Goal: Task Accomplishment & Management: Use online tool/utility

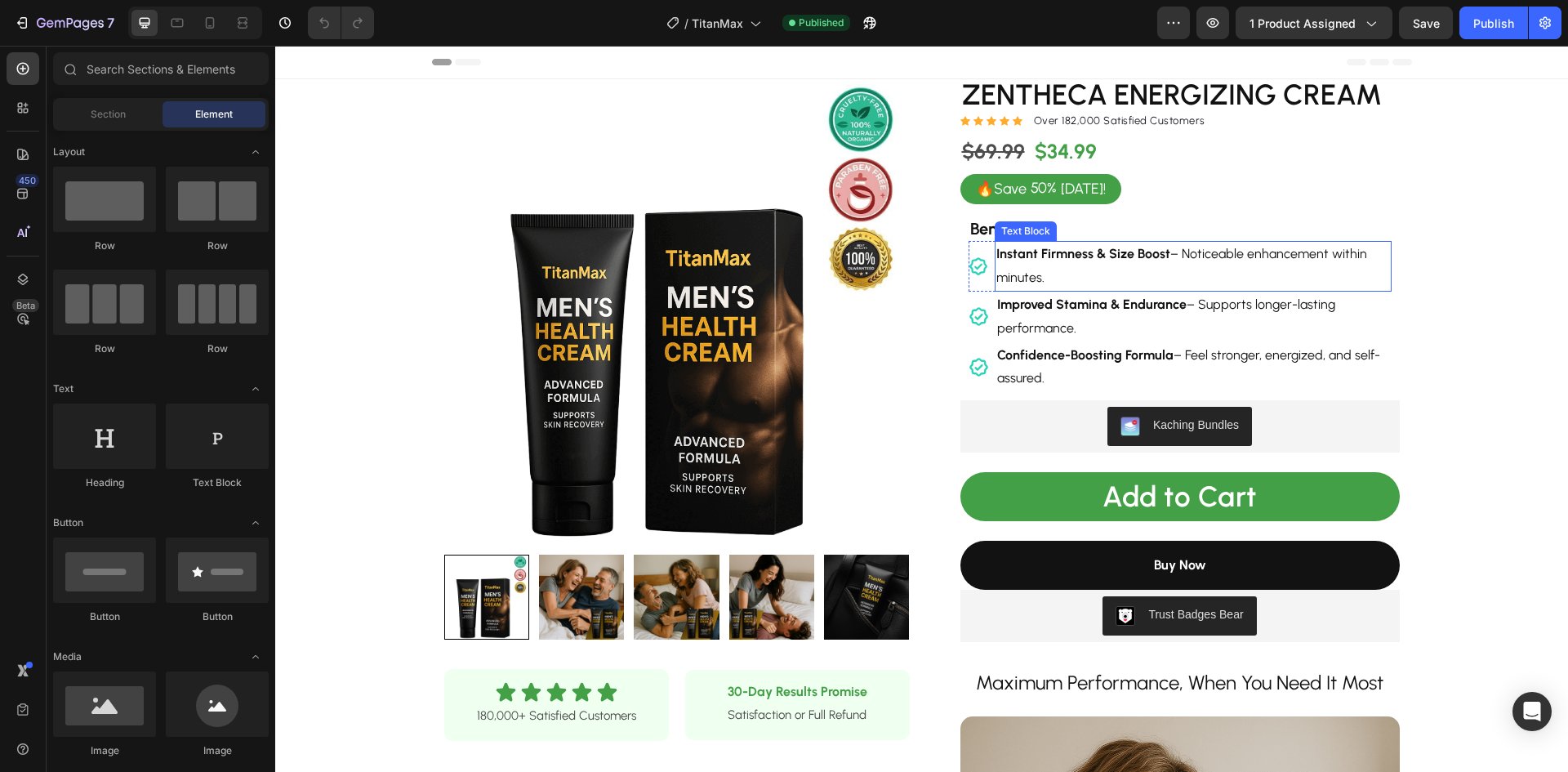
click at [1140, 262] on p "Instant Firmness & Size Boost – Noticeable enhancement within minutes." at bounding box center [1193, 266] width 394 height 47
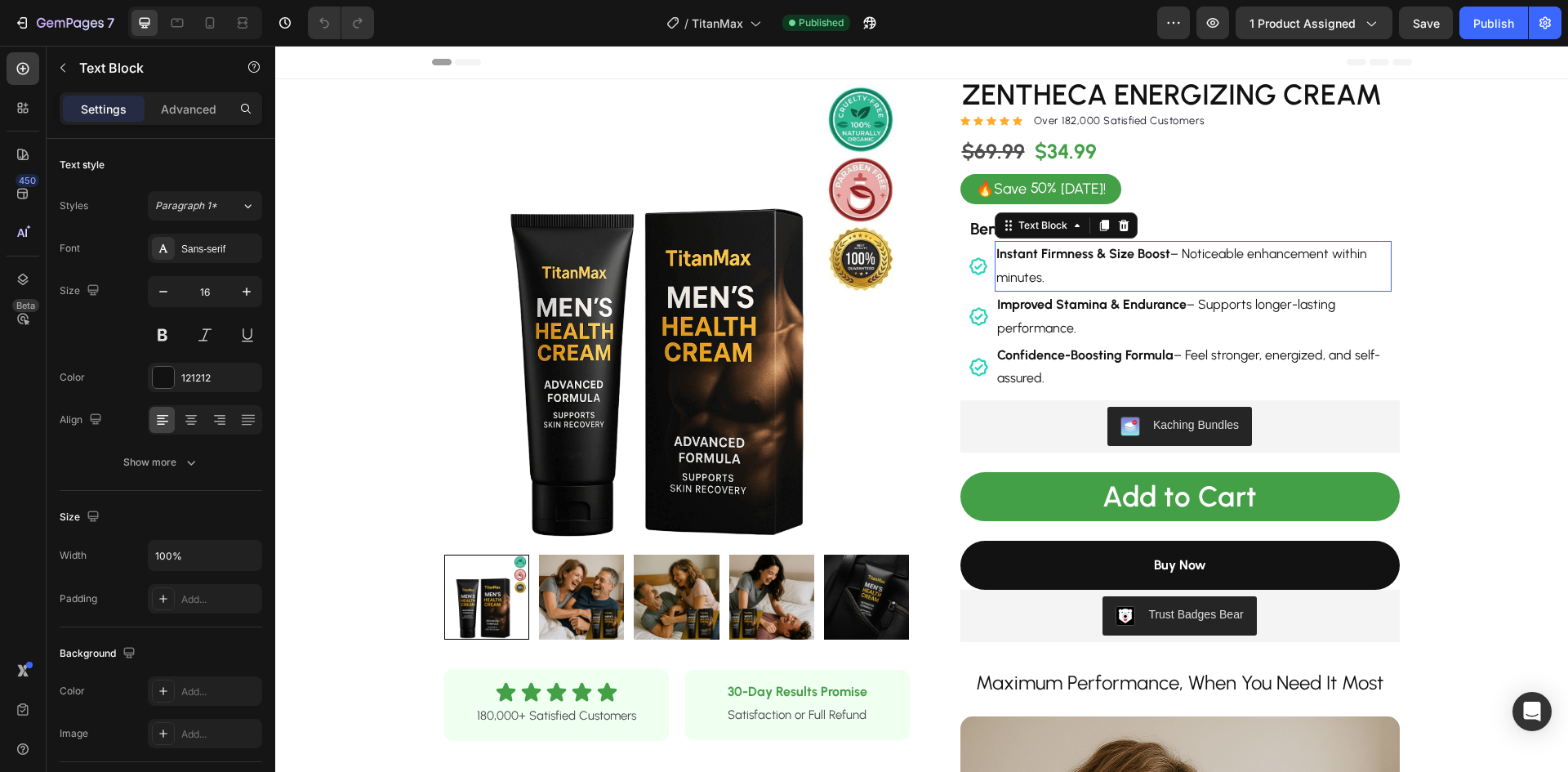
click at [1140, 262] on p "Instant Firmness & Size Boost – Noticeable enhancement within minutes." at bounding box center [1193, 266] width 394 height 47
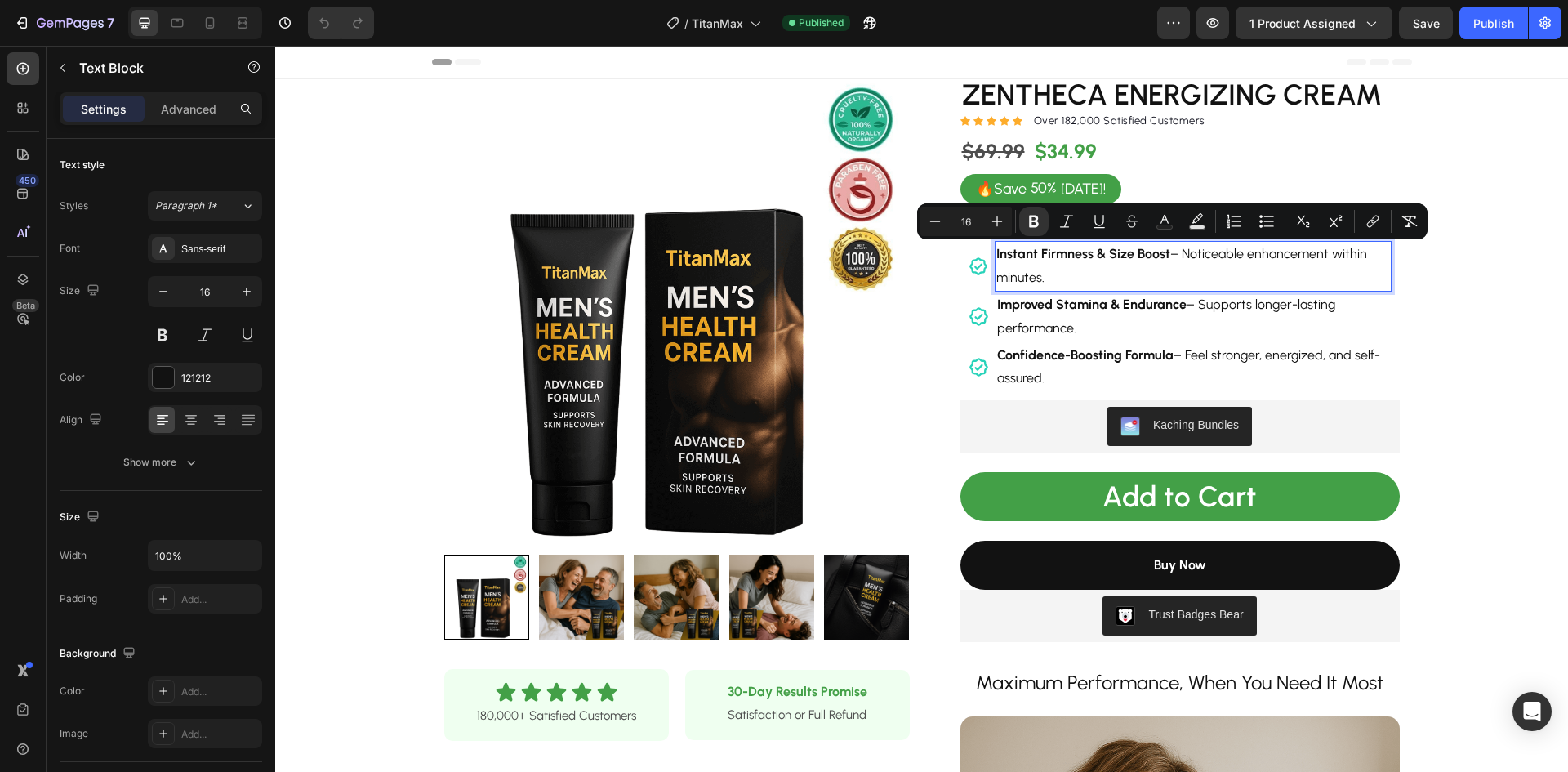
click at [1140, 262] on p "Instant Firmness & Size Boost – Noticeable enhancement within minutes." at bounding box center [1193, 266] width 394 height 47
drag, startPoint x: 1166, startPoint y: 251, endPoint x: 1160, endPoint y: 276, distance: 25.7
click at [1160, 276] on p "Instant Firmness & Size Boost – Noticeable enhancement within minutes." at bounding box center [1193, 266] width 394 height 47
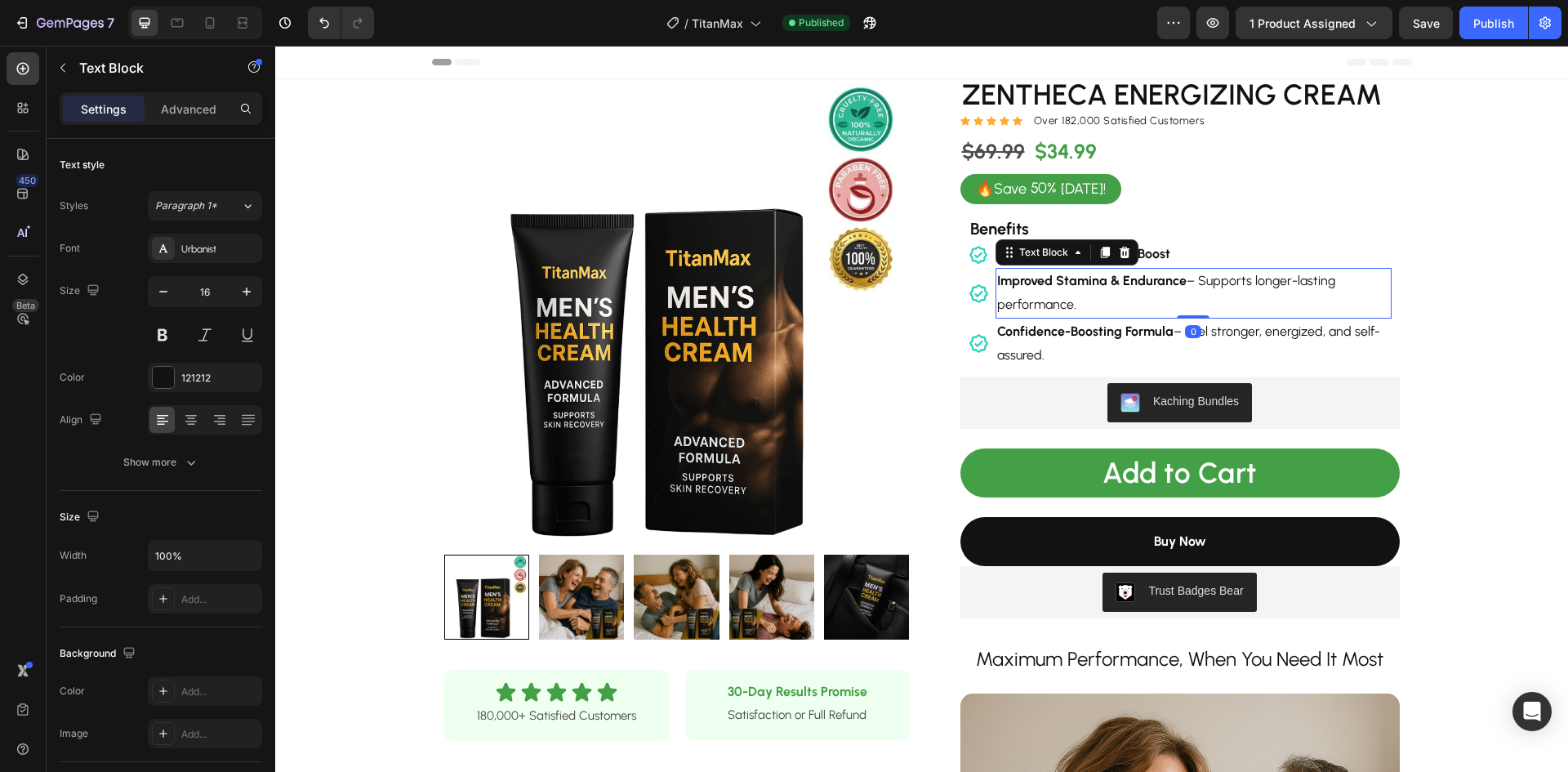
click at [1178, 281] on strong "Improved Stamina & Endurance" at bounding box center [1092, 281] width 189 height 16
drag, startPoint x: 1178, startPoint y: 280, endPoint x: 1186, endPoint y: 297, distance: 18.8
click at [1186, 297] on p "Improved Stamina & Endurance – Supports longer-lasting performance." at bounding box center [1194, 294] width 393 height 47
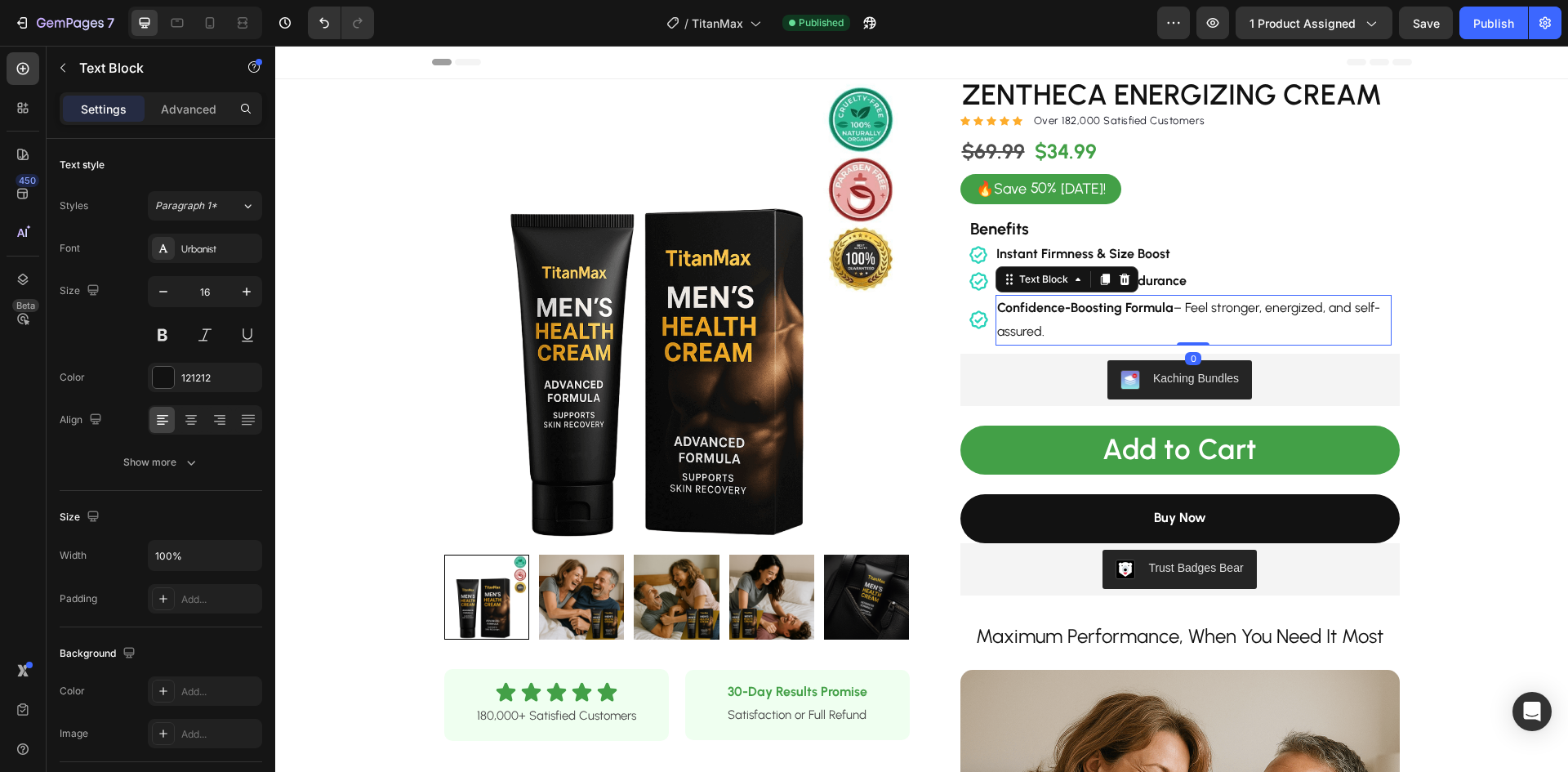
click at [1163, 308] on strong "Confidence-Boosting Formula" at bounding box center [1086, 307] width 177 height 16
drag, startPoint x: 1163, startPoint y: 308, endPoint x: 1170, endPoint y: 327, distance: 20.2
click at [1170, 327] on p "Confidence-Boosting Formula – Feel stronger, energized, and self-assured." at bounding box center [1194, 320] width 393 height 47
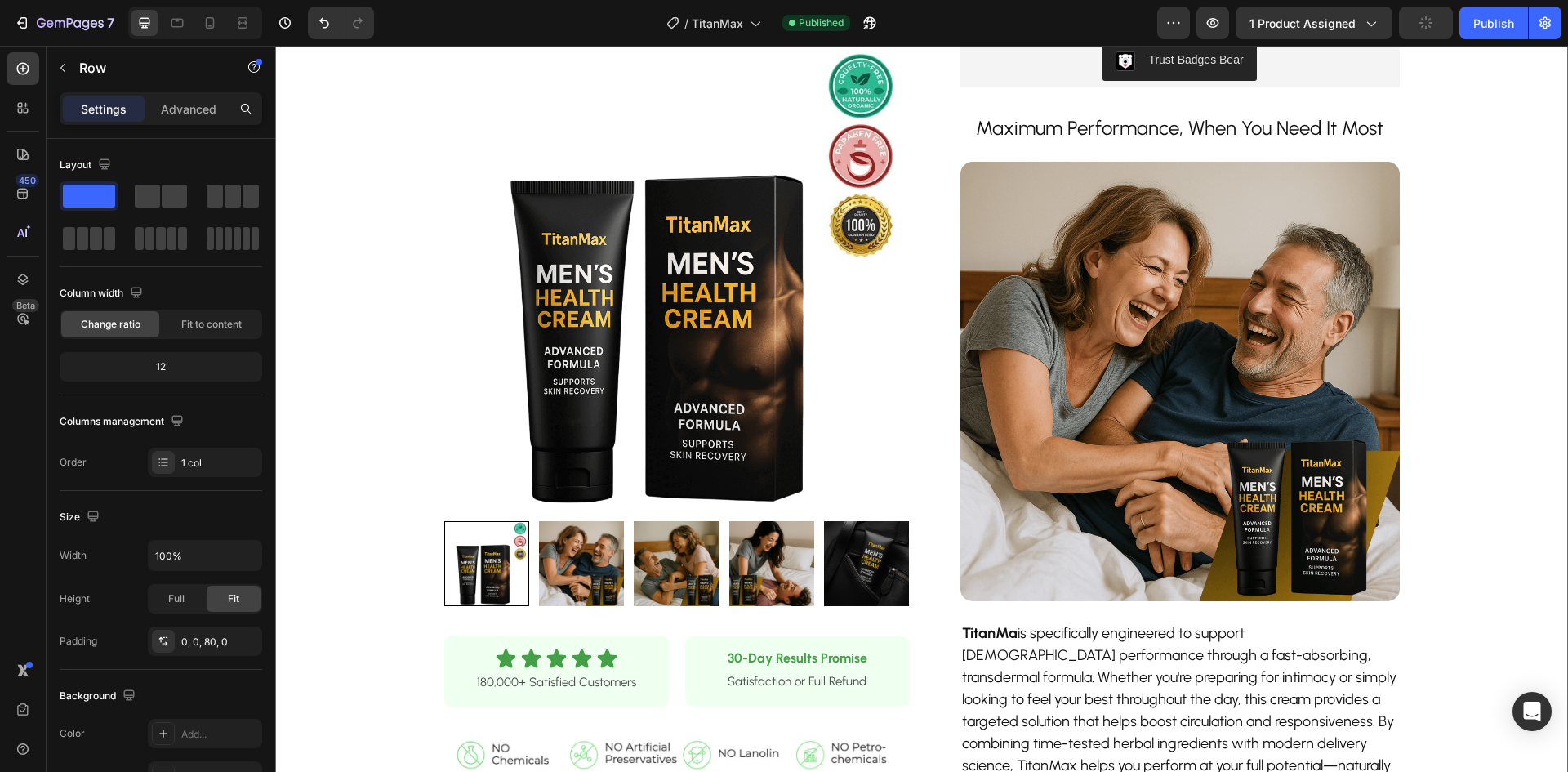
scroll to position [654, 0]
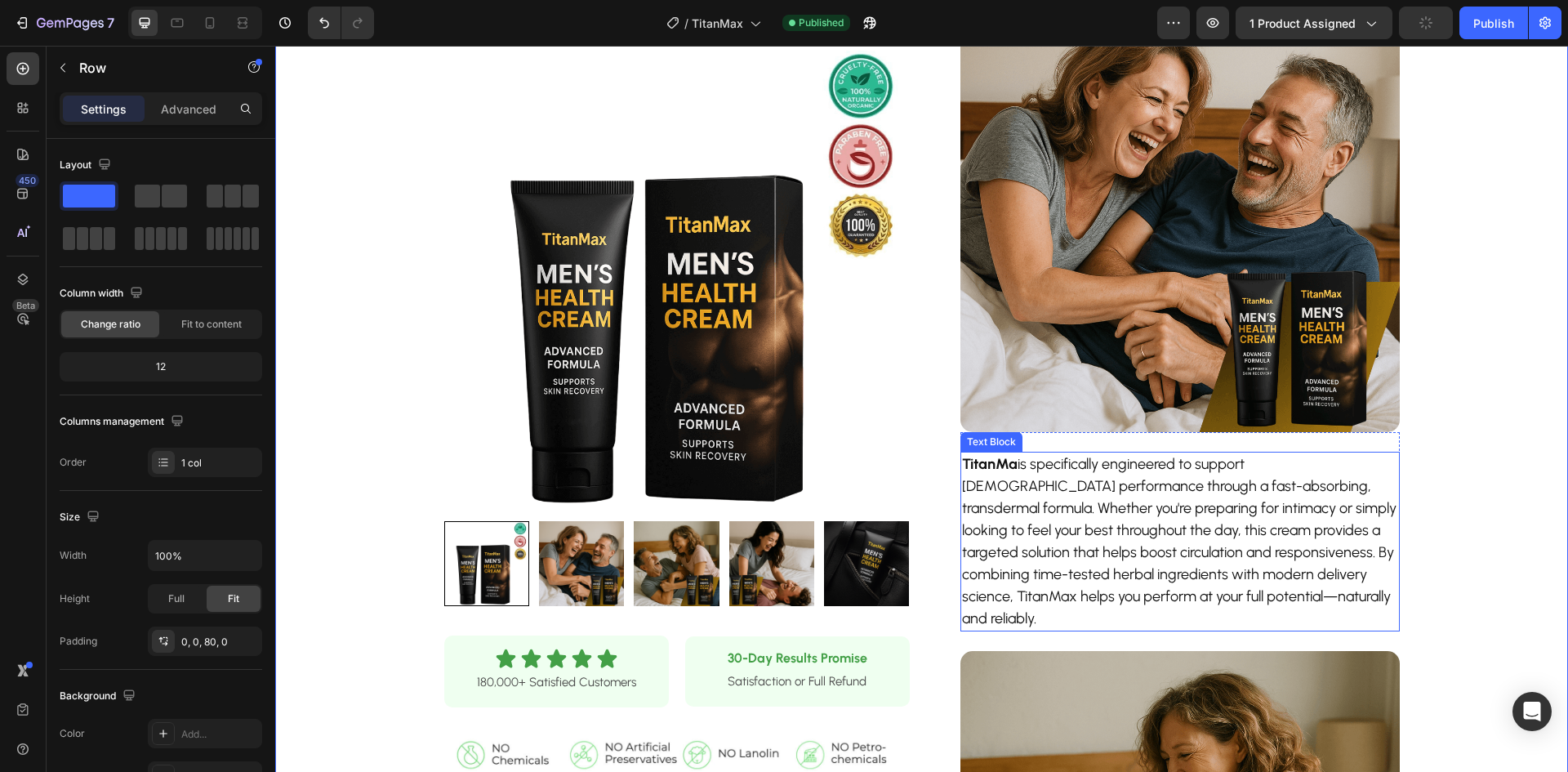
click at [1199, 519] on p "TitanMa is specifically engineered to support male performance through a fast-a…" at bounding box center [1180, 542] width 436 height 177
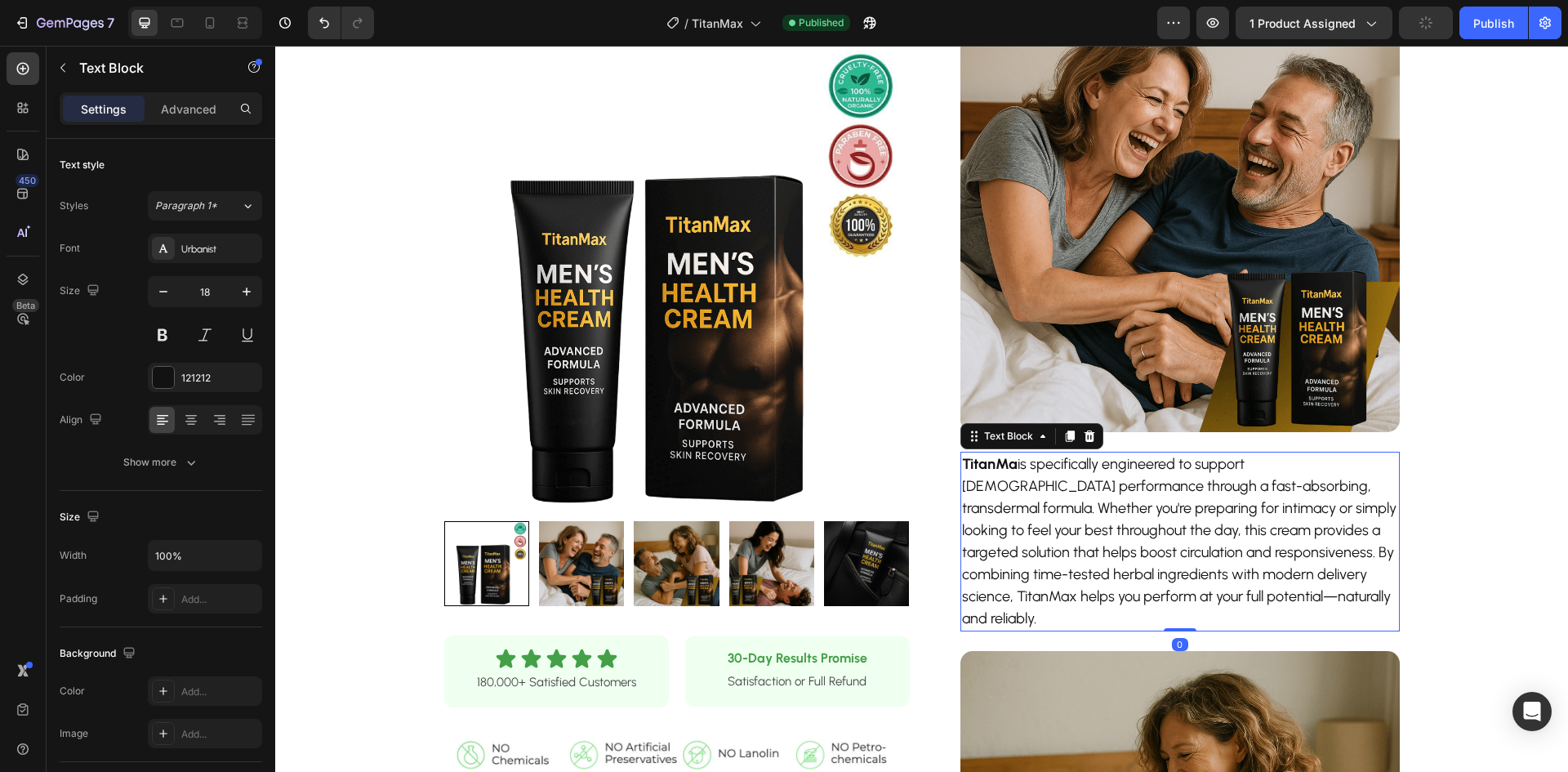
click at [1199, 519] on p "TitanMa is specifically engineered to support male performance through a fast-a…" at bounding box center [1180, 542] width 436 height 177
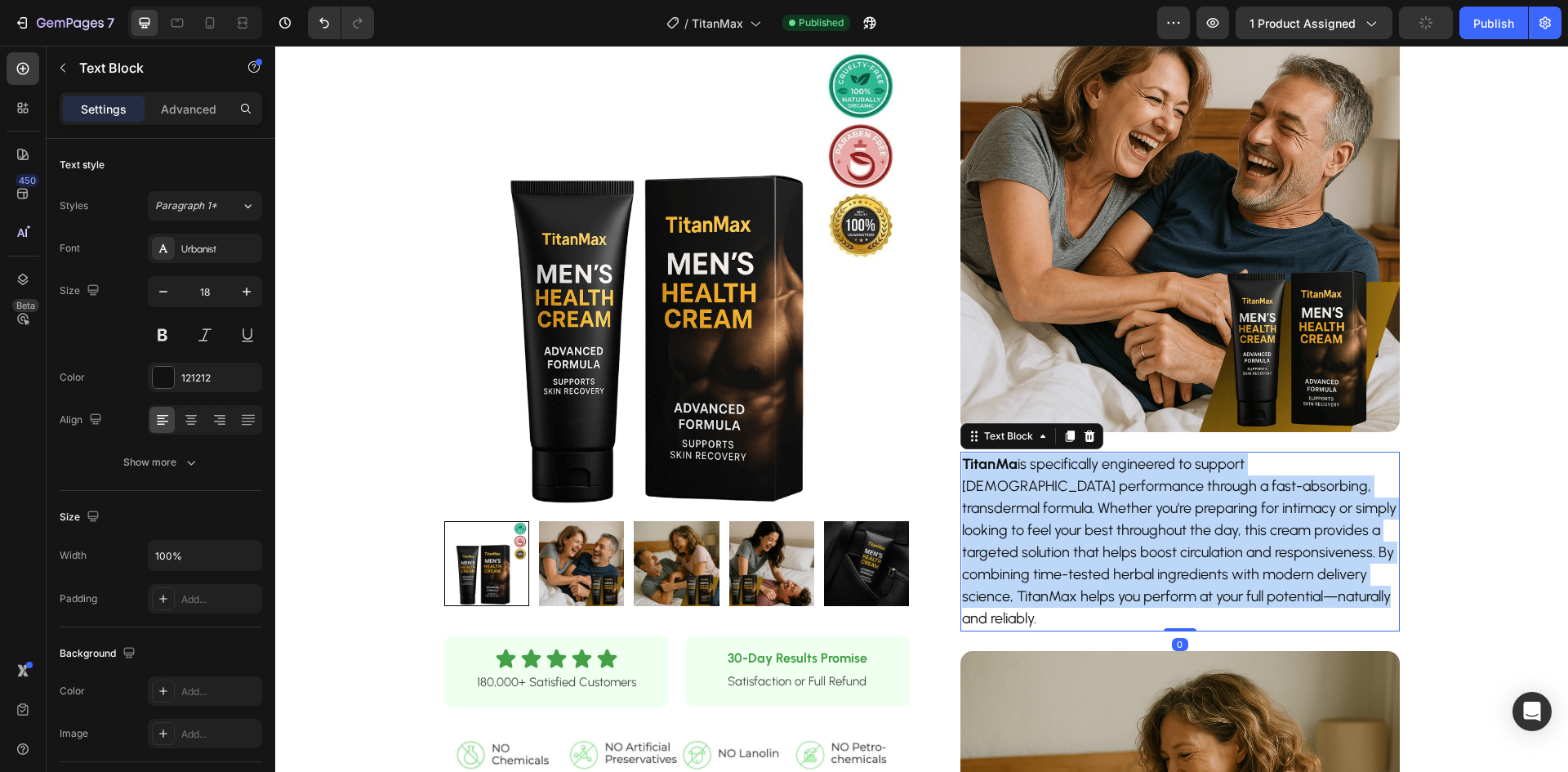
click at [1199, 519] on p "TitanMa is specifically engineered to support male performance through a fast-a…" at bounding box center [1180, 542] width 436 height 177
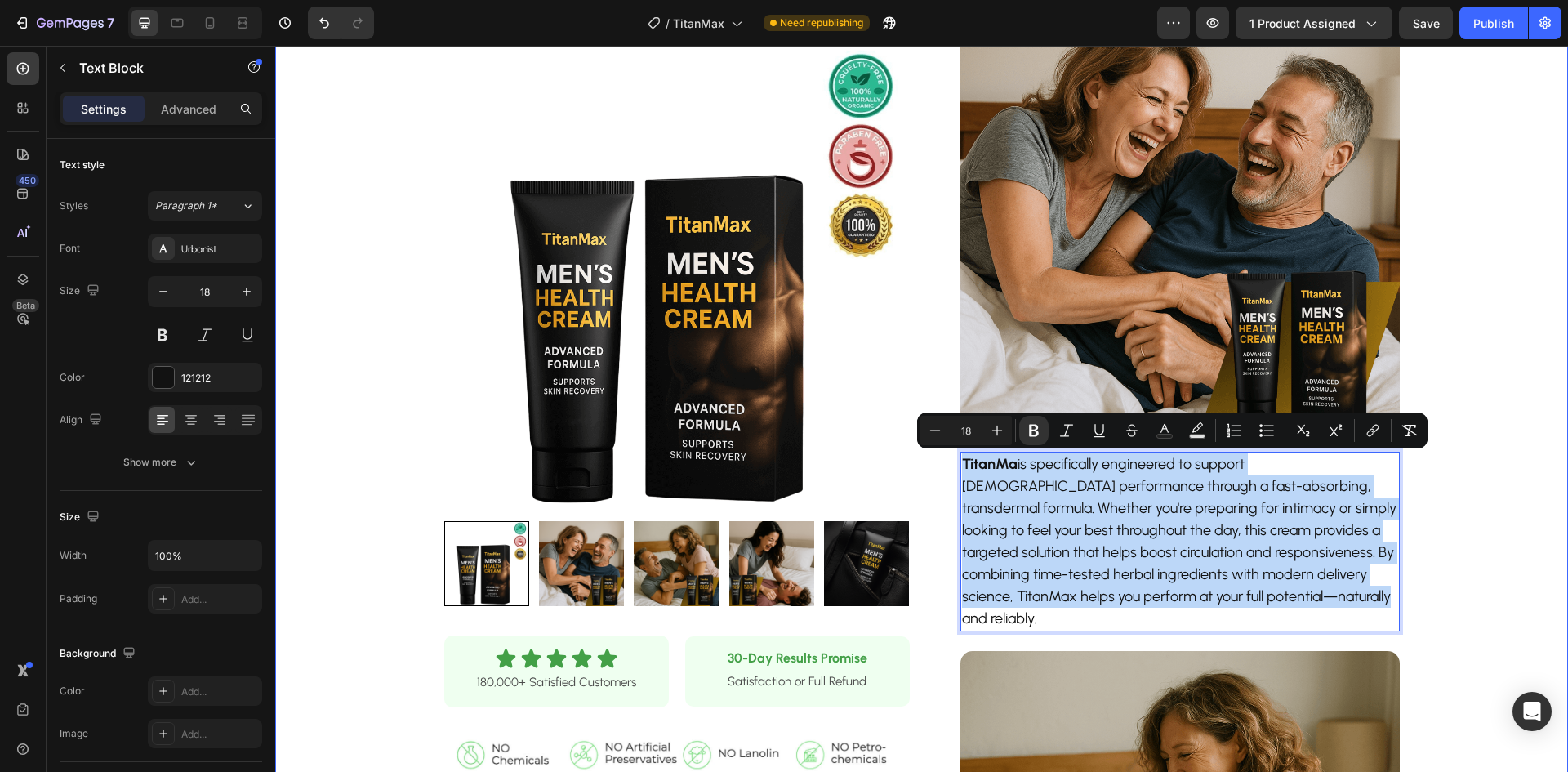
click at [1458, 509] on div "Product Images Row Icon Icon Icon Icon Icon Icon List 180,000+ Satisfied Custom…" at bounding box center [921, 438] width 1293 height 2025
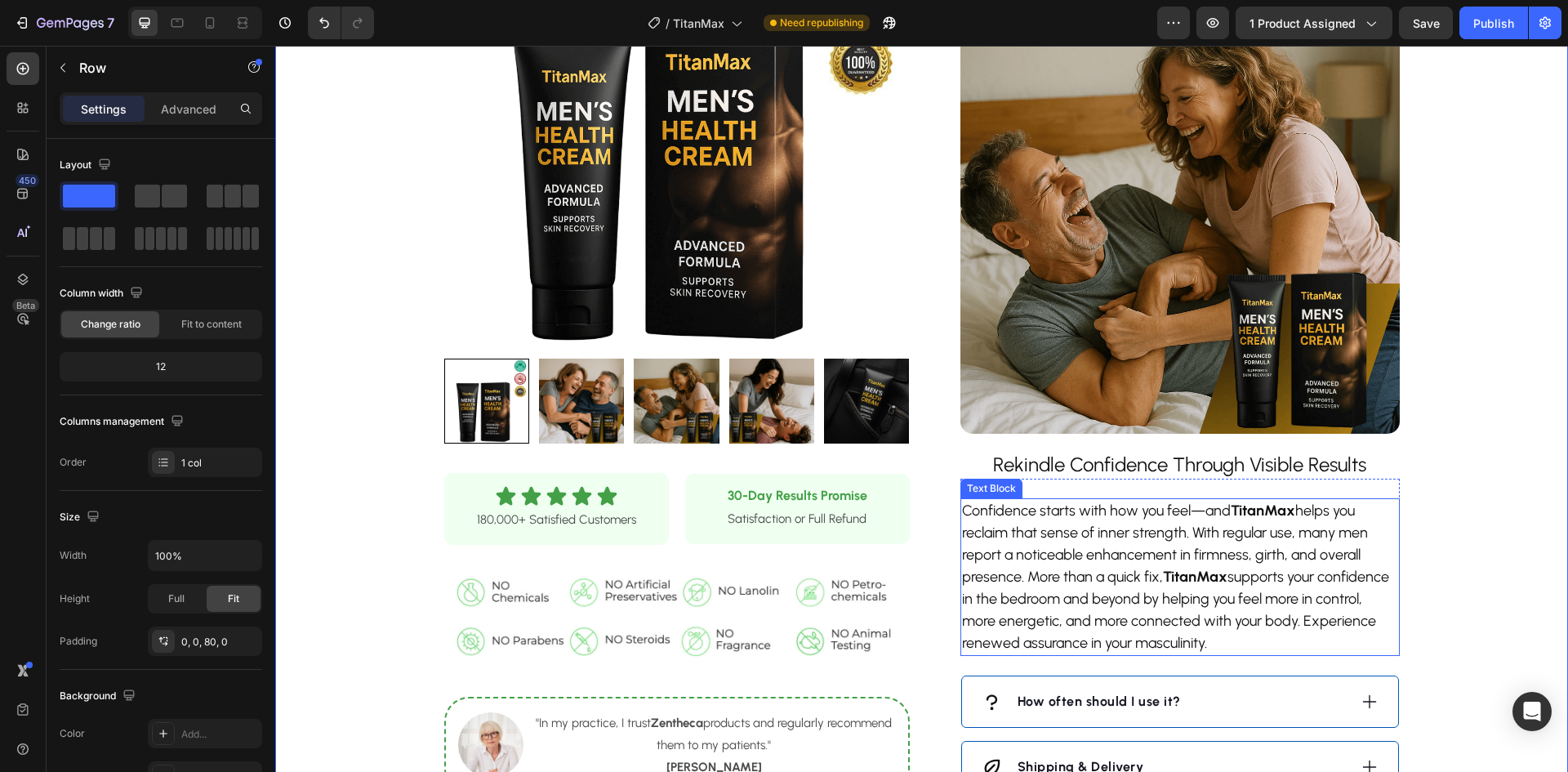
scroll to position [1389, 0]
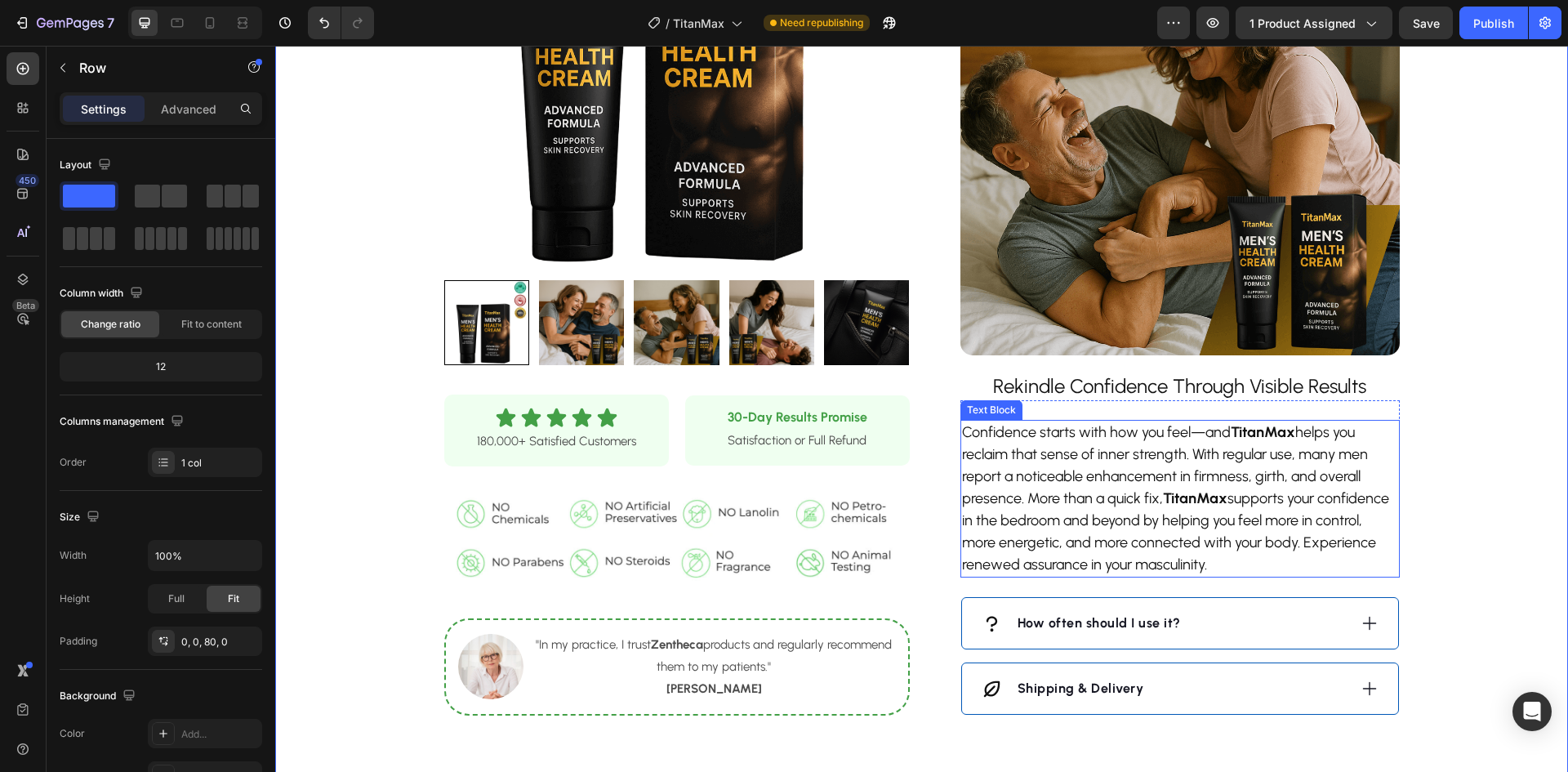
click at [1233, 486] on p "Confidence starts with how you feel—and TitanMax helps you reclaim that sense o…" at bounding box center [1180, 498] width 436 height 154
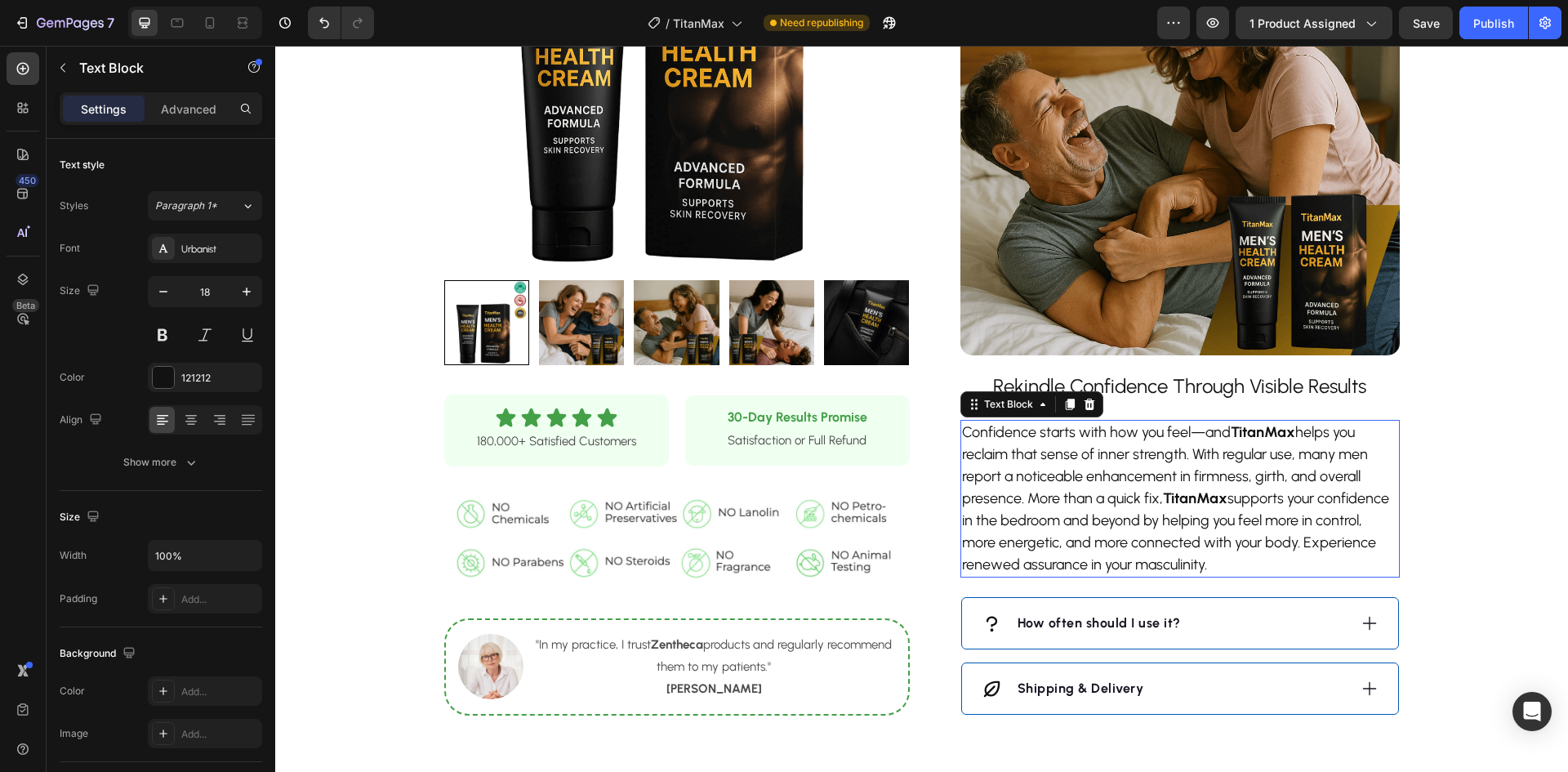
click at [1233, 486] on p "Confidence starts with how you feel—and TitanMax helps you reclaim that sense o…" at bounding box center [1180, 498] width 436 height 154
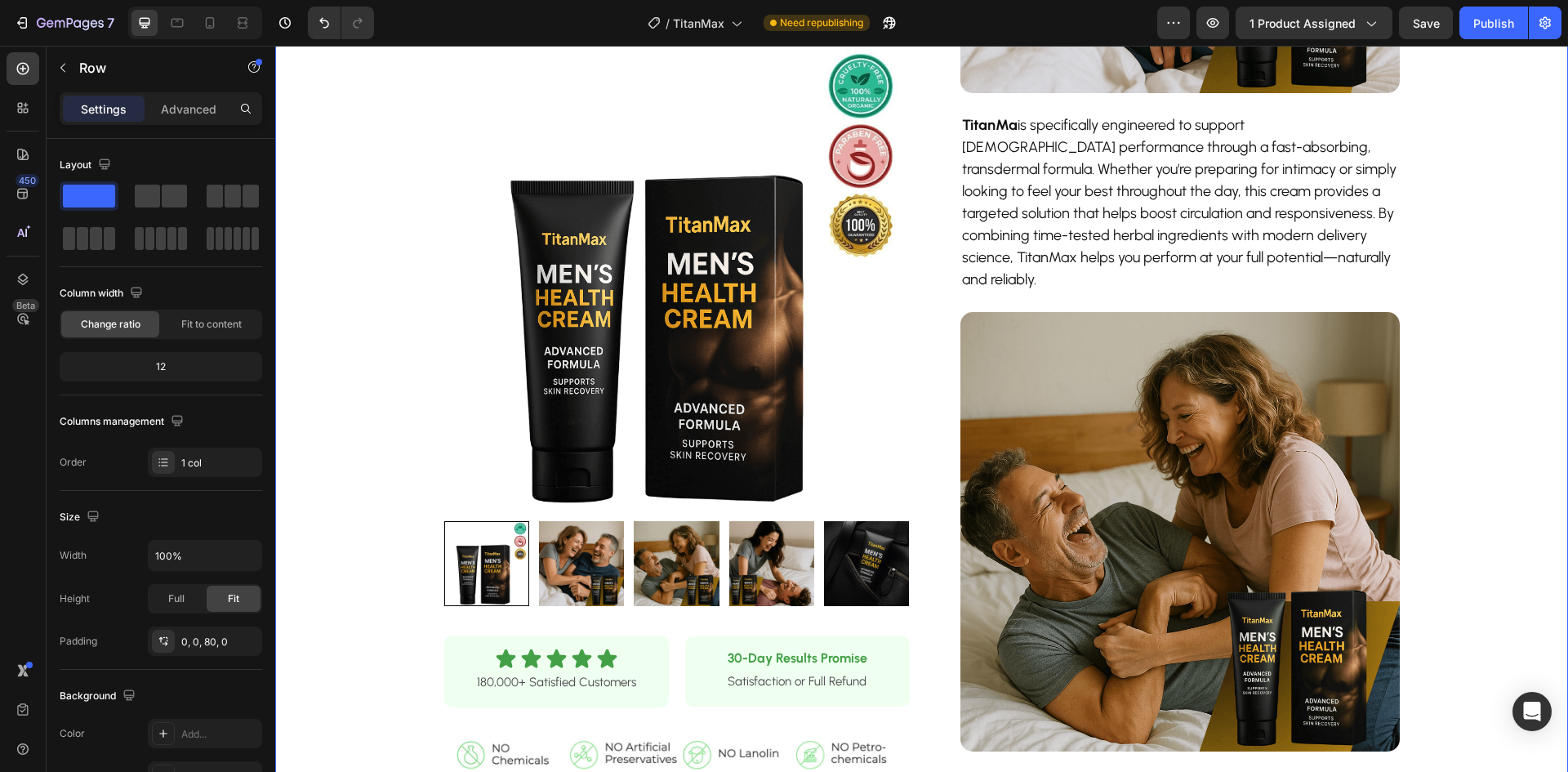
scroll to position [899, 0]
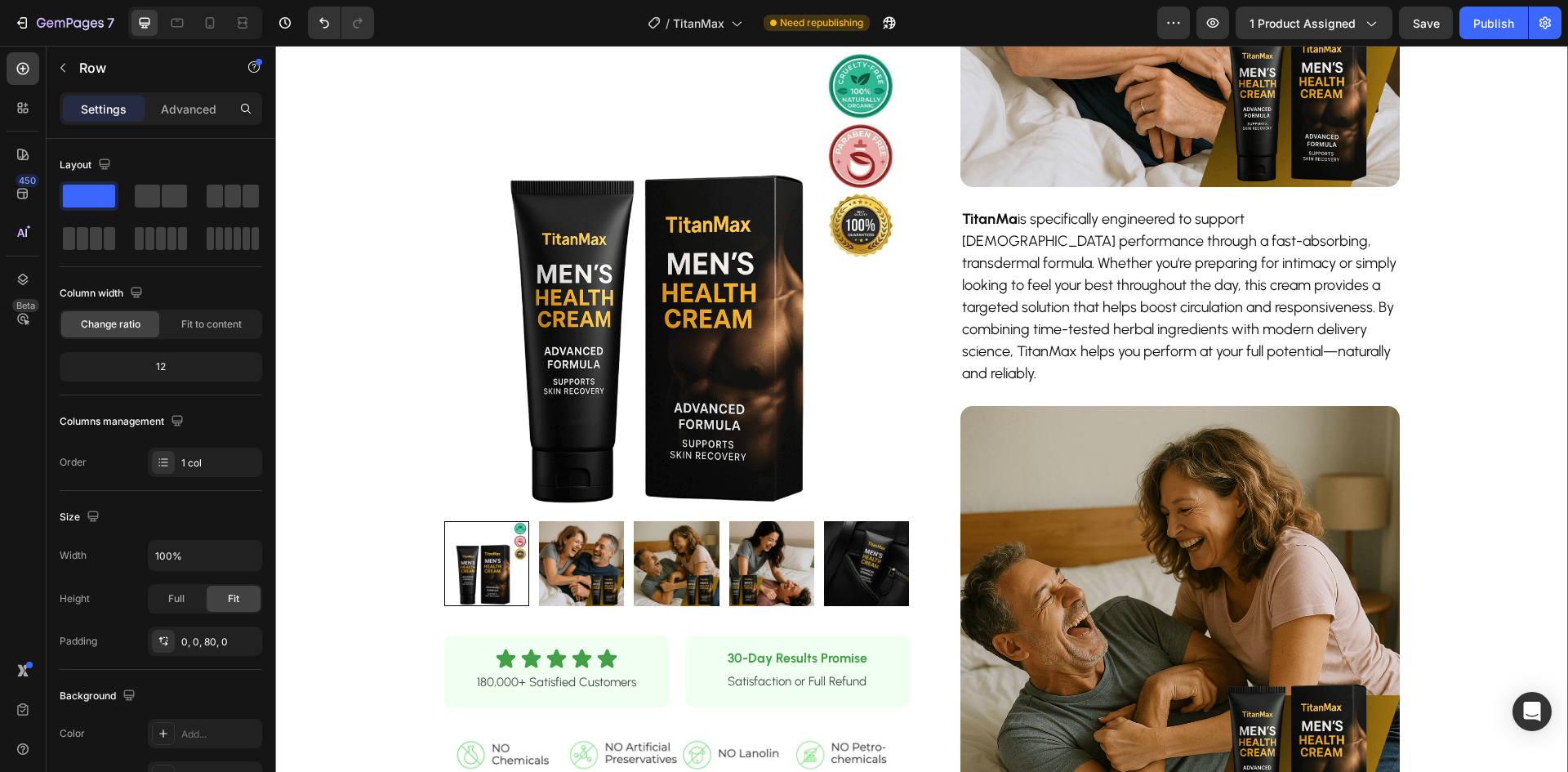
click at [1196, 263] on p "TitanMa is specifically engineered to support male performance through a fast-a…" at bounding box center [1180, 297] width 436 height 177
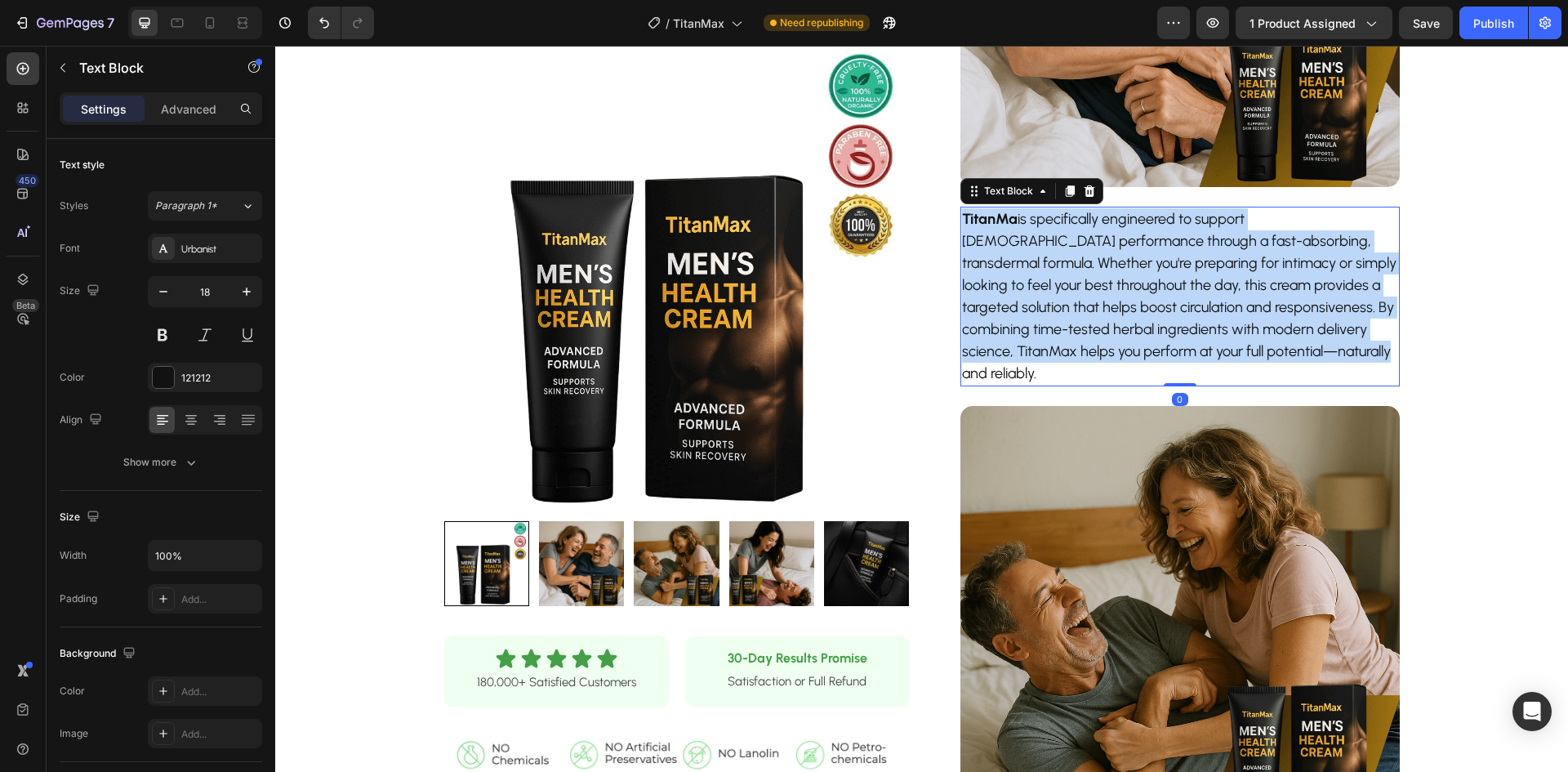
click at [1196, 263] on p "TitanMa is specifically engineered to support male performance through a fast-a…" at bounding box center [1180, 297] width 436 height 177
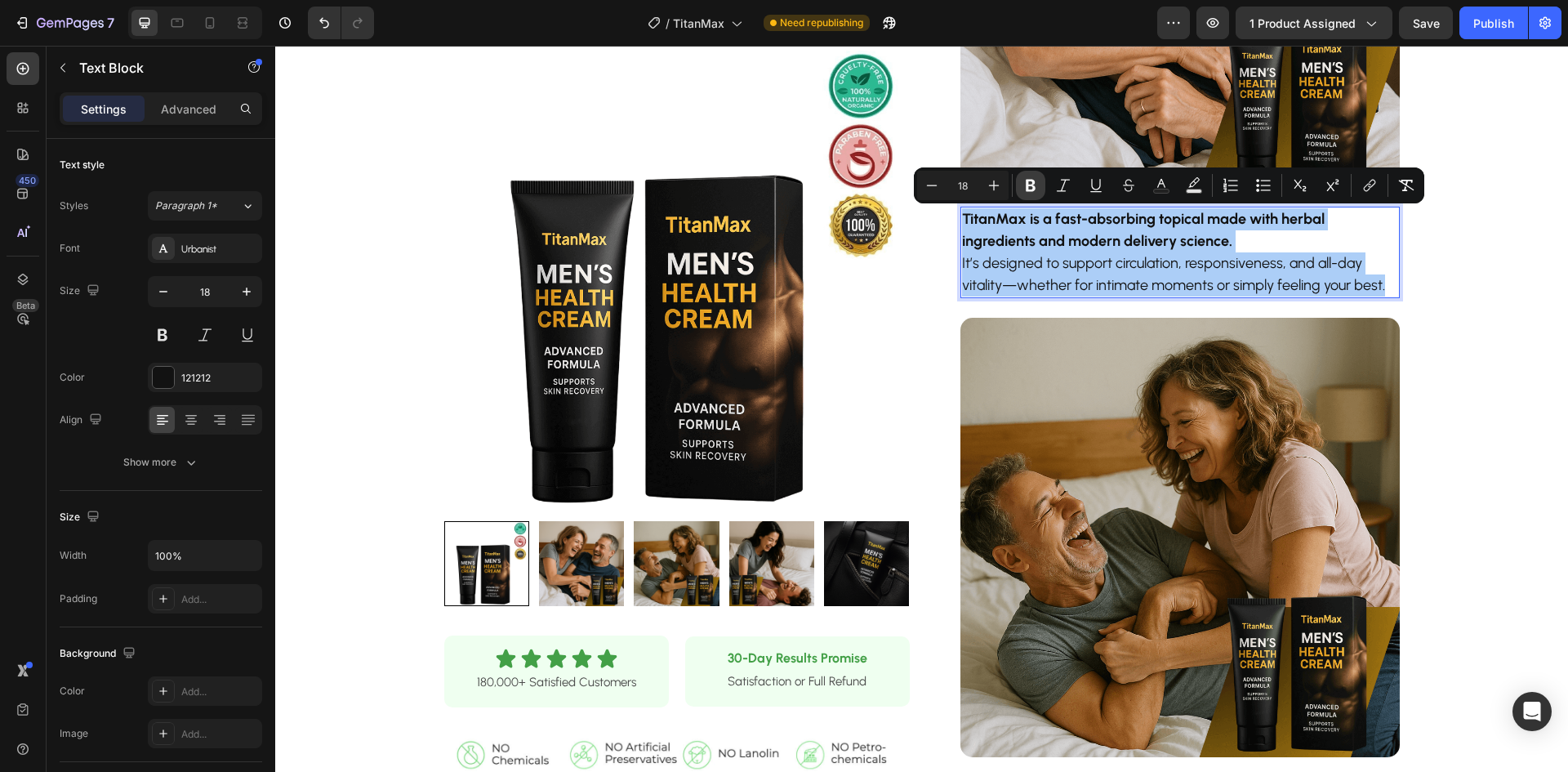
click at [1026, 190] on icon "Editor contextual toolbar" at bounding box center [1031, 186] width 17 height 17
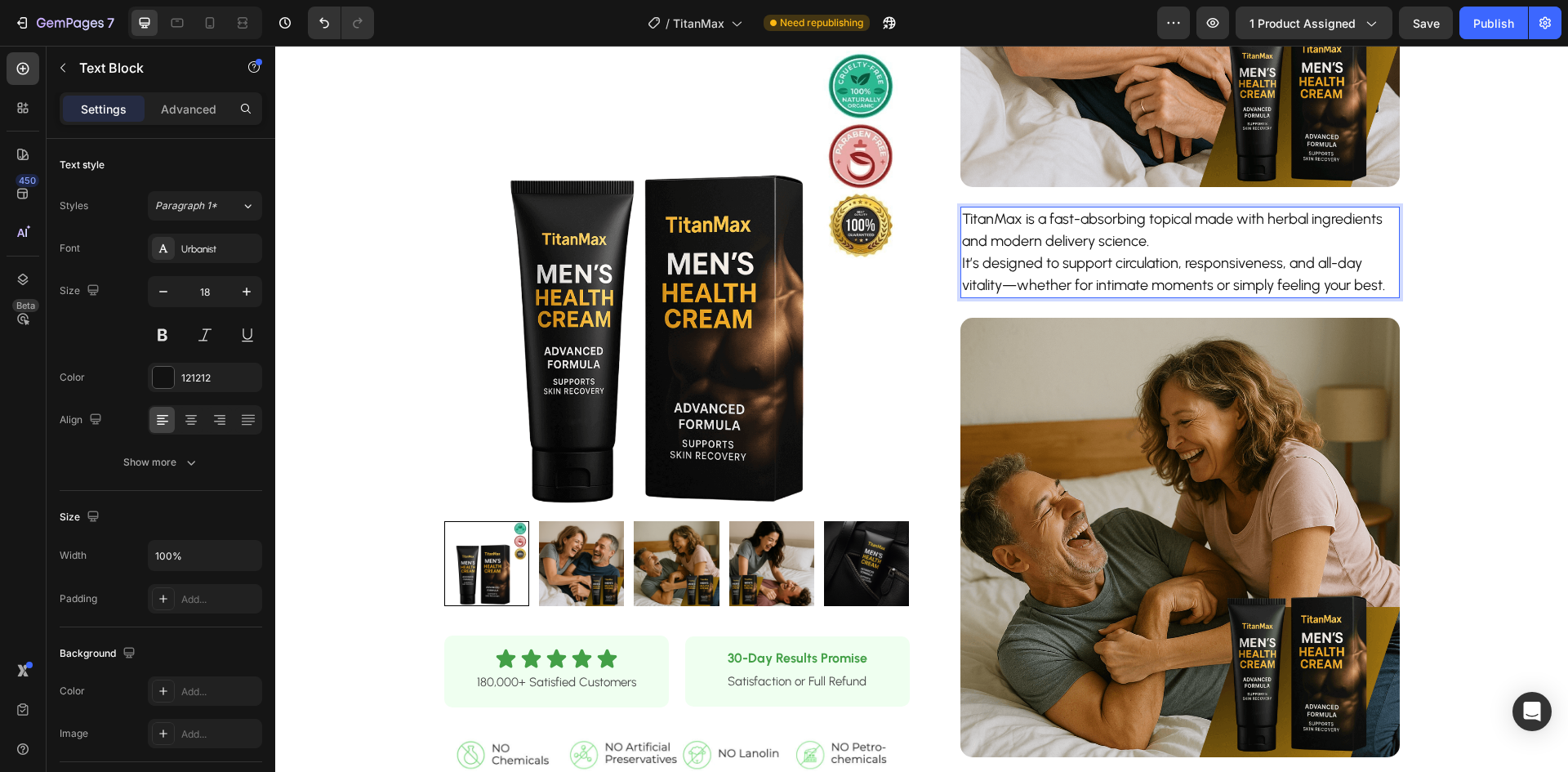
click at [962, 267] on p "TitanMax is a fast-absorbing topical made with herbal ingredients and modern de…" at bounding box center [1180, 252] width 436 height 88
click at [962, 266] on p "TitanMax is a fast-absorbing topical made with herbal ingredients and modern de…" at bounding box center [1180, 252] width 436 height 88
click at [1441, 358] on div "Product Images Row Icon Icon Icon Icon Icon Icon List 180,000+ Satisfied Custom…" at bounding box center [921, 149] width 1293 height 1937
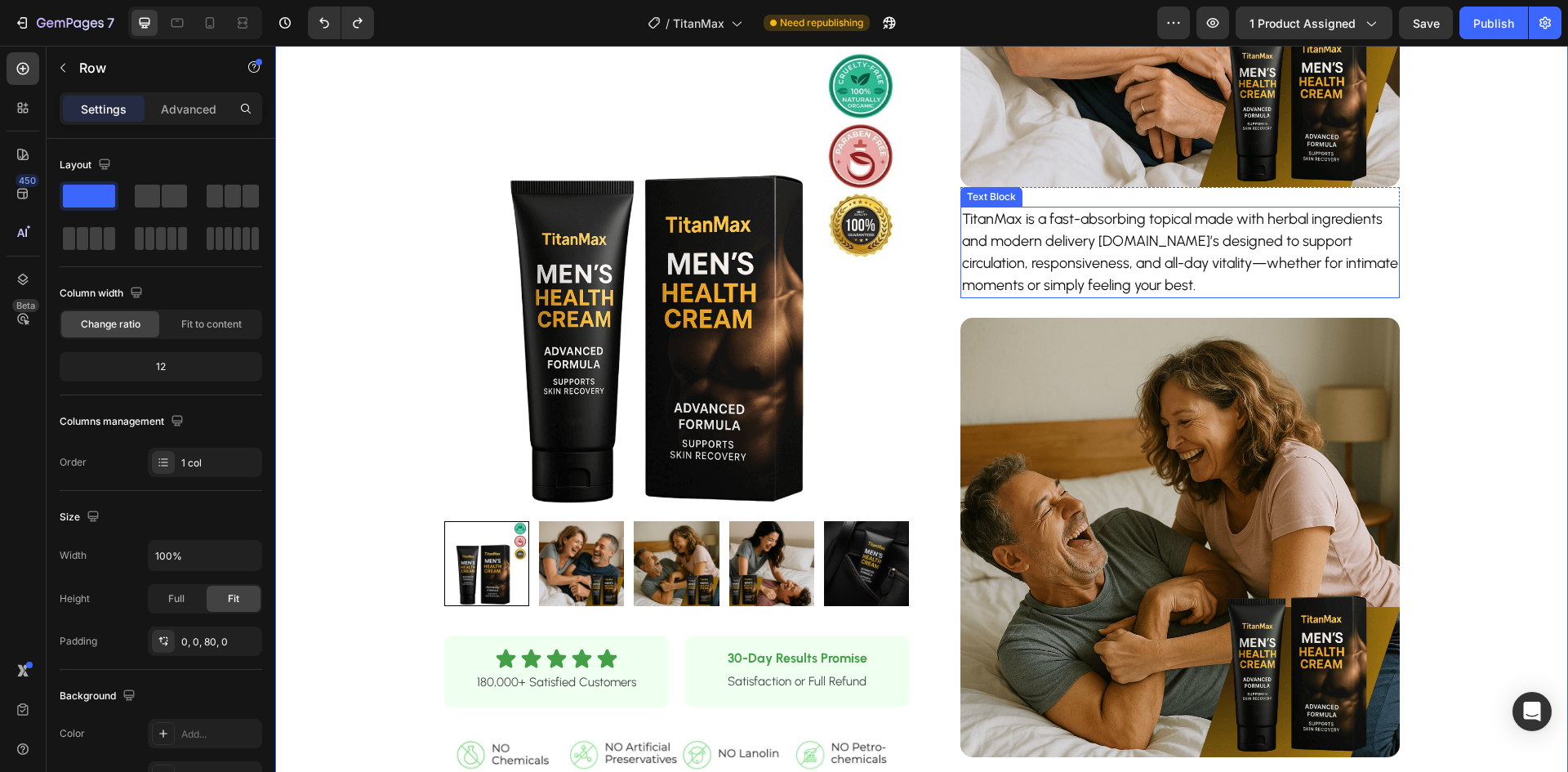
click at [1139, 243] on p "TitanMax is a fast-absorbing topical made with herbal ingredients and modern de…" at bounding box center [1180, 252] width 436 height 88
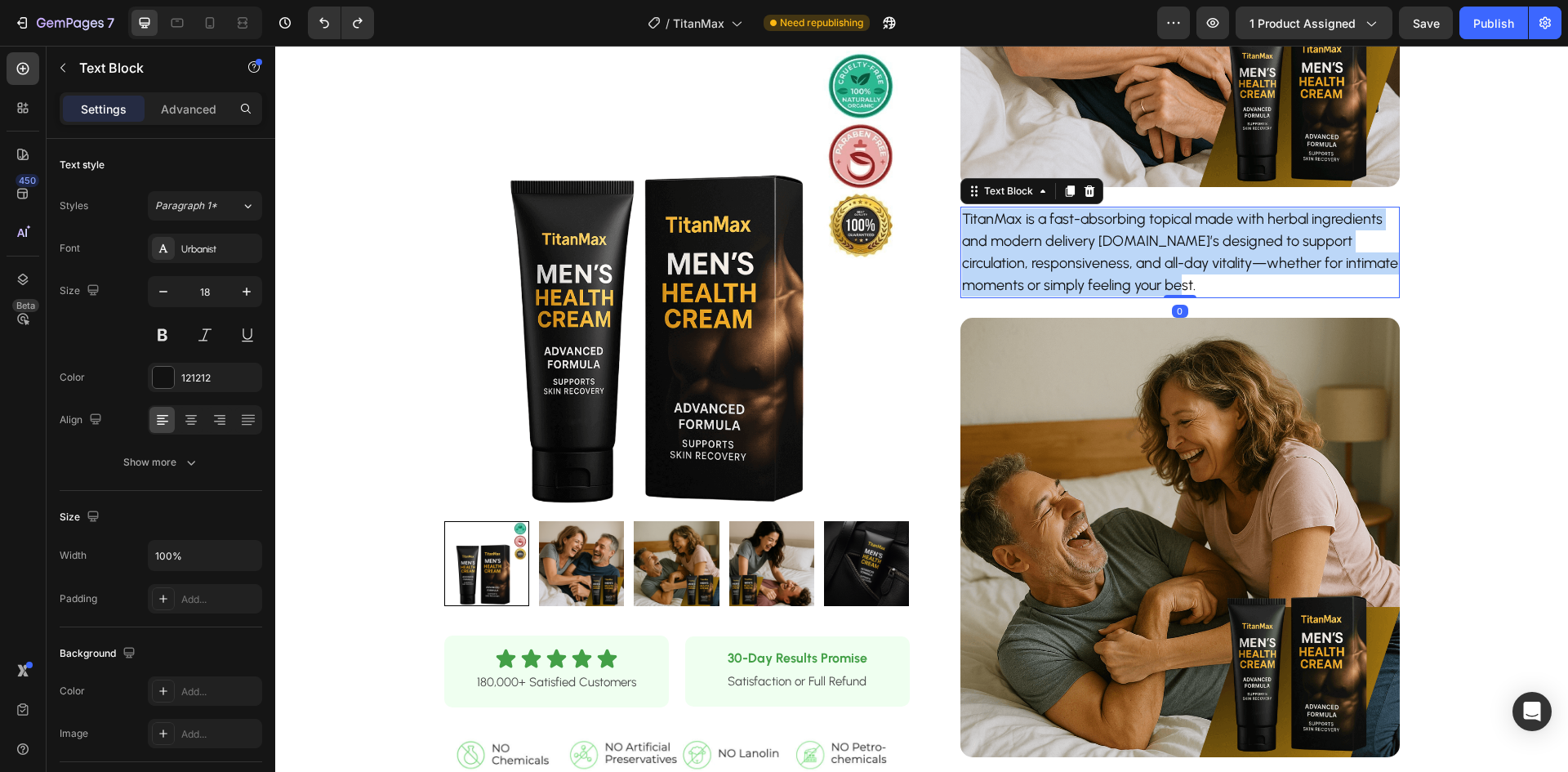
click at [1139, 243] on p "TitanMax is a fast-absorbing topical made with herbal ingredients and modern de…" at bounding box center [1180, 252] width 436 height 88
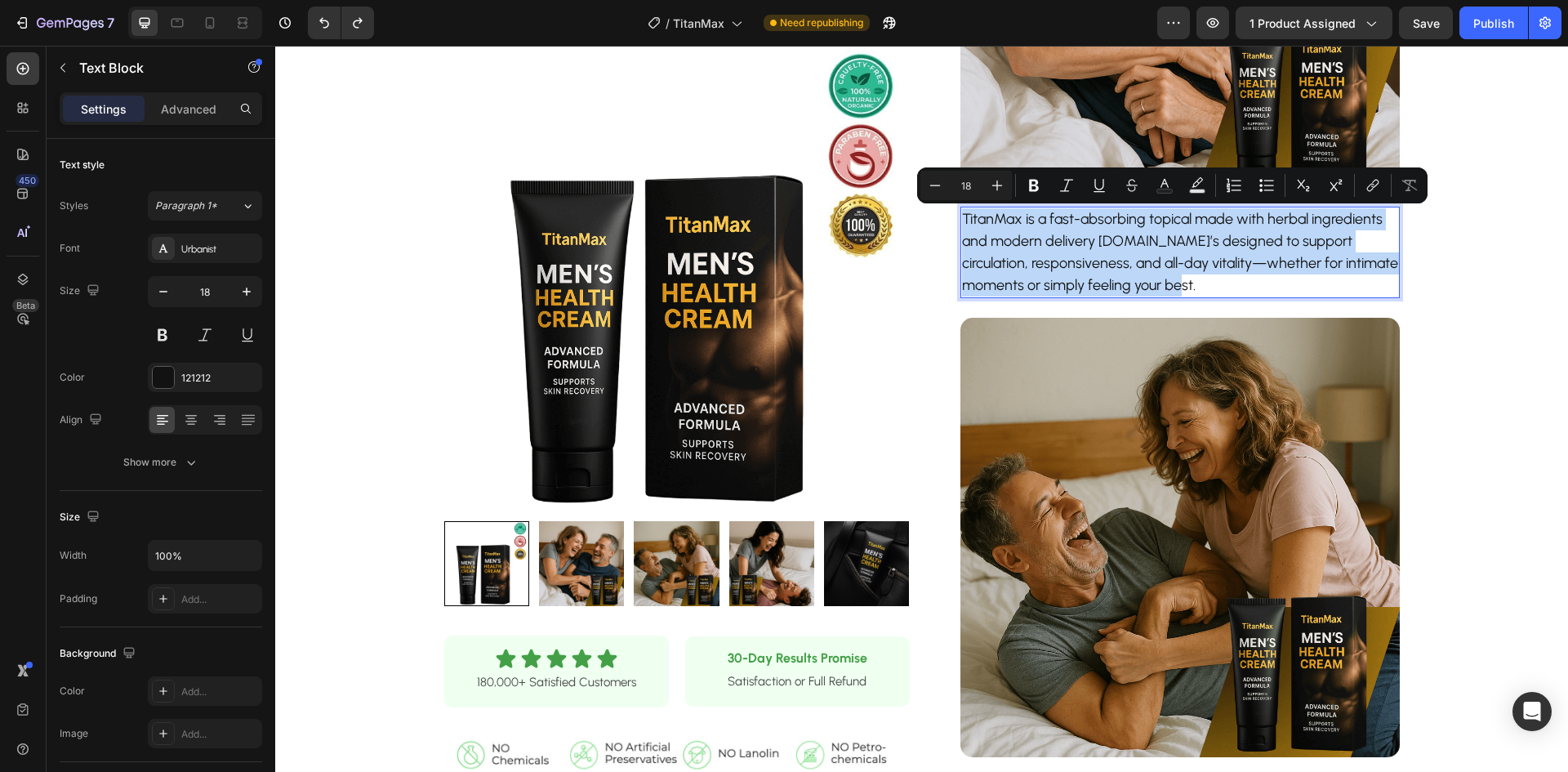
click at [1143, 242] on p "TitanMax is a fast-absorbing topical made with herbal ingredients and modern de…" at bounding box center [1180, 252] width 436 height 88
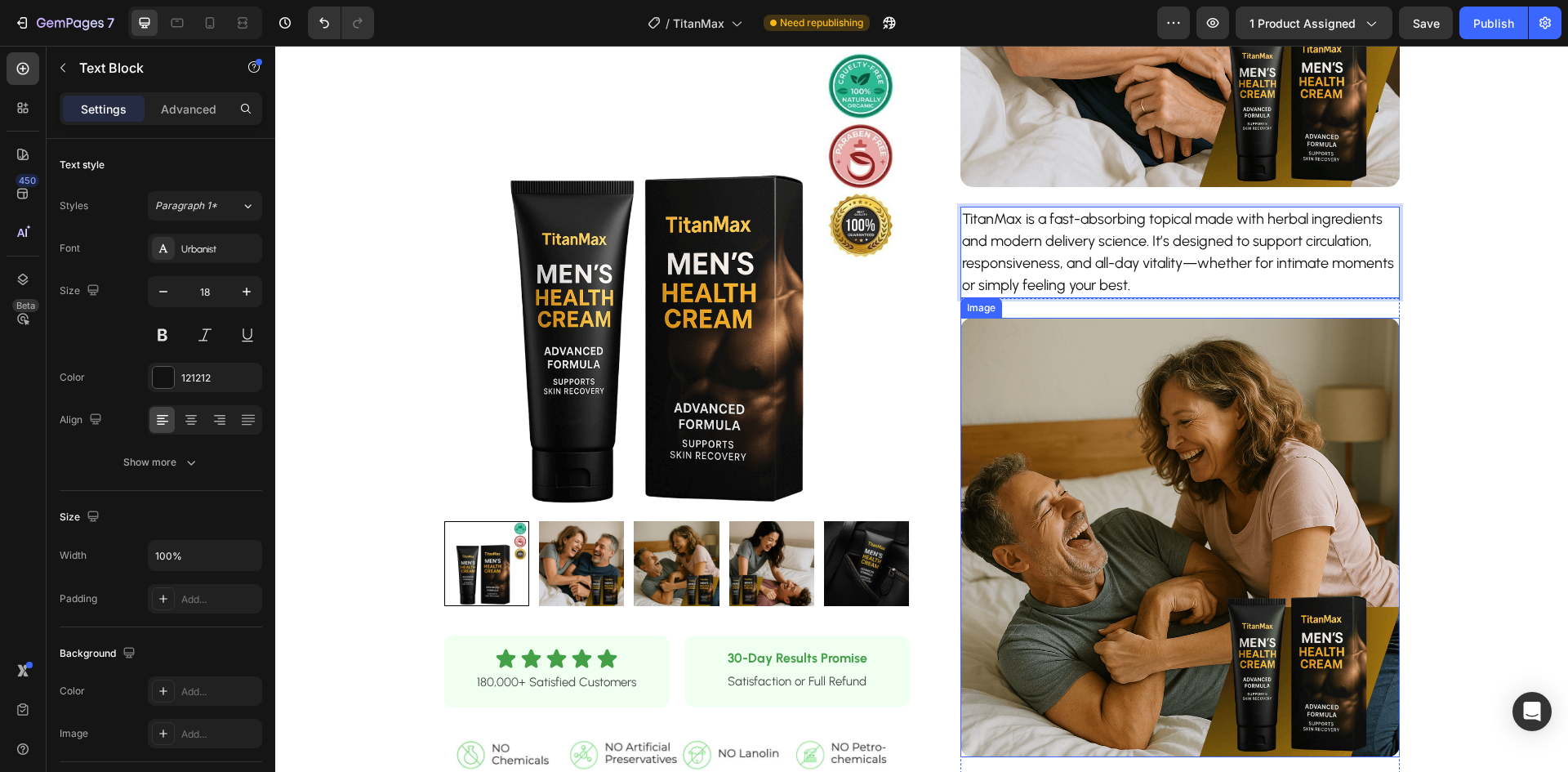
click at [1439, 401] on div "Product Images Row Icon Icon Icon Icon Icon Icon List 180,000+ Satisfied Custom…" at bounding box center [921, 149] width 1293 height 1937
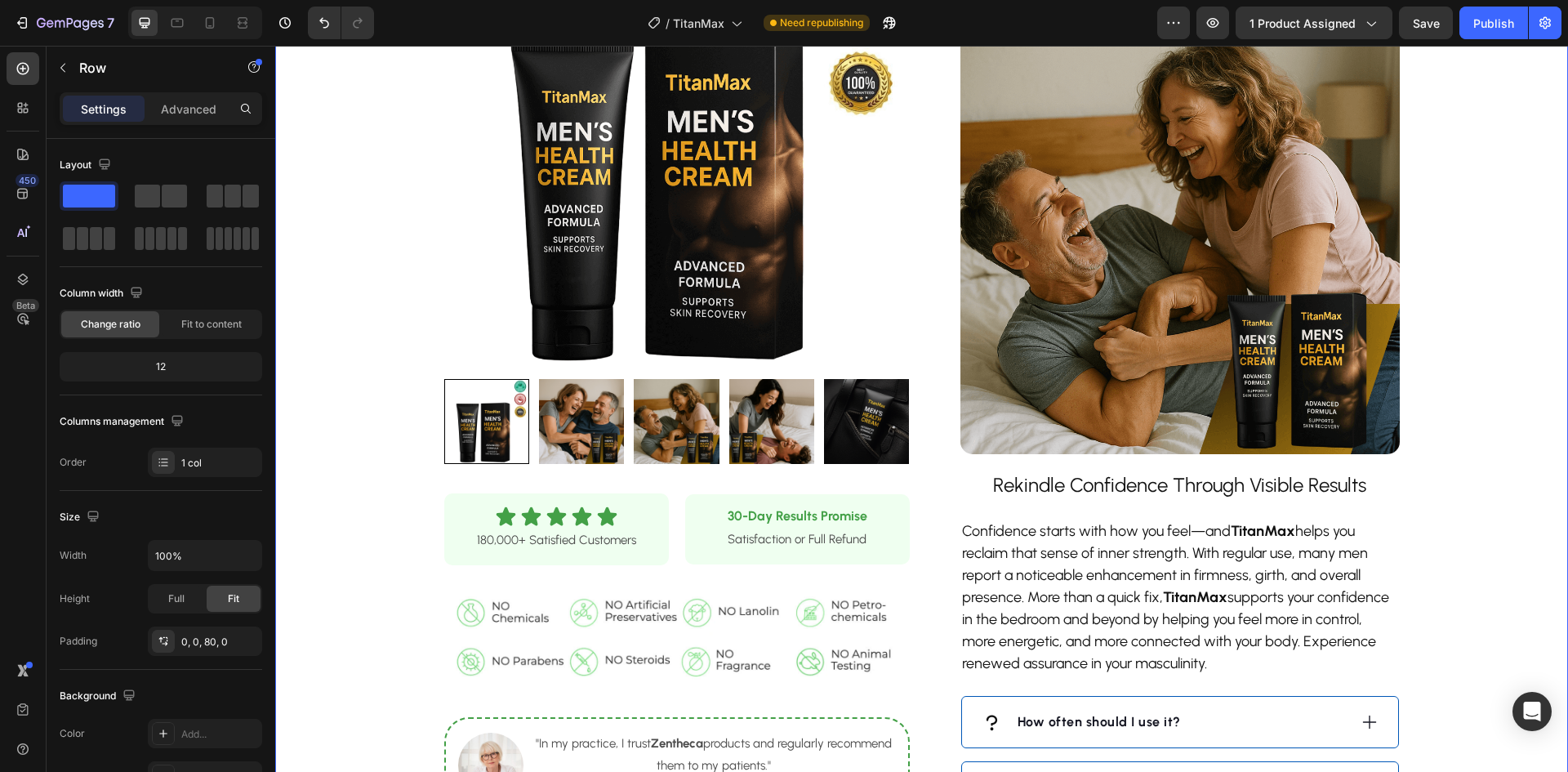
scroll to position [1389, 0]
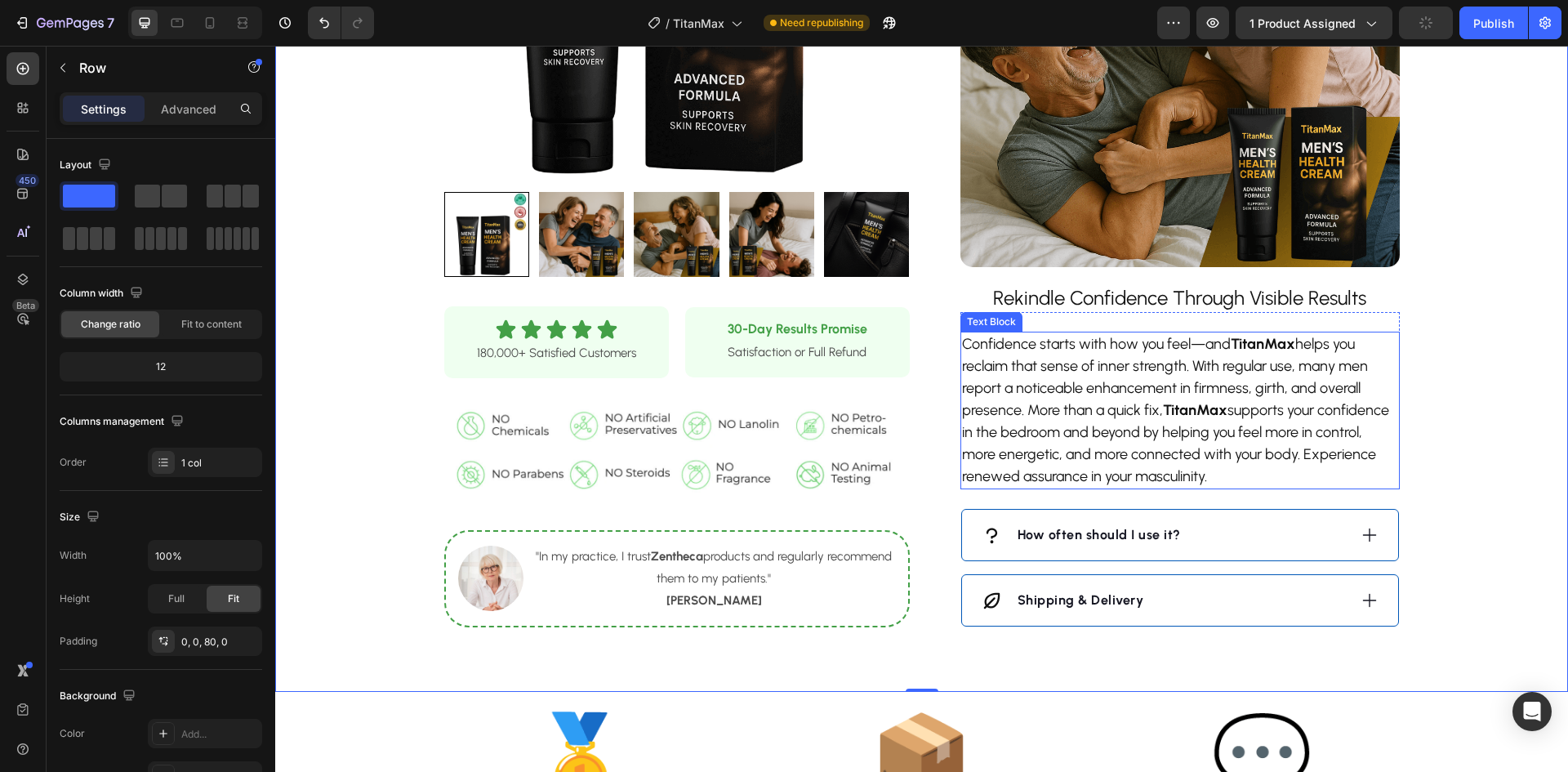
click at [1201, 435] on p "Confidence starts with how you feel—and TitanMax helps you reclaim that sense o…" at bounding box center [1180, 410] width 436 height 154
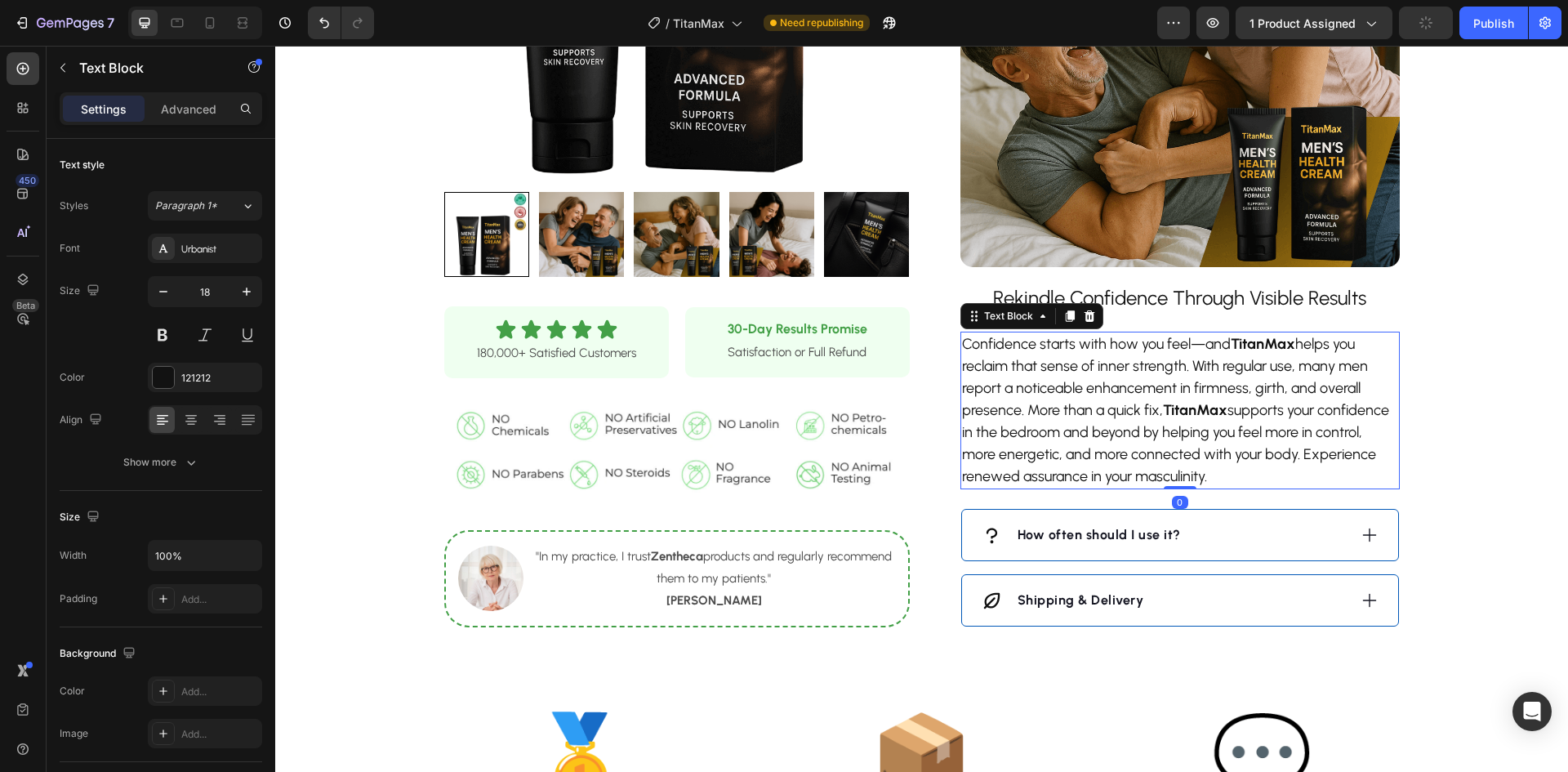
click at [1200, 435] on p "Confidence starts with how you feel—and TitanMax helps you reclaim that sense o…" at bounding box center [1180, 410] width 436 height 154
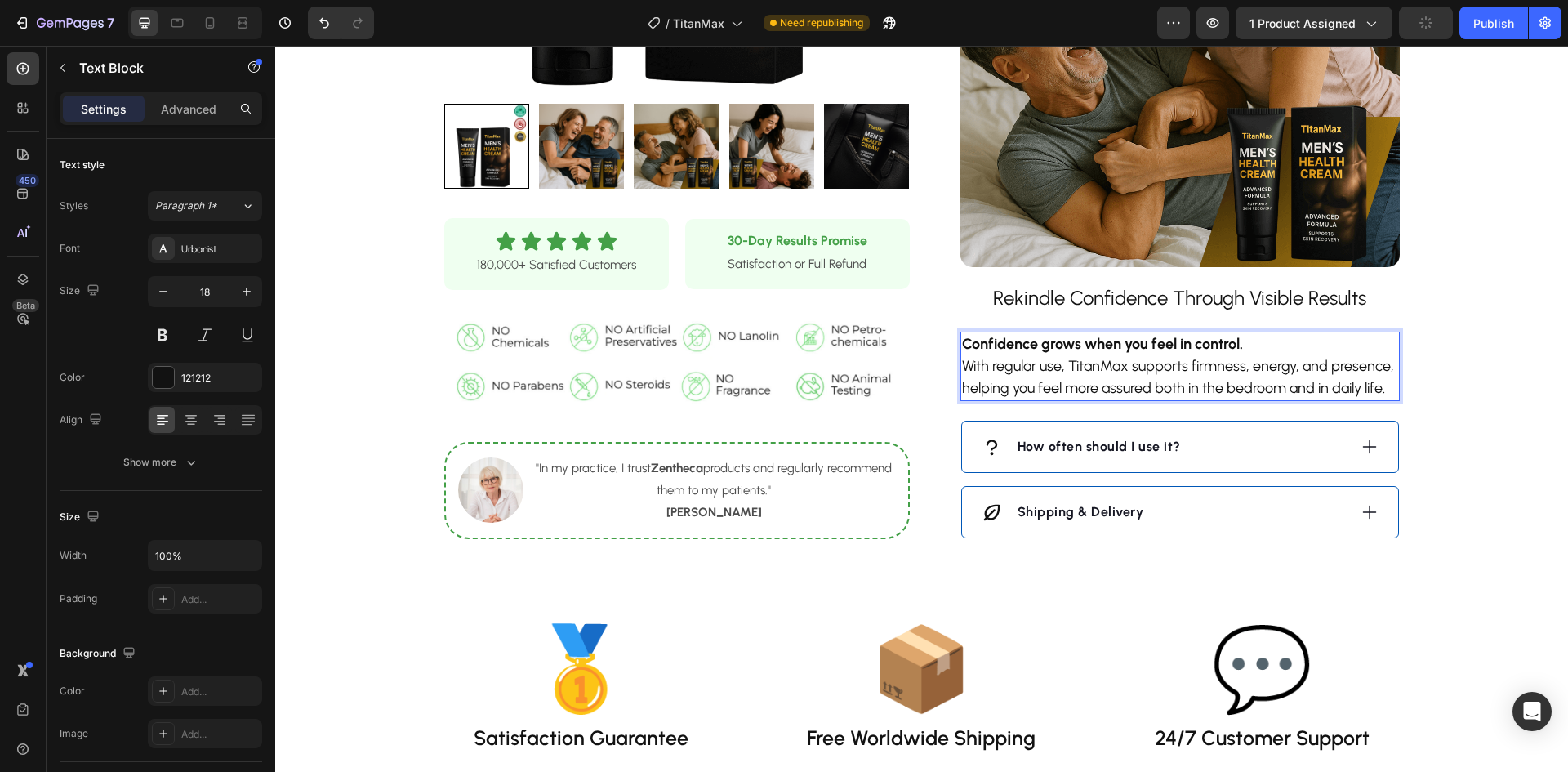
click at [962, 366] on p "Confidence grows when you feel in control. With regular use, TitanMax supports …" at bounding box center [1180, 365] width 436 height 66
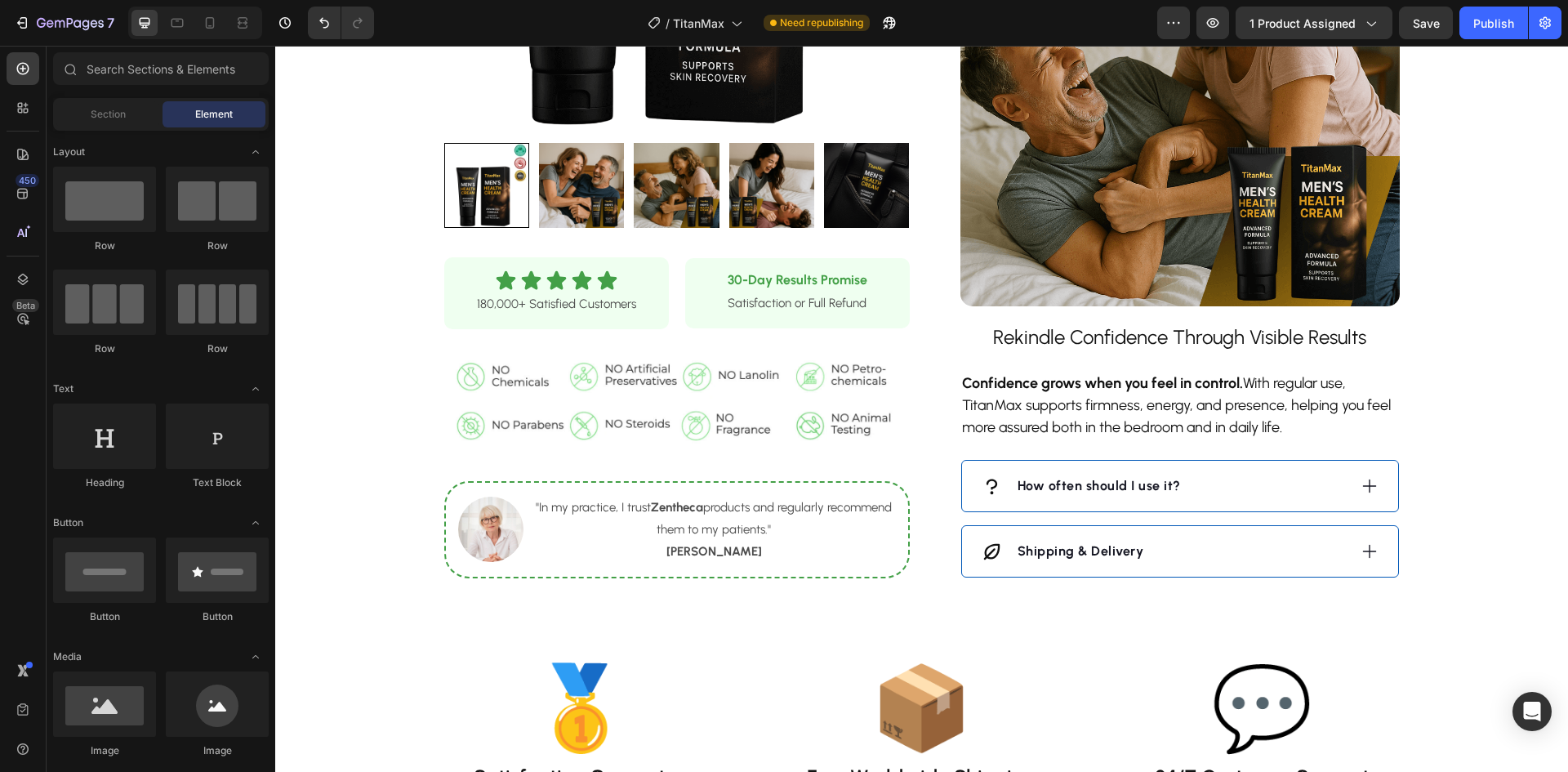
scroll to position [1208, 0]
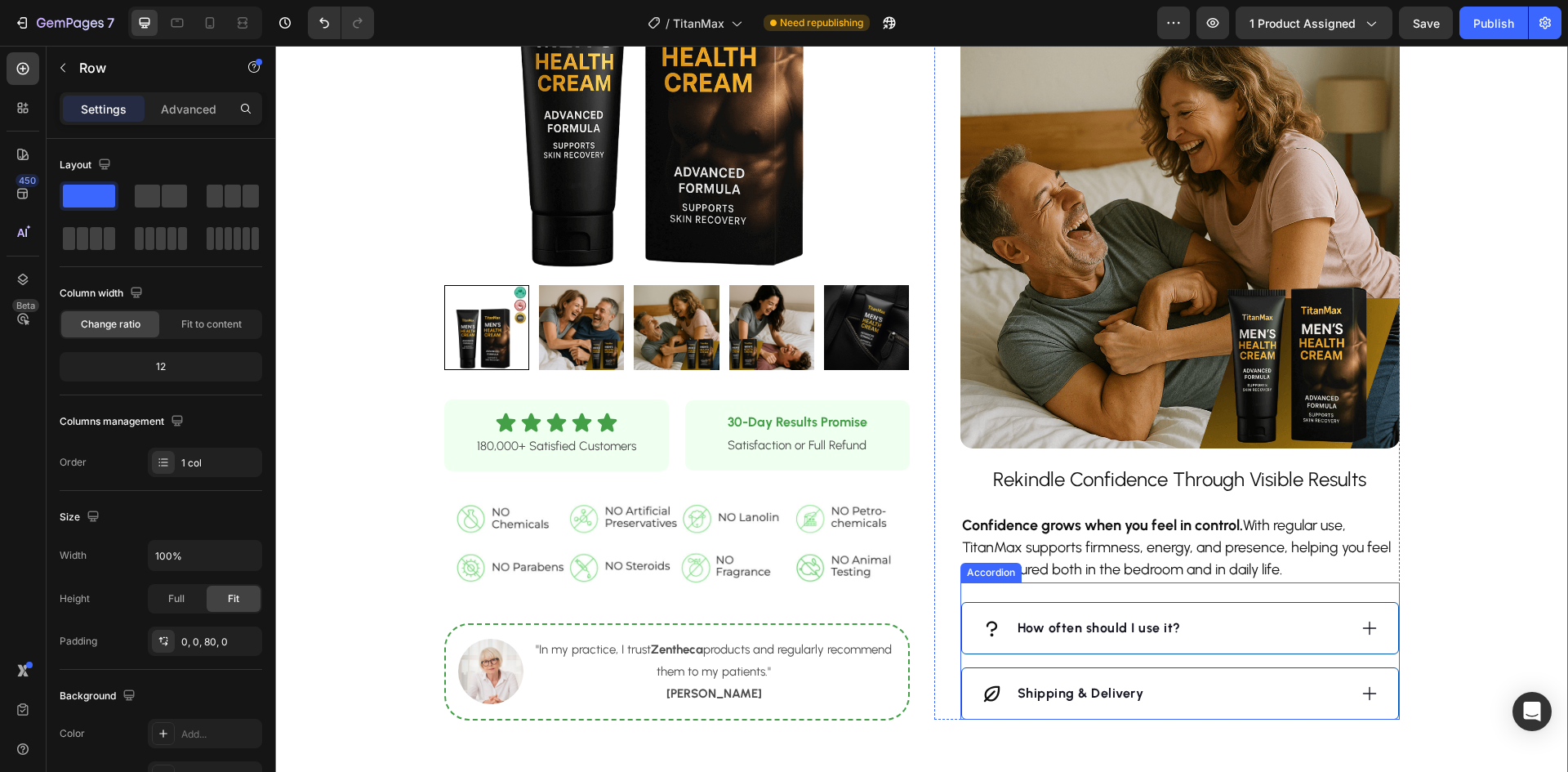
click at [1211, 637] on div "How often should I use it?" at bounding box center [1164, 628] width 366 height 25
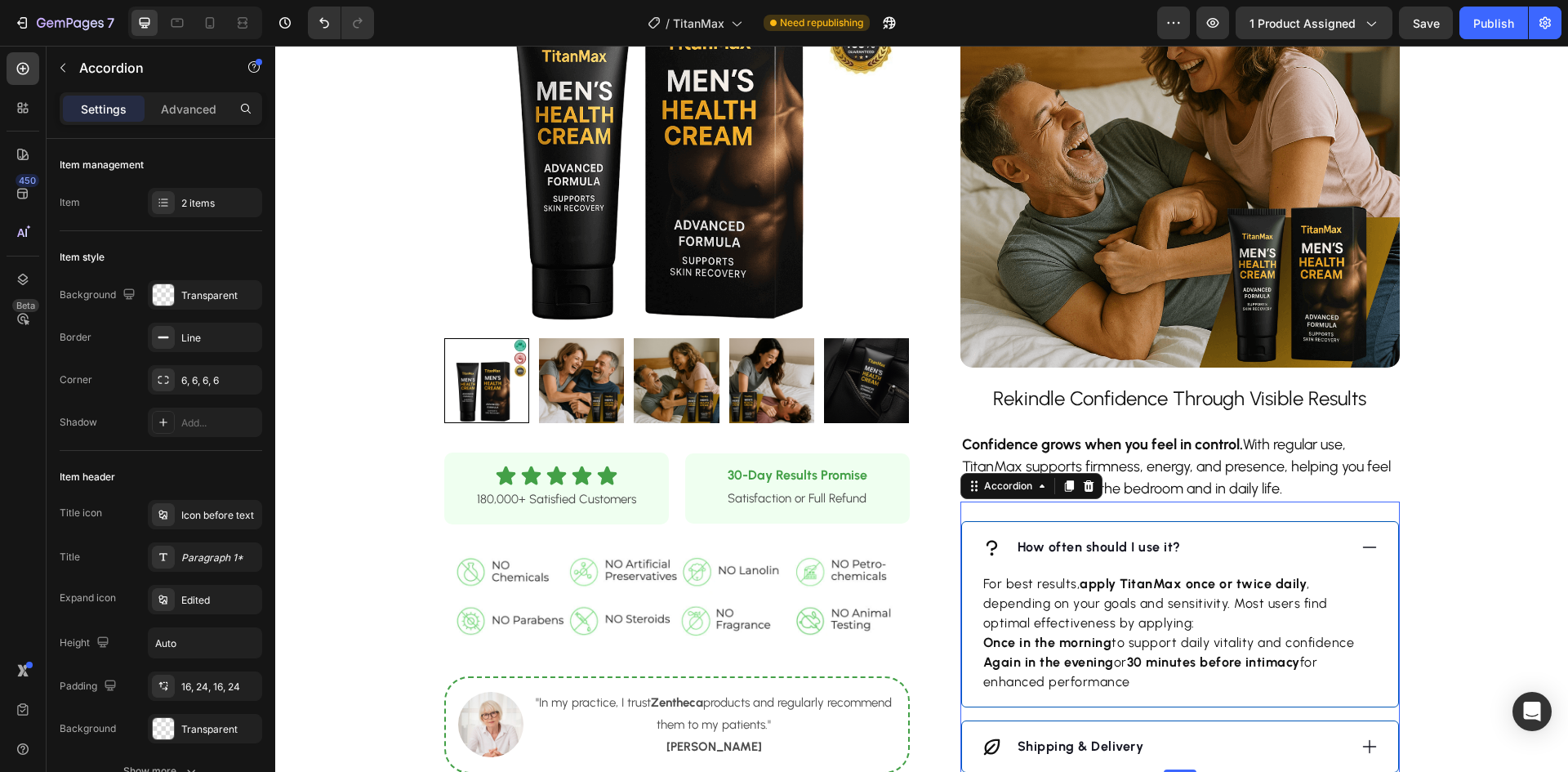
scroll to position [1371, 0]
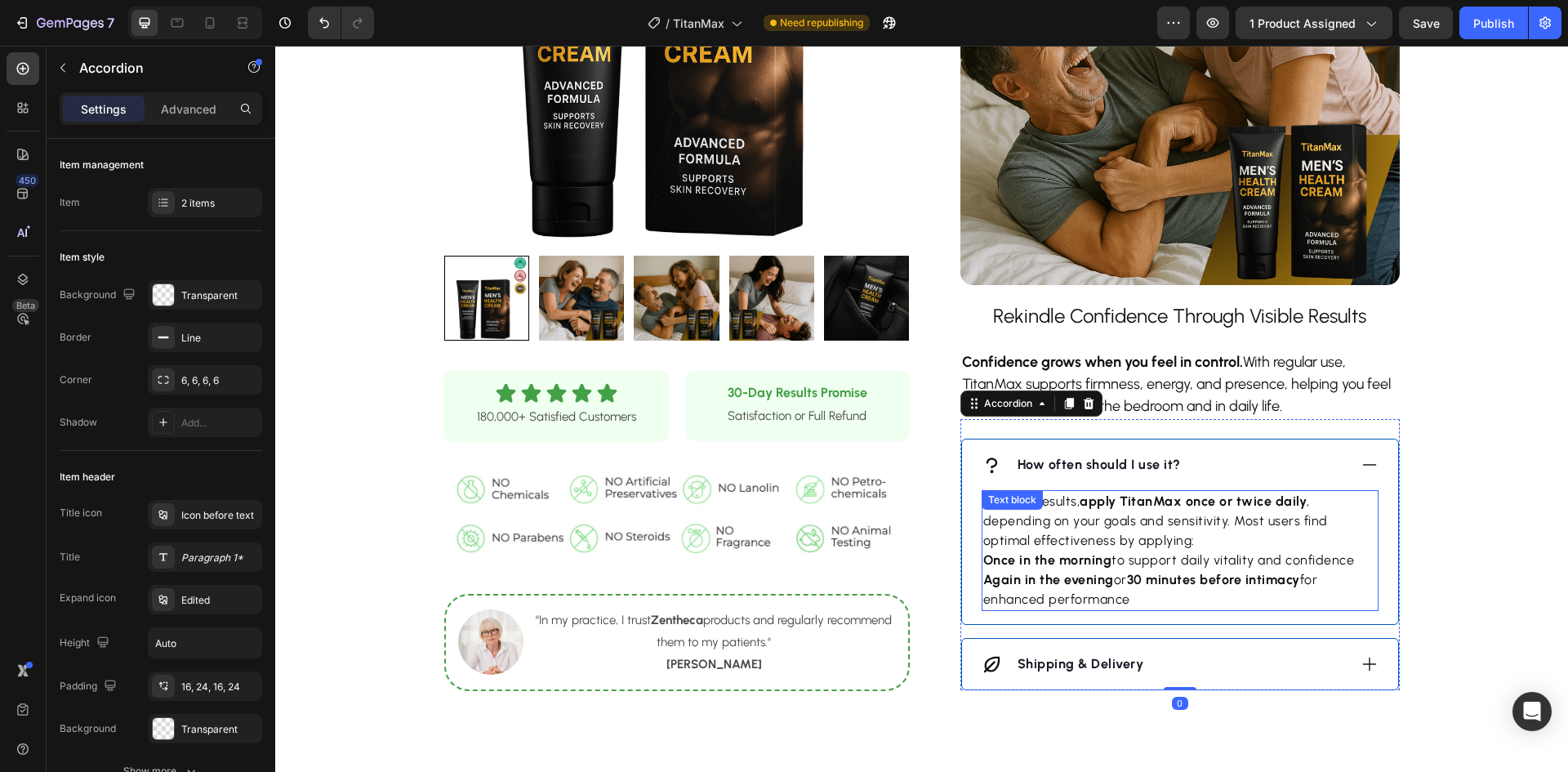
click at [1183, 579] on strong "30 minutes before intimacy" at bounding box center [1214, 579] width 173 height 16
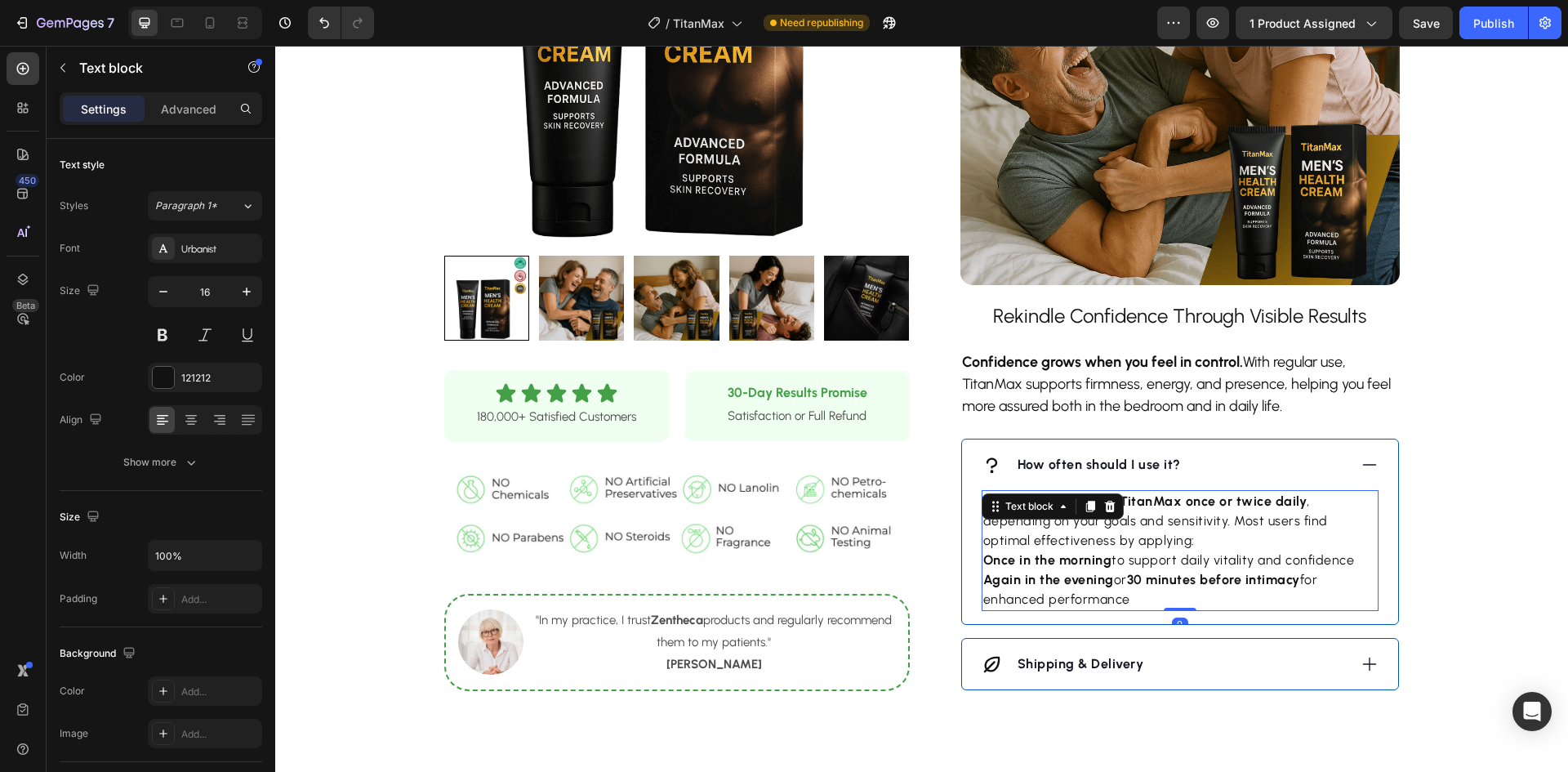
click at [1183, 579] on strong "30 minutes before intimacy" at bounding box center [1214, 579] width 173 height 16
click at [1183, 579] on strong "30 minutes before intimacy" at bounding box center [1214, 579] width 173 height 16
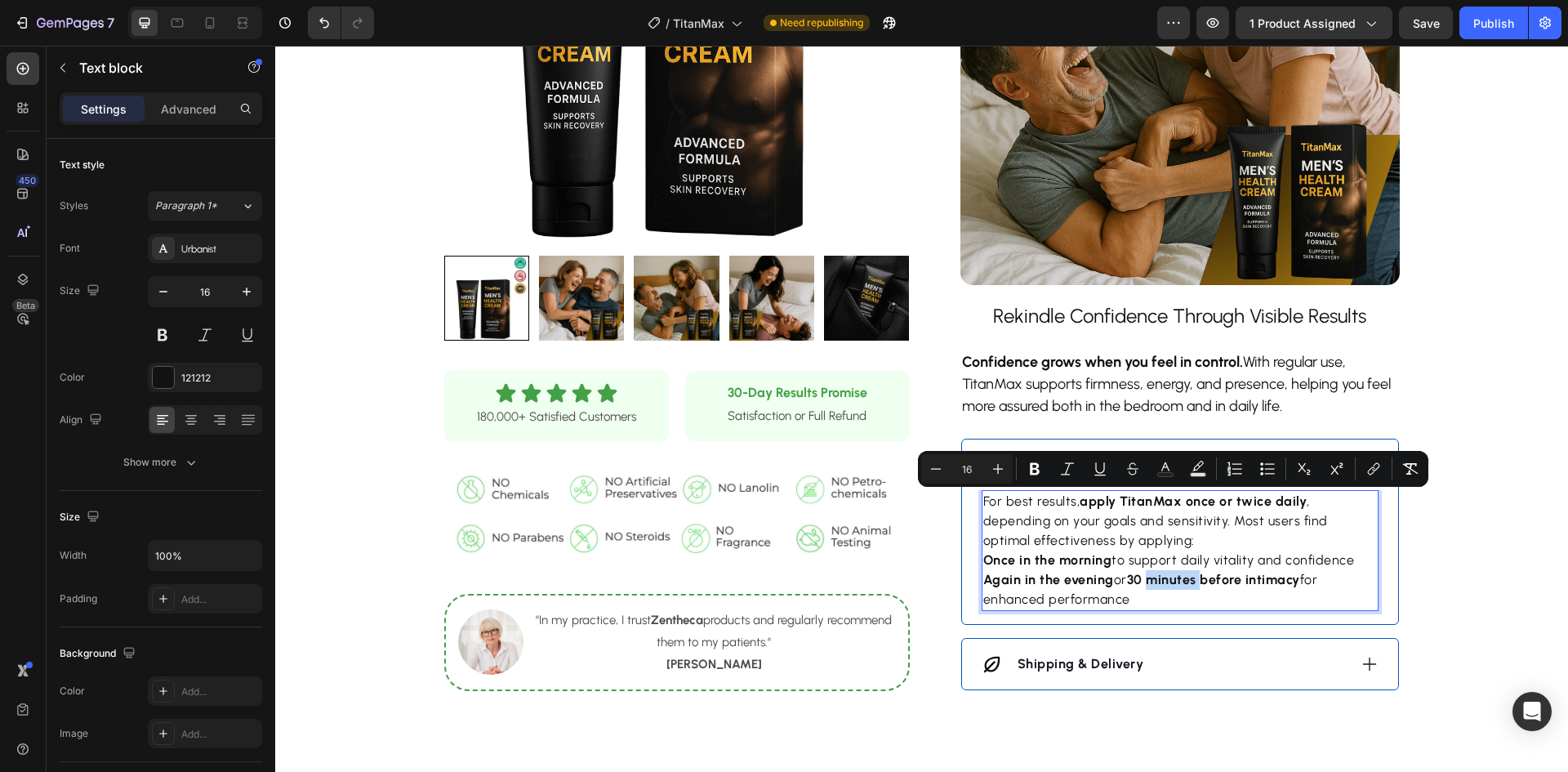
copy div "For best results, apply TitanMax once or twice daily , depending on your goals …"
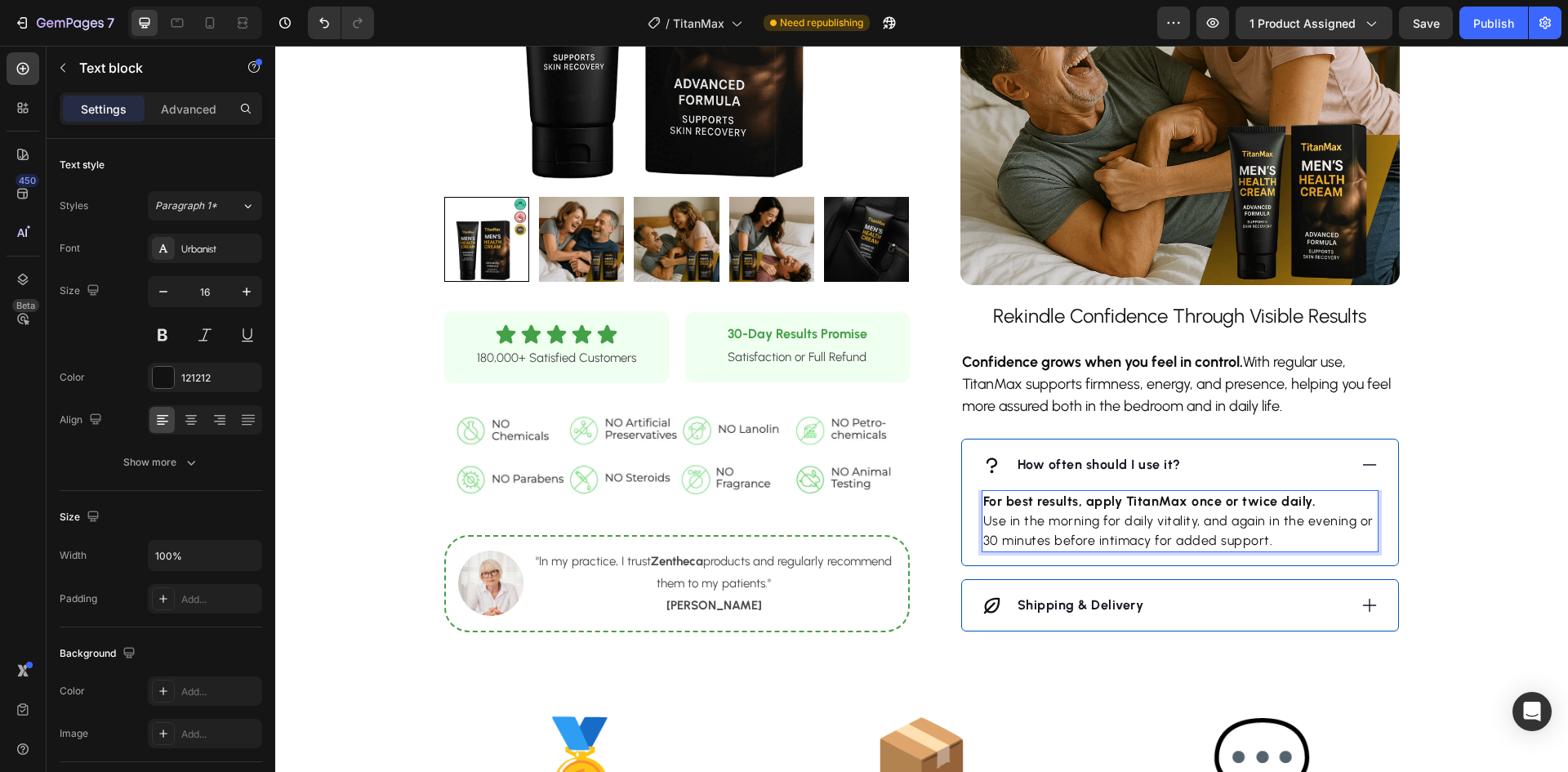
click at [984, 523] on p "For best results, apply TitanMax once or twice daily. Use in the morning for da…" at bounding box center [1180, 522] width 394 height 59
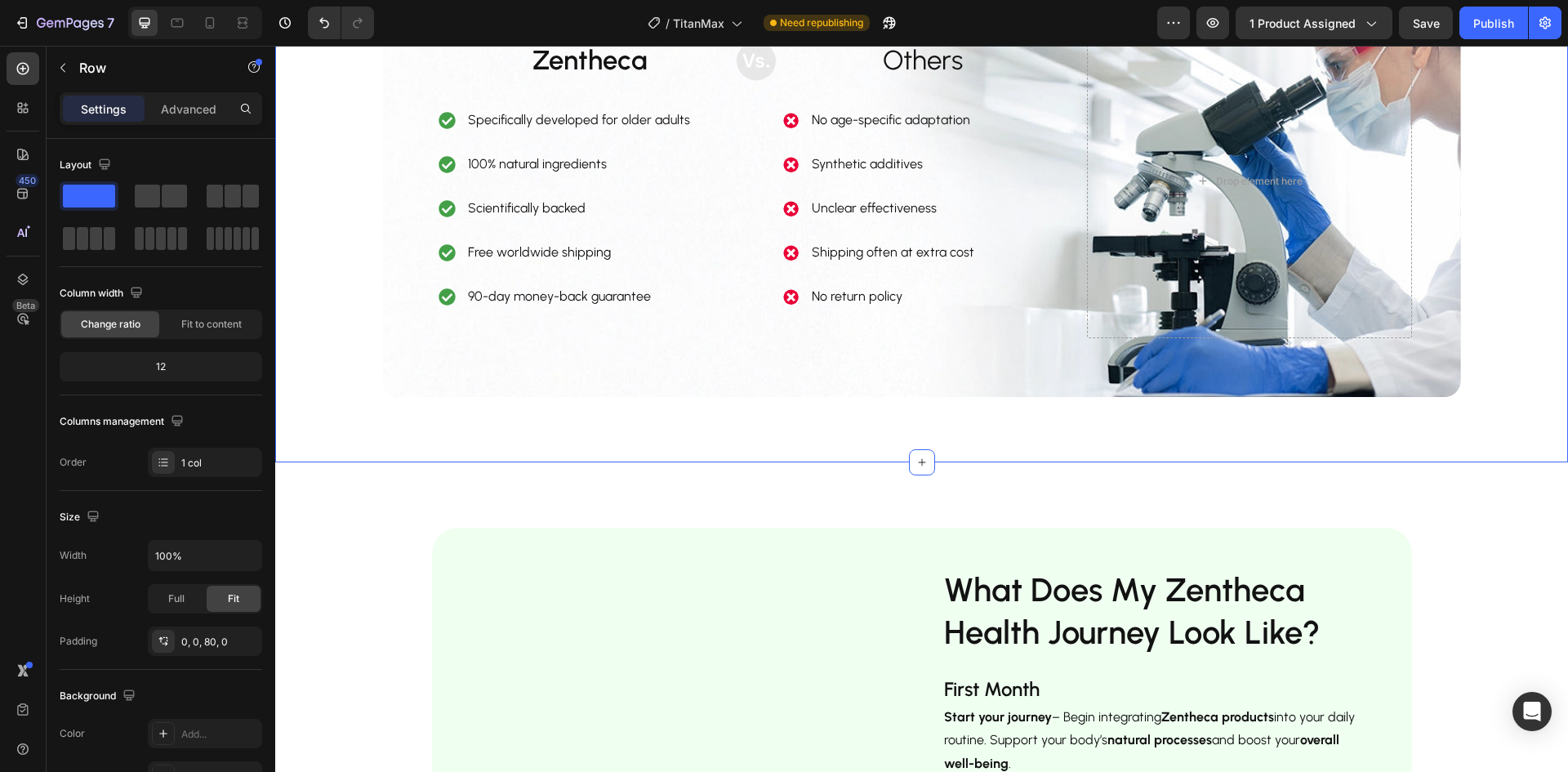
scroll to position [2678, 0]
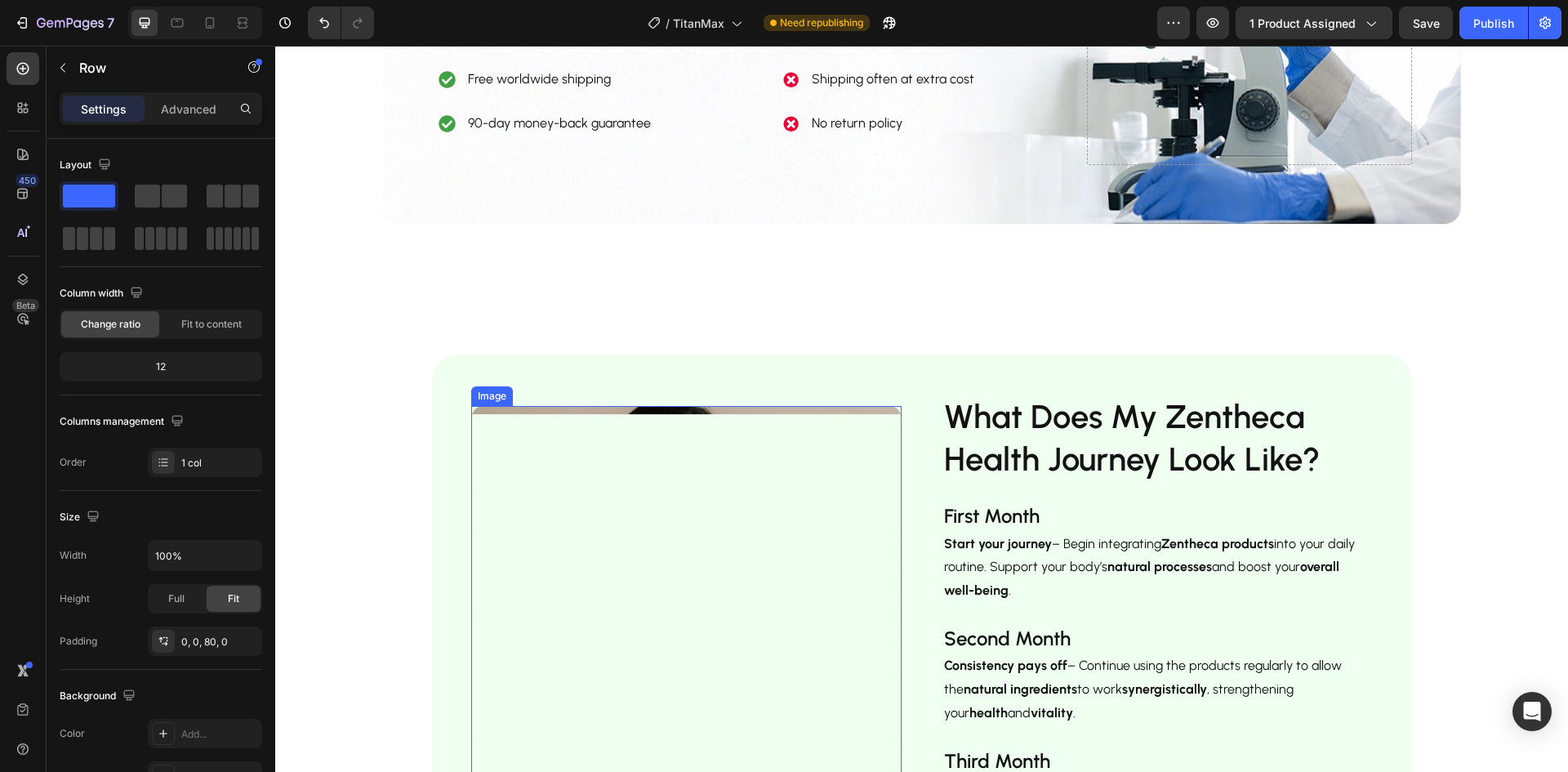
click at [652, 515] on img at bounding box center [686, 621] width 430 height 430
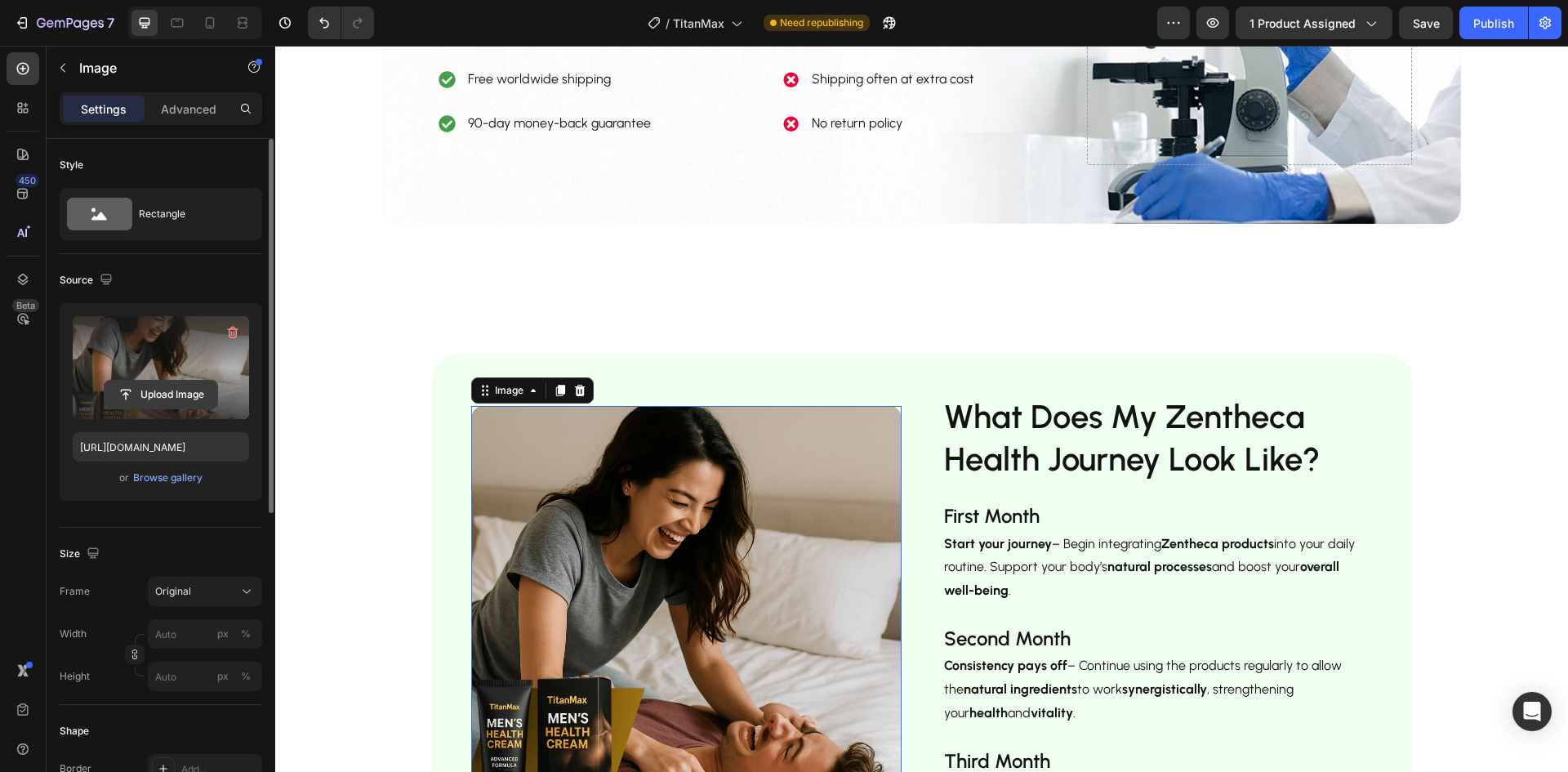
click at [201, 391] on input "file" at bounding box center [160, 395] width 113 height 28
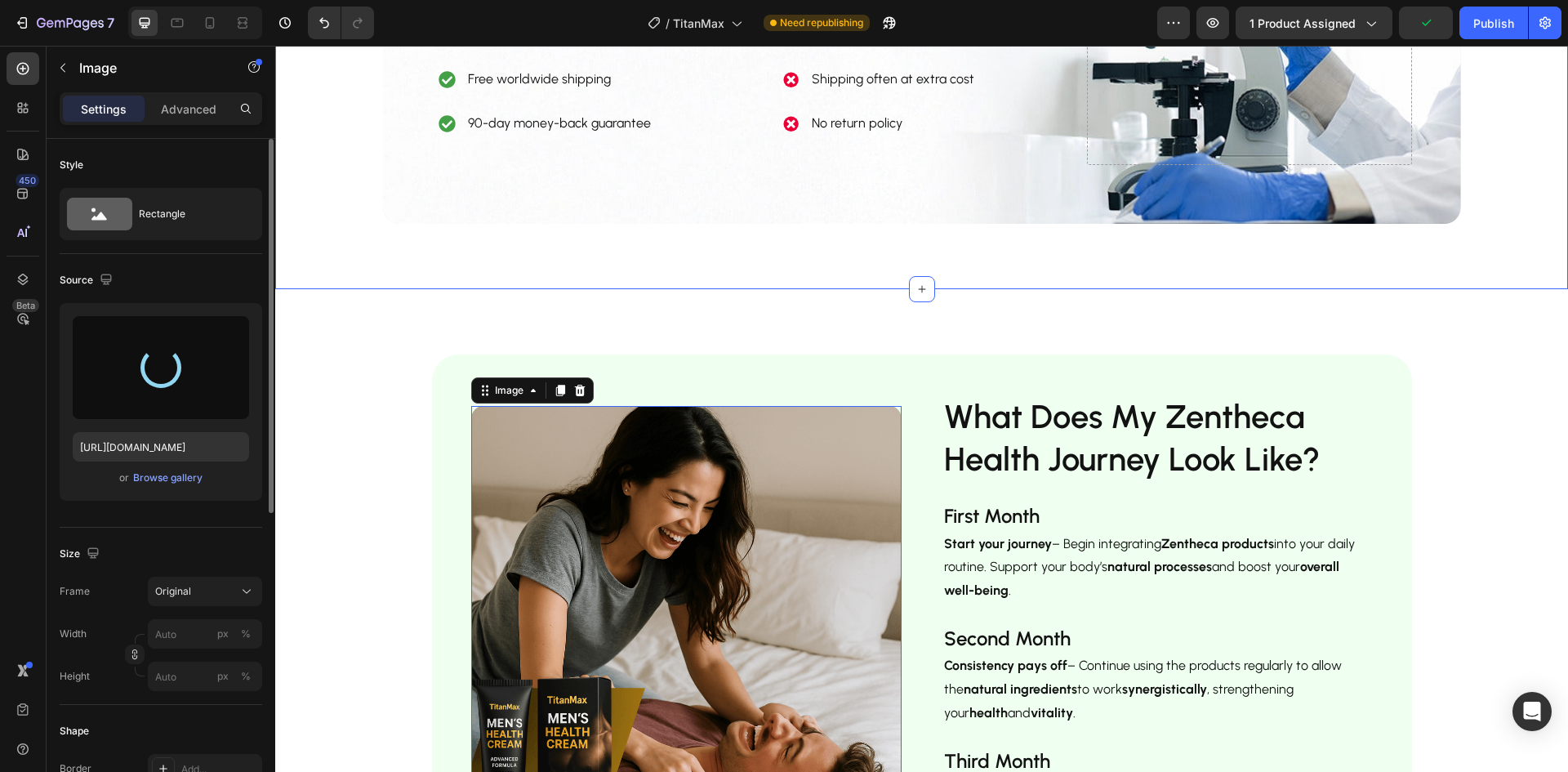
type input "https://cdn.shopify.com/s/files/1/0928/9764/0734/files/gempages_564206045296067…"
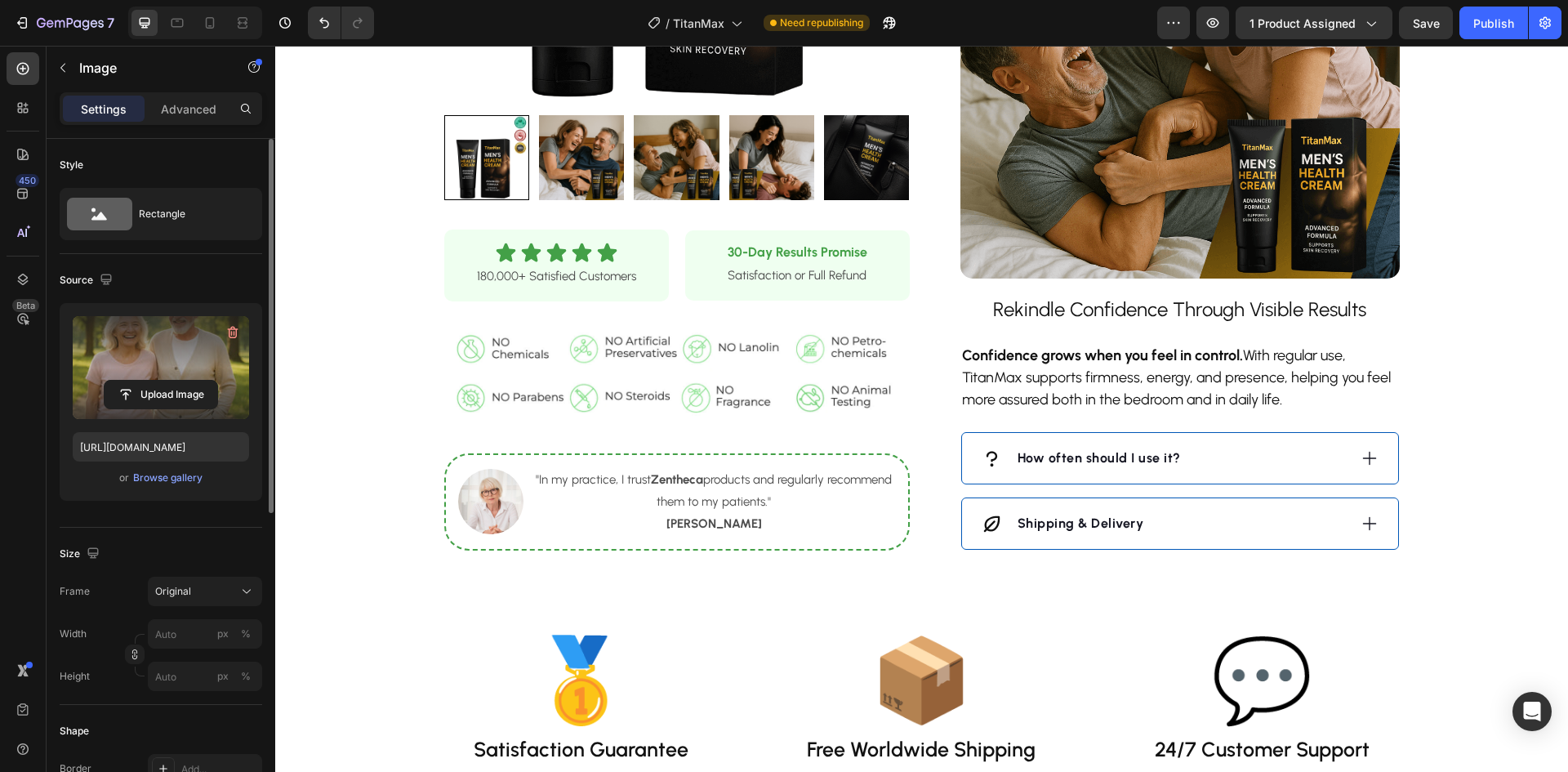
scroll to position [1290, 0]
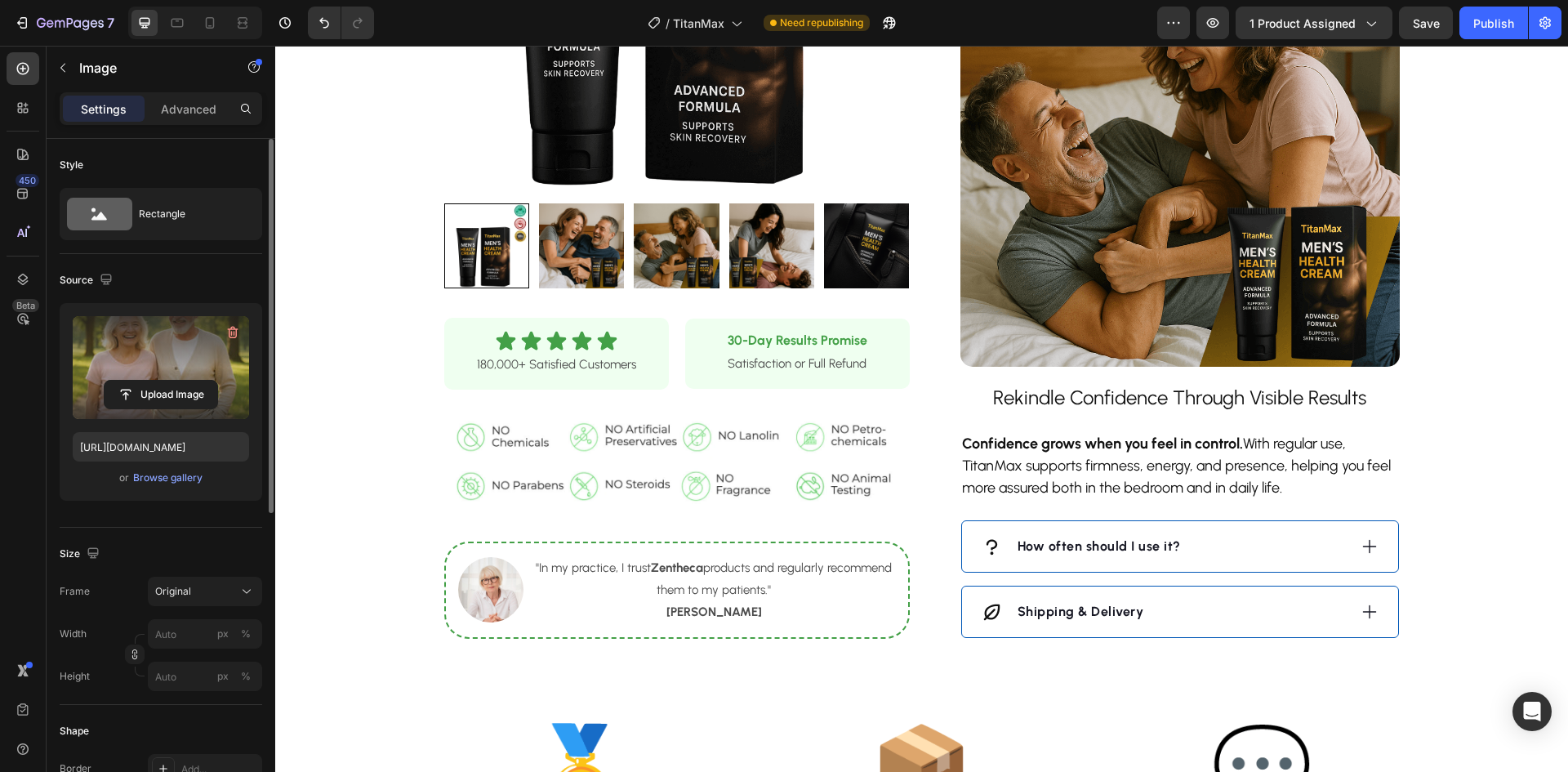
click at [1136, 183] on img at bounding box center [1180, 147] width 440 height 440
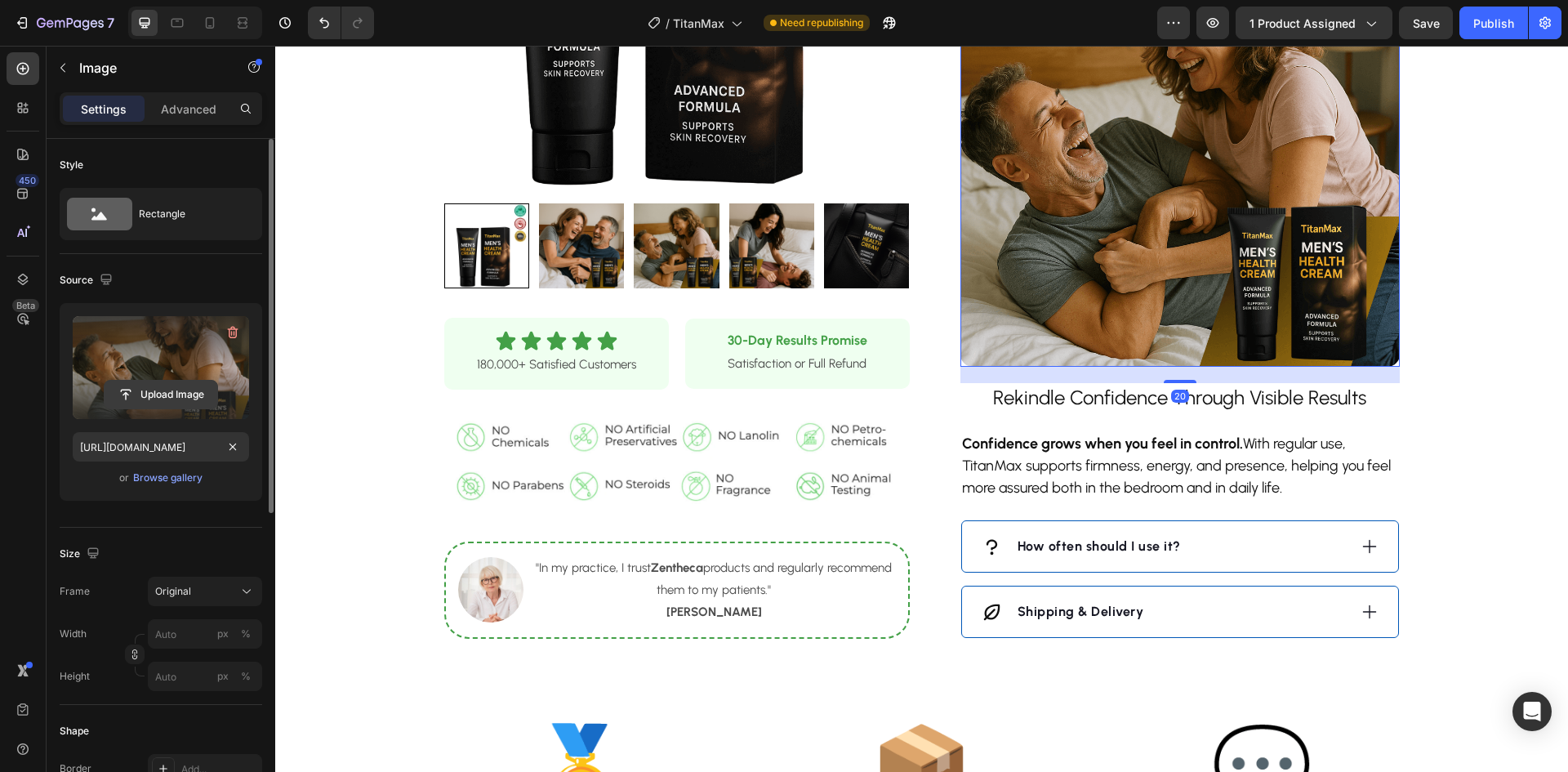
click at [159, 394] on input "file" at bounding box center [160, 395] width 113 height 28
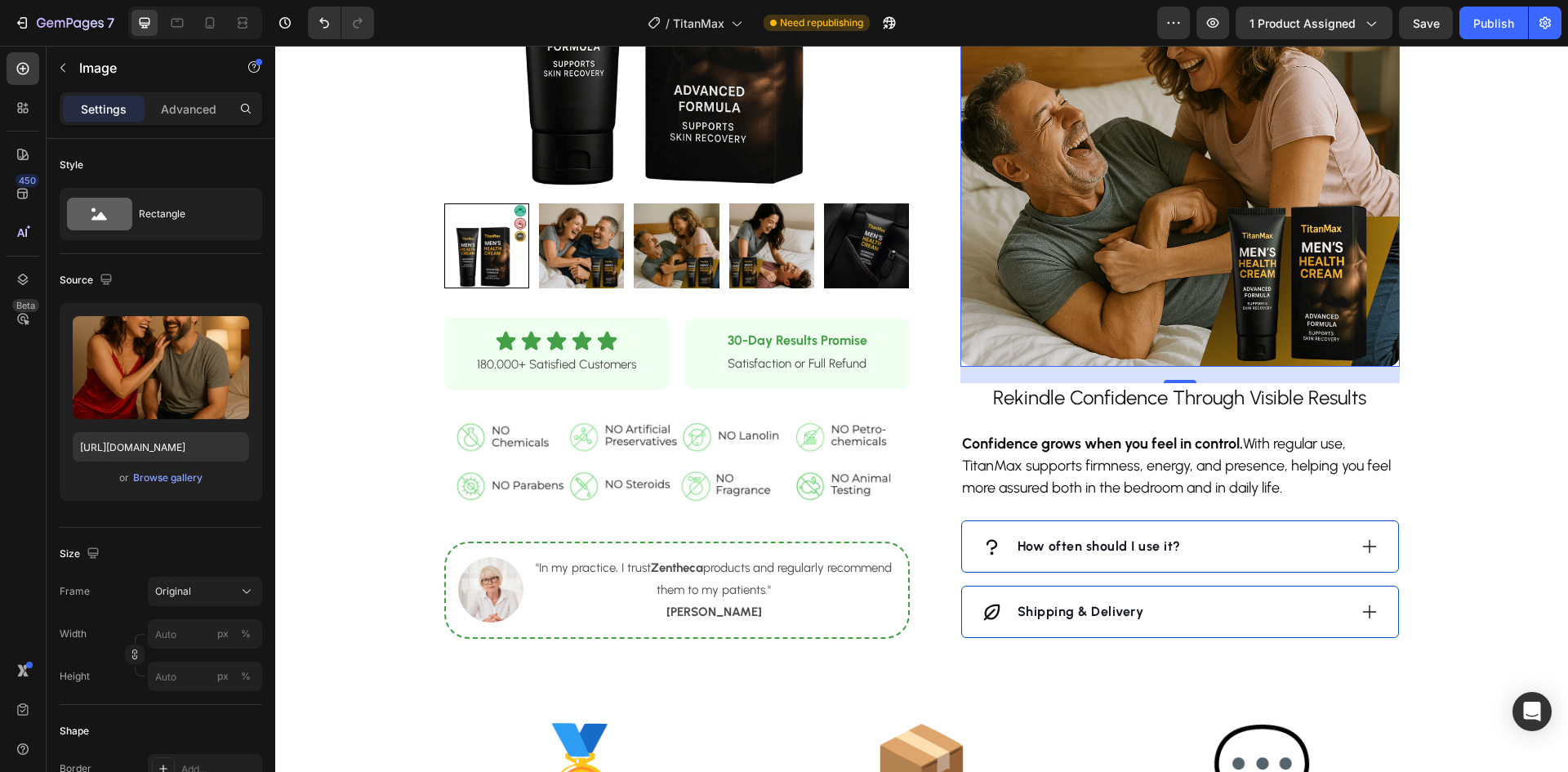
type input "[URL][DOMAIN_NAME]"
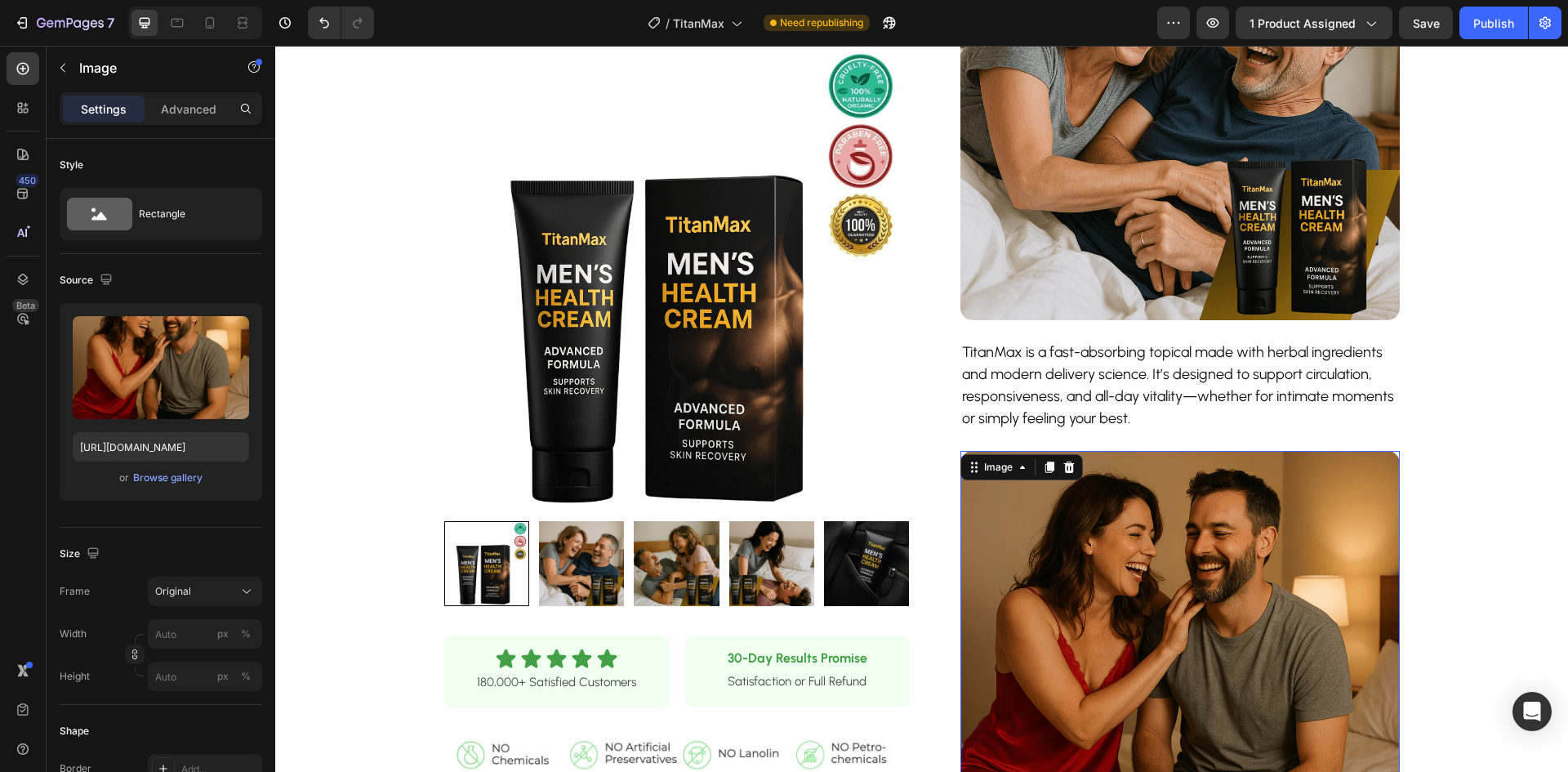
scroll to position [717, 0]
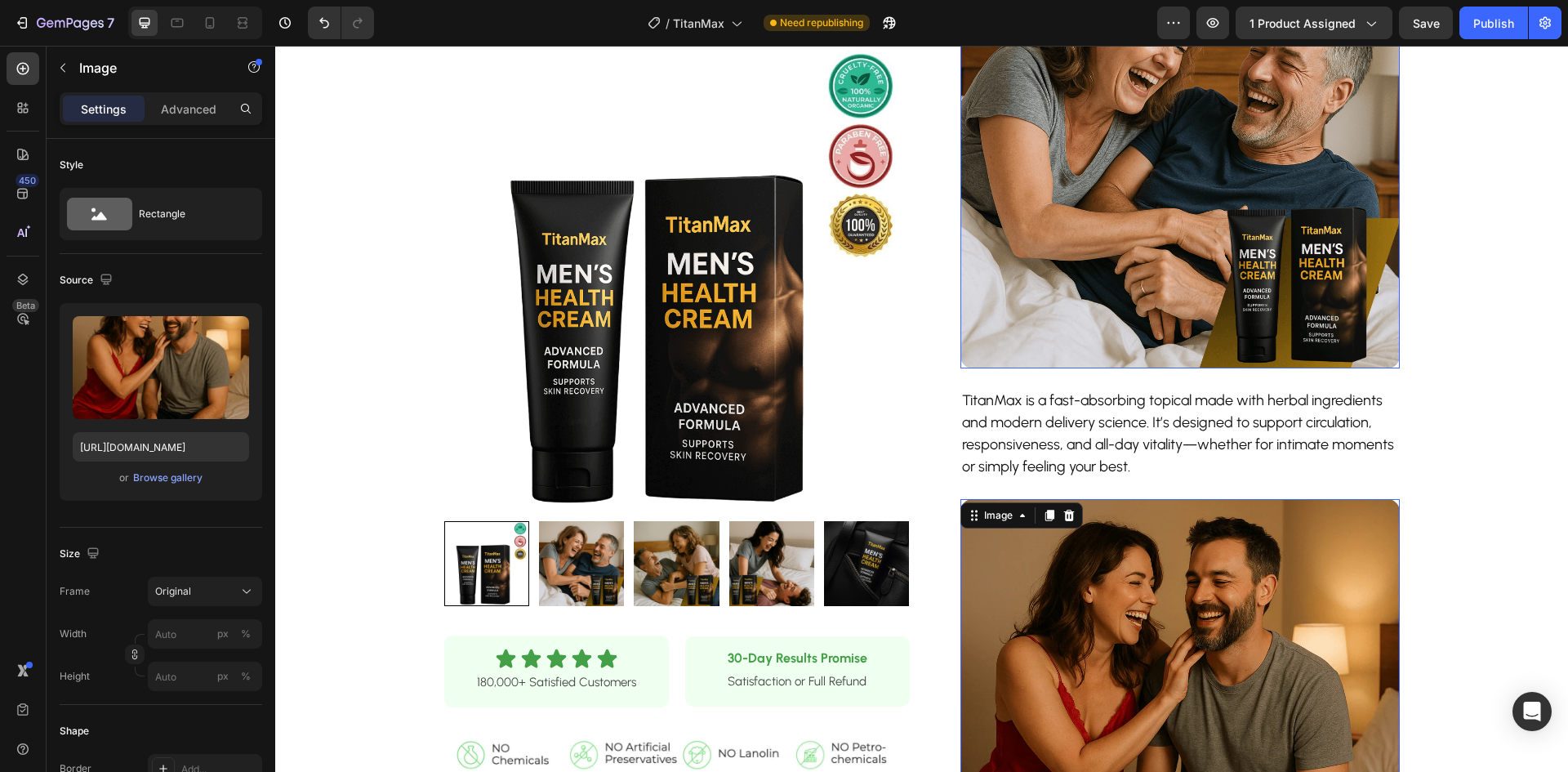
click at [1136, 231] on img at bounding box center [1180, 149] width 440 height 440
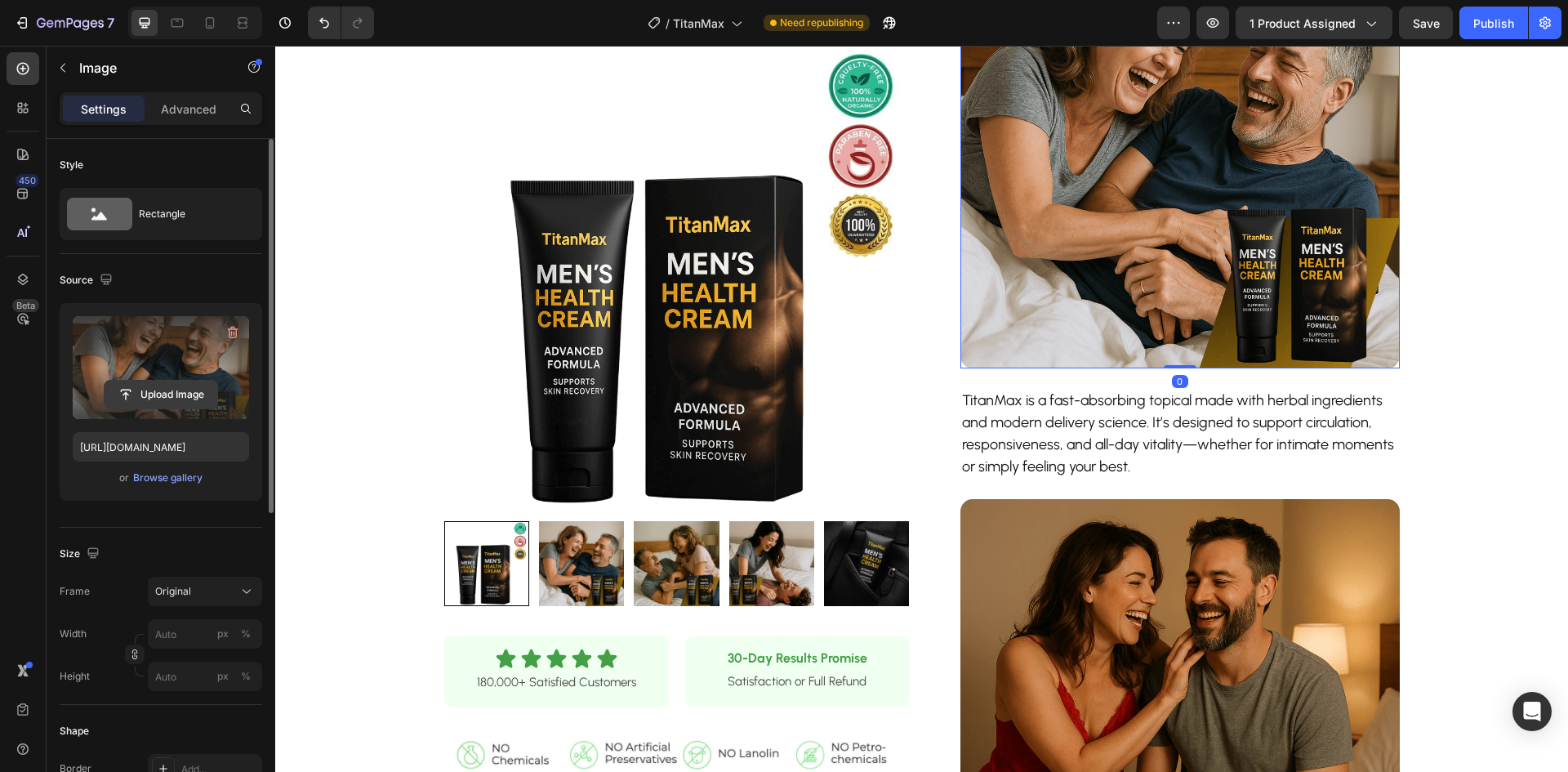
click at [159, 387] on input "file" at bounding box center [160, 395] width 113 height 28
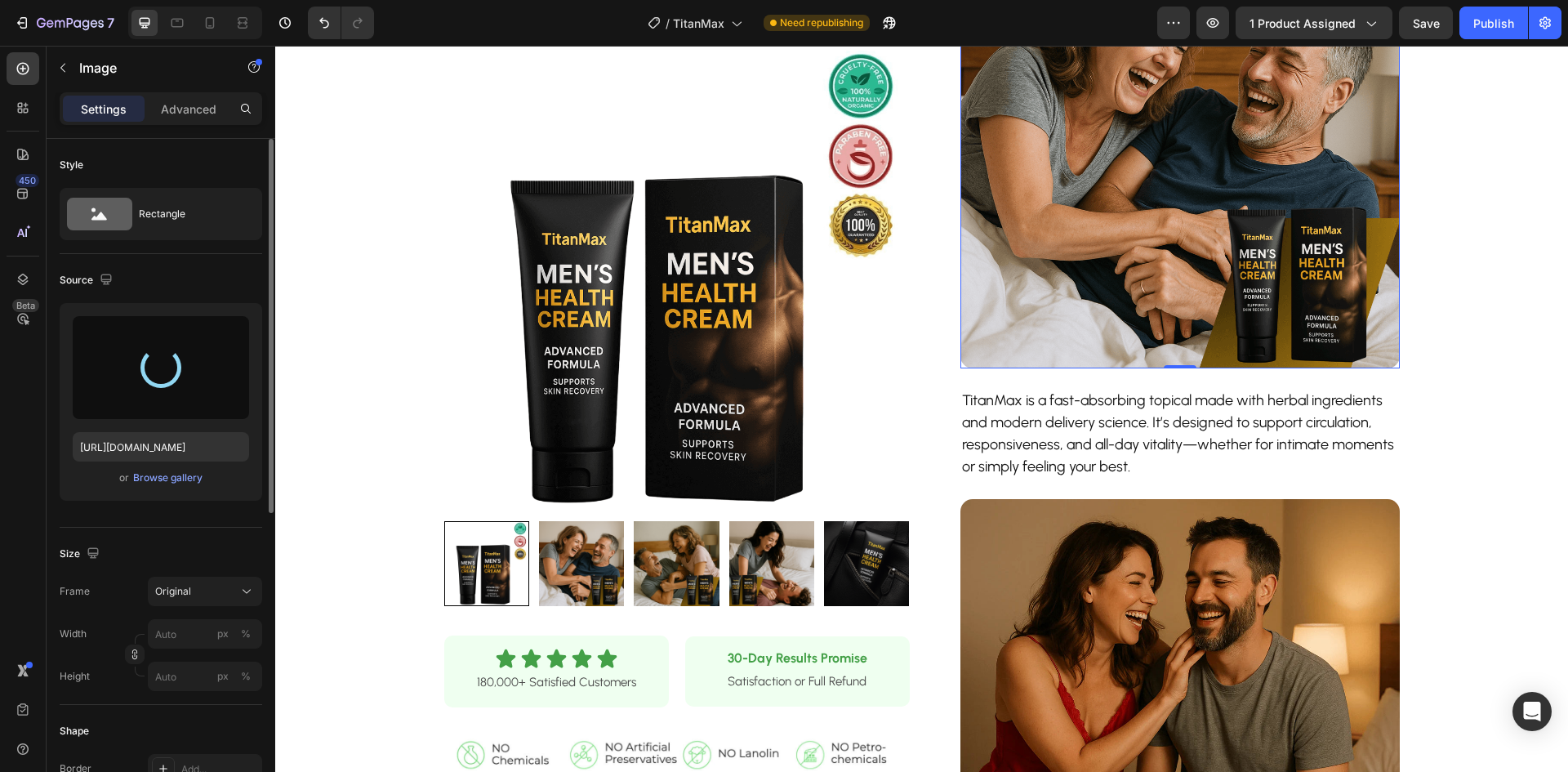
type input "[URL][DOMAIN_NAME]"
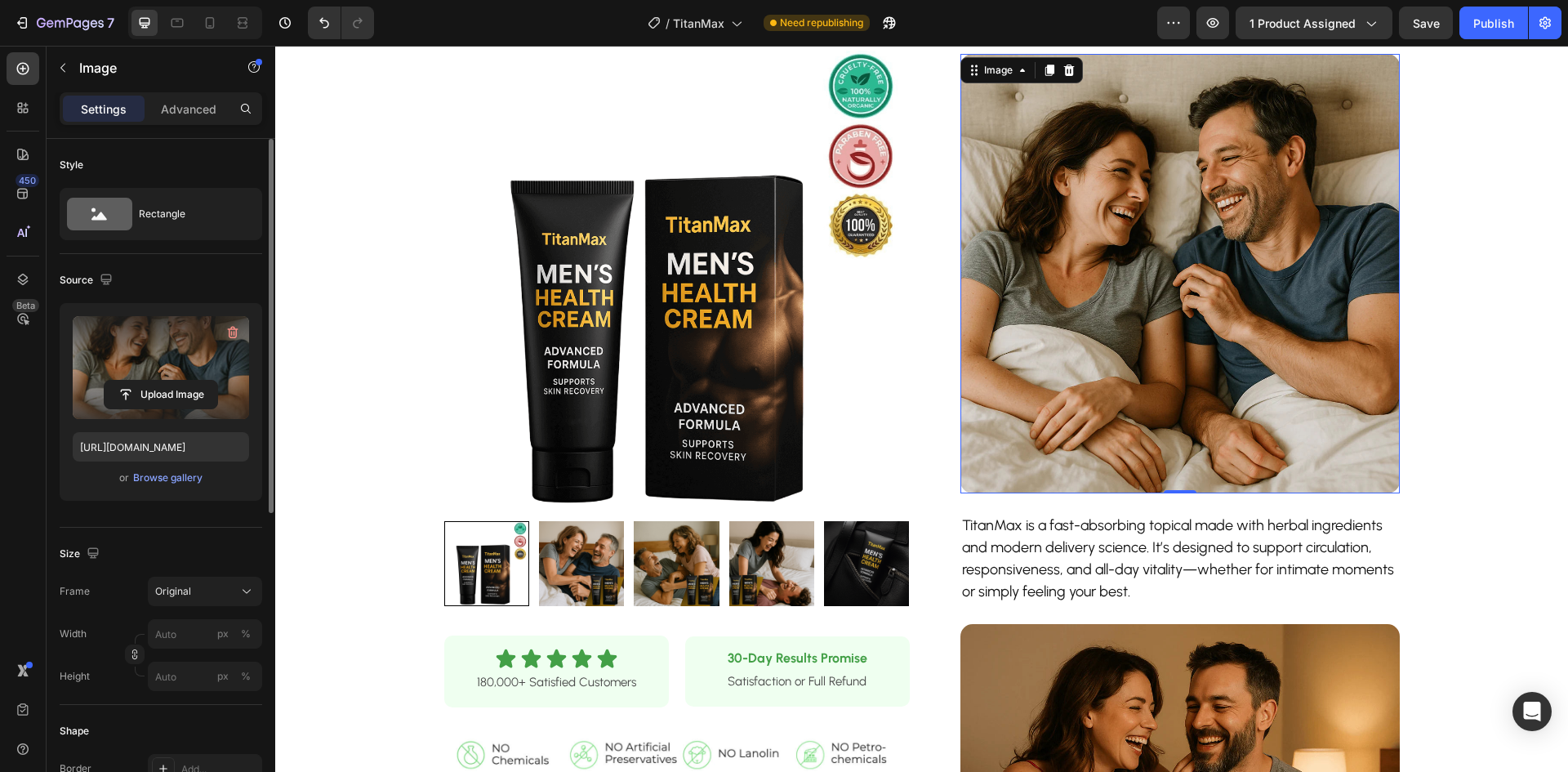
scroll to position [472, 0]
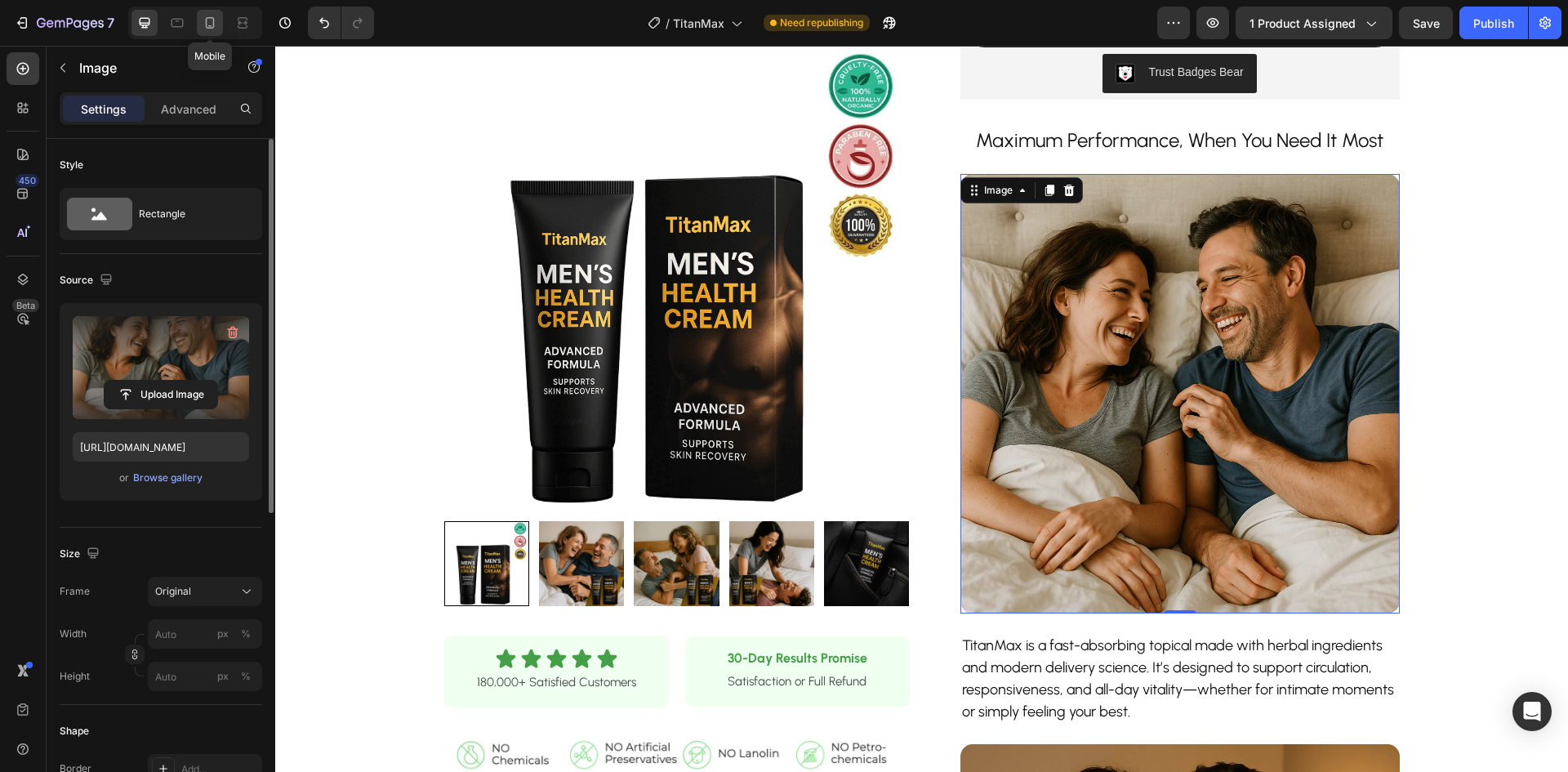
click at [213, 27] on icon at bounding box center [209, 23] width 17 height 17
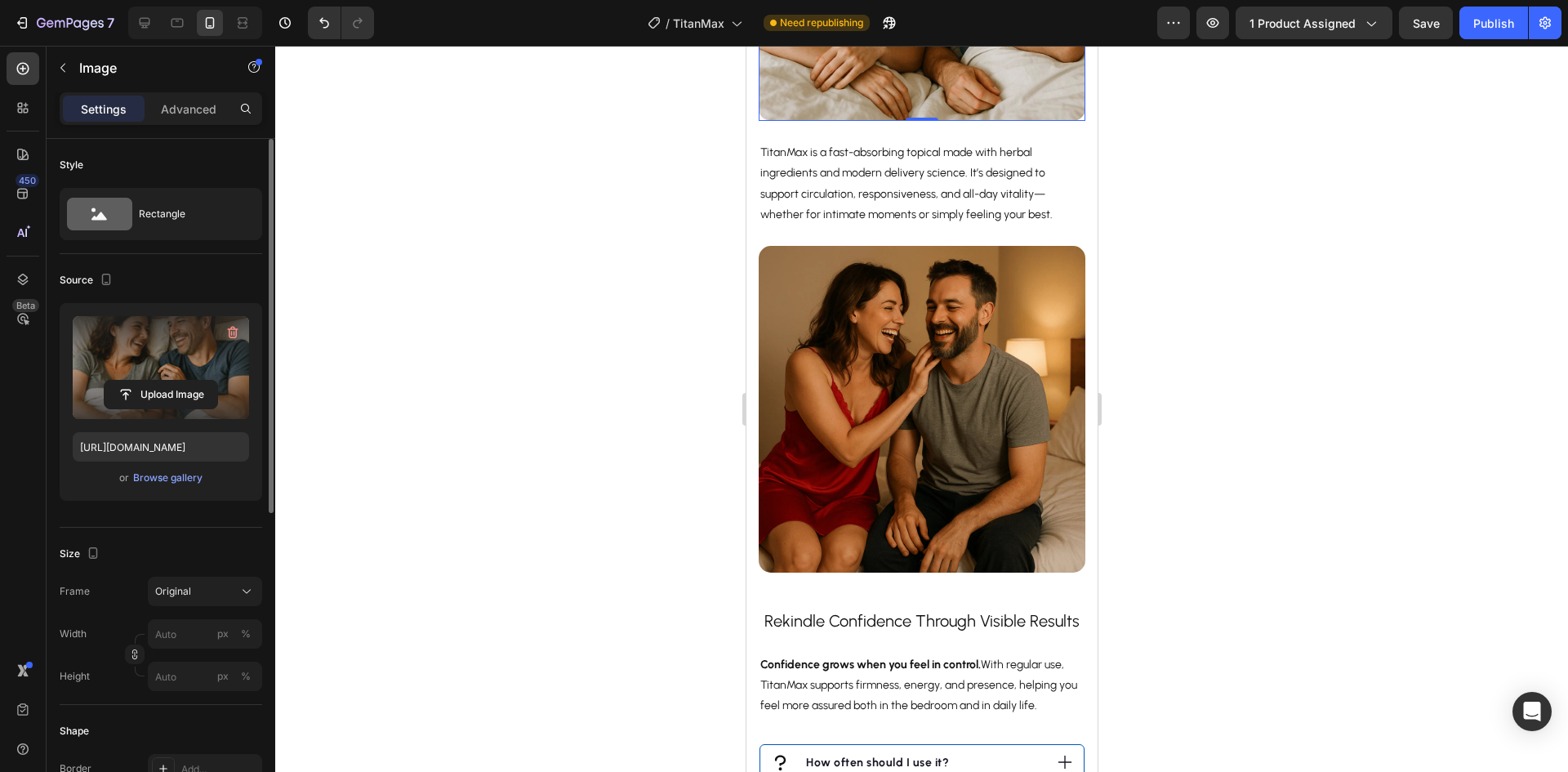
scroll to position [1648, 0]
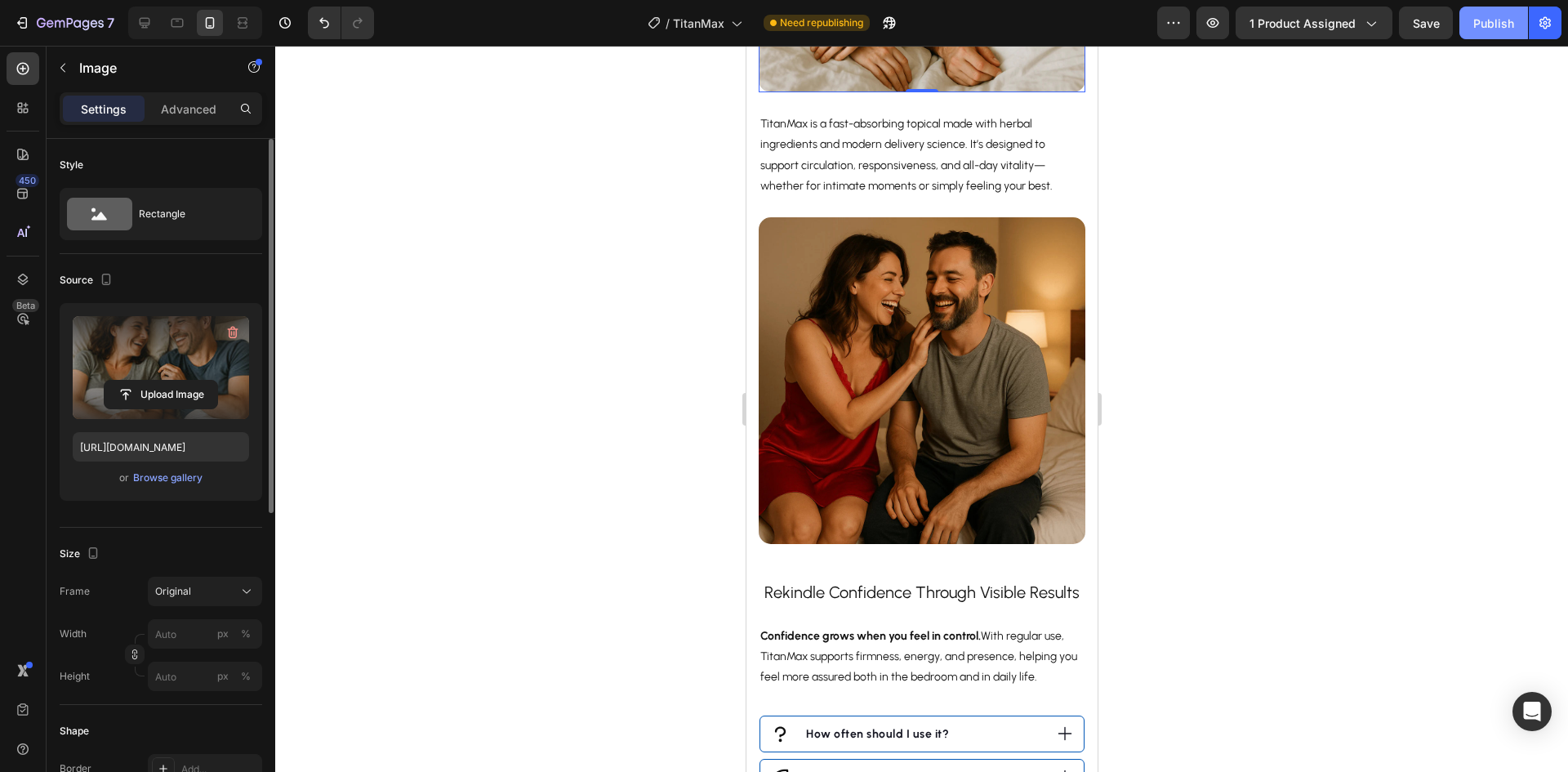
click at [1506, 36] on button "Publish" at bounding box center [1494, 23] width 69 height 32
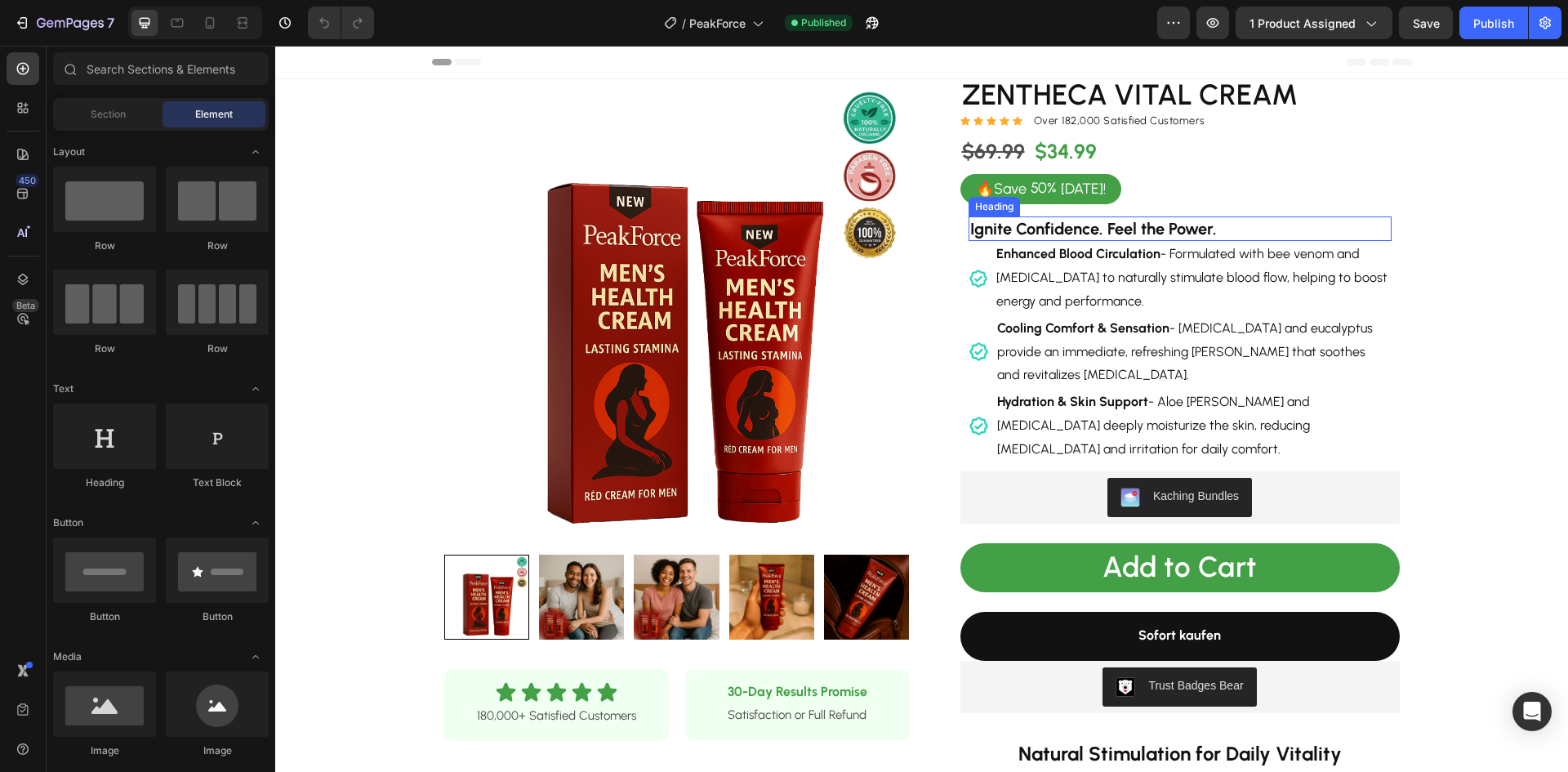
click at [1222, 229] on h2 "Ignite Confidence. Feel the Power." at bounding box center [1180, 228] width 423 height 25
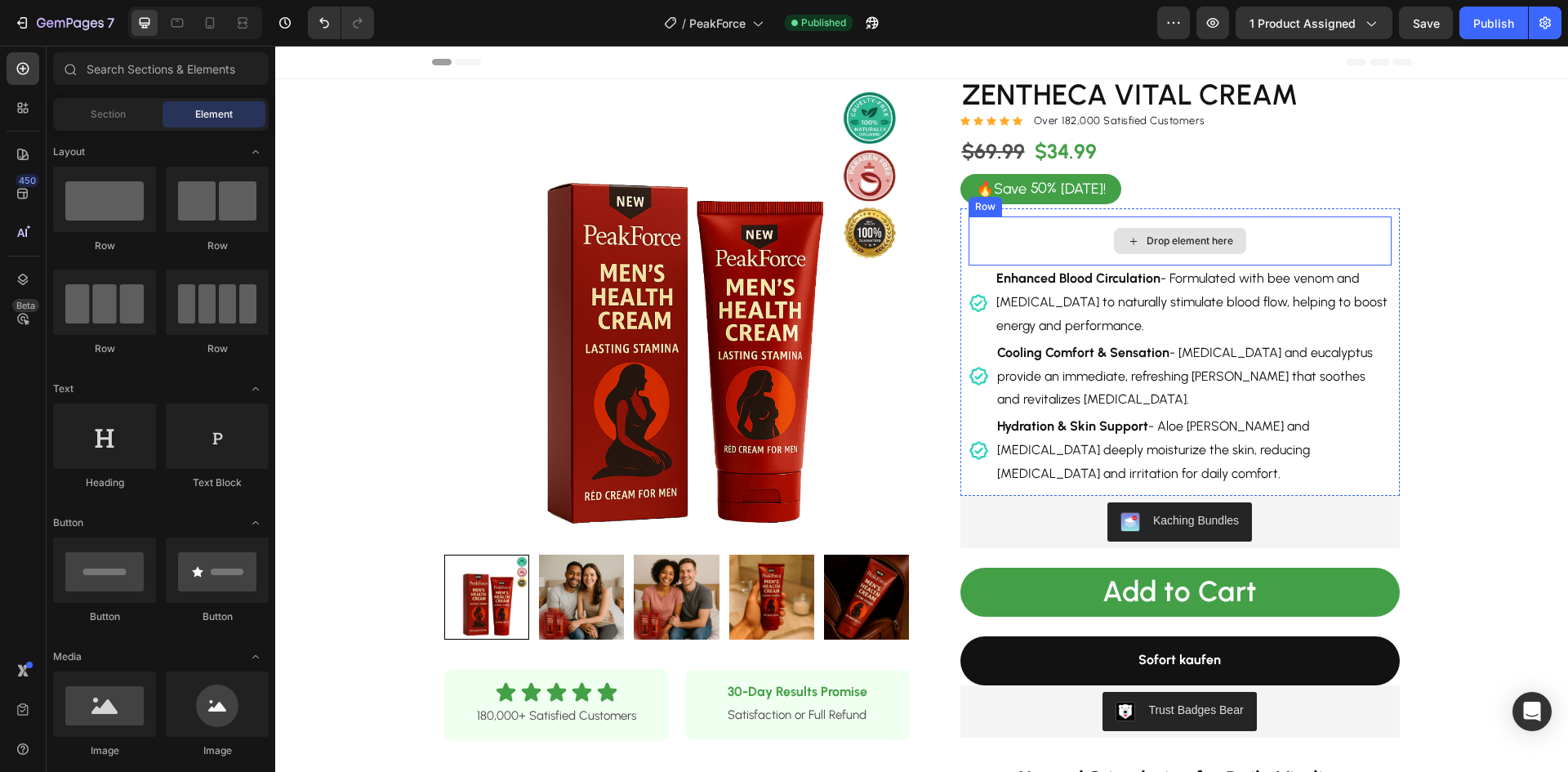
click at [1305, 241] on div "Drop element here" at bounding box center [1180, 241] width 423 height 49
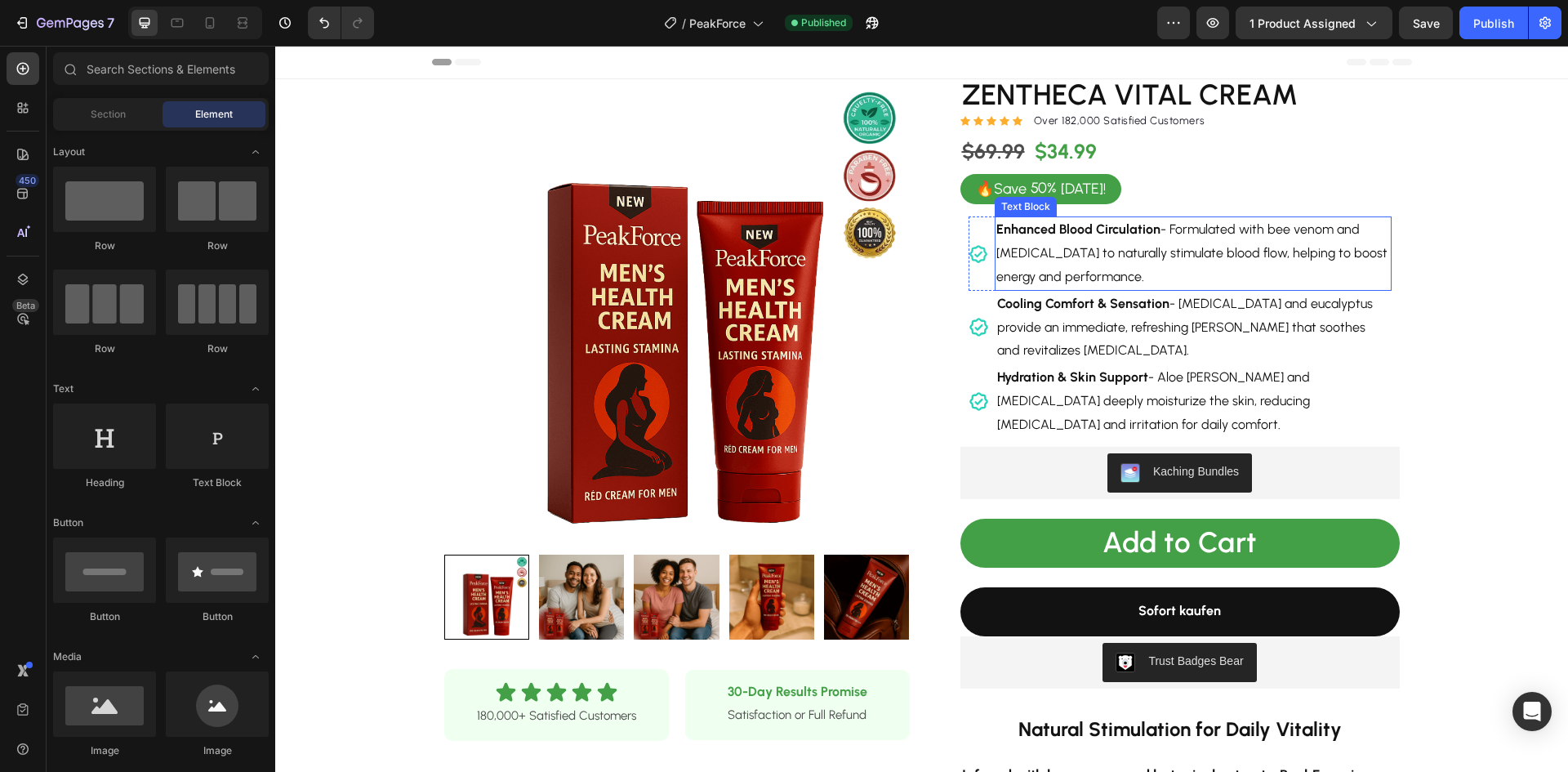
click at [1305, 243] on p "Enhanced Blood Circulation - Formulated with bee venom and [MEDICAL_DATA] to na…" at bounding box center [1193, 253] width 394 height 71
click at [1305, 244] on p "Enhanced Blood Circulation - Formulated with bee venom and [MEDICAL_DATA] to na…" at bounding box center [1193, 253] width 394 height 71
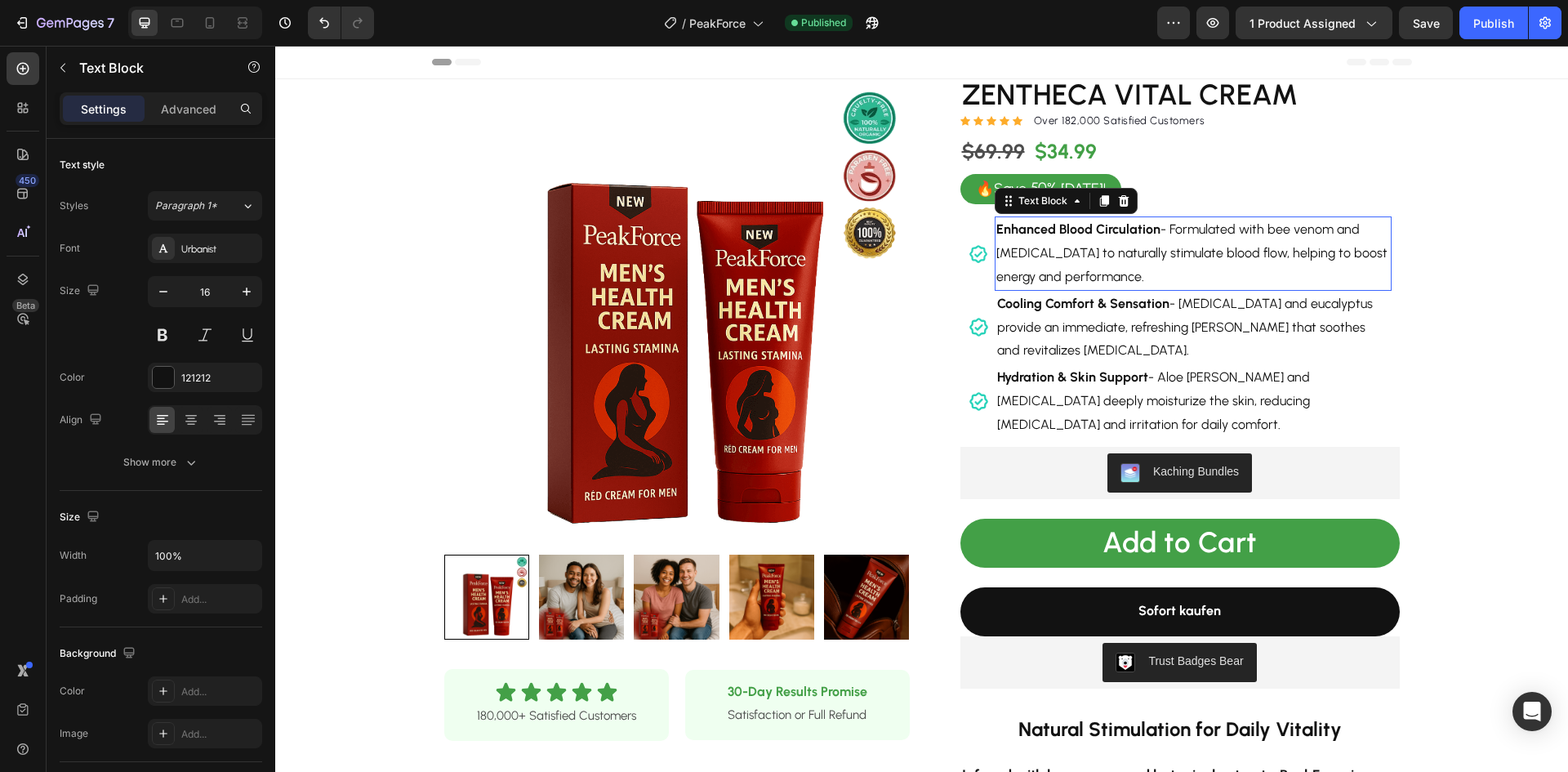
click at [1305, 246] on p "Enhanced Blood Circulation - Formulated with bee venom and [MEDICAL_DATA] to na…" at bounding box center [1193, 253] width 394 height 71
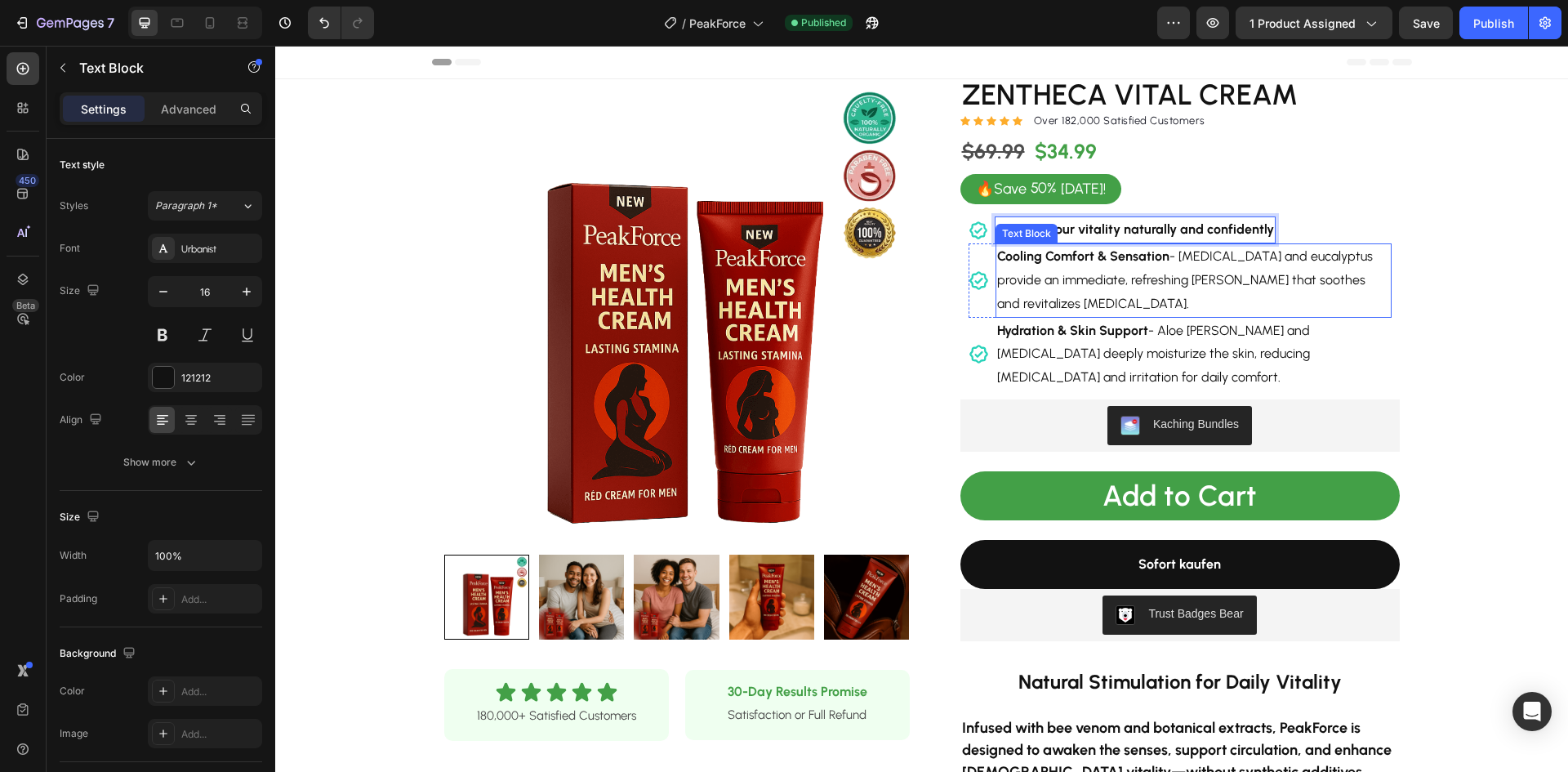
click at [1145, 263] on strong "Cooling Comfort & Sensation" at bounding box center [1084, 256] width 173 height 16
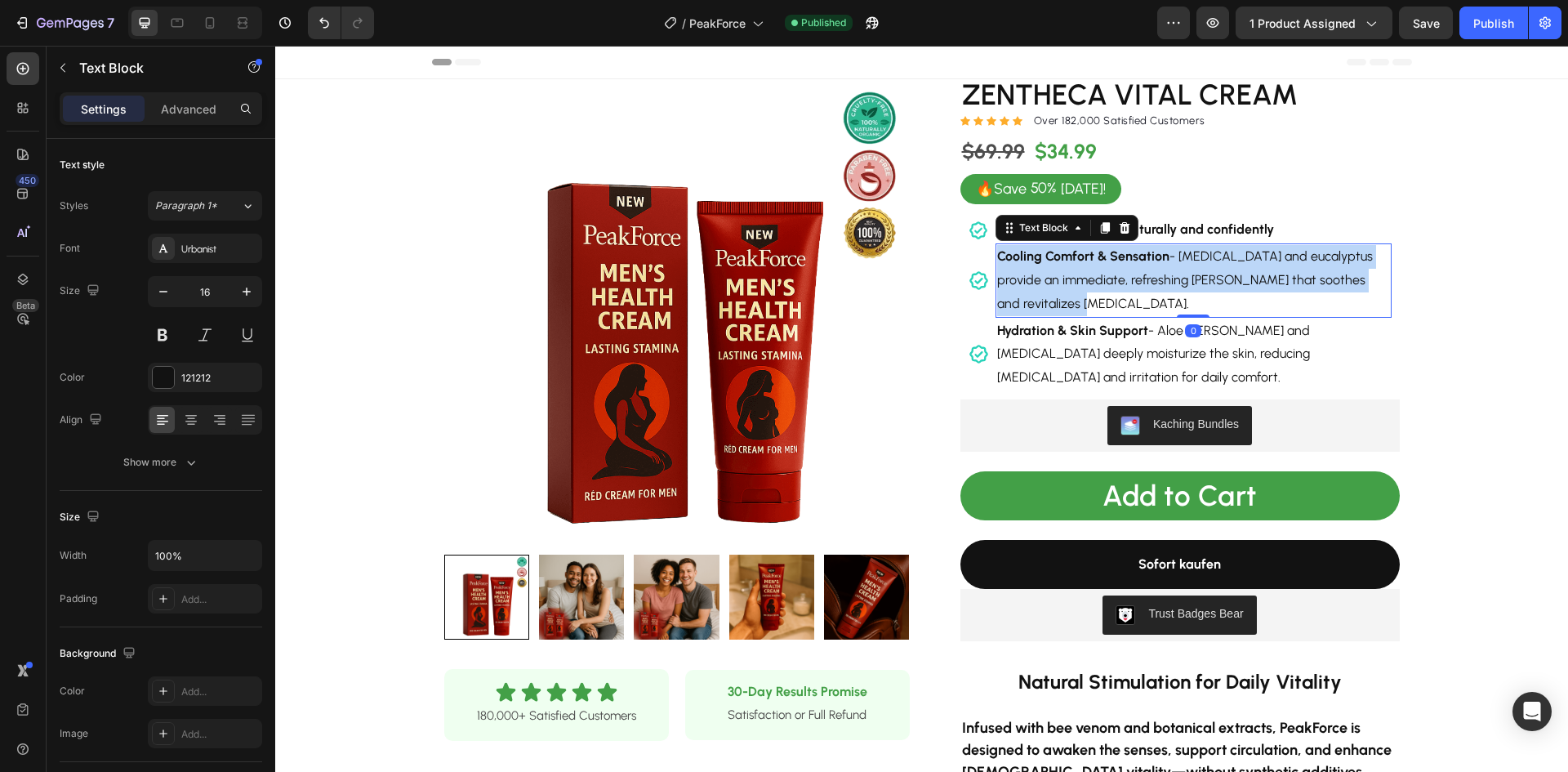
click at [1145, 263] on strong "Cooling Comfort & Sensation" at bounding box center [1084, 256] width 173 height 16
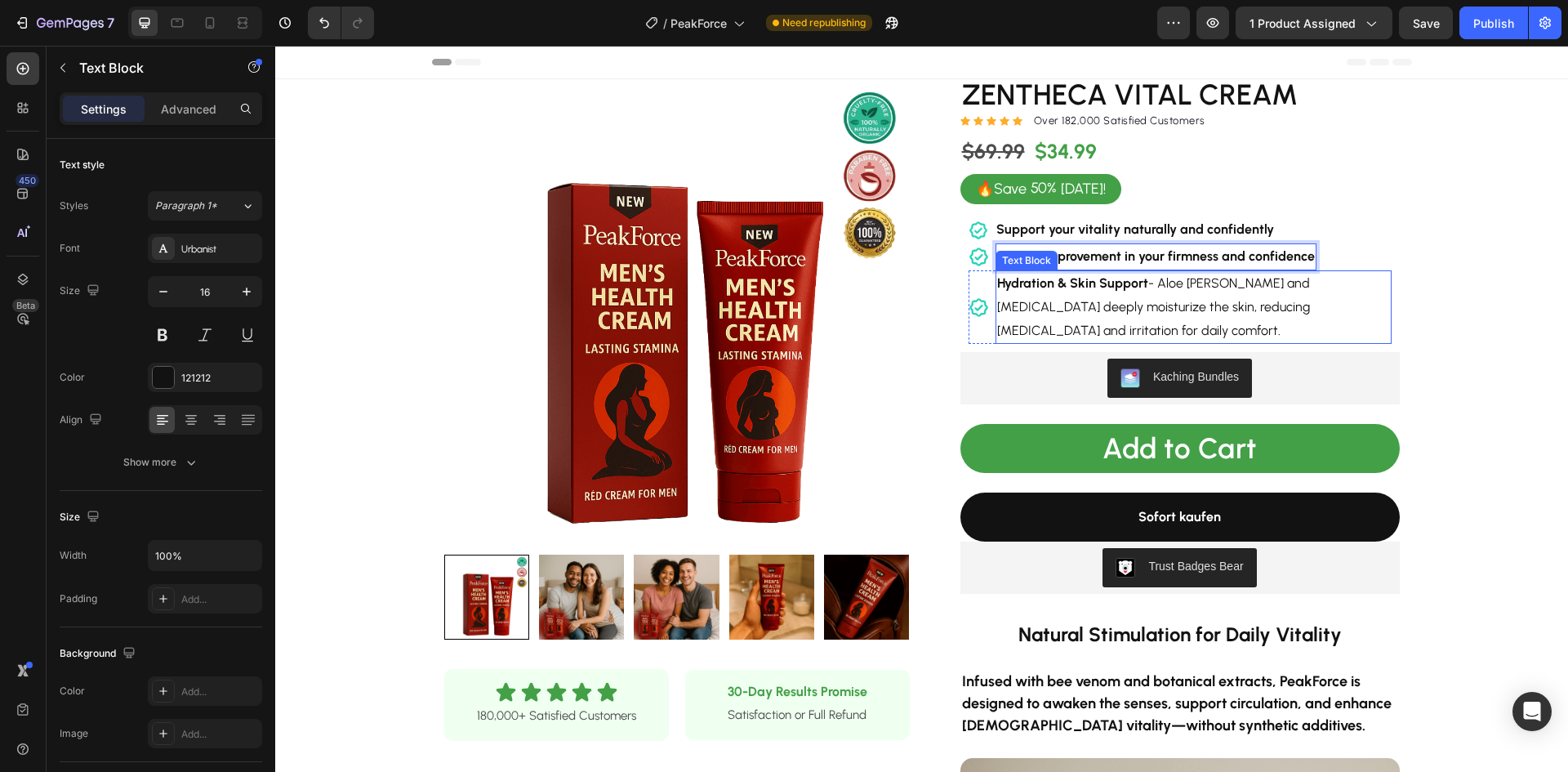
click at [1113, 286] on strong "Hydration & Skin Support" at bounding box center [1073, 283] width 151 height 16
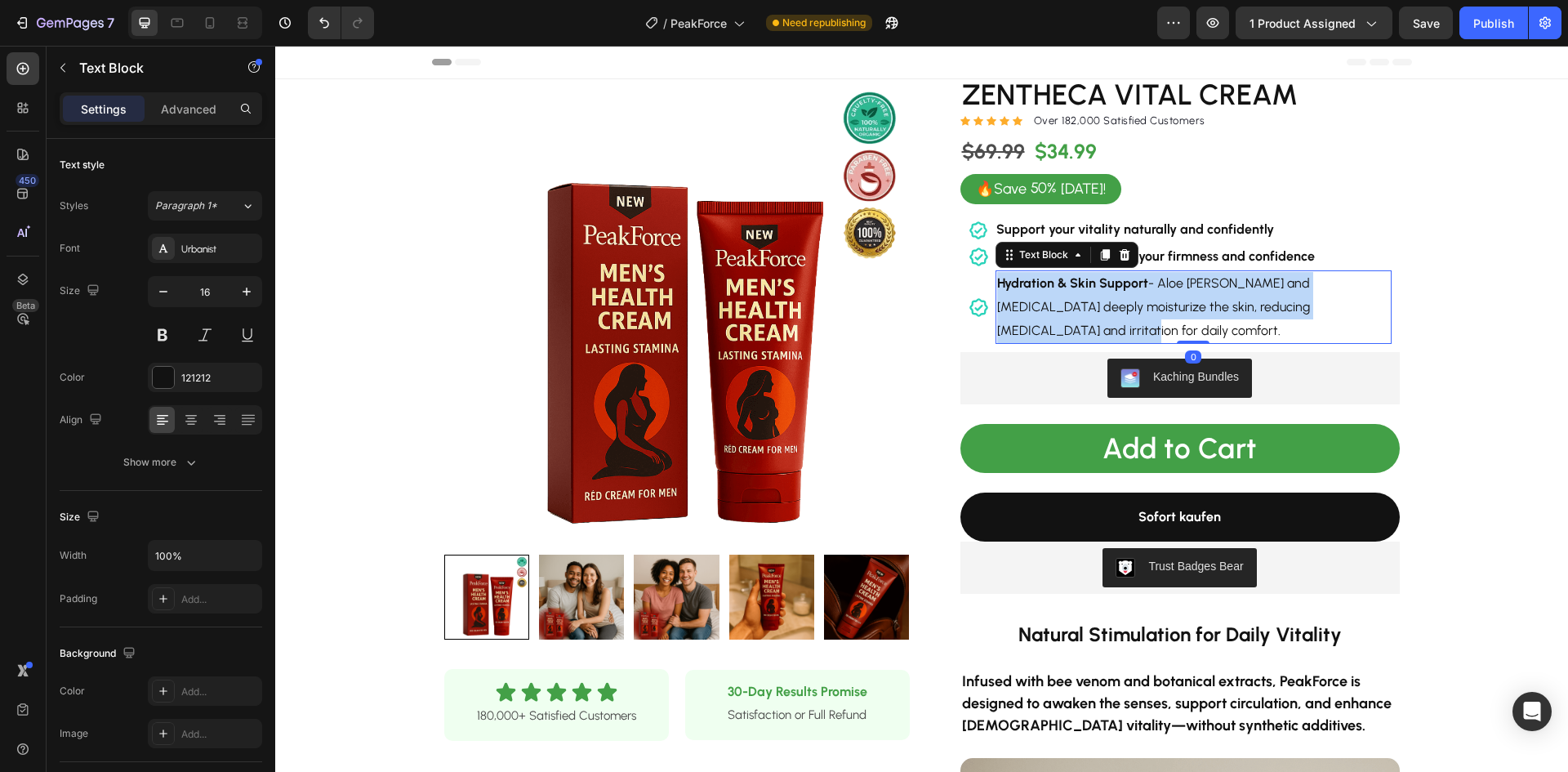
click at [1113, 286] on strong "Hydration & Skin Support" at bounding box center [1073, 283] width 151 height 16
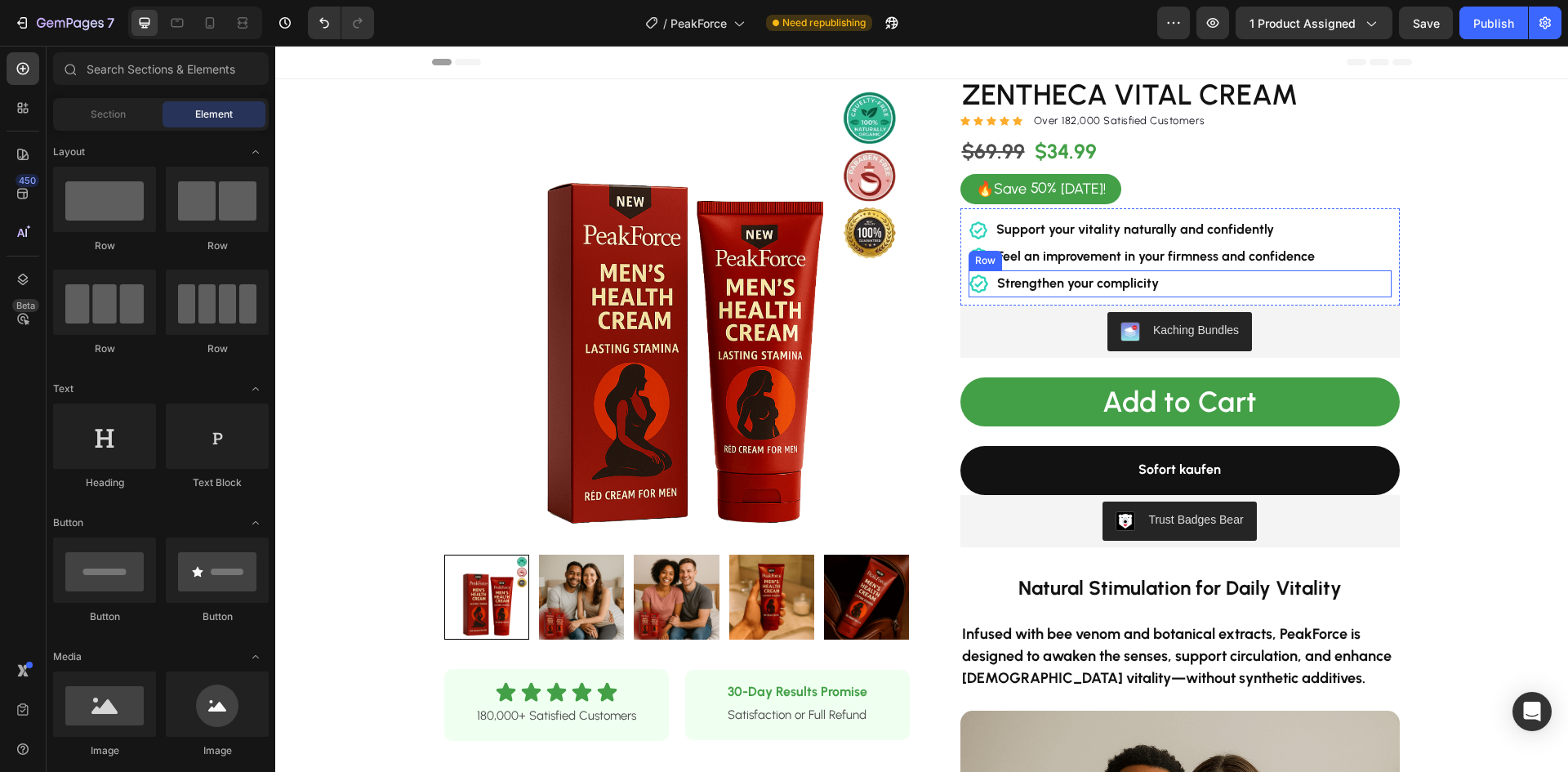
click at [1250, 287] on div "Icon Strengthen your complicity Text Block Row" at bounding box center [1180, 283] width 423 height 27
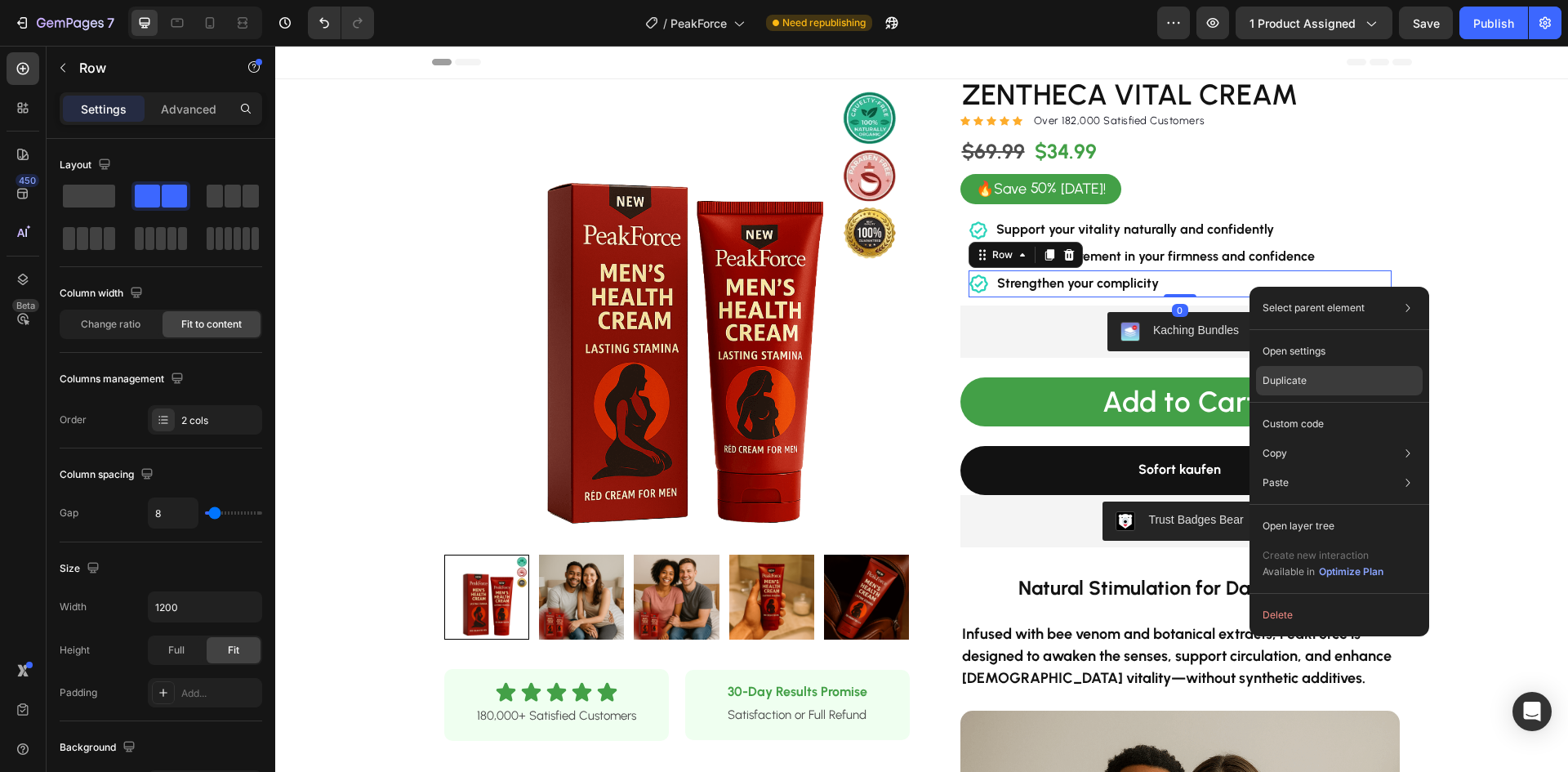
drag, startPoint x: 1275, startPoint y: 384, endPoint x: 999, endPoint y: 339, distance: 279.6
click at [1275, 384] on p "Duplicate" at bounding box center [1284, 380] width 44 height 15
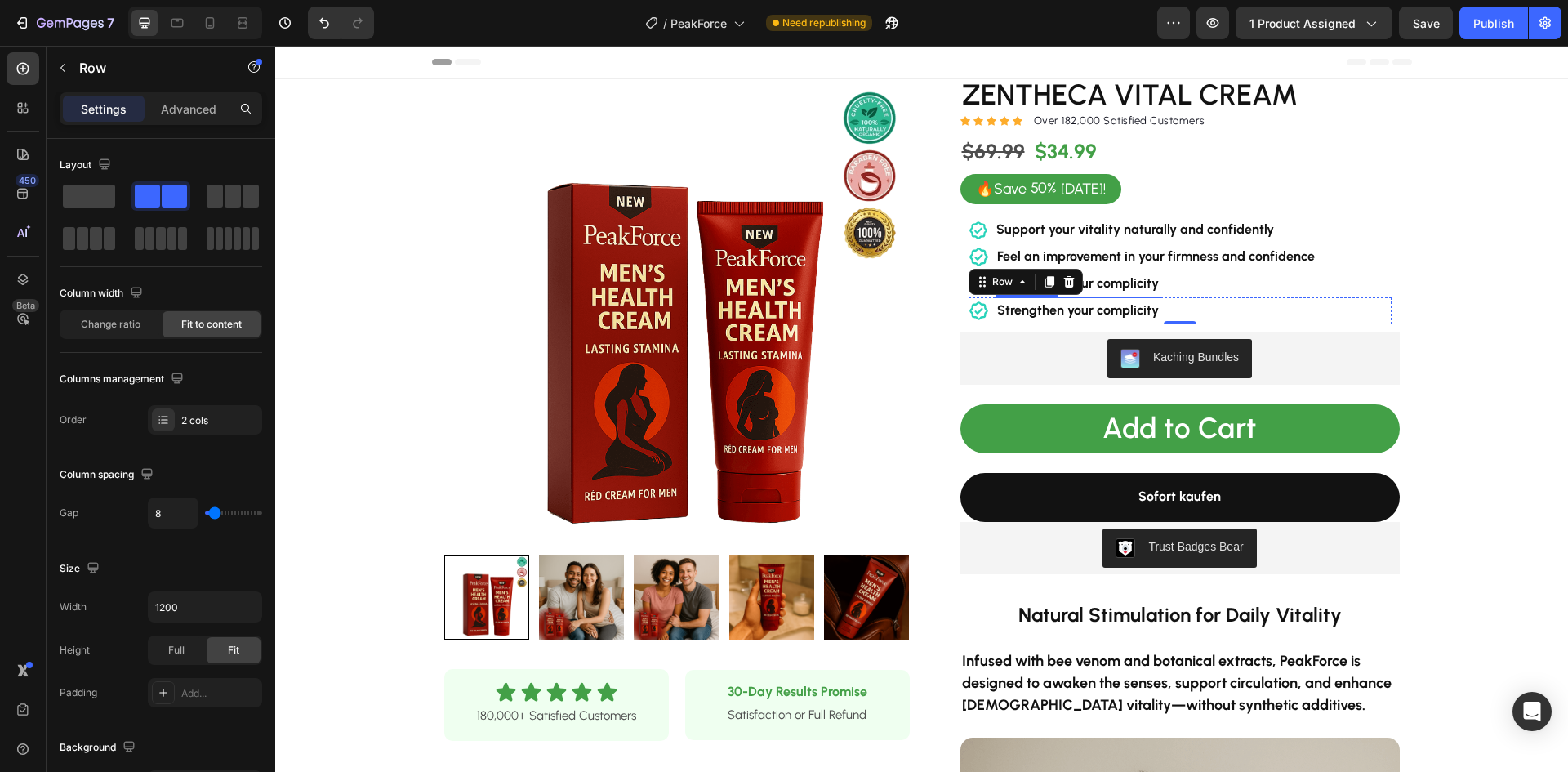
click at [1083, 307] on strong "Strengthen your complicity" at bounding box center [1078, 310] width 162 height 16
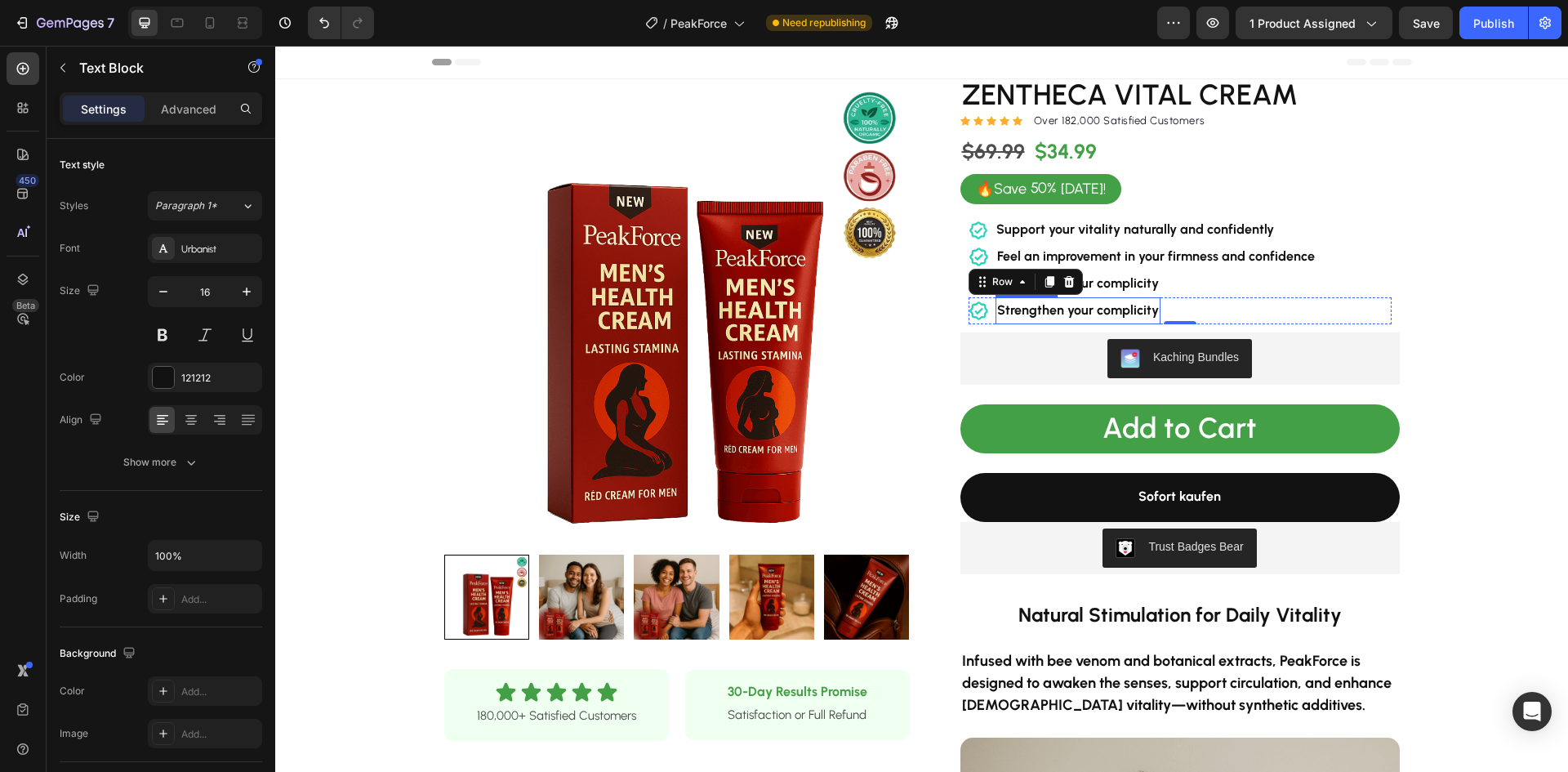
click at [1083, 307] on strong "Strengthen your complicity" at bounding box center [1078, 310] width 162 height 16
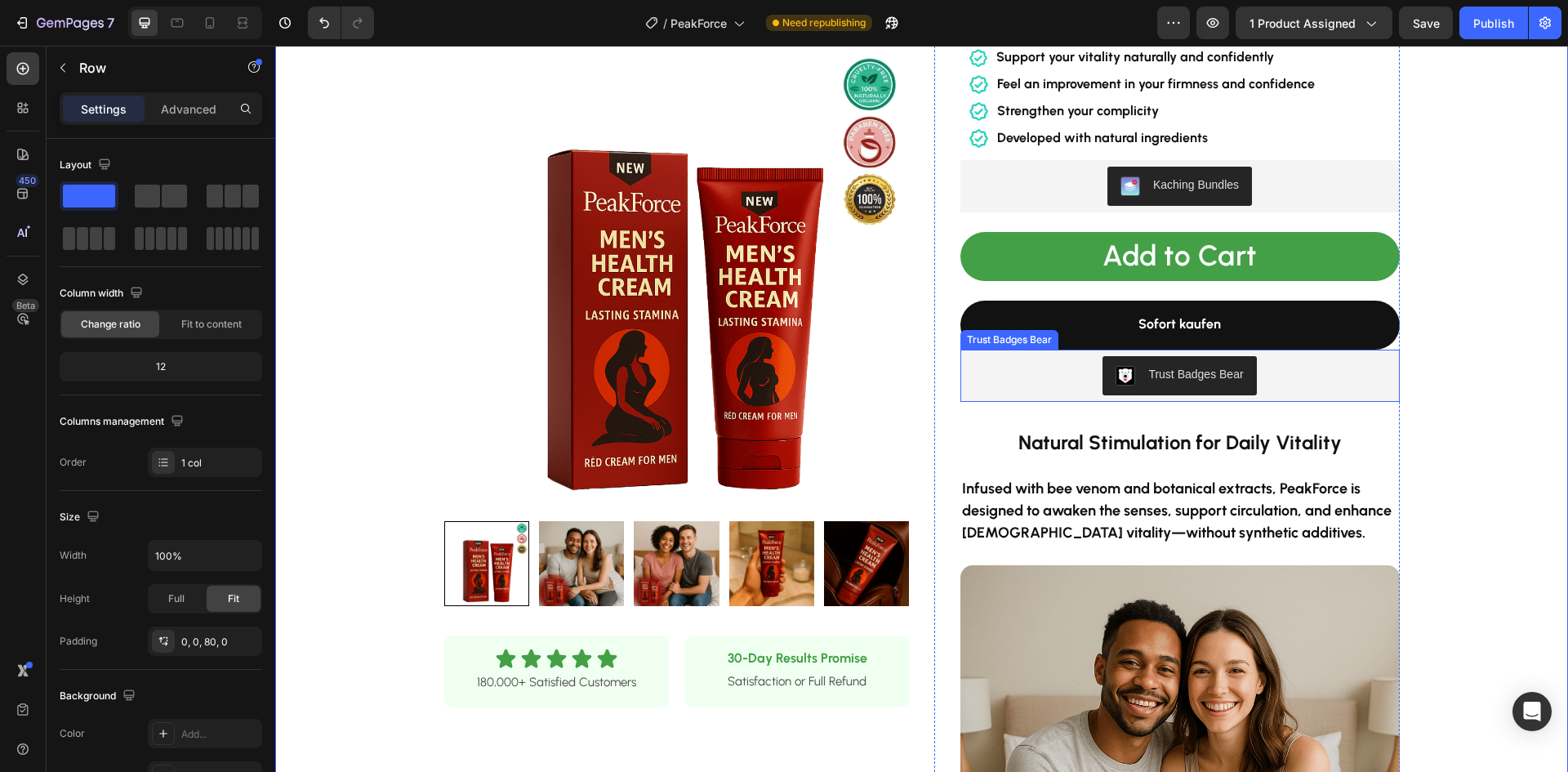
scroll to position [163, 0]
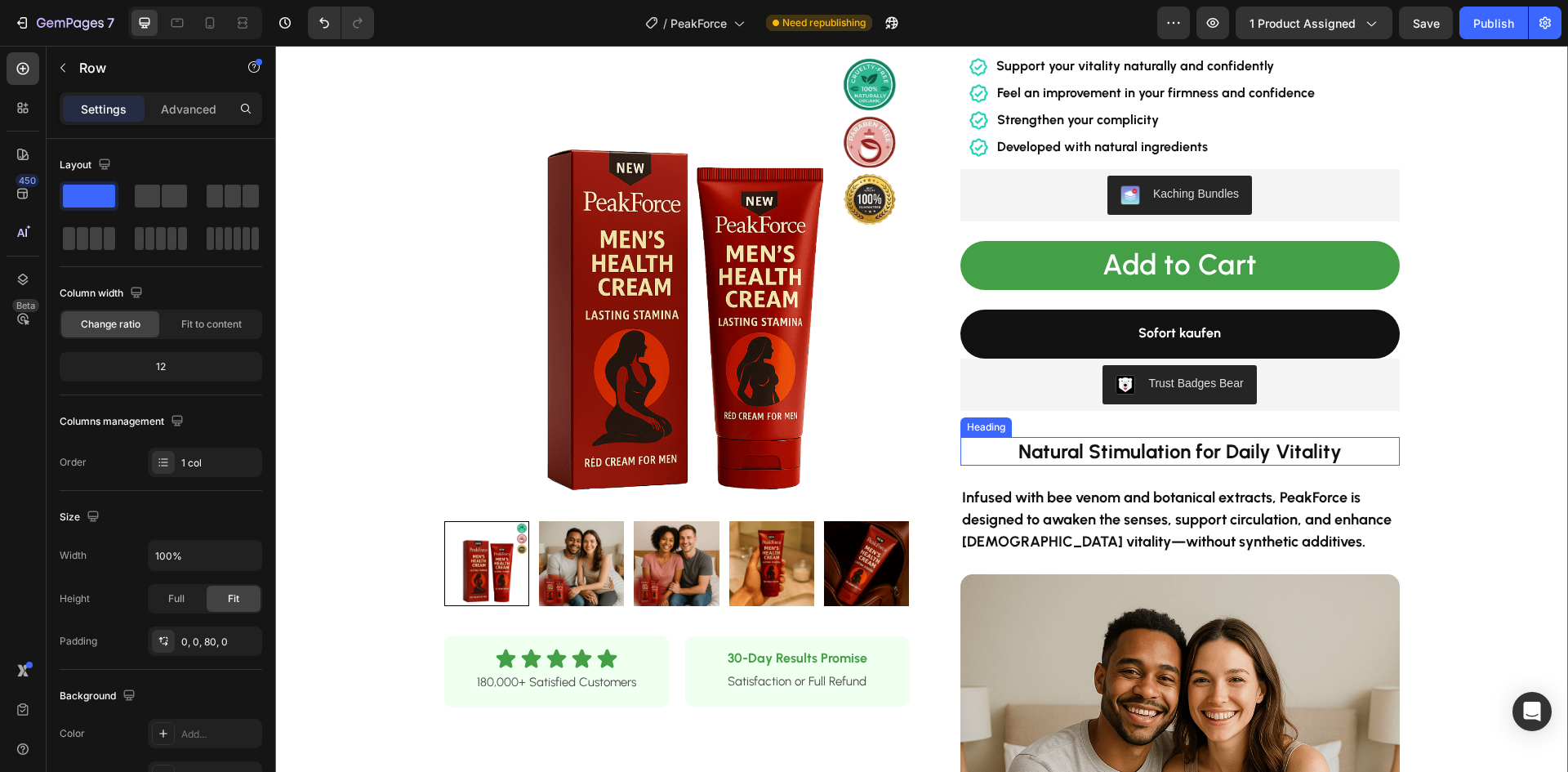
click at [1131, 449] on strong "Natural Stimulation for Daily Vitality" at bounding box center [1179, 452] width 323 height 24
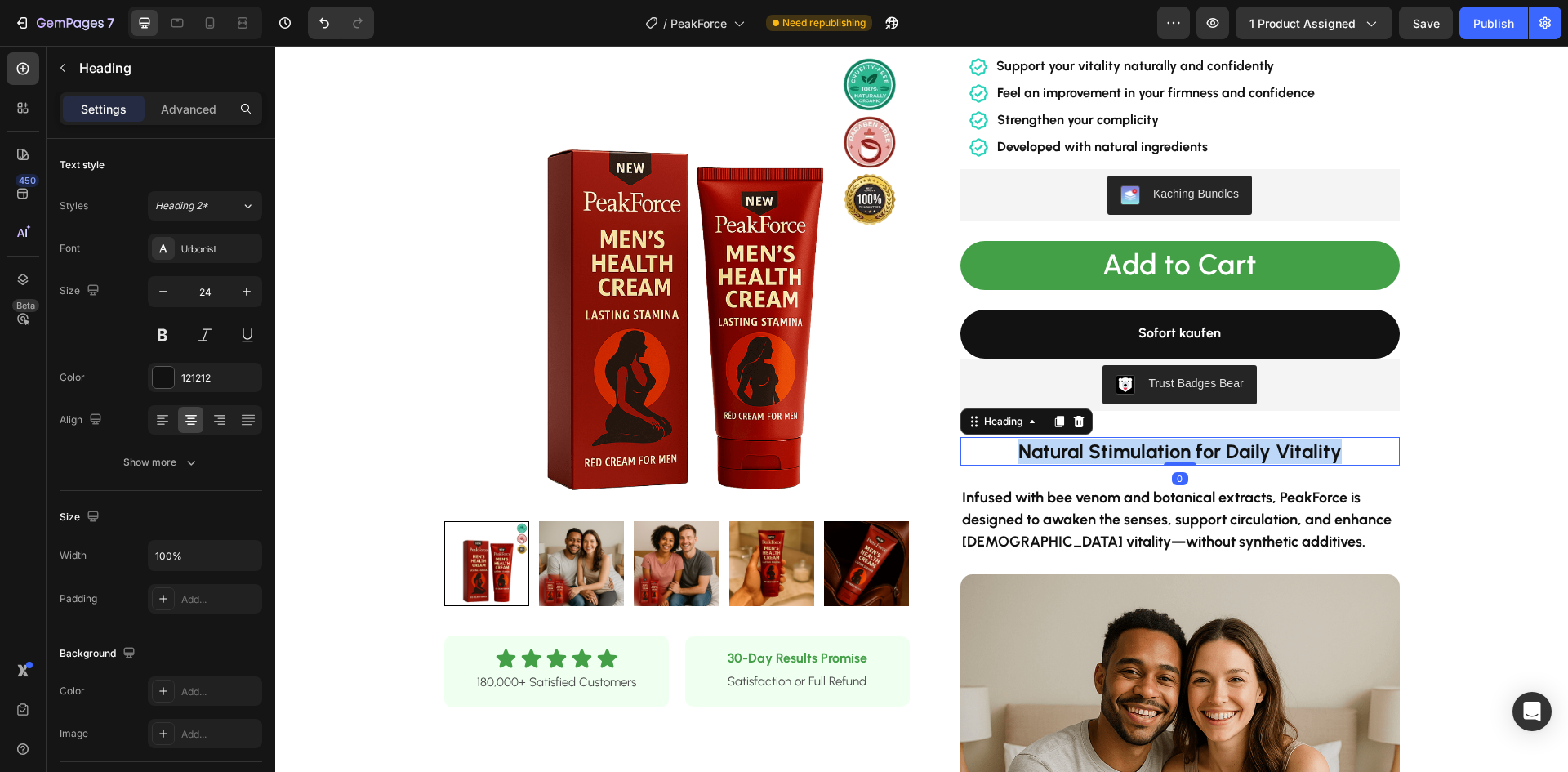
click at [1131, 449] on strong "Natural Stimulation for Daily Vitality" at bounding box center [1179, 452] width 323 height 24
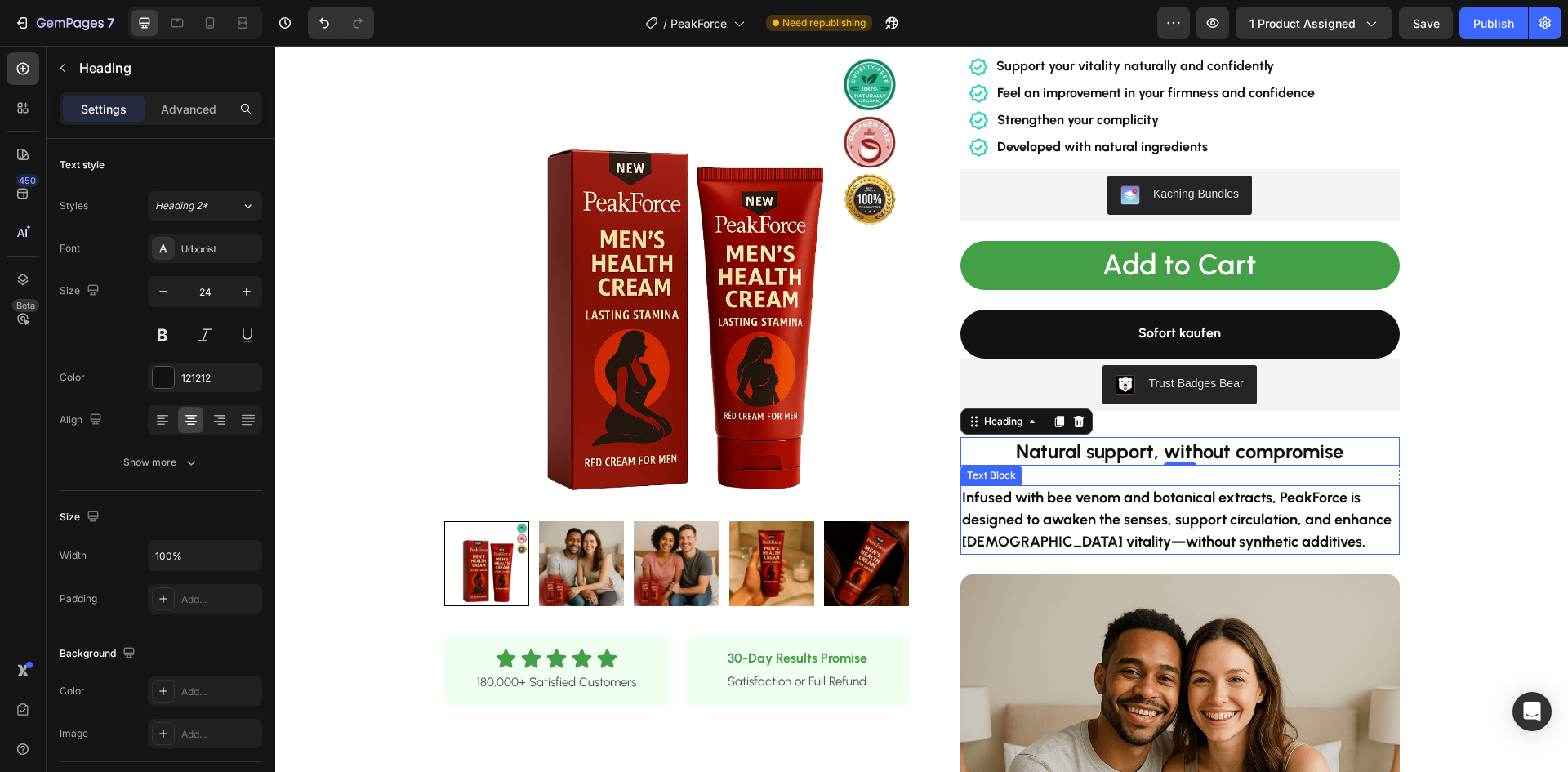
click at [1115, 552] on p "Infused with bee venom and botanical extracts, PeakForce is designed to awaken …" at bounding box center [1180, 520] width 436 height 66
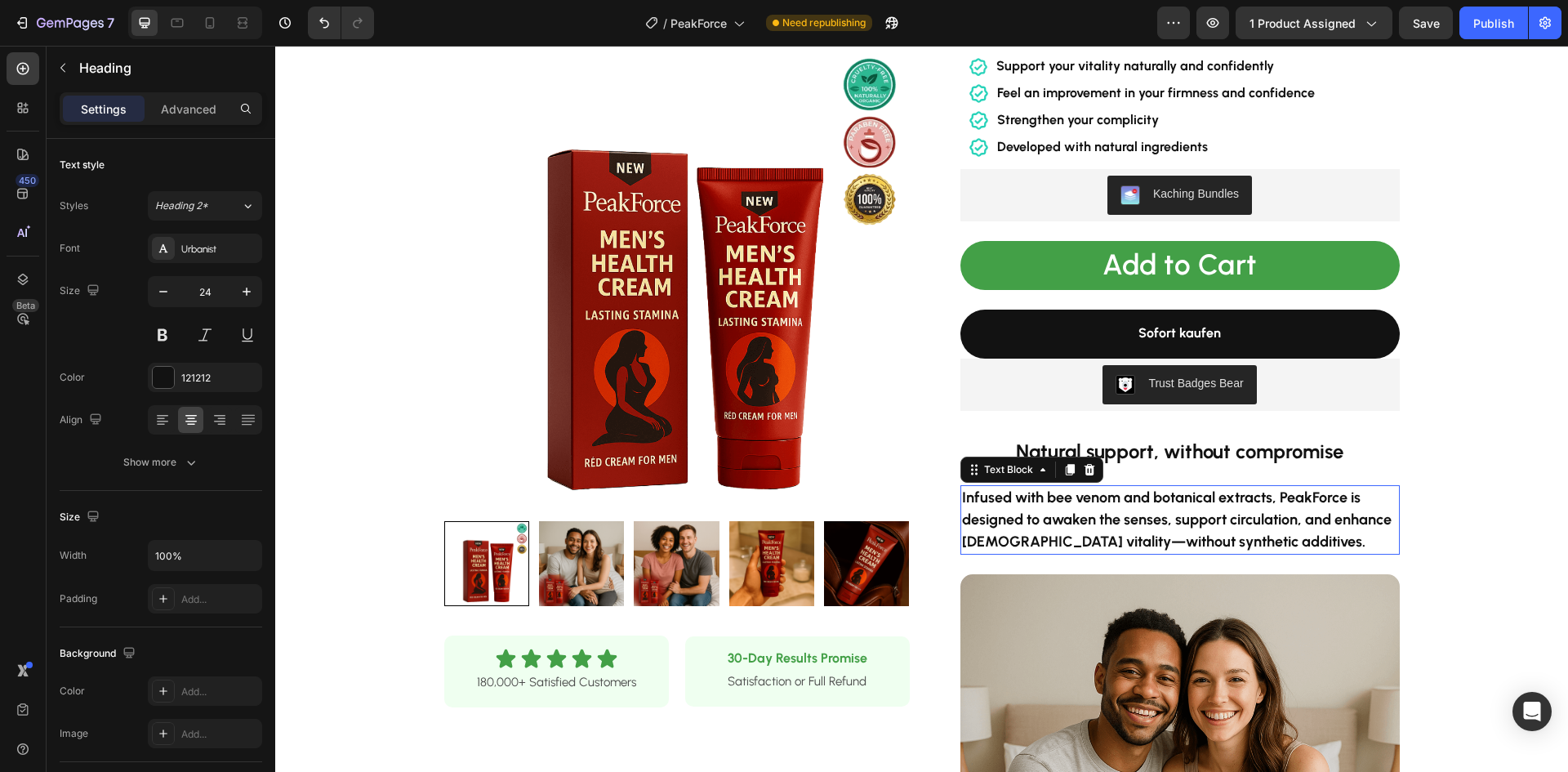
click at [1115, 552] on p "Infused with bee venom and botanical extracts, PeakForce is designed to awaken …" at bounding box center [1180, 520] width 436 height 66
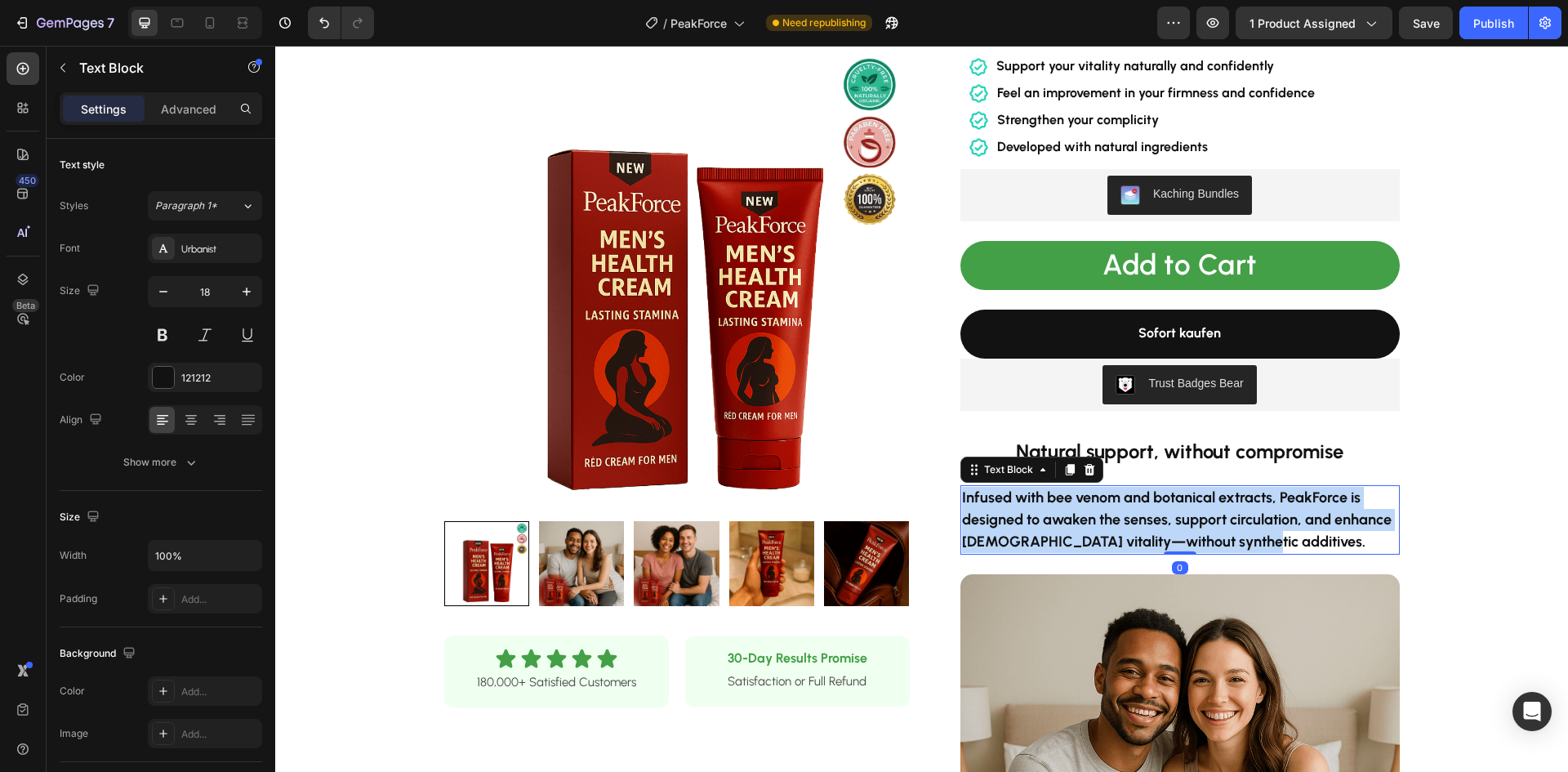
click at [1115, 552] on p "Infused with bee venom and botanical extracts, PeakForce is designed to awaken …" at bounding box center [1180, 520] width 436 height 66
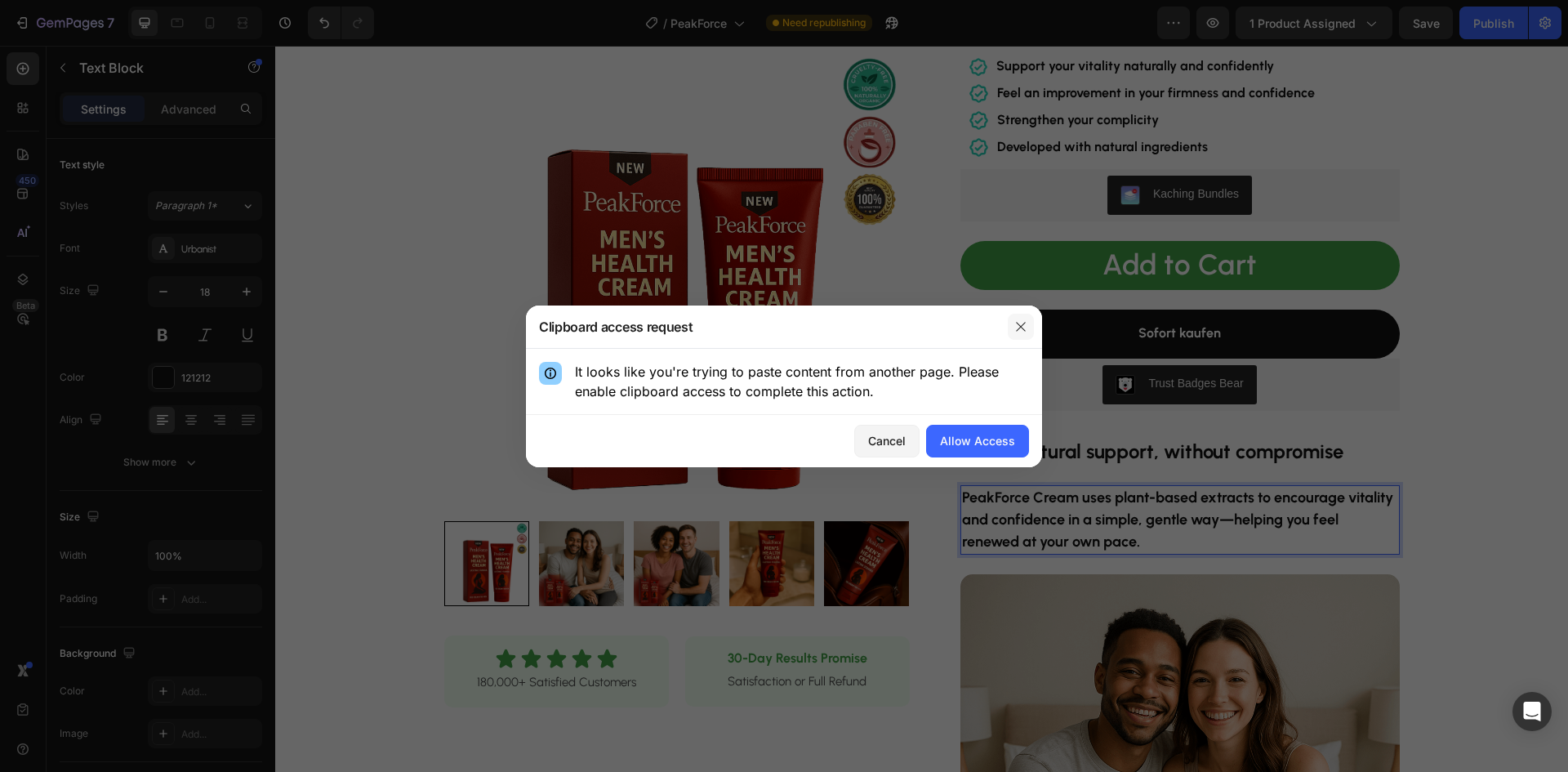
click at [1023, 323] on icon "button" at bounding box center [1020, 326] width 9 height 9
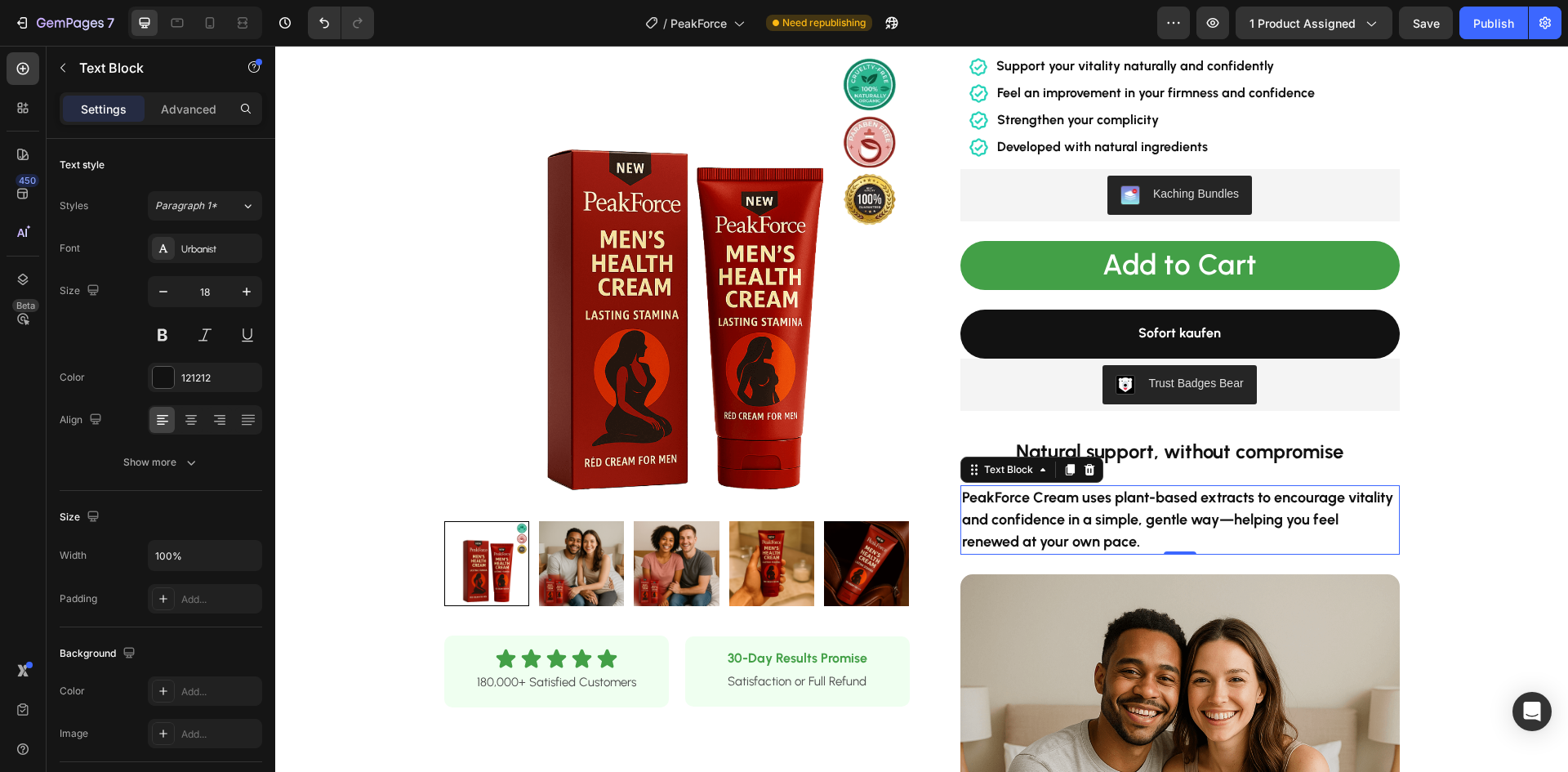
drag, startPoint x: 1057, startPoint y: 479, endPoint x: 1059, endPoint y: 491, distance: 12.2
click at [1057, 482] on div "Text Block" at bounding box center [1032, 469] width 143 height 27
click at [1072, 515] on strong "PeakForce Cream uses plant-based extracts to encourage vitality and confidence …" at bounding box center [1177, 519] width 431 height 62
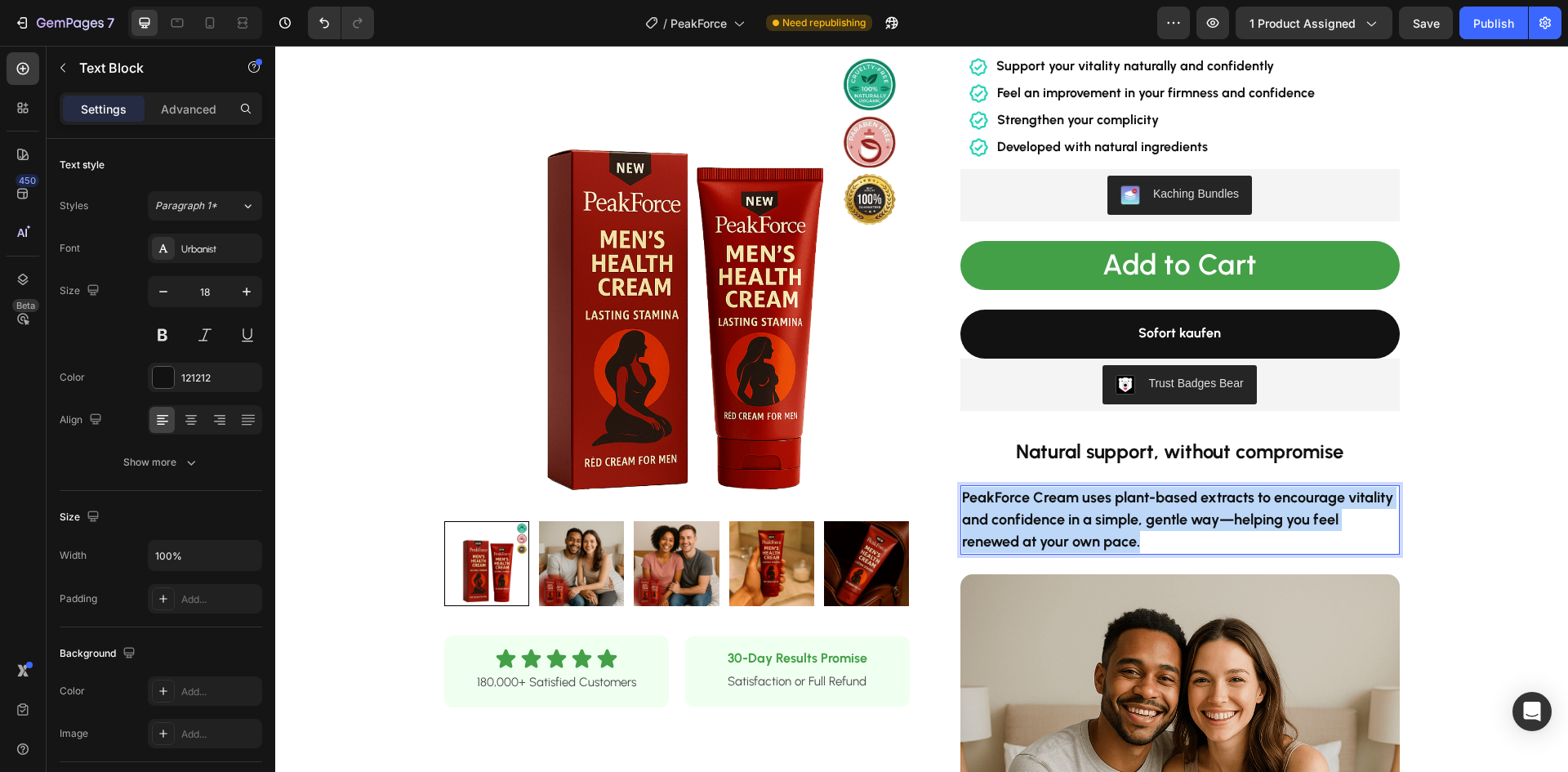
click at [1072, 515] on strong "PeakForce Cream uses plant-based extracts to encourage vitality and confidence …" at bounding box center [1177, 519] width 431 height 62
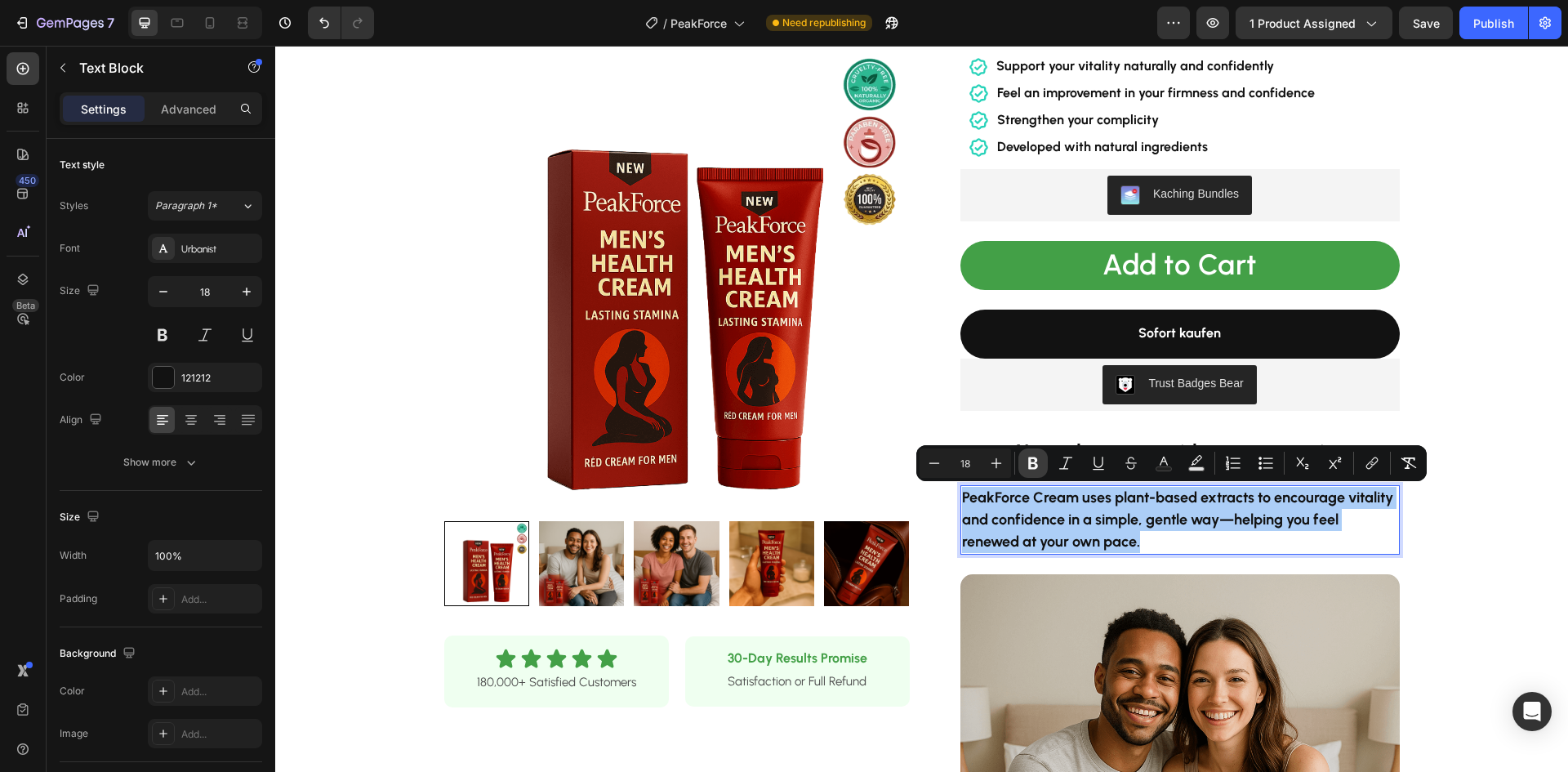
click at [1034, 459] on icon "Editor contextual toolbar" at bounding box center [1033, 464] width 10 height 12
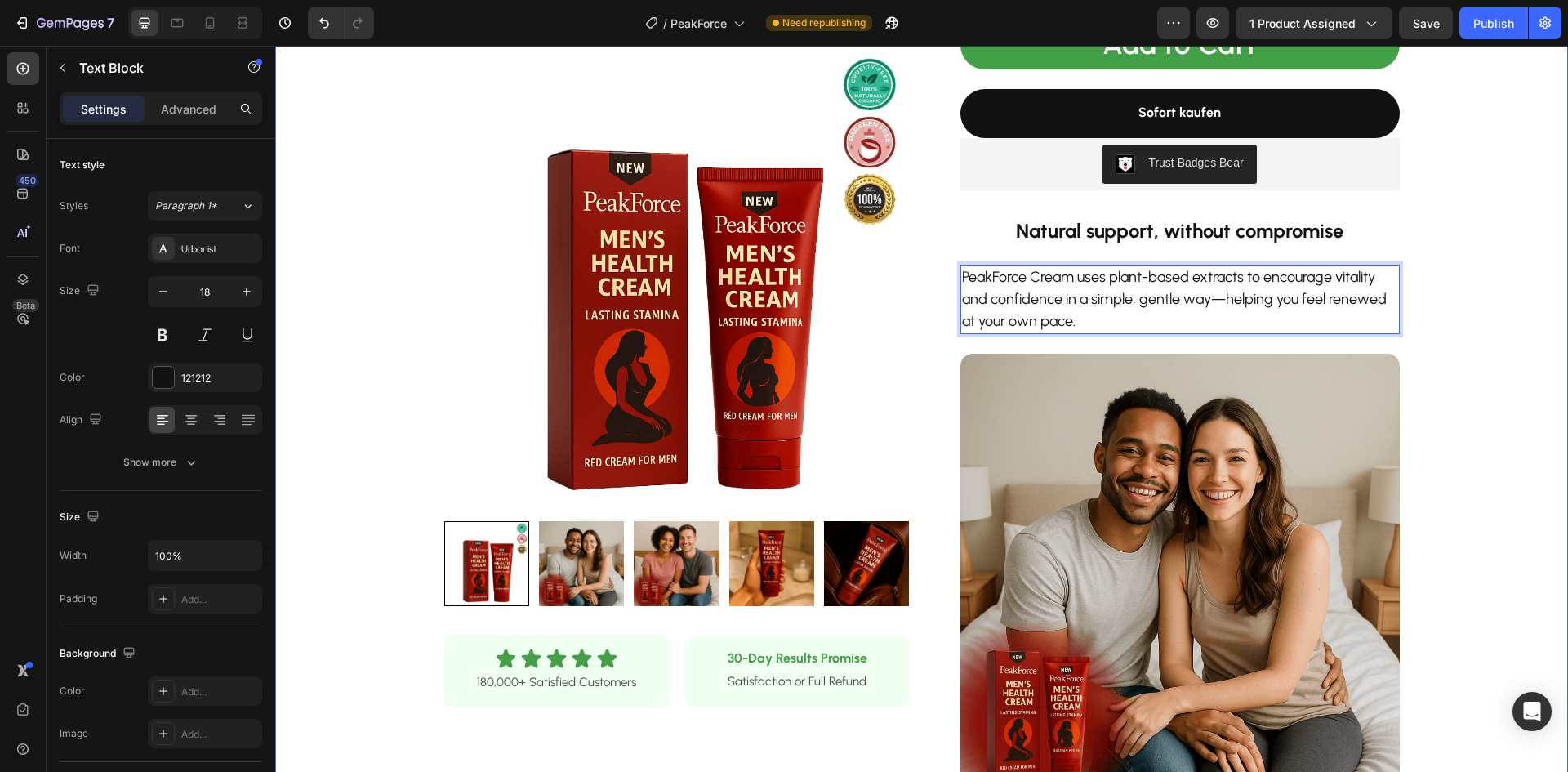
scroll to position [409, 0]
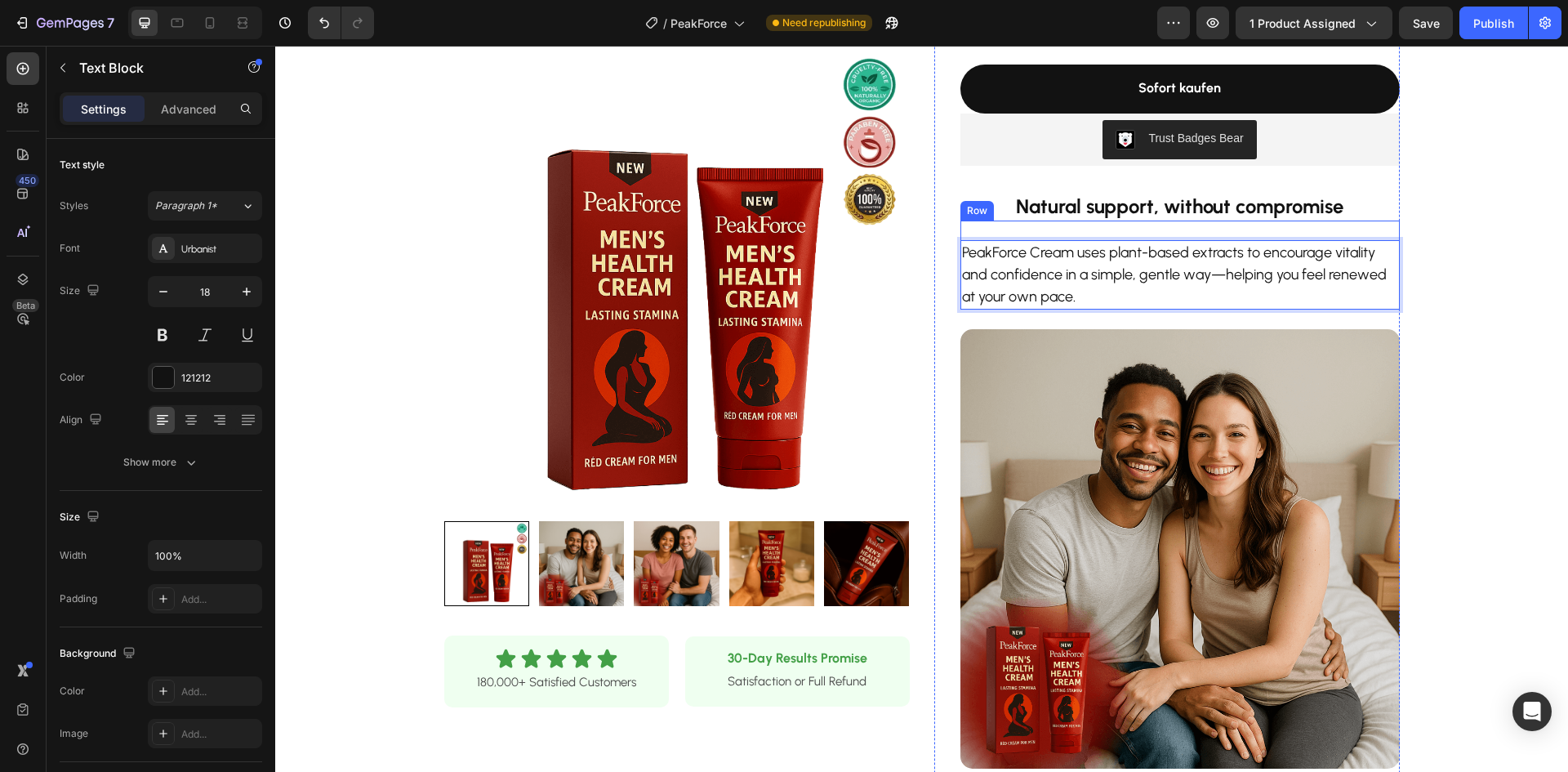
click at [1378, 232] on div "PeakForce Cream uses plant-based extracts to encourage vitality and confidence …" at bounding box center [1180, 265] width 440 height 89
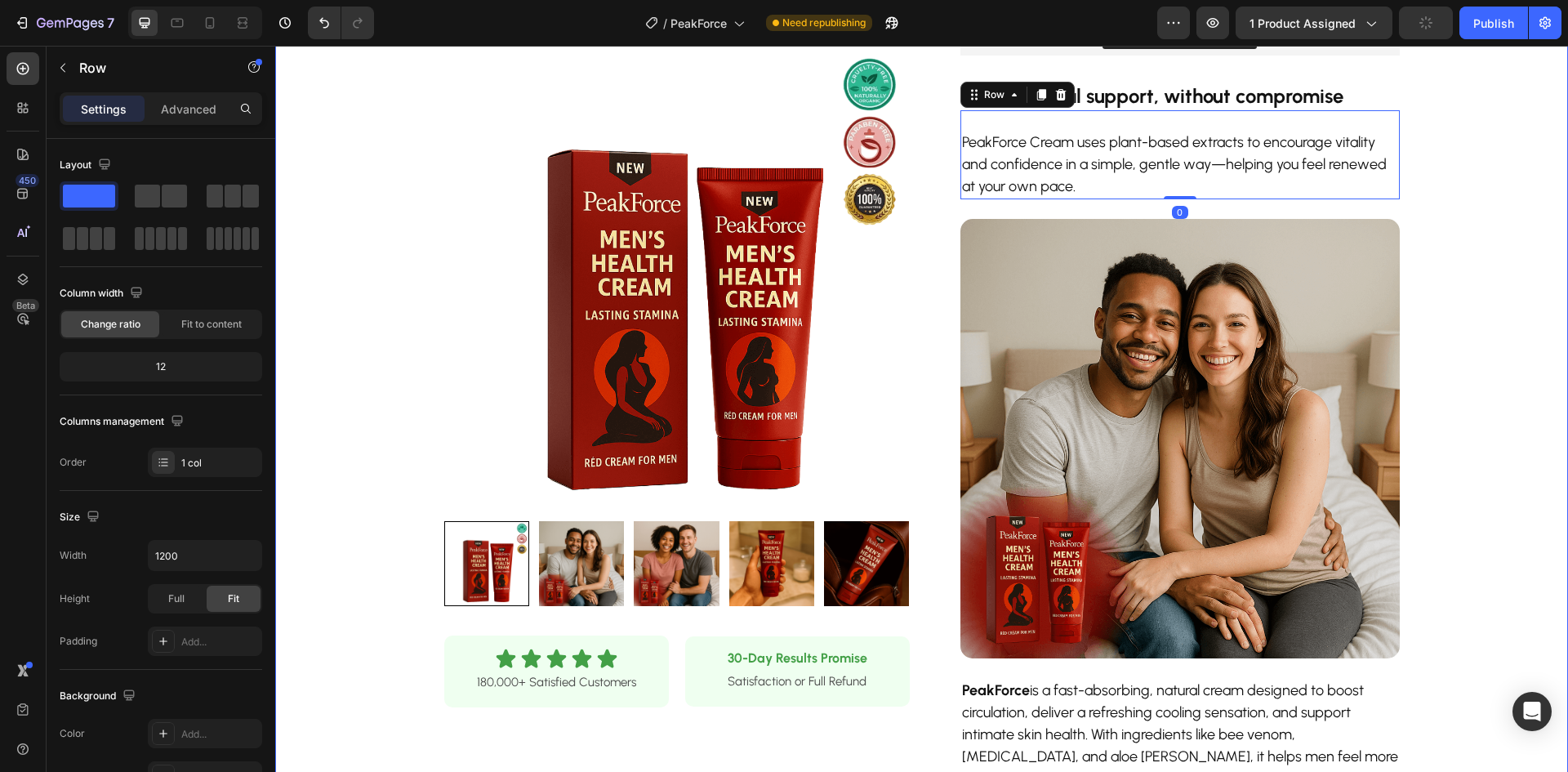
scroll to position [490, 0]
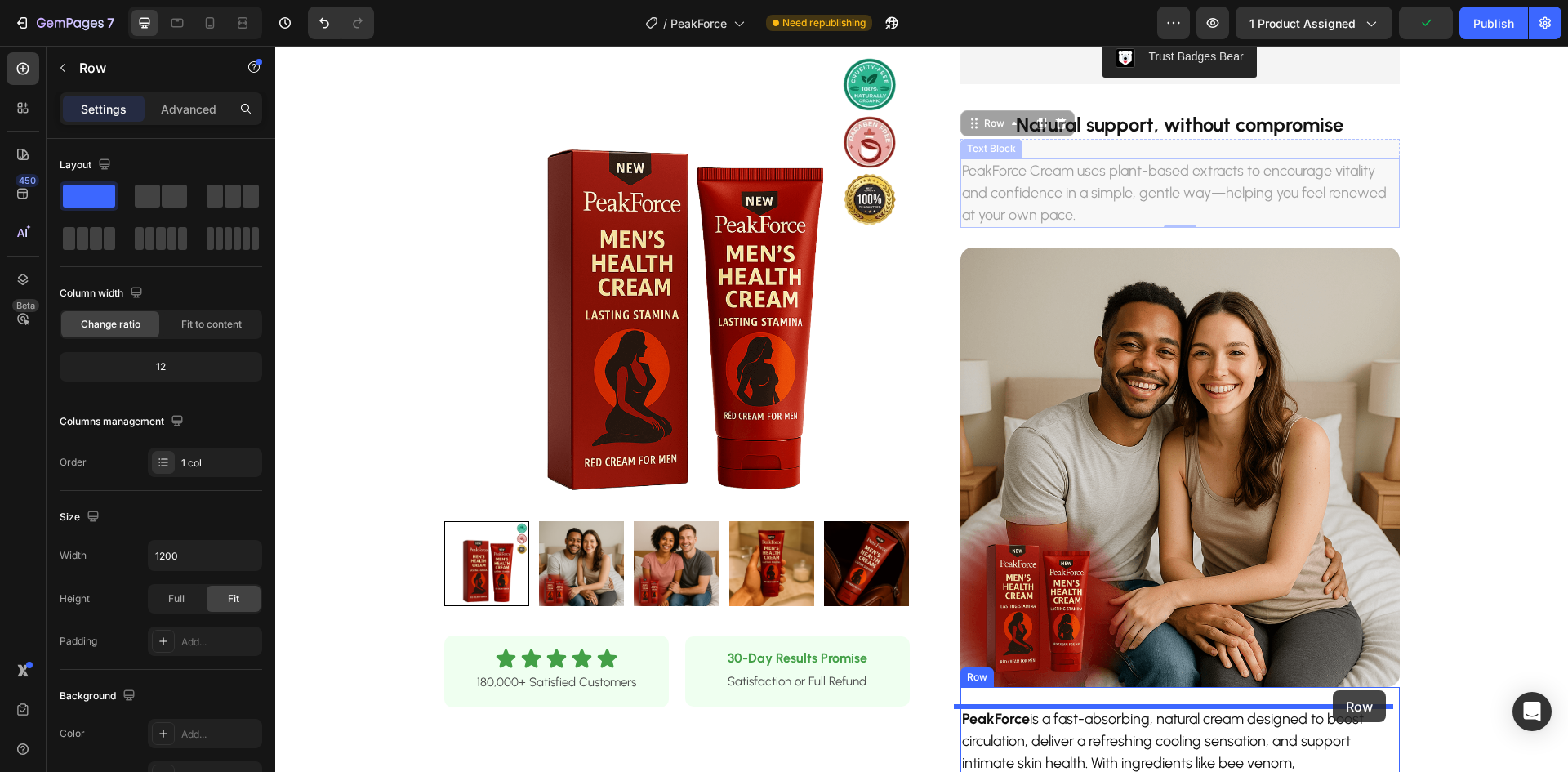
drag, startPoint x: 1373, startPoint y: 148, endPoint x: 1442, endPoint y: 586, distance: 443.4
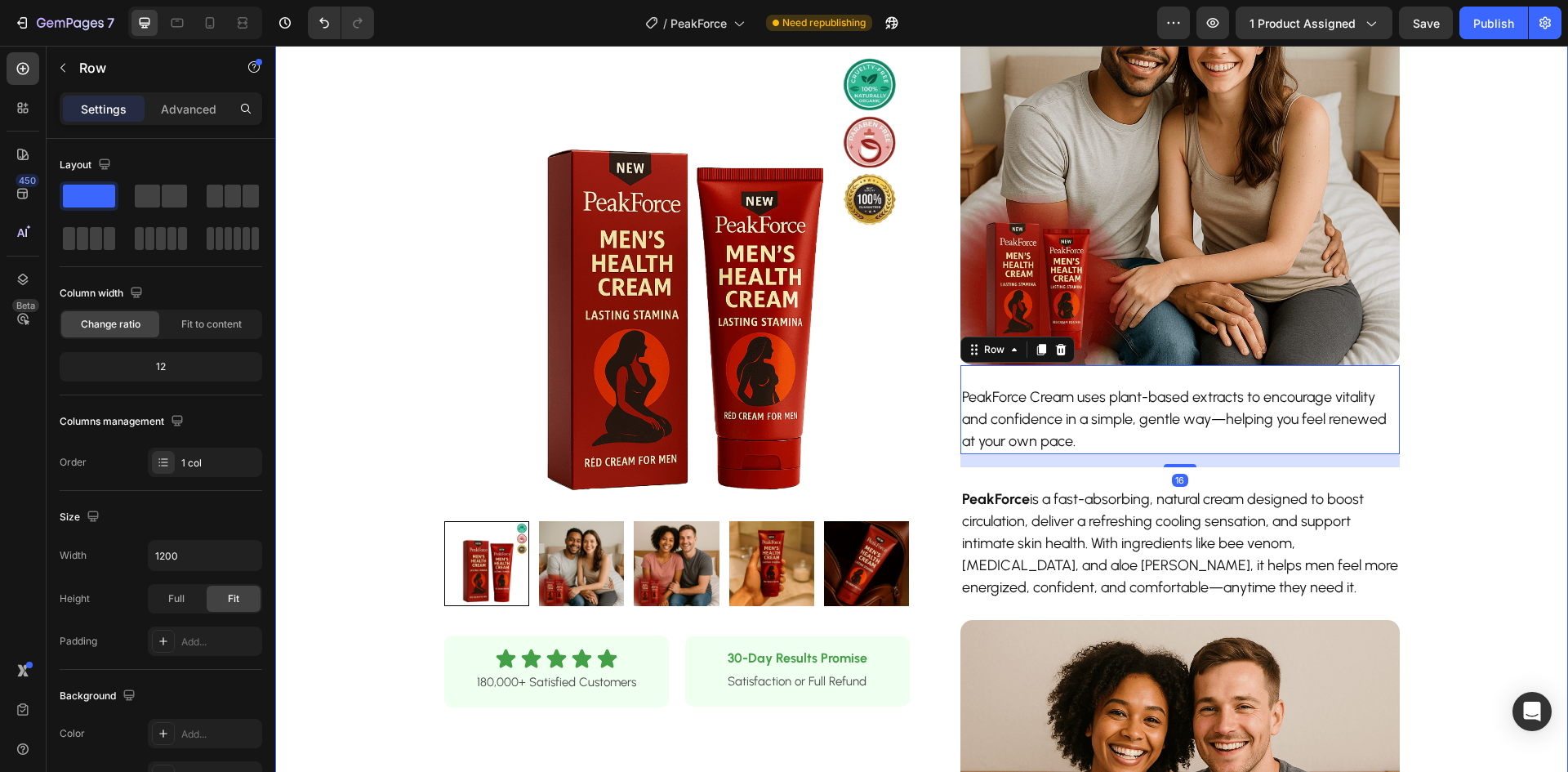
scroll to position [736, 0]
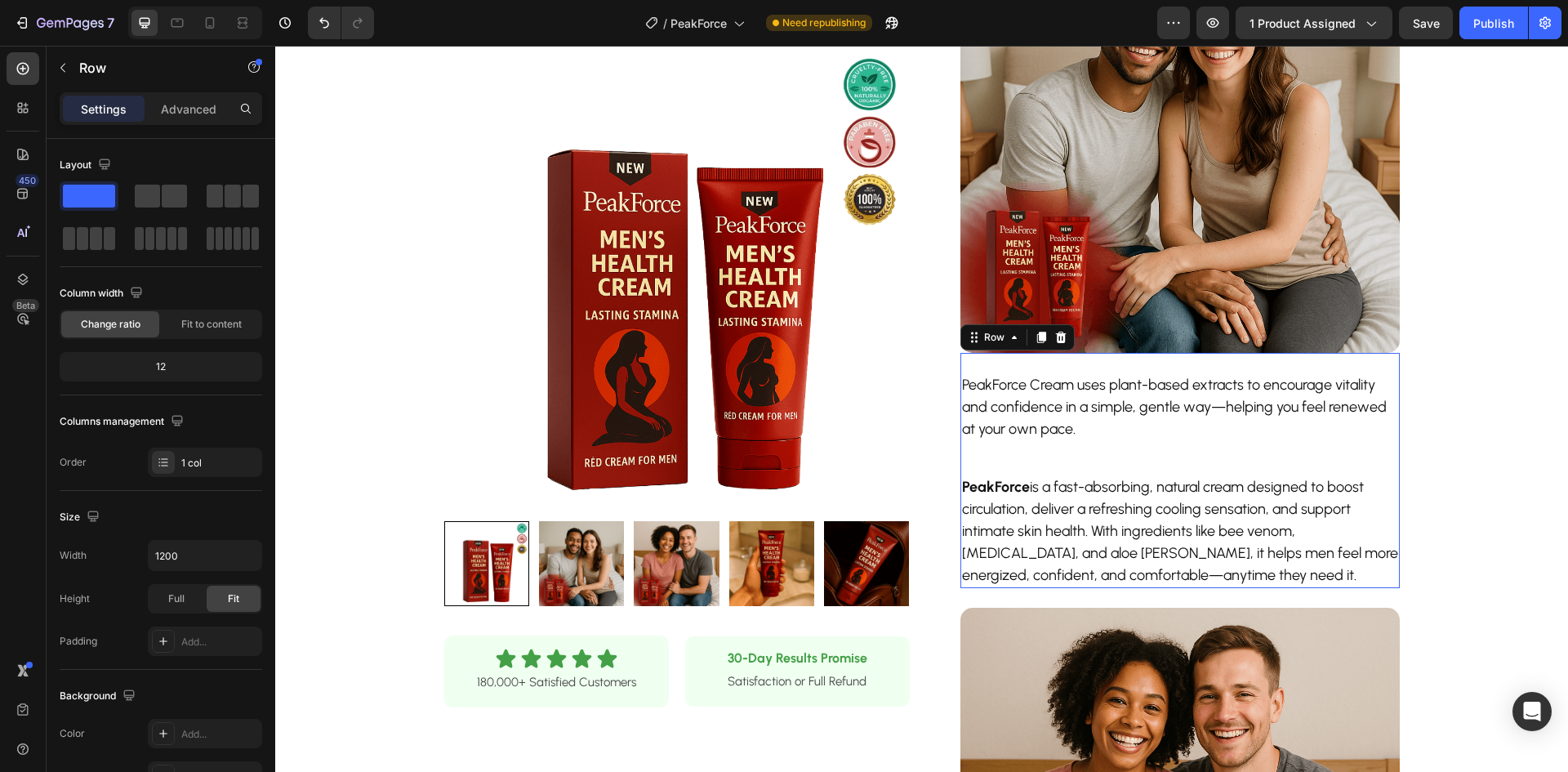
click at [1360, 463] on div "PeakForce Cream uses plant-based extracts to encourage vitality and confidence …" at bounding box center [1180, 470] width 440 height 236
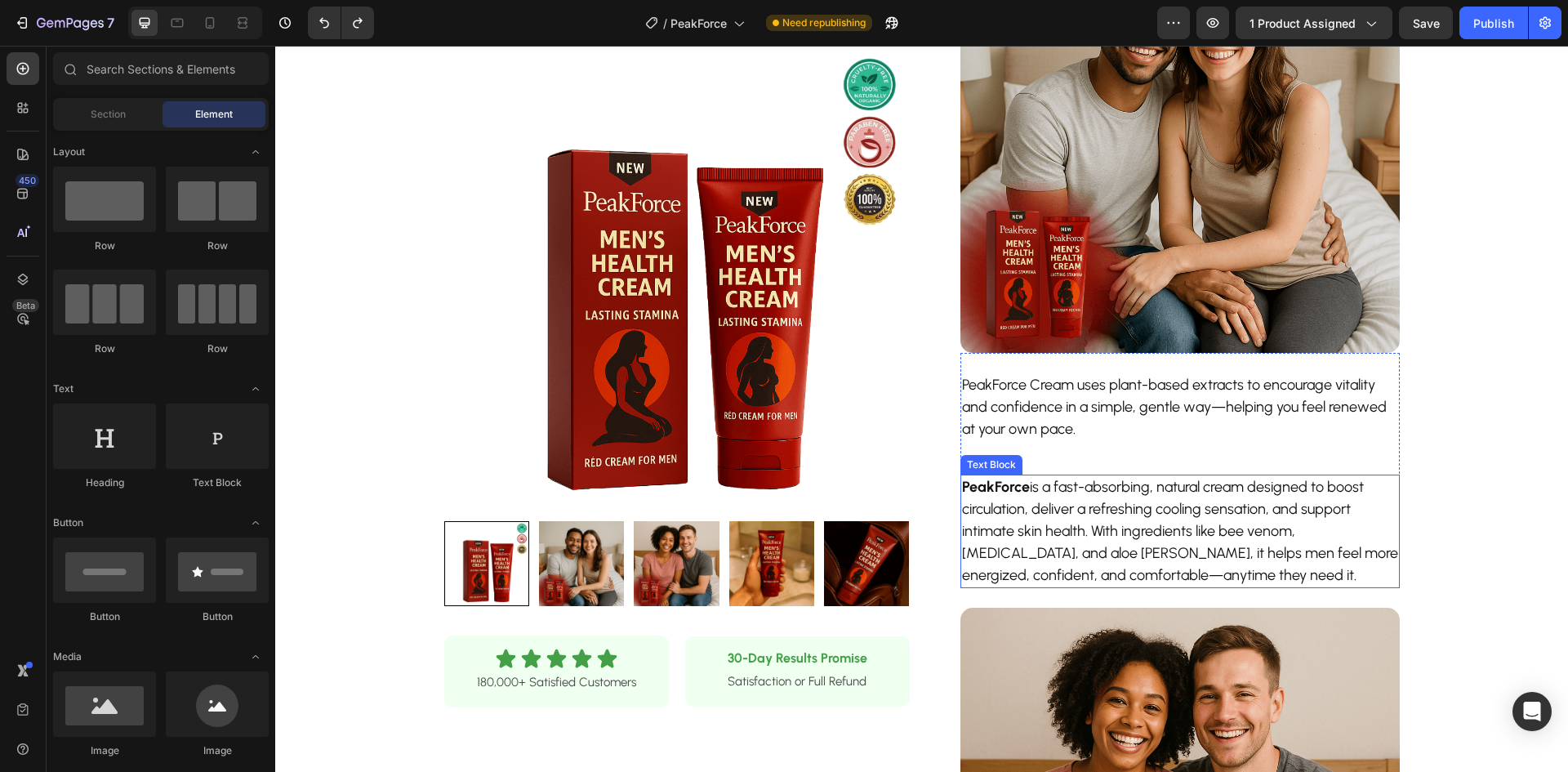
click at [1373, 488] on p "PeakForce is a fast-absorbing, natural cream designed to boost circulation, del…" at bounding box center [1180, 531] width 436 height 110
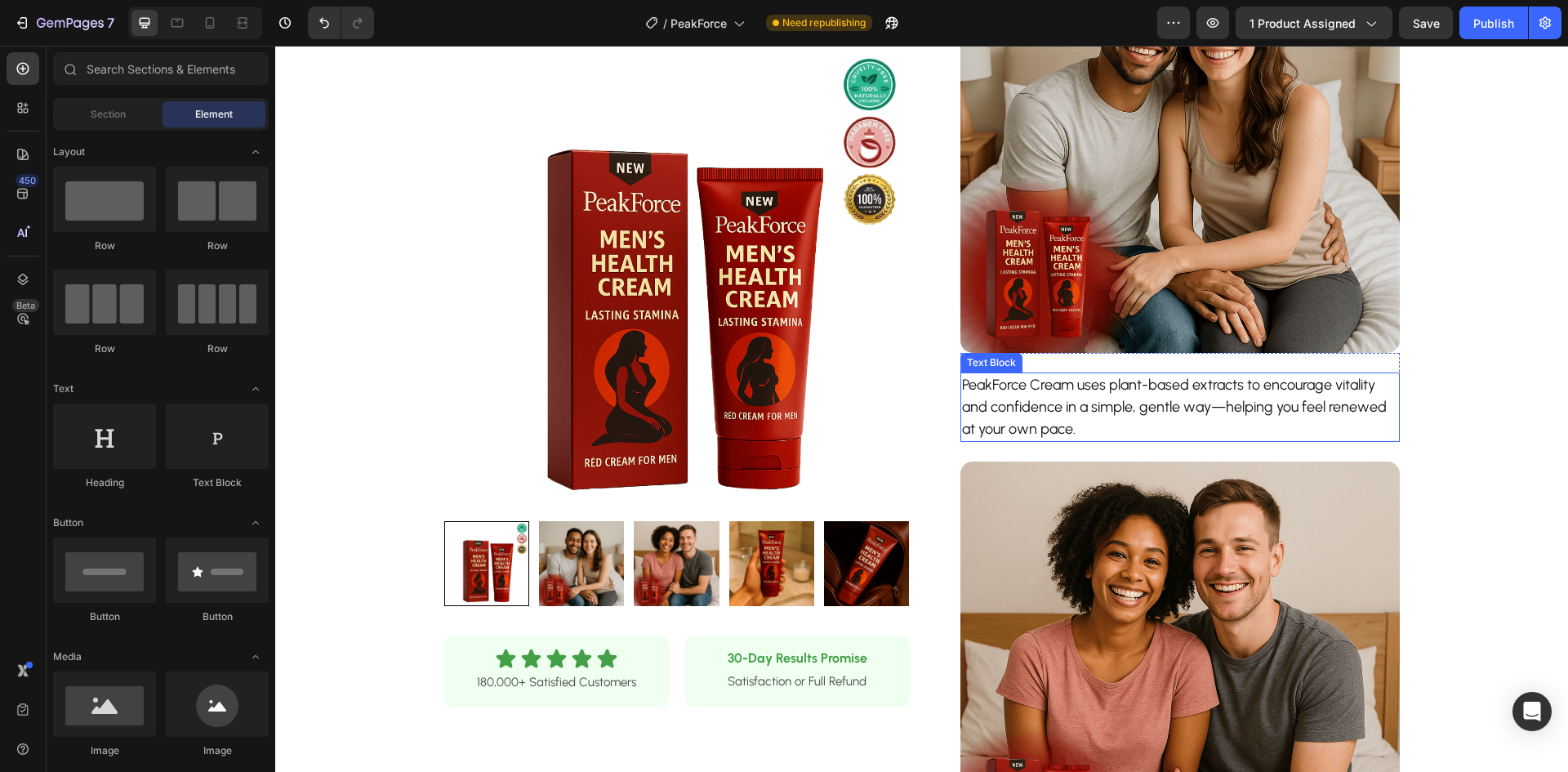
click at [1453, 445] on div "Product Images Row Icon Icon Icon Icon Icon Icon List 180,000+ Satisfied Custom…" at bounding box center [921, 290] width 1293 height 1892
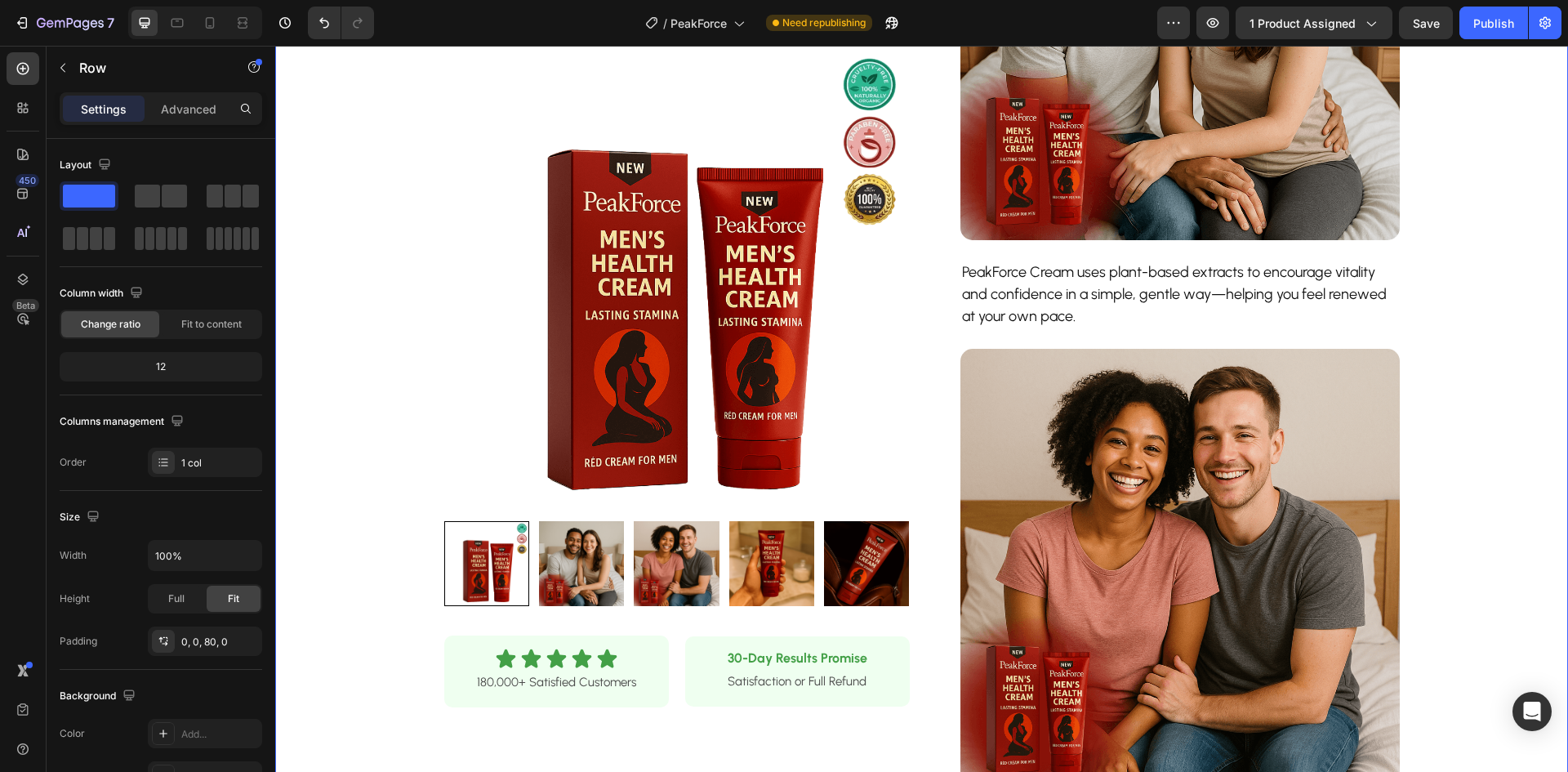
scroll to position [980, 0]
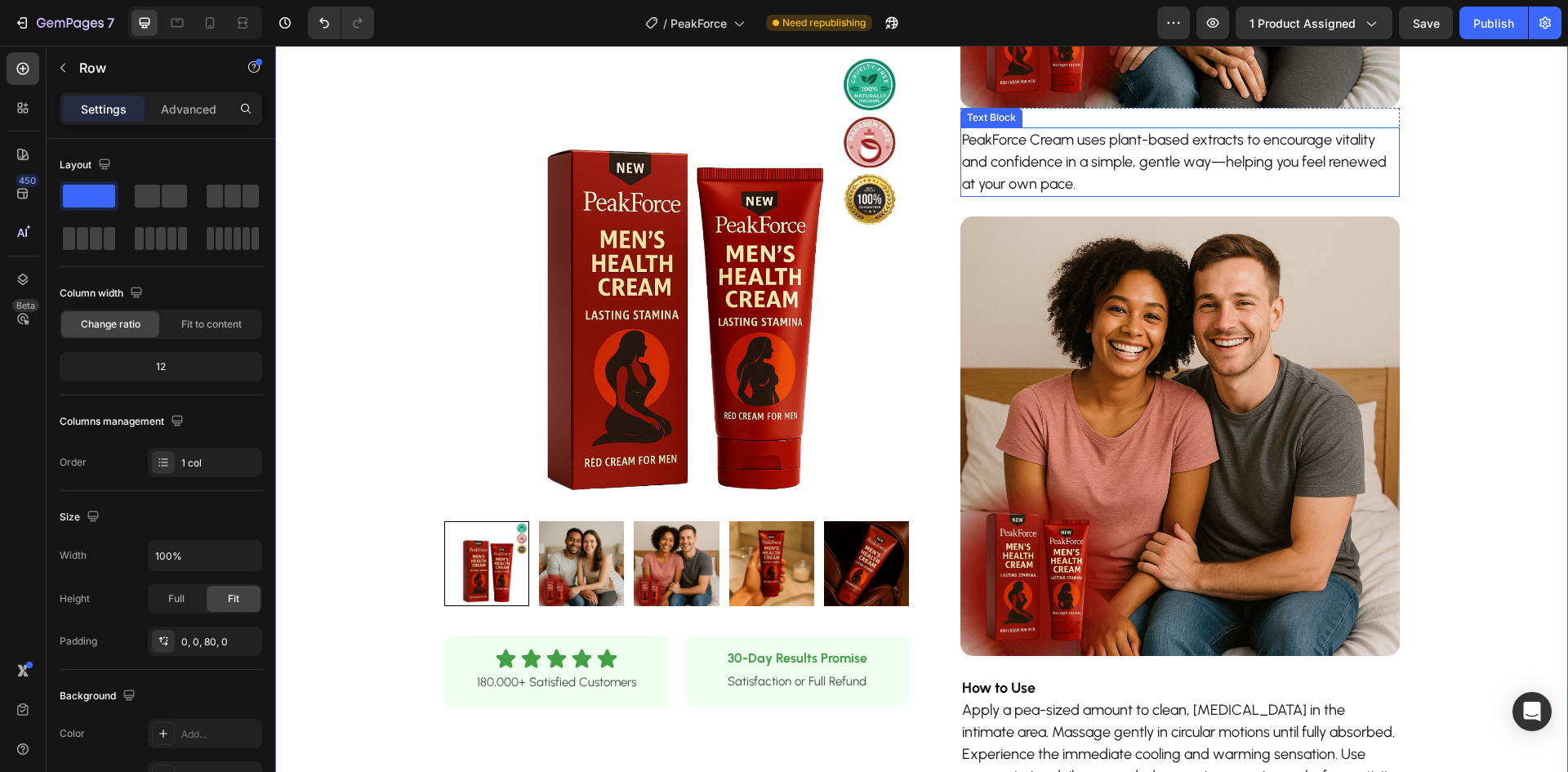
click at [1040, 138] on p "PeakForce Cream uses plant-based extracts to encourage vitality and confidence …" at bounding box center [1180, 161] width 436 height 66
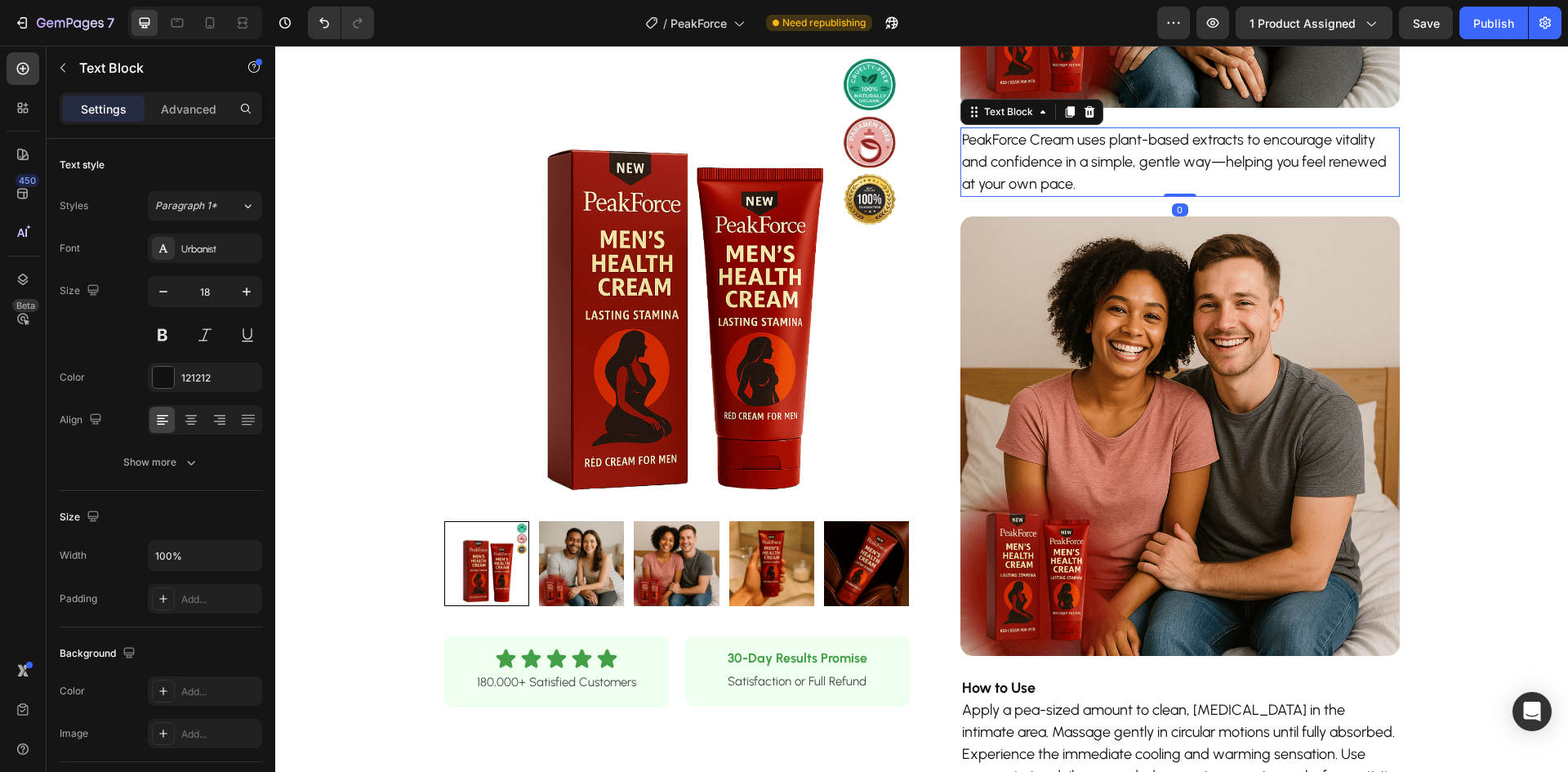
click at [1040, 138] on p "PeakForce Cream uses plant-based extracts to encourage vitality and confidence …" at bounding box center [1180, 161] width 436 height 66
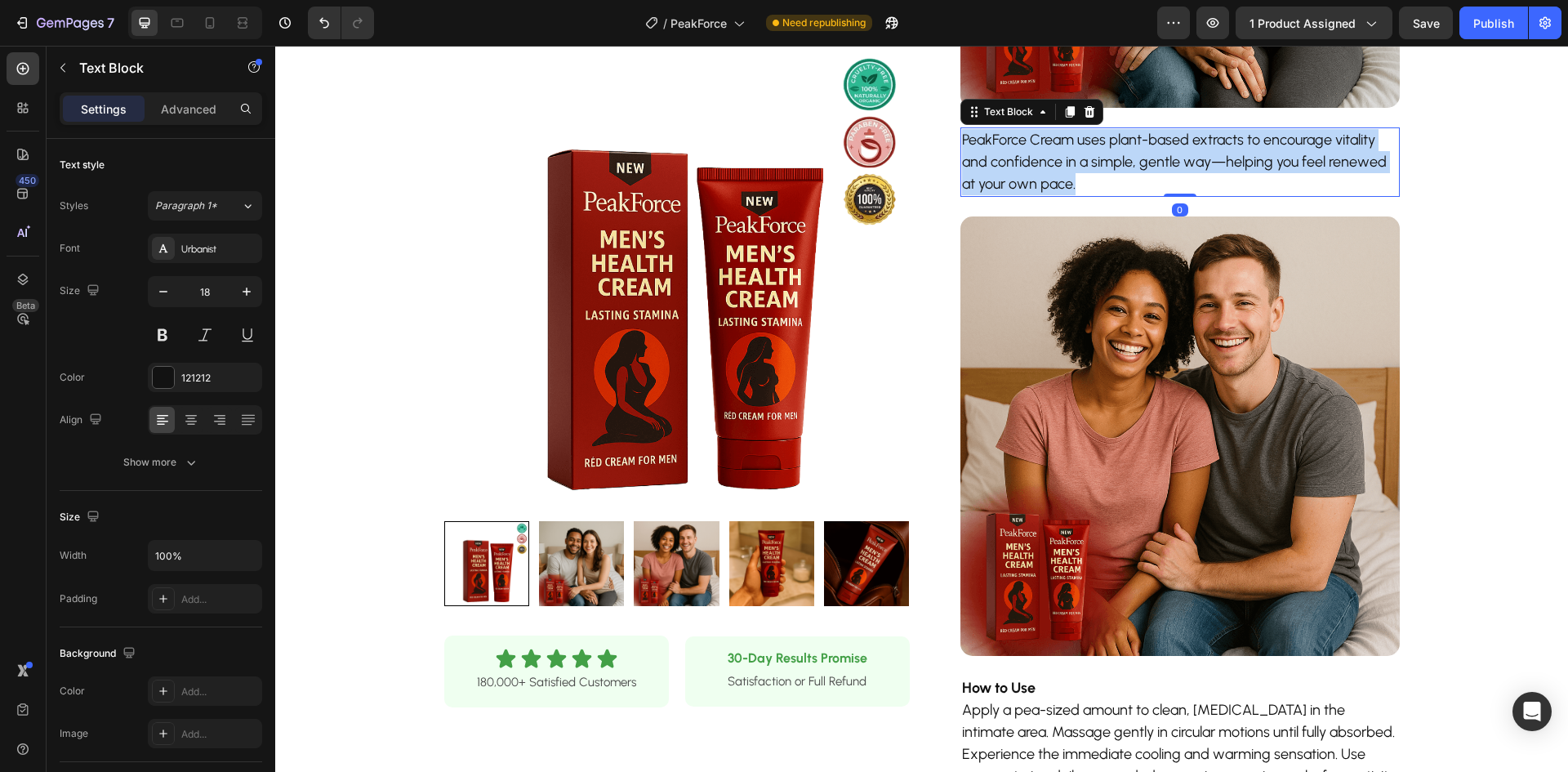
click at [1040, 138] on p "PeakForce Cream uses plant-based extracts to encourage vitality and confidence …" at bounding box center [1180, 161] width 436 height 66
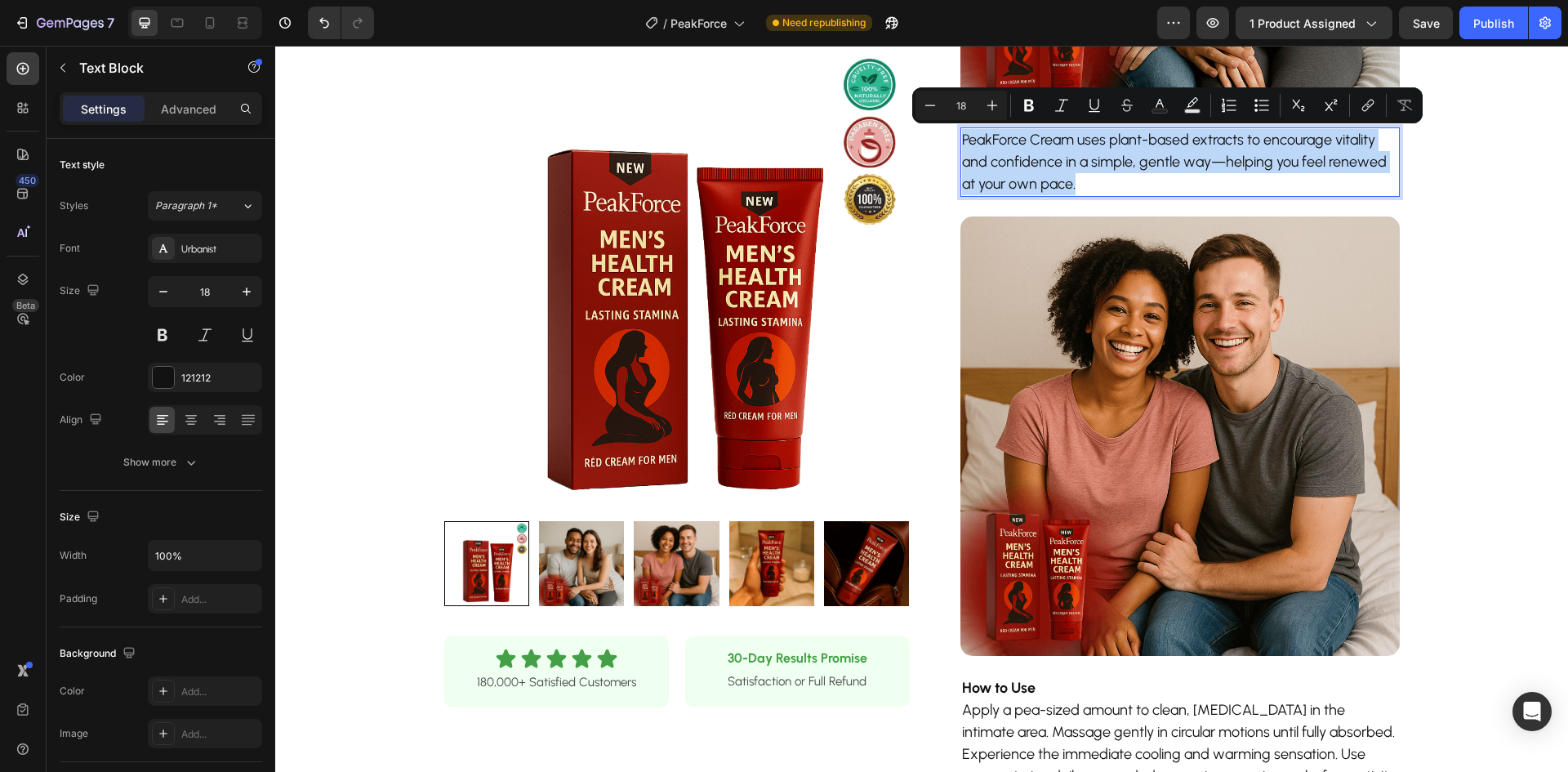
click at [1048, 138] on p "PeakForce Cream uses plant-based extracts to encourage vitality and confidence …" at bounding box center [1180, 161] width 436 height 66
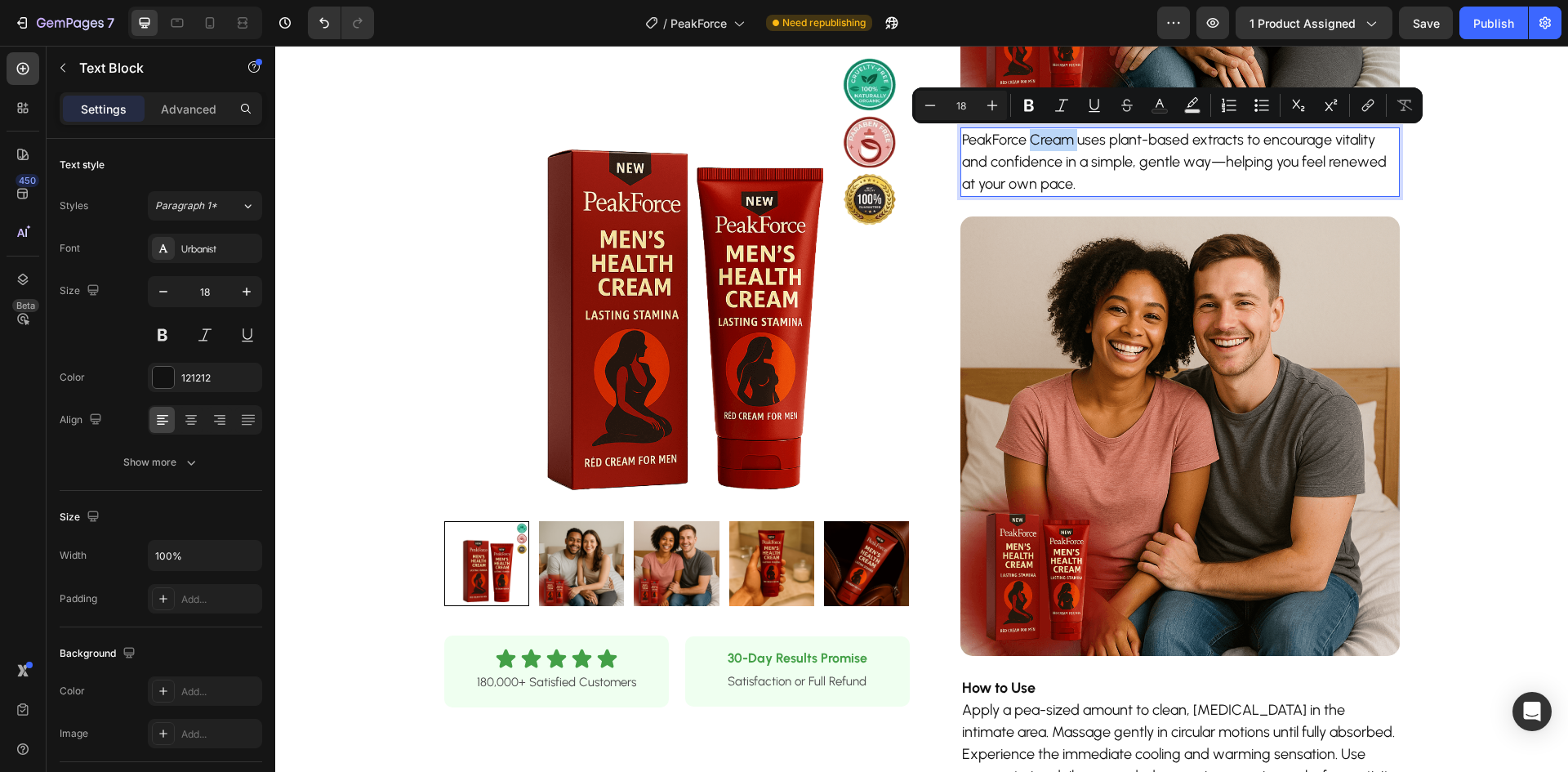
click at [1048, 138] on p "PeakForce Cream uses plant-based extracts to encourage vitality and confidence …" at bounding box center [1180, 161] width 436 height 66
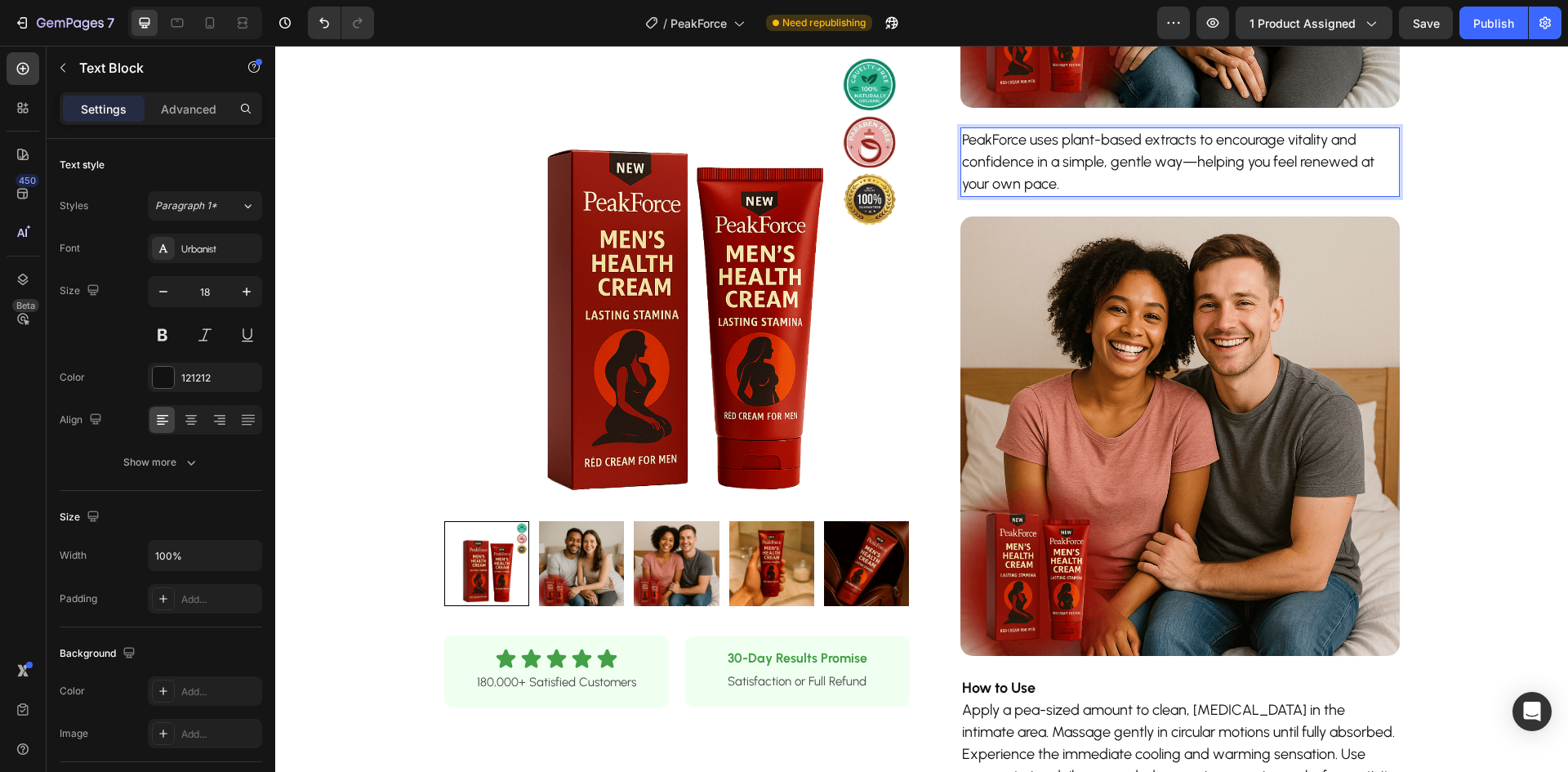
click at [994, 142] on p "PeakForce uses plant-based extracts to encourage vitality and confidence in a s…" at bounding box center [1180, 161] width 436 height 66
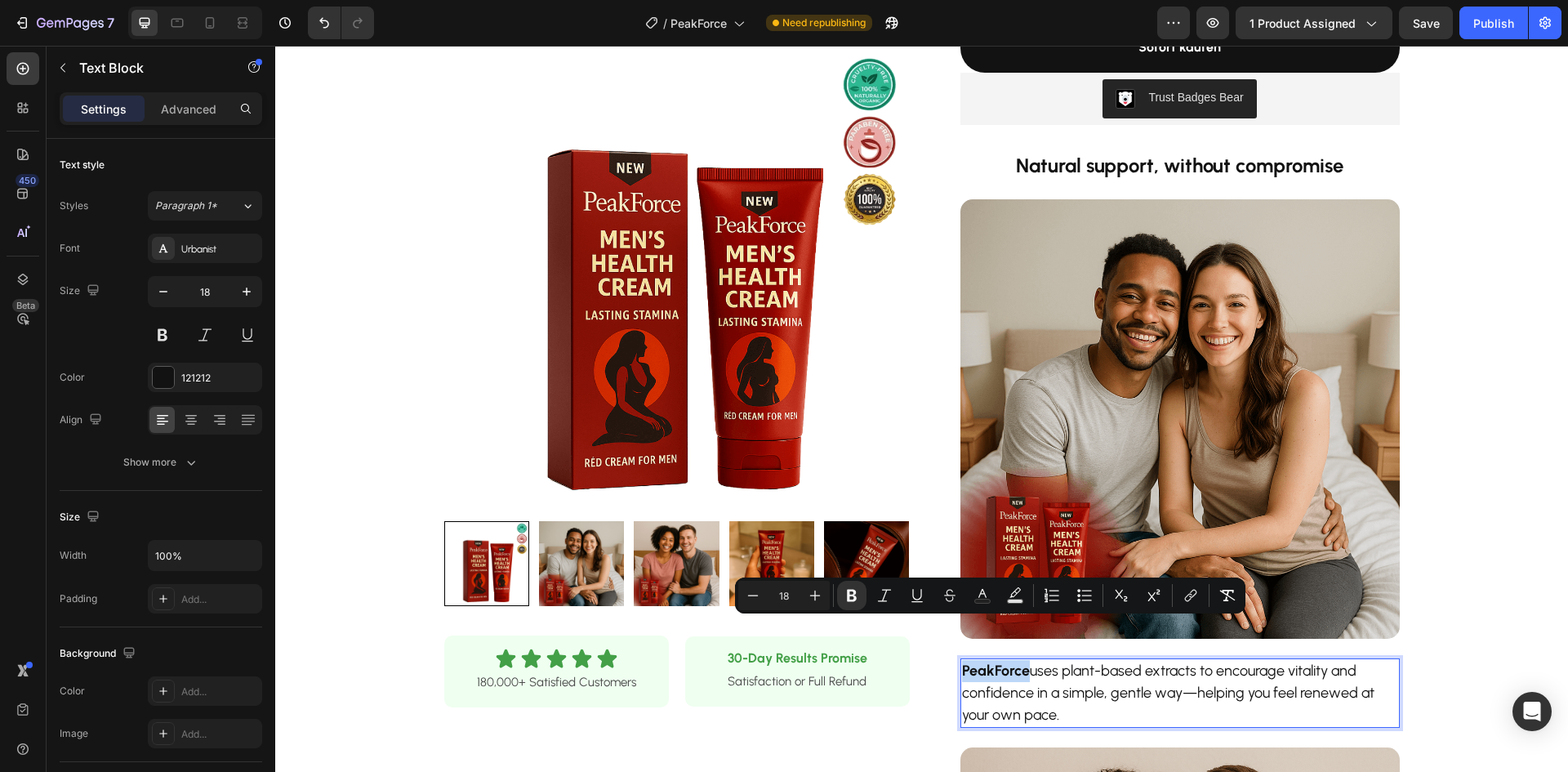
scroll to position [409, 0]
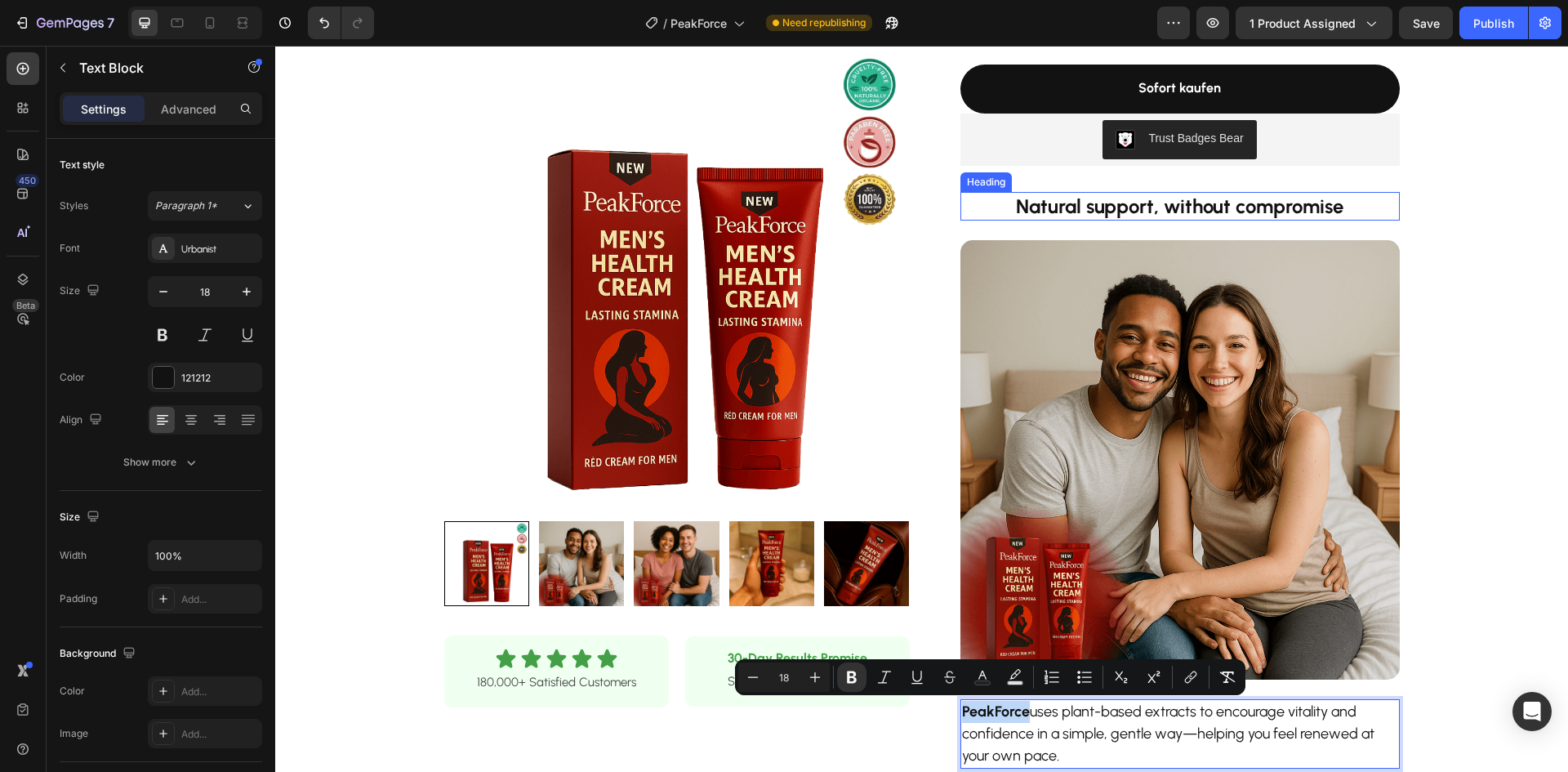
click at [1165, 206] on strong "Natural support, without compromise" at bounding box center [1180, 206] width 328 height 24
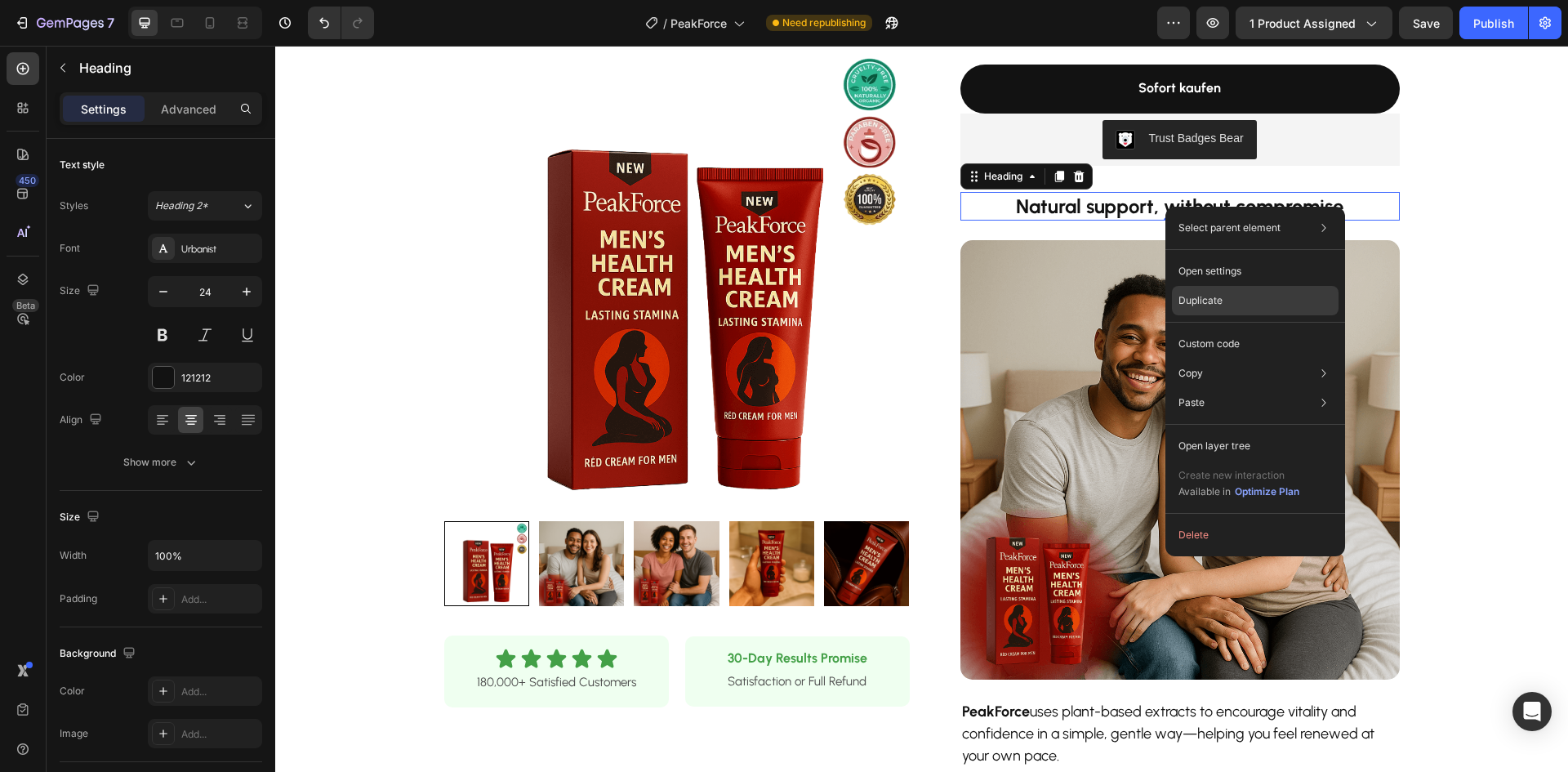
click at [1201, 299] on p "Duplicate" at bounding box center [1200, 301] width 44 height 15
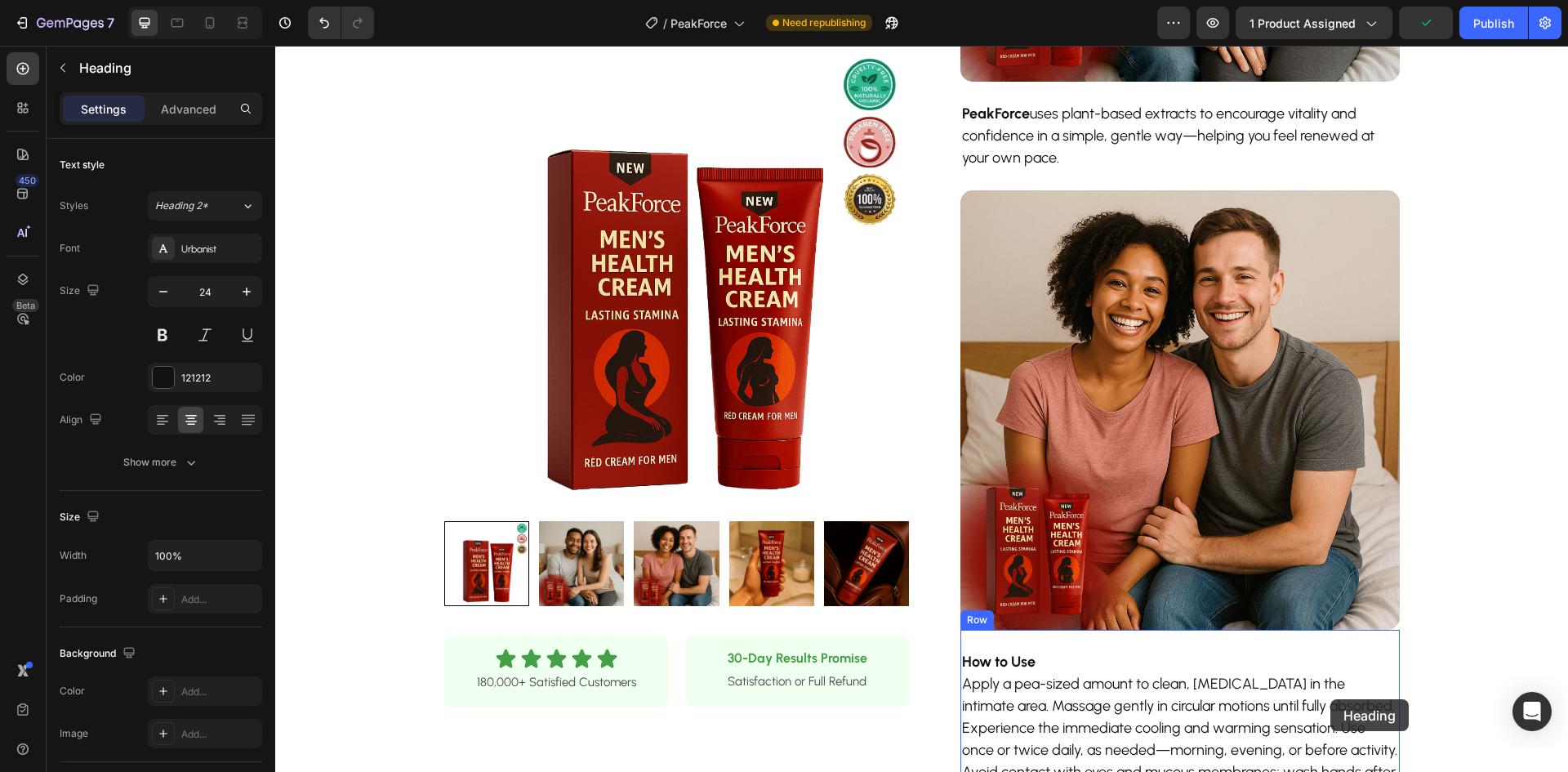
scroll to position [1063, 0]
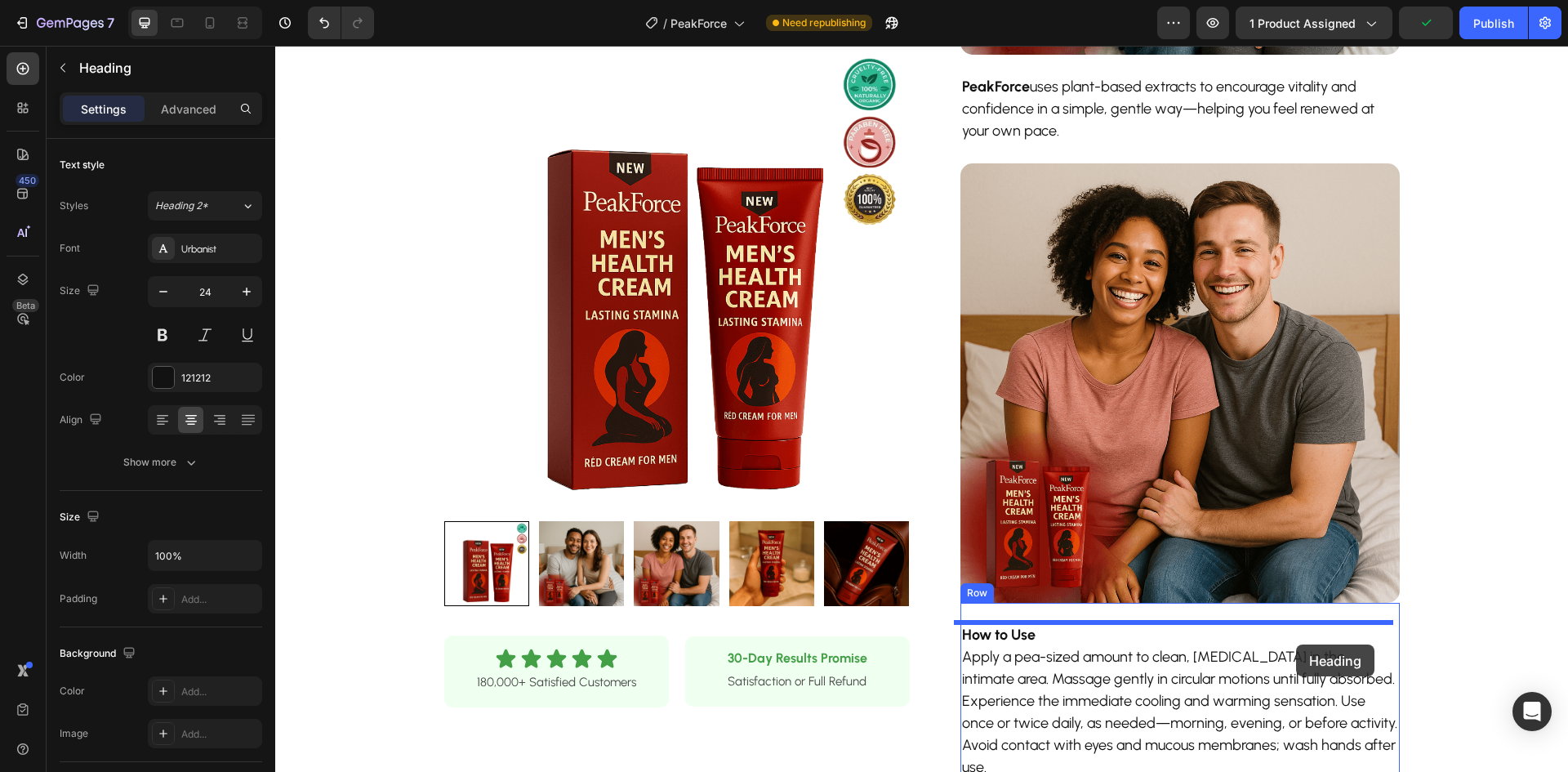
drag, startPoint x: 1377, startPoint y: 155, endPoint x: 1296, endPoint y: 644, distance: 495.7
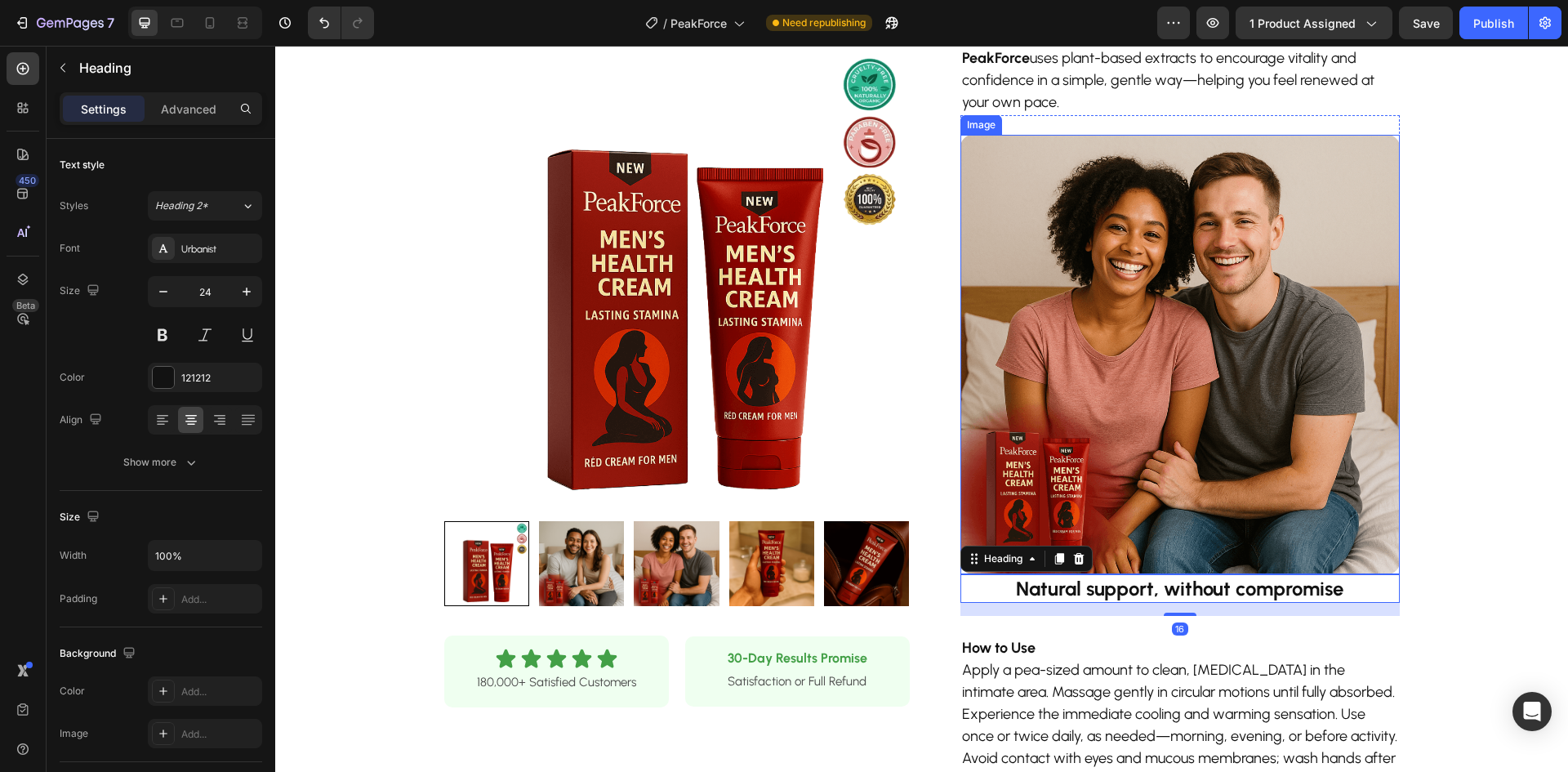
click at [1237, 442] on img at bounding box center [1180, 355] width 440 height 440
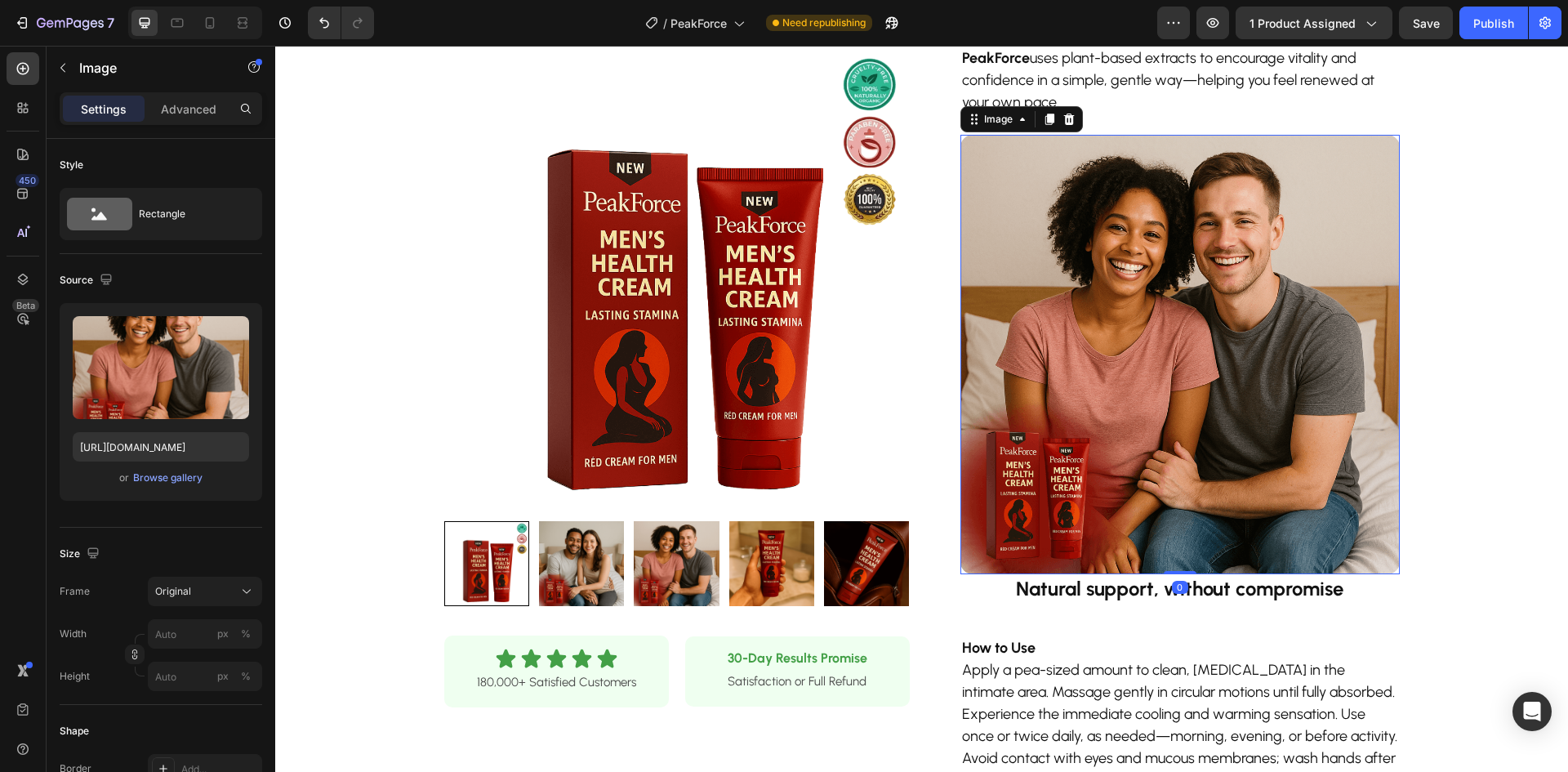
click at [1091, 479] on img at bounding box center [1180, 355] width 440 height 440
click at [186, 104] on p "Advanced" at bounding box center [189, 108] width 56 height 17
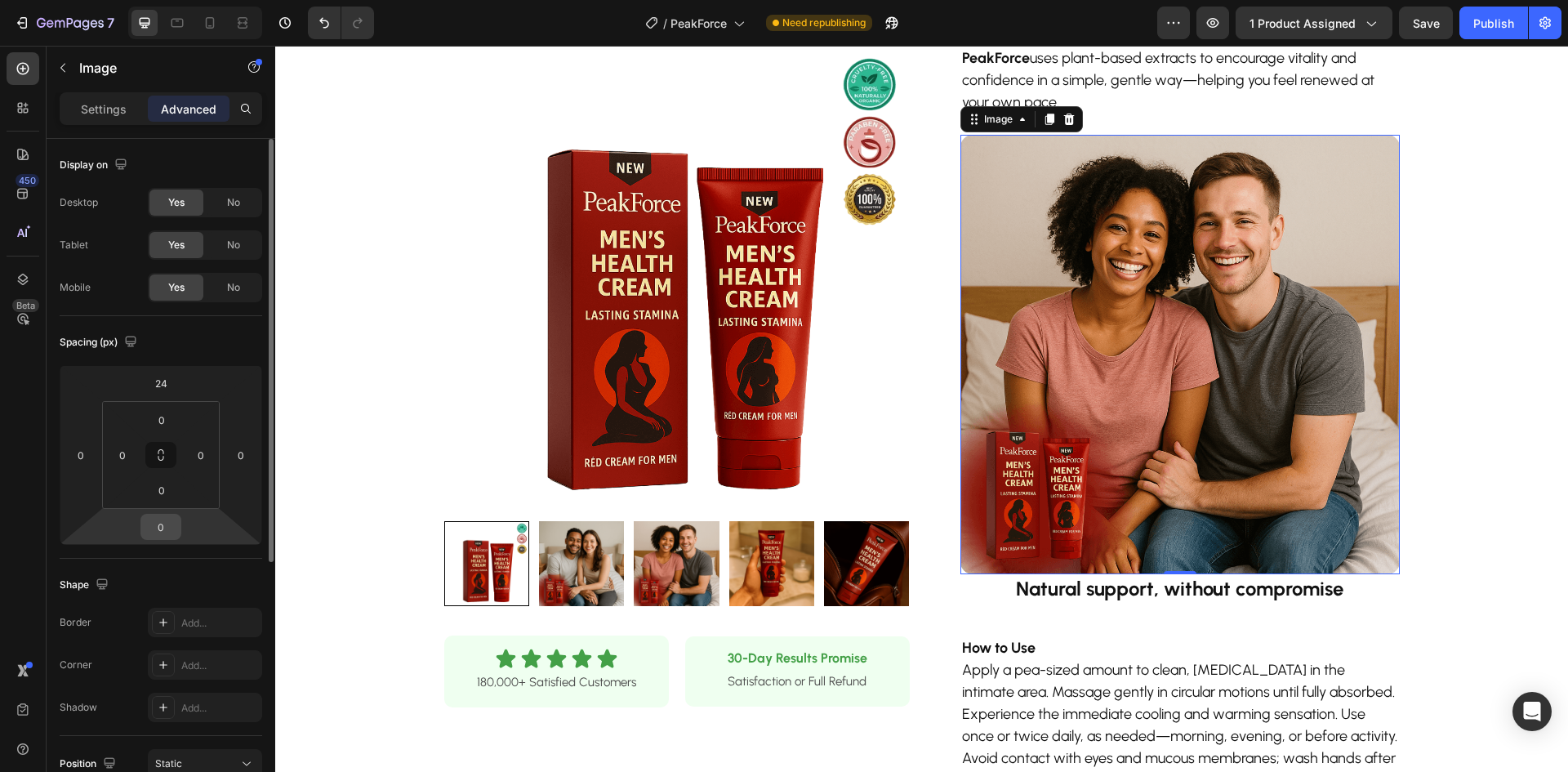
click at [163, 527] on input "0" at bounding box center [160, 526] width 32 height 25
click at [155, 527] on input "0" at bounding box center [160, 526] width 32 height 25
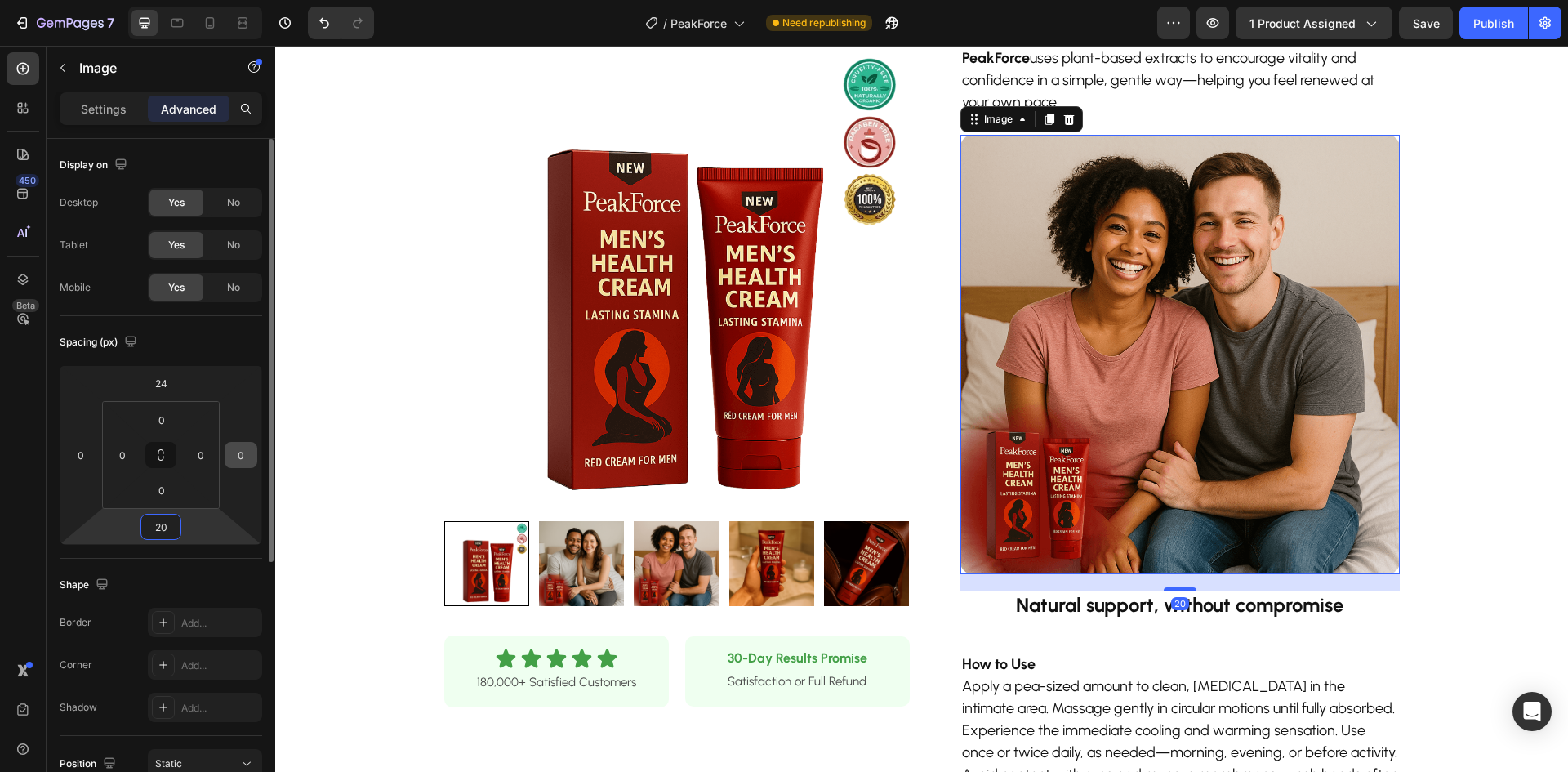
type input "20"
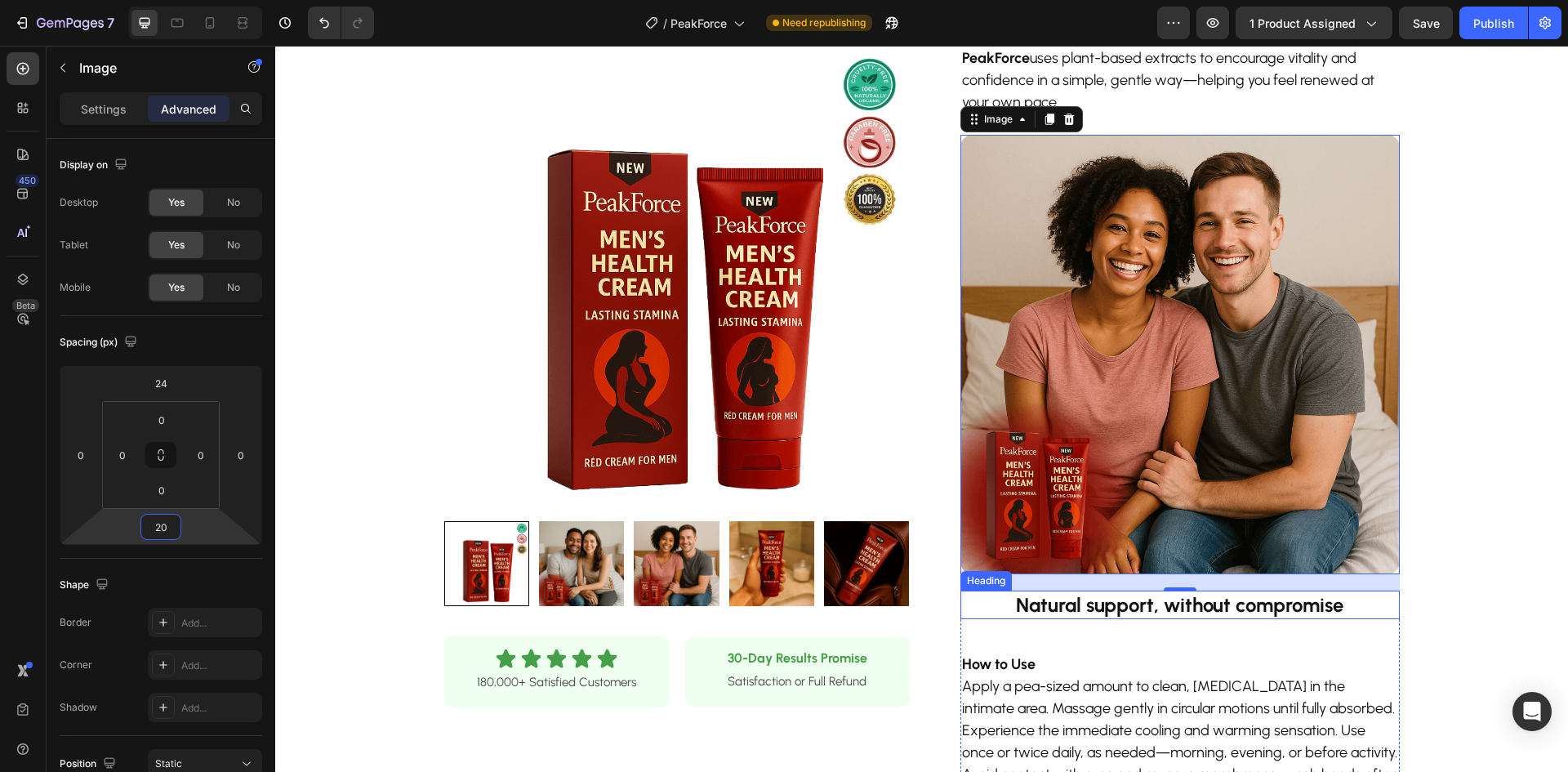
click at [1229, 603] on strong "Natural support, without compromise" at bounding box center [1180, 605] width 328 height 24
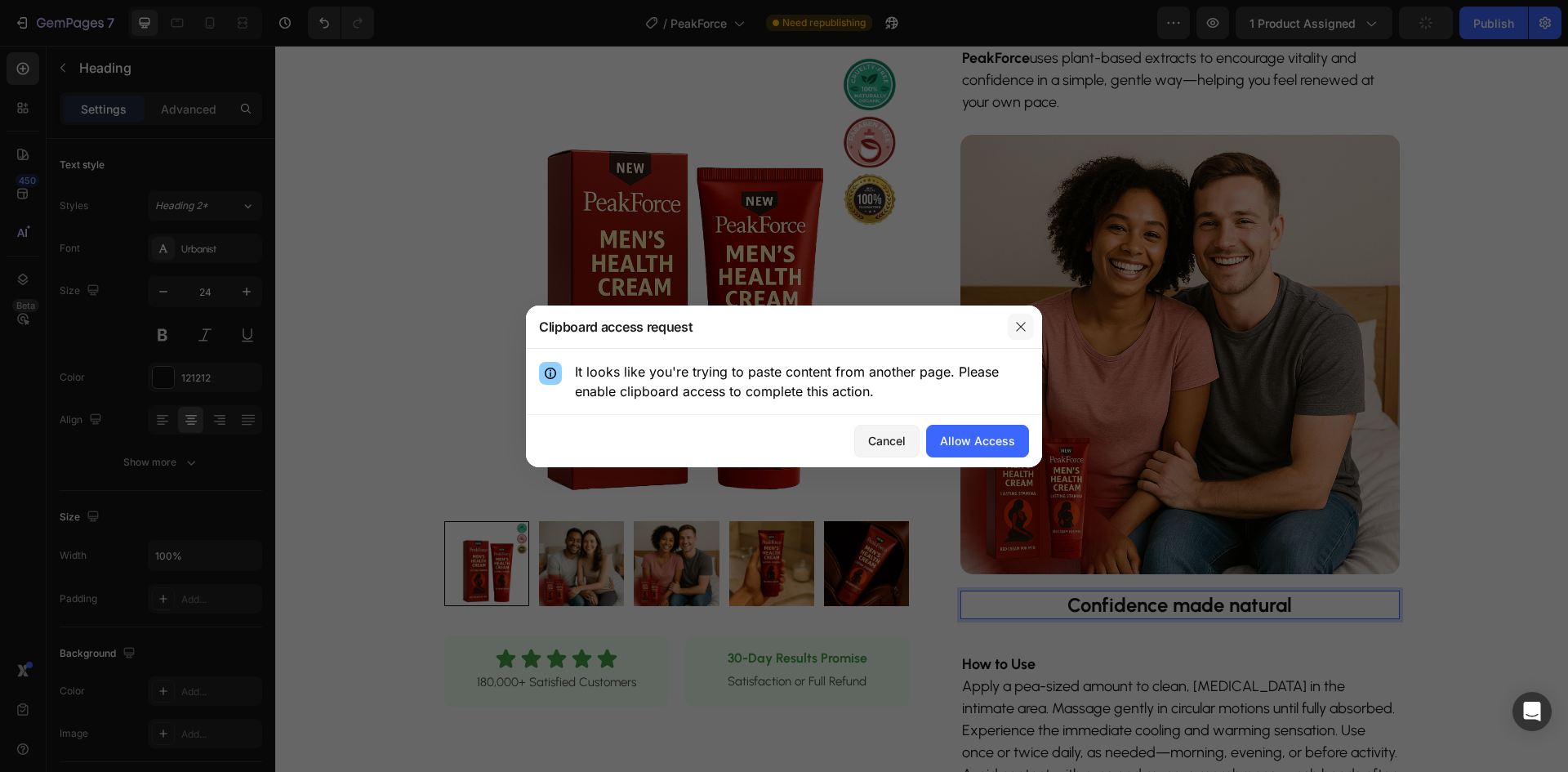
click at [1022, 329] on icon "button" at bounding box center [1020, 326] width 13 height 13
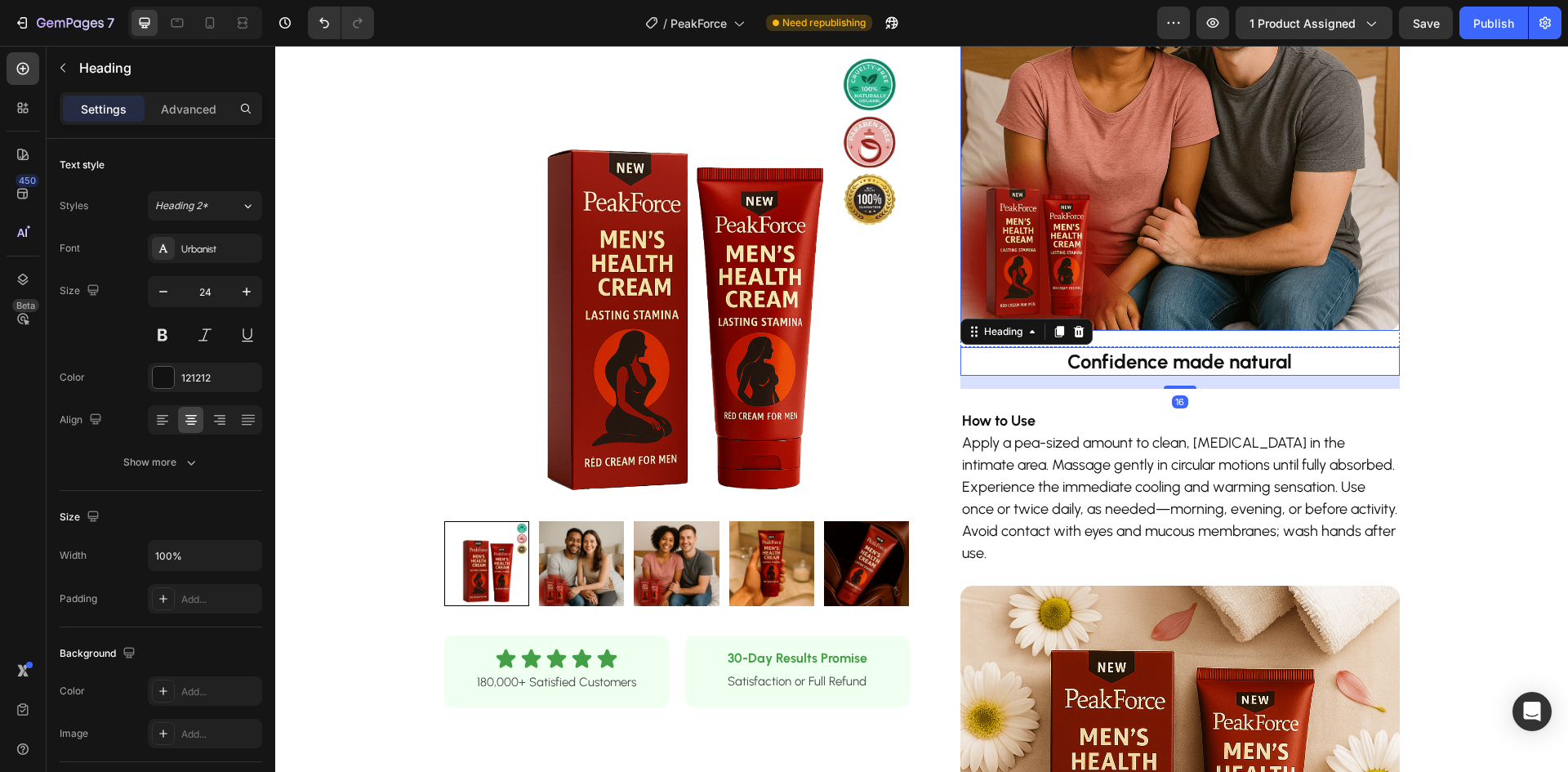
scroll to position [1307, 0]
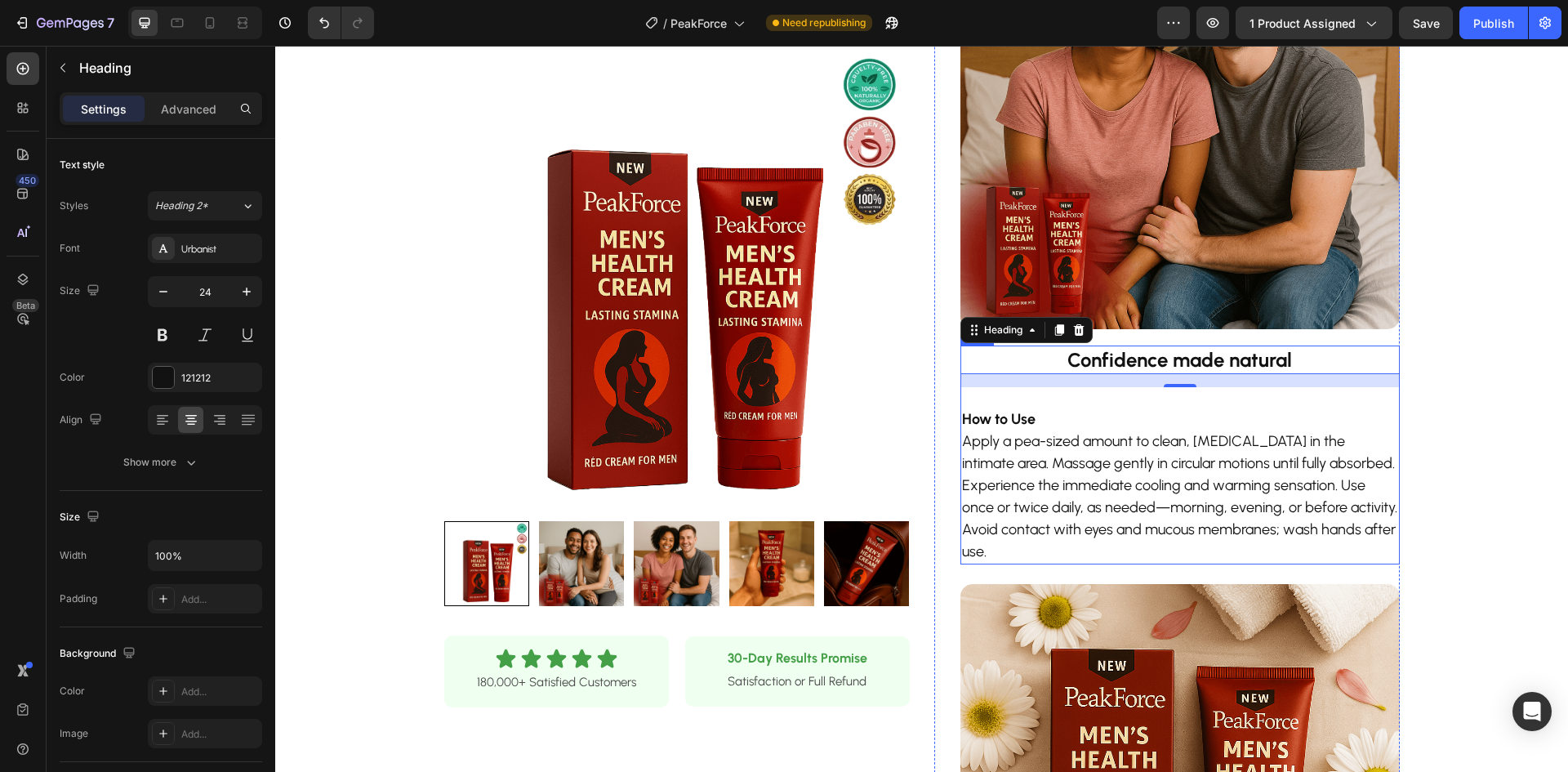
click at [1057, 424] on p "How to Use" at bounding box center [1180, 419] width 436 height 22
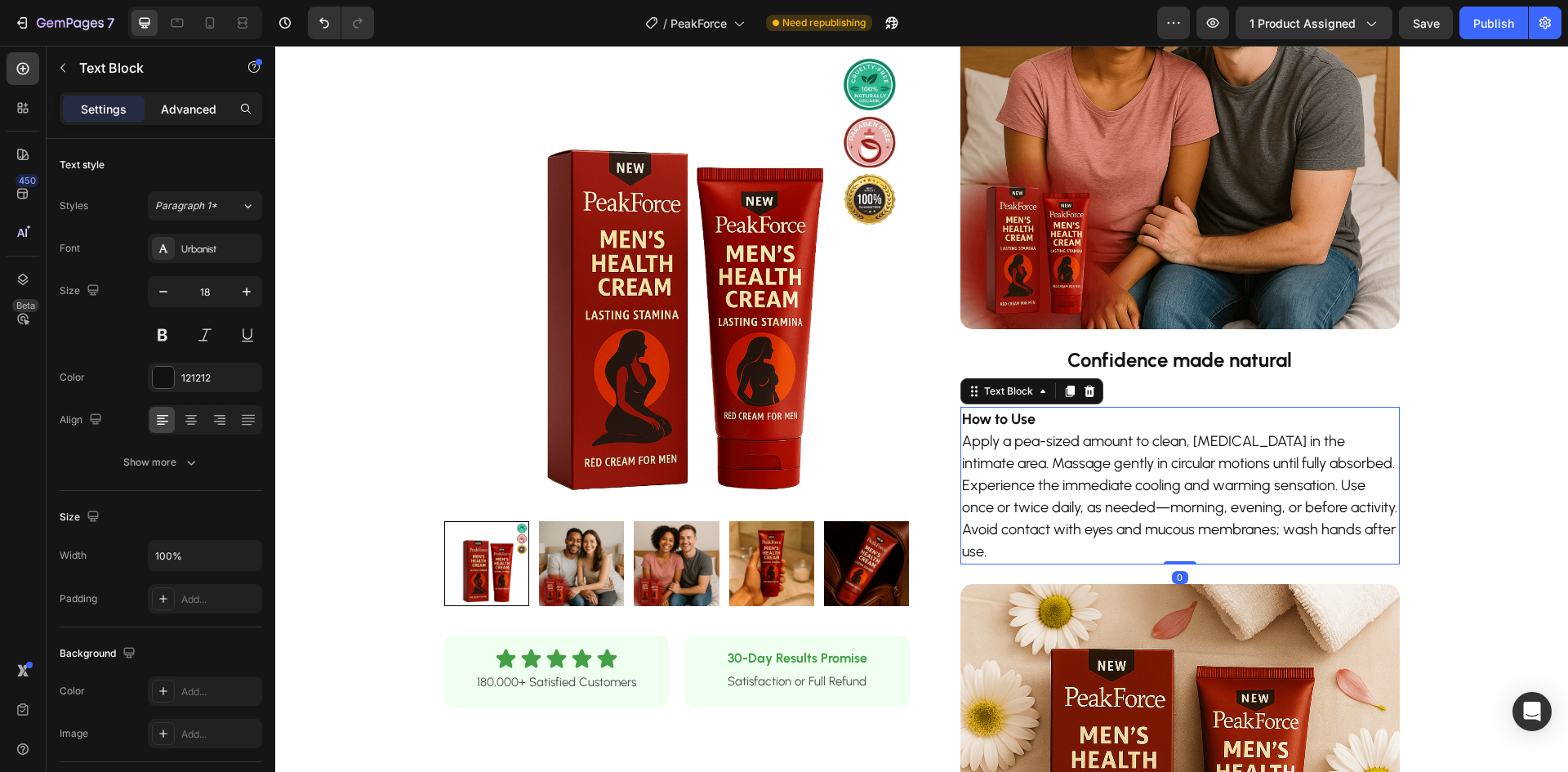
click at [174, 100] on p "Advanced" at bounding box center [189, 108] width 56 height 17
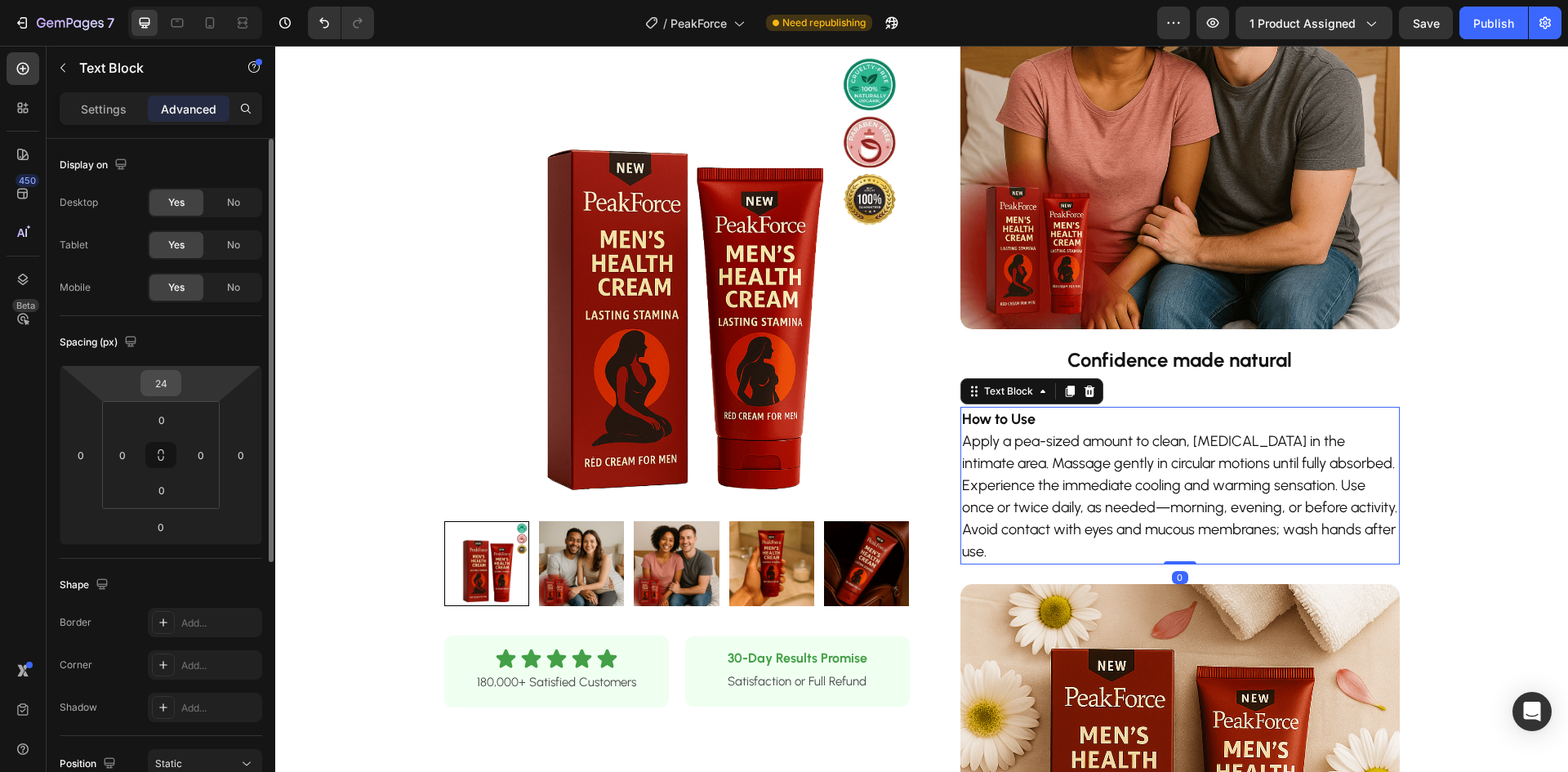
click at [169, 383] on input "24" at bounding box center [160, 383] width 32 height 25
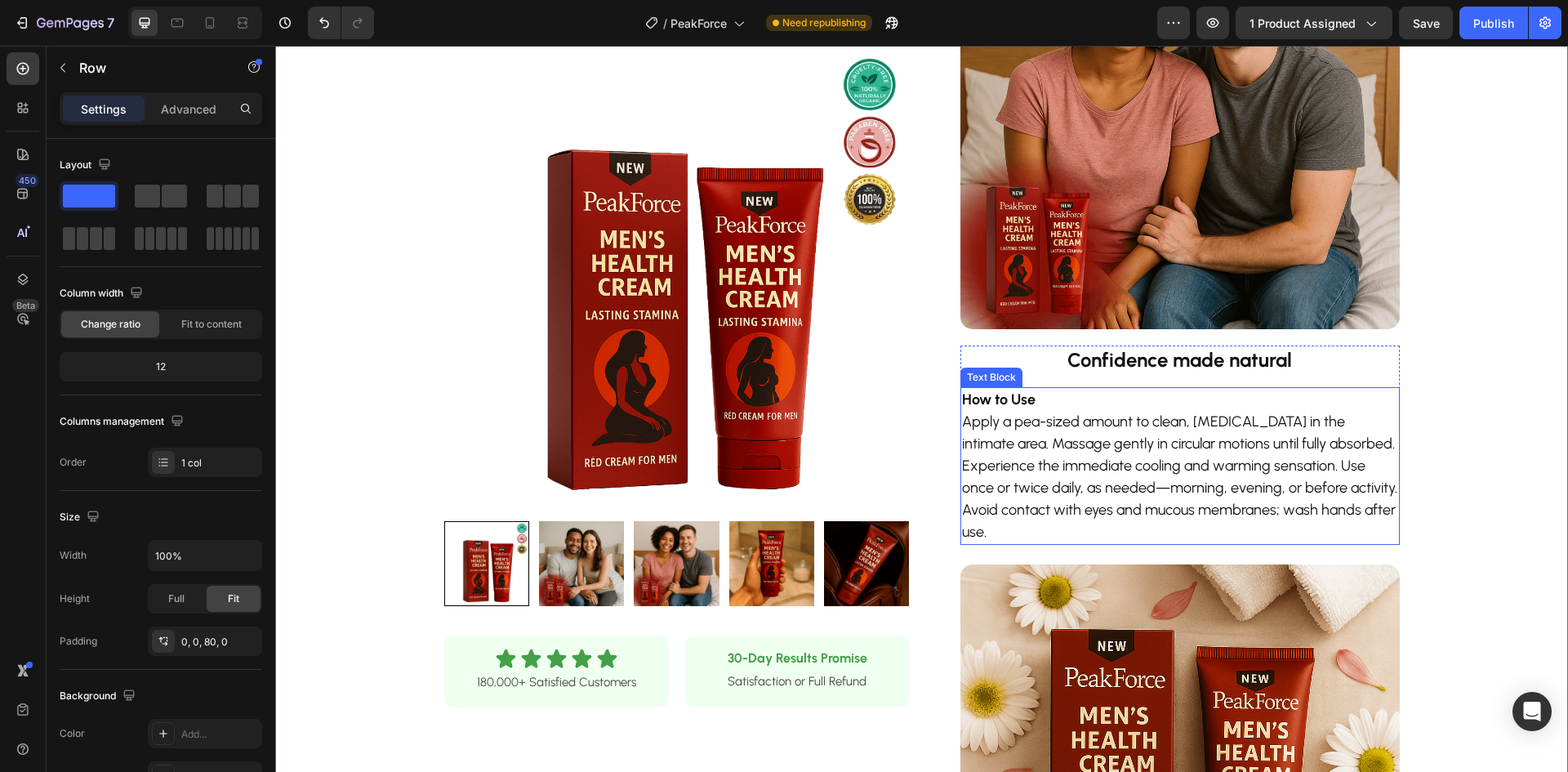
click at [1112, 448] on p "Apply a pea-sized amount to clean, [MEDICAL_DATA] in the intimate area. Massage…" at bounding box center [1180, 476] width 436 height 133
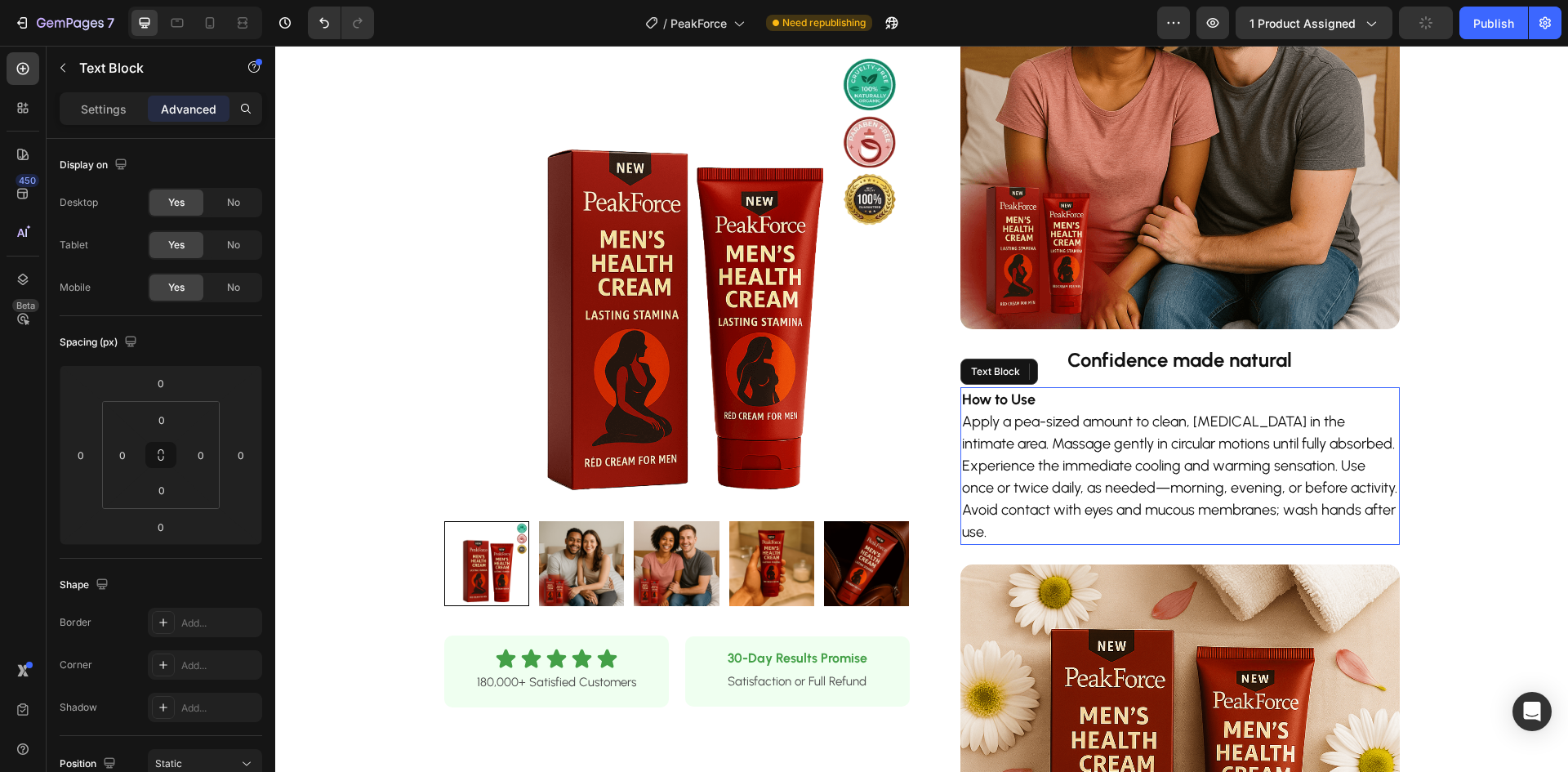
click at [1112, 448] on p "Apply a pea-sized amount to clean, [MEDICAL_DATA] in the intimate area. Massage…" at bounding box center [1180, 476] width 436 height 133
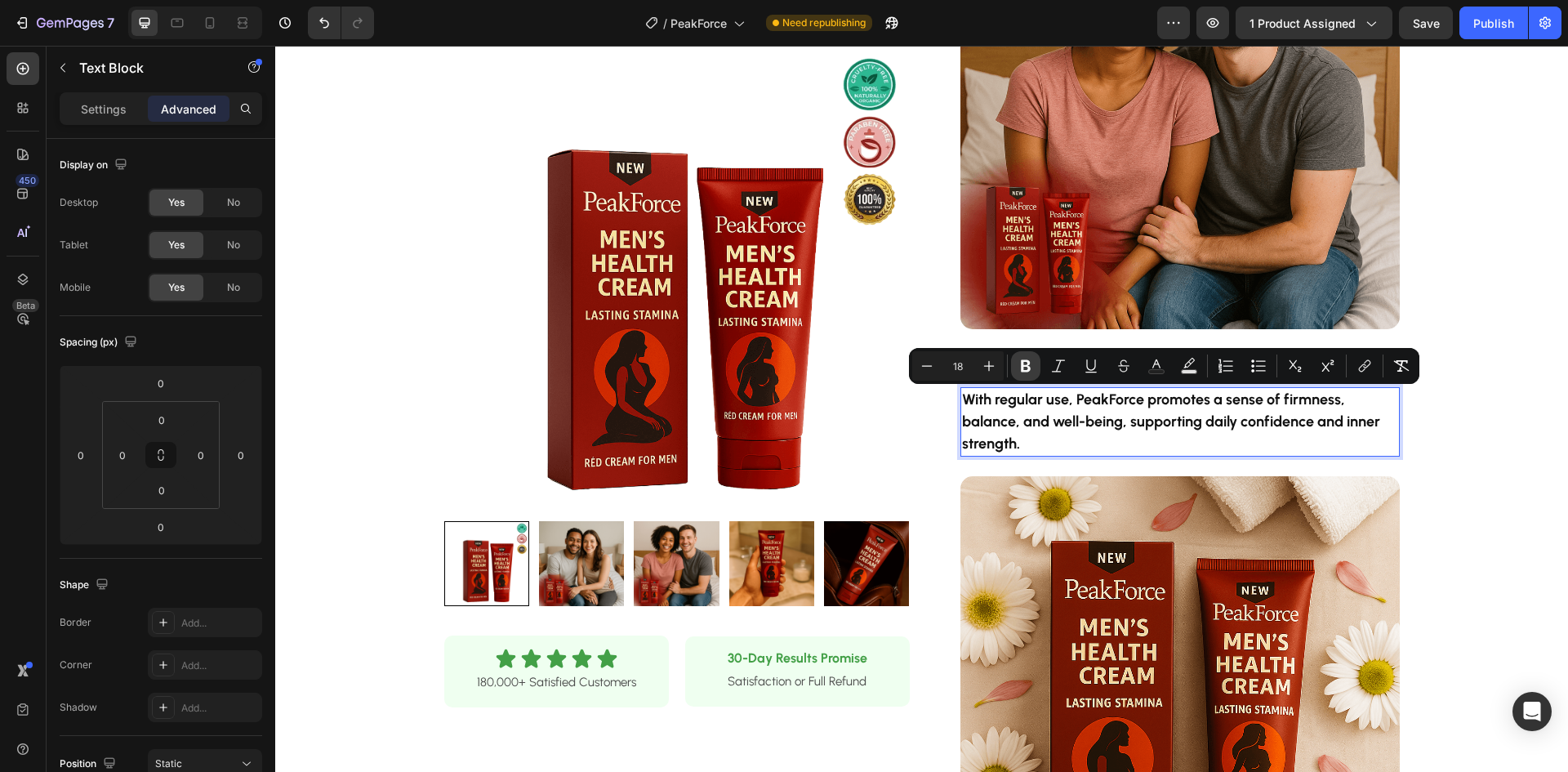
click at [1022, 365] on icon "Editor contextual toolbar" at bounding box center [1026, 366] width 10 height 12
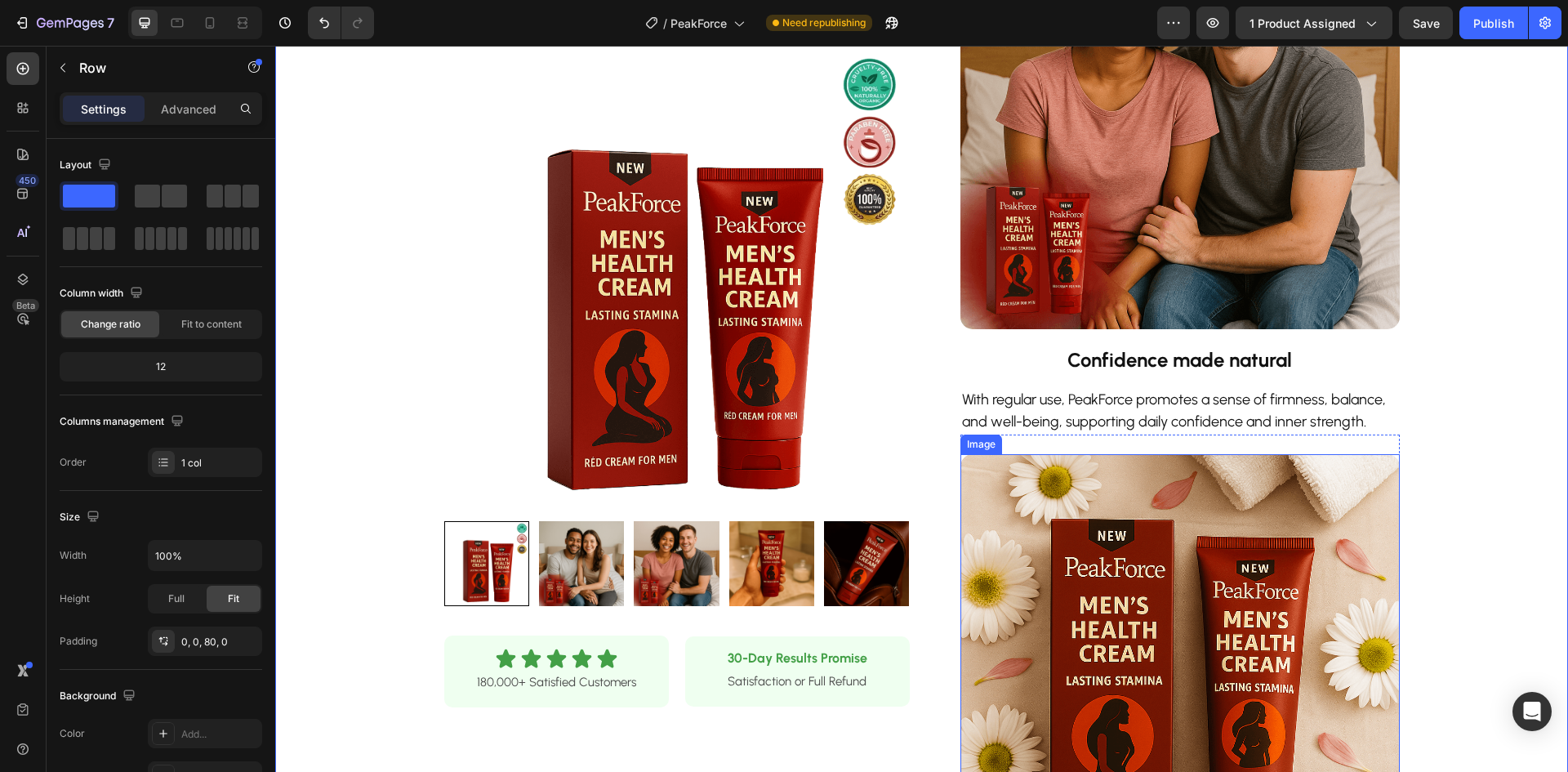
click at [1308, 539] on img at bounding box center [1180, 675] width 440 height 440
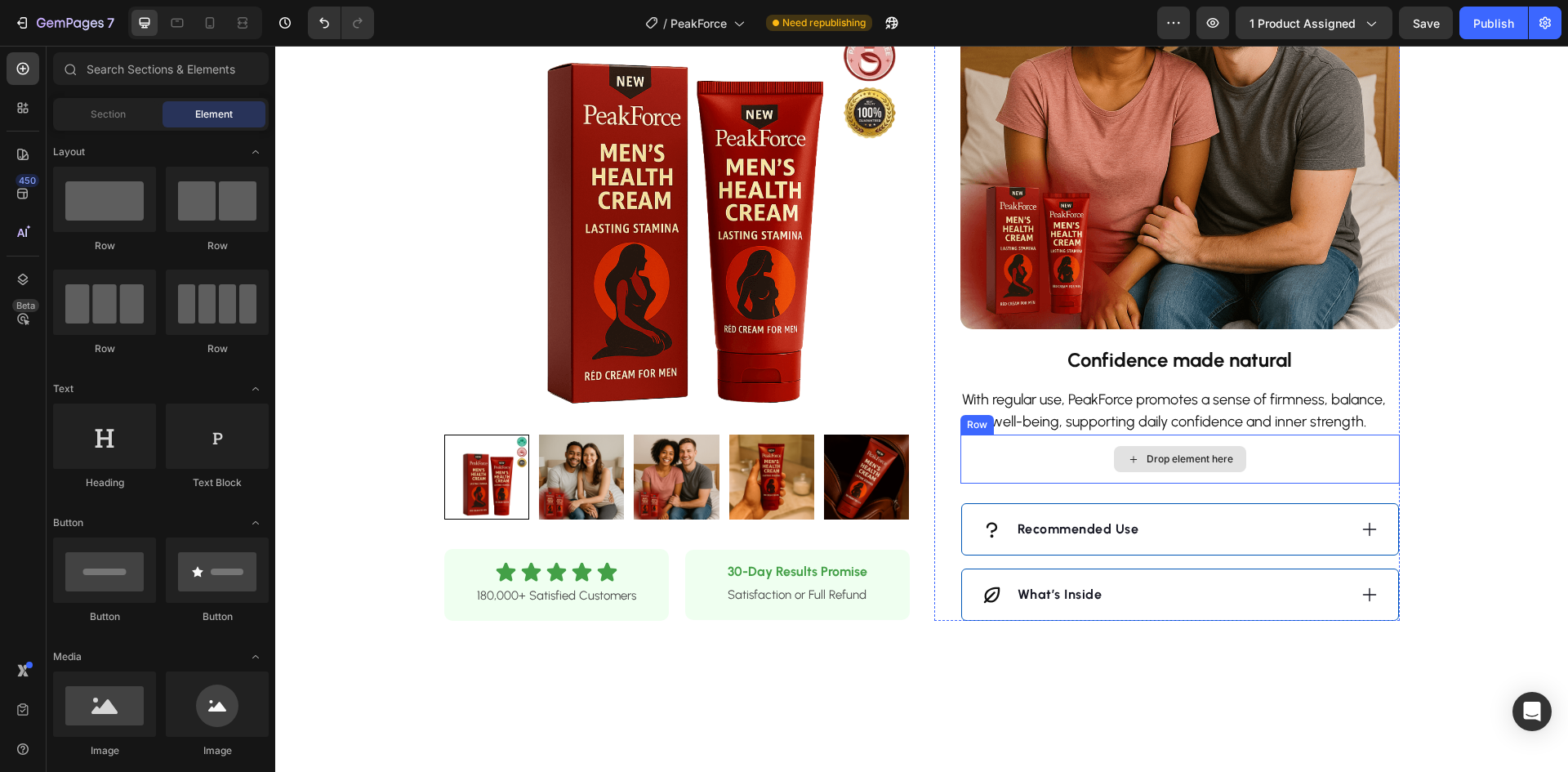
click at [1267, 469] on div "Drop element here" at bounding box center [1180, 460] width 440 height 49
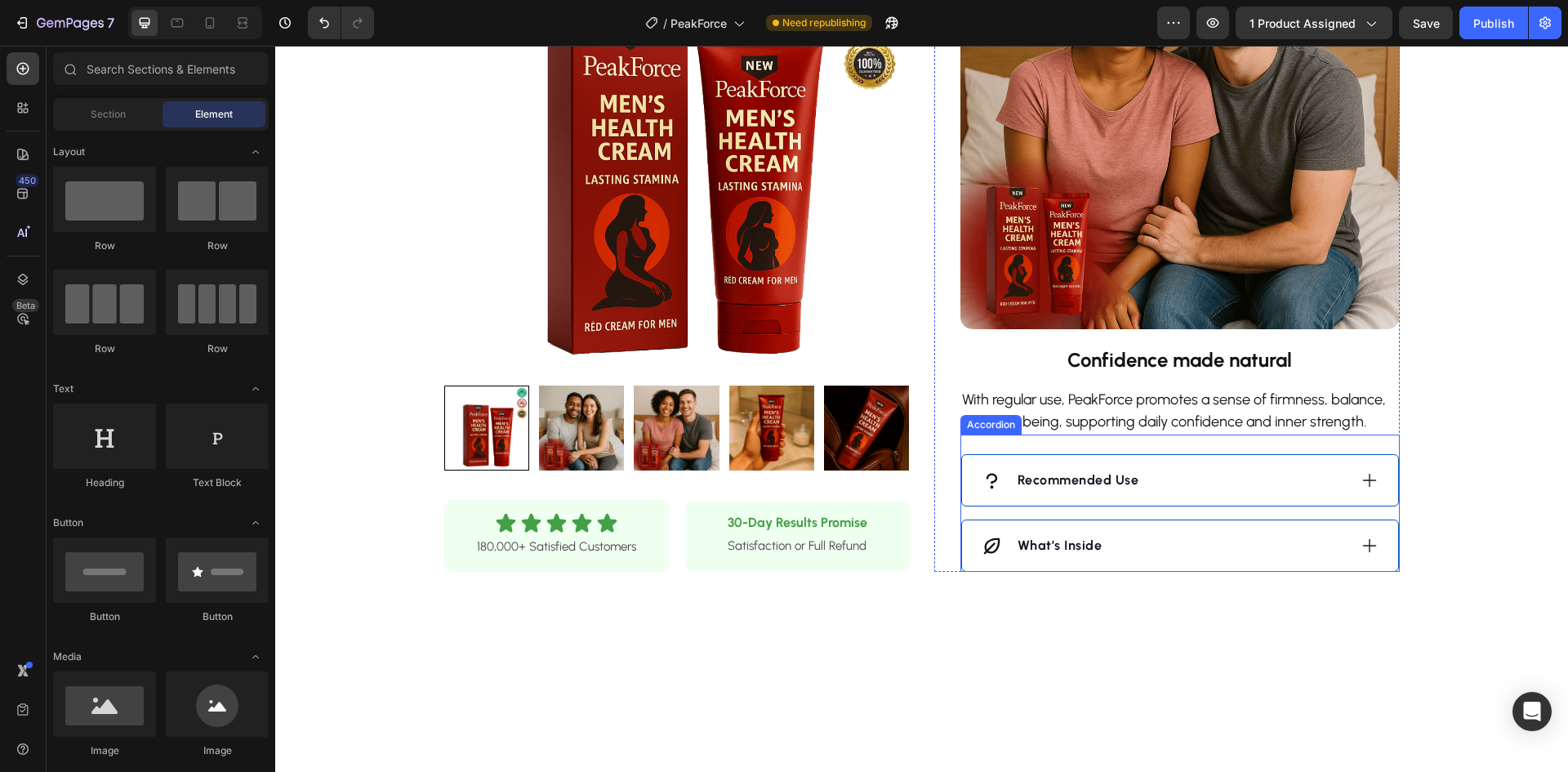
click at [1261, 476] on div "Recommended Use" at bounding box center [1164, 480] width 366 height 25
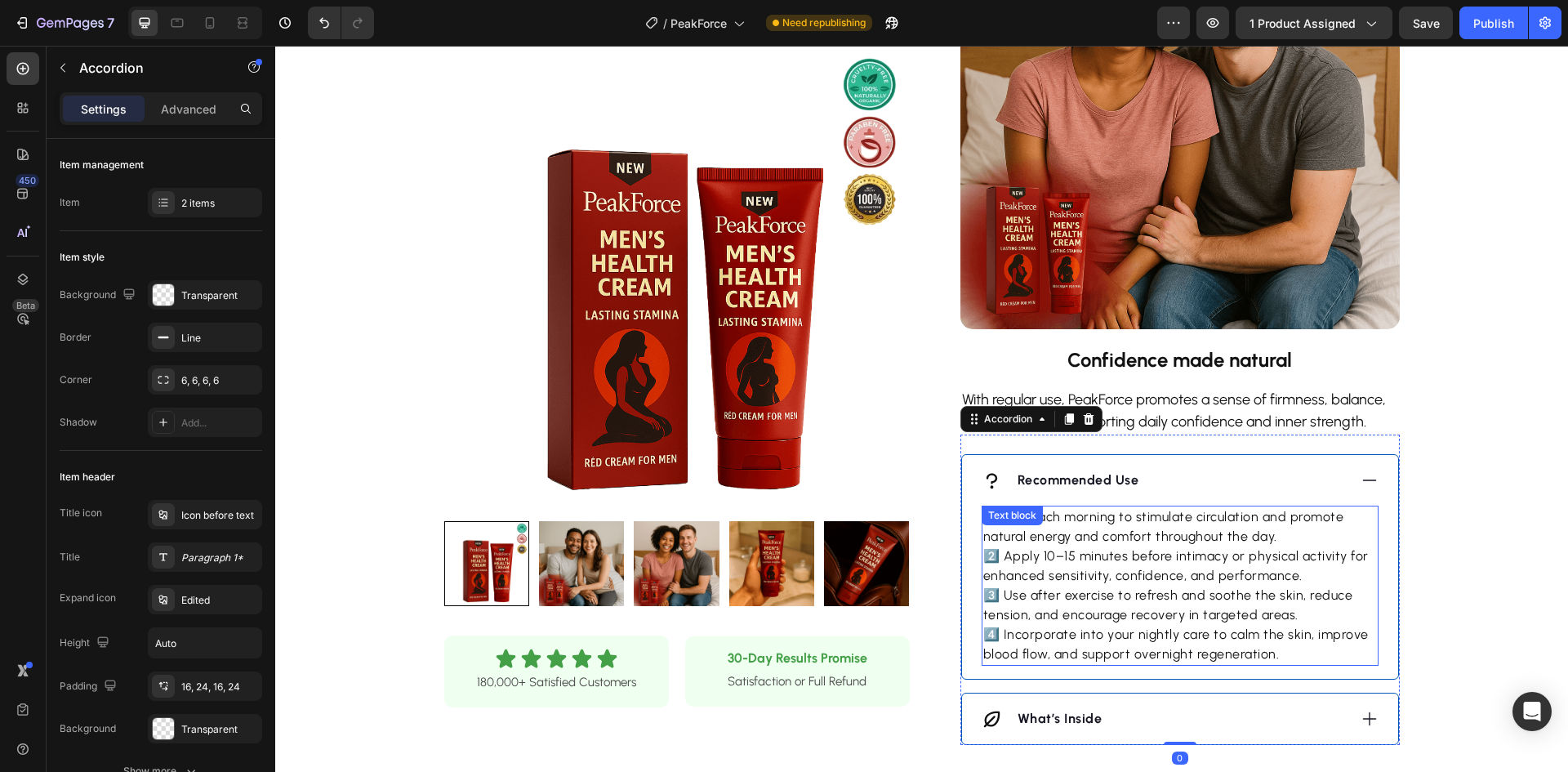
click at [1235, 567] on p "1️⃣ Use each morning to stimulate circulation and promote natural energy and co…" at bounding box center [1180, 586] width 394 height 157
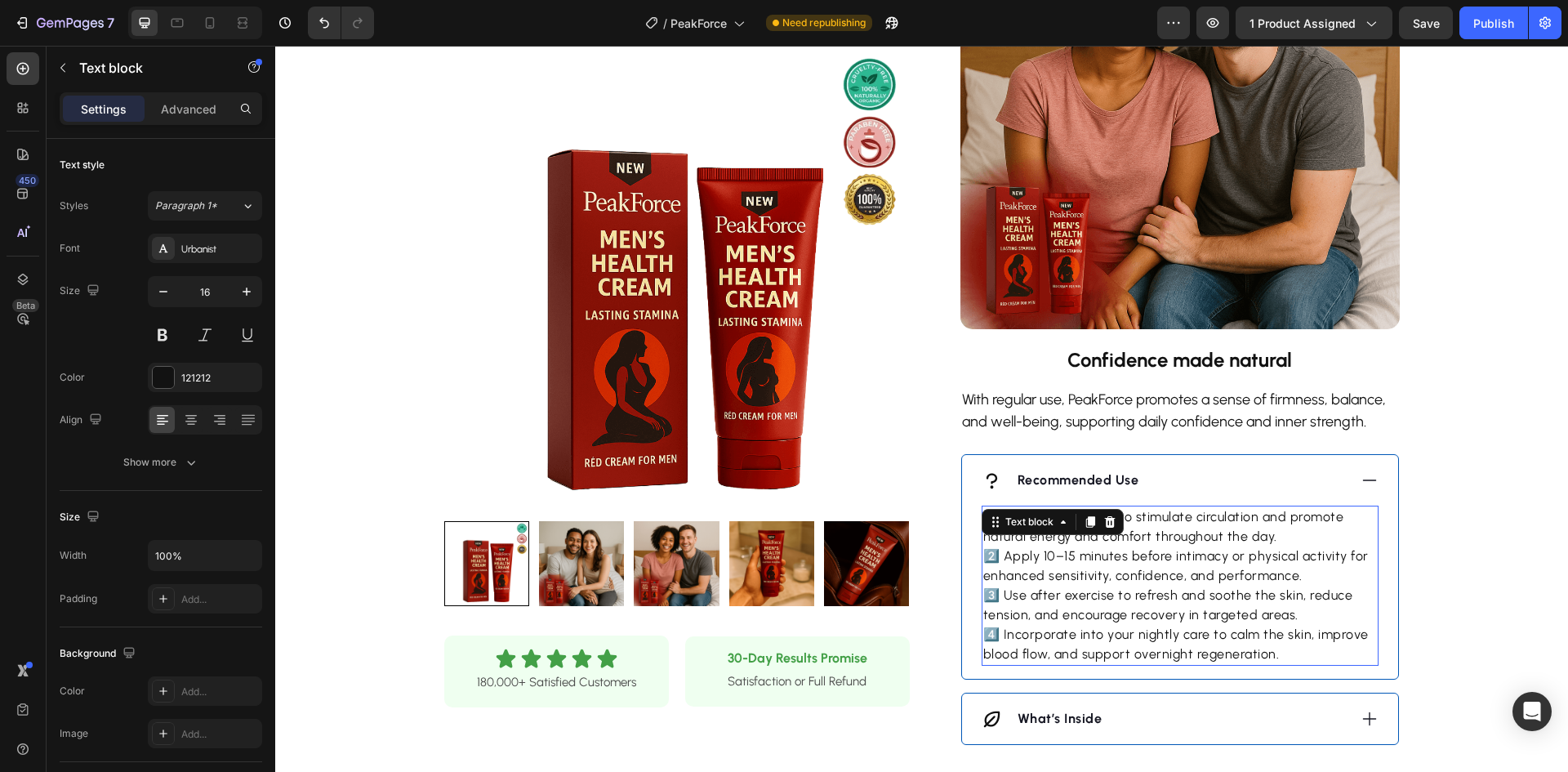
click at [1235, 567] on p "1️⃣ Use each morning to stimulate circulation and promote natural energy and co…" at bounding box center [1180, 586] width 394 height 157
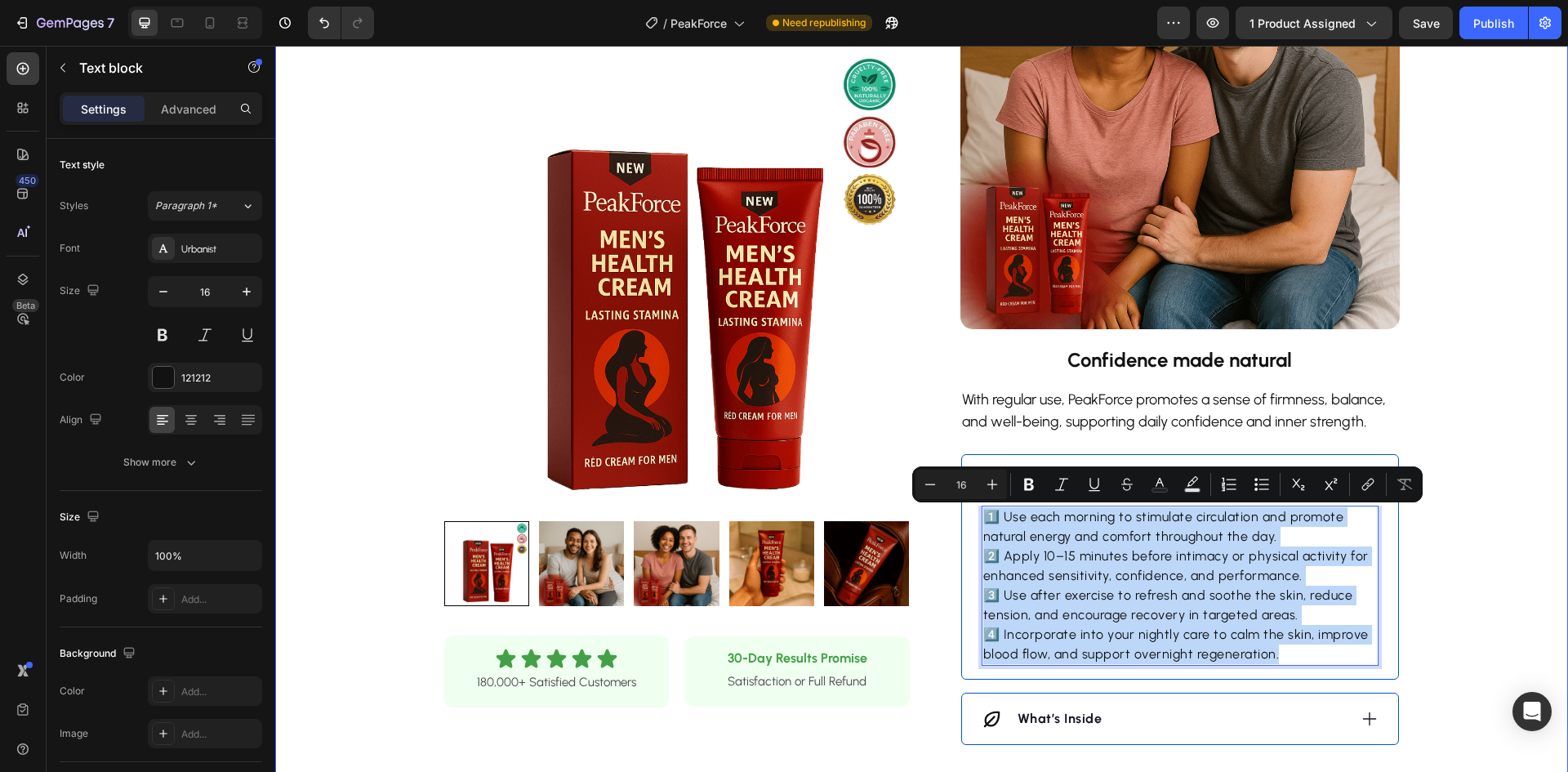
copy p "1️⃣ Use each morning to stimulate circulation and promote natural energy and co…"
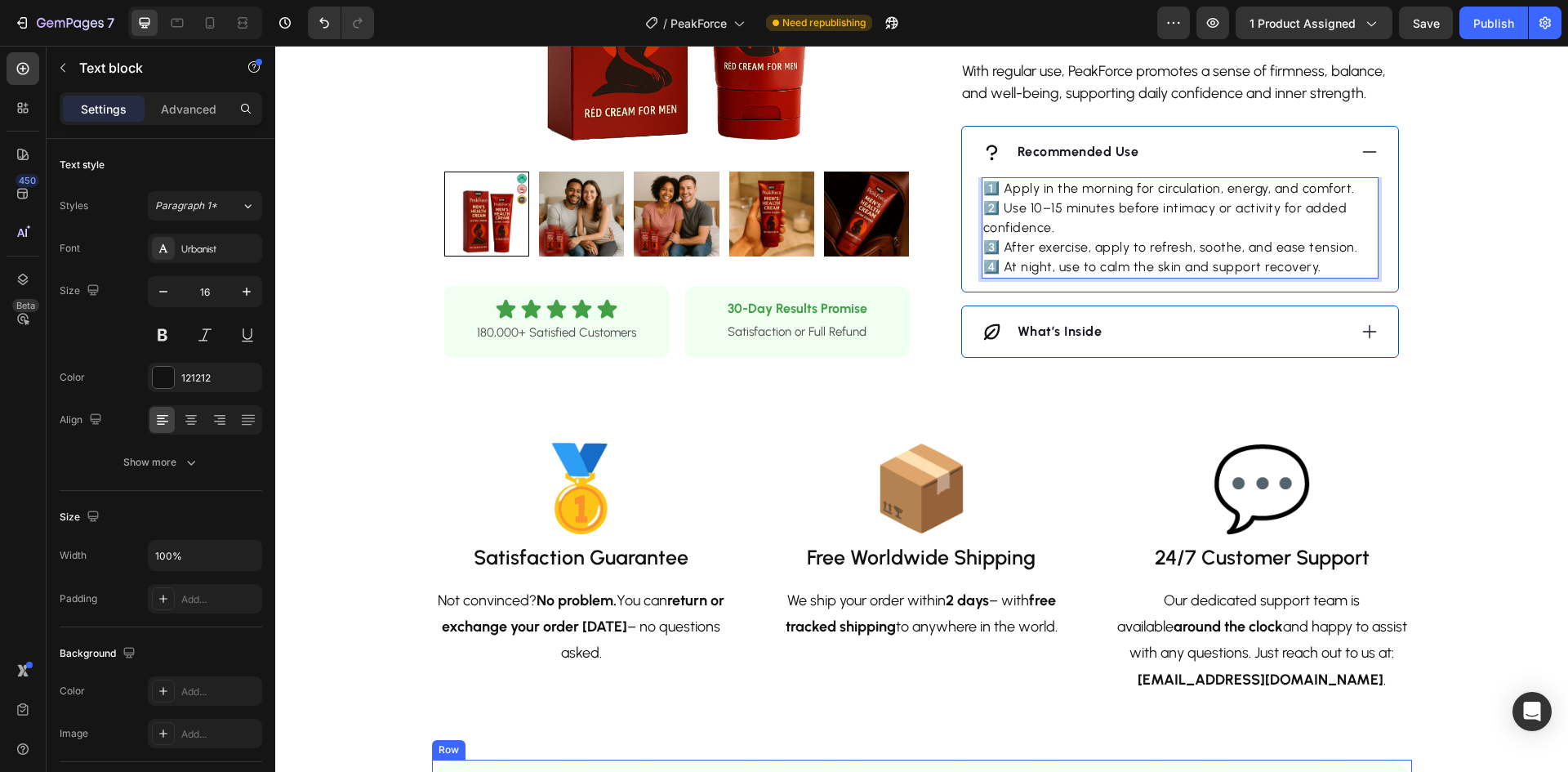
scroll to position [1879, 0]
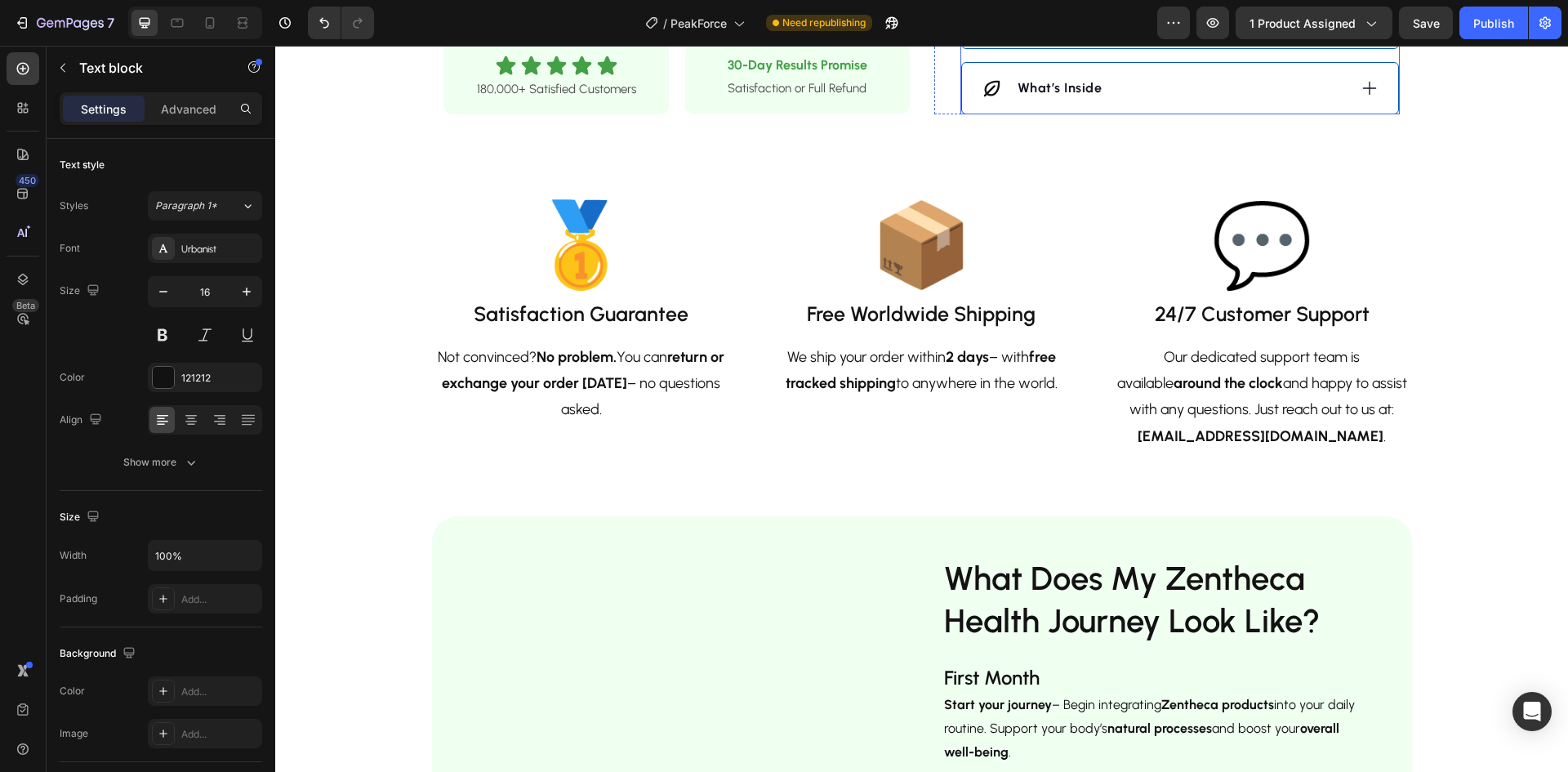
click at [1182, 81] on div "What’s Inside" at bounding box center [1164, 87] width 366 height 25
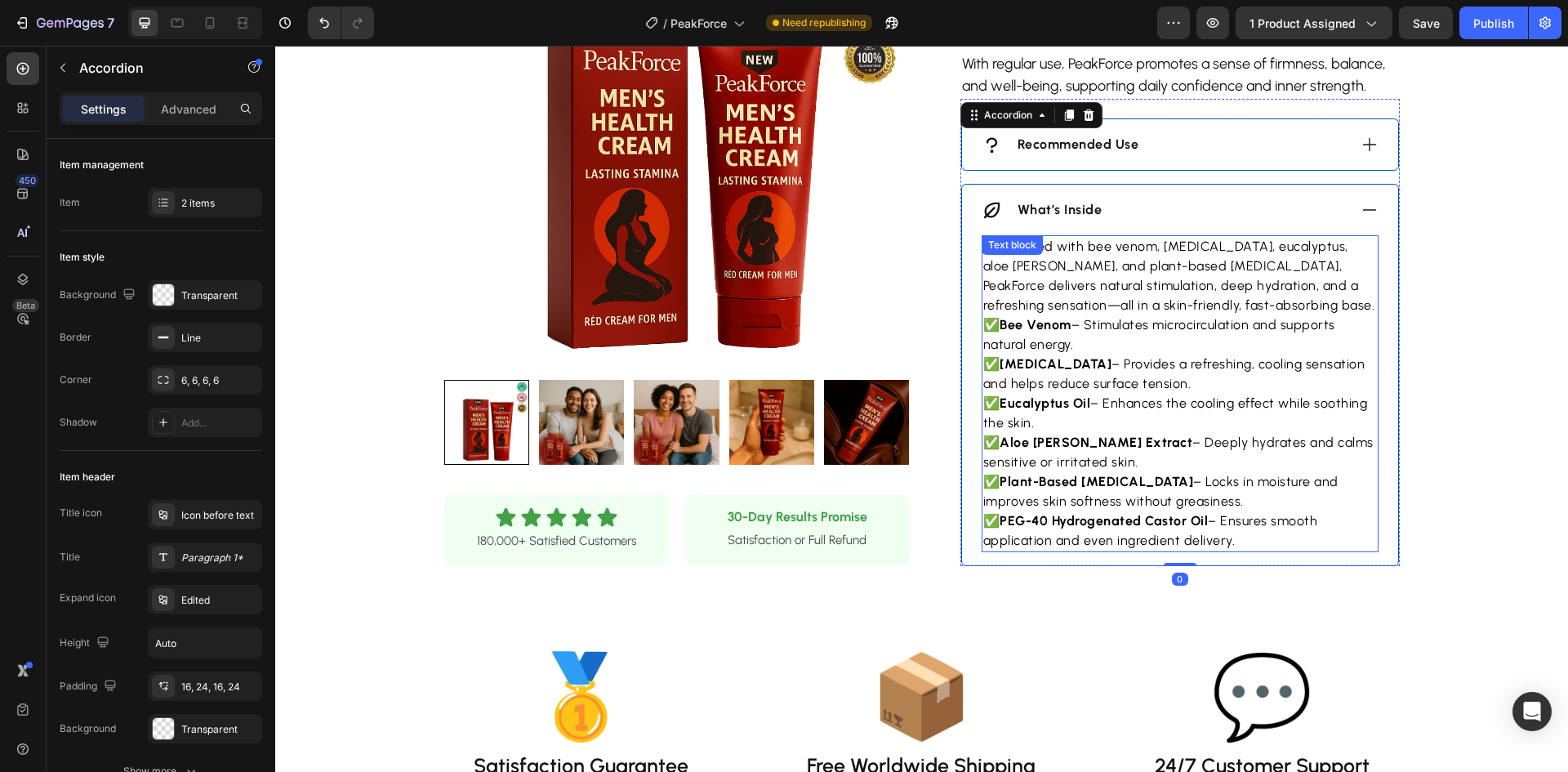
scroll to position [1634, 0]
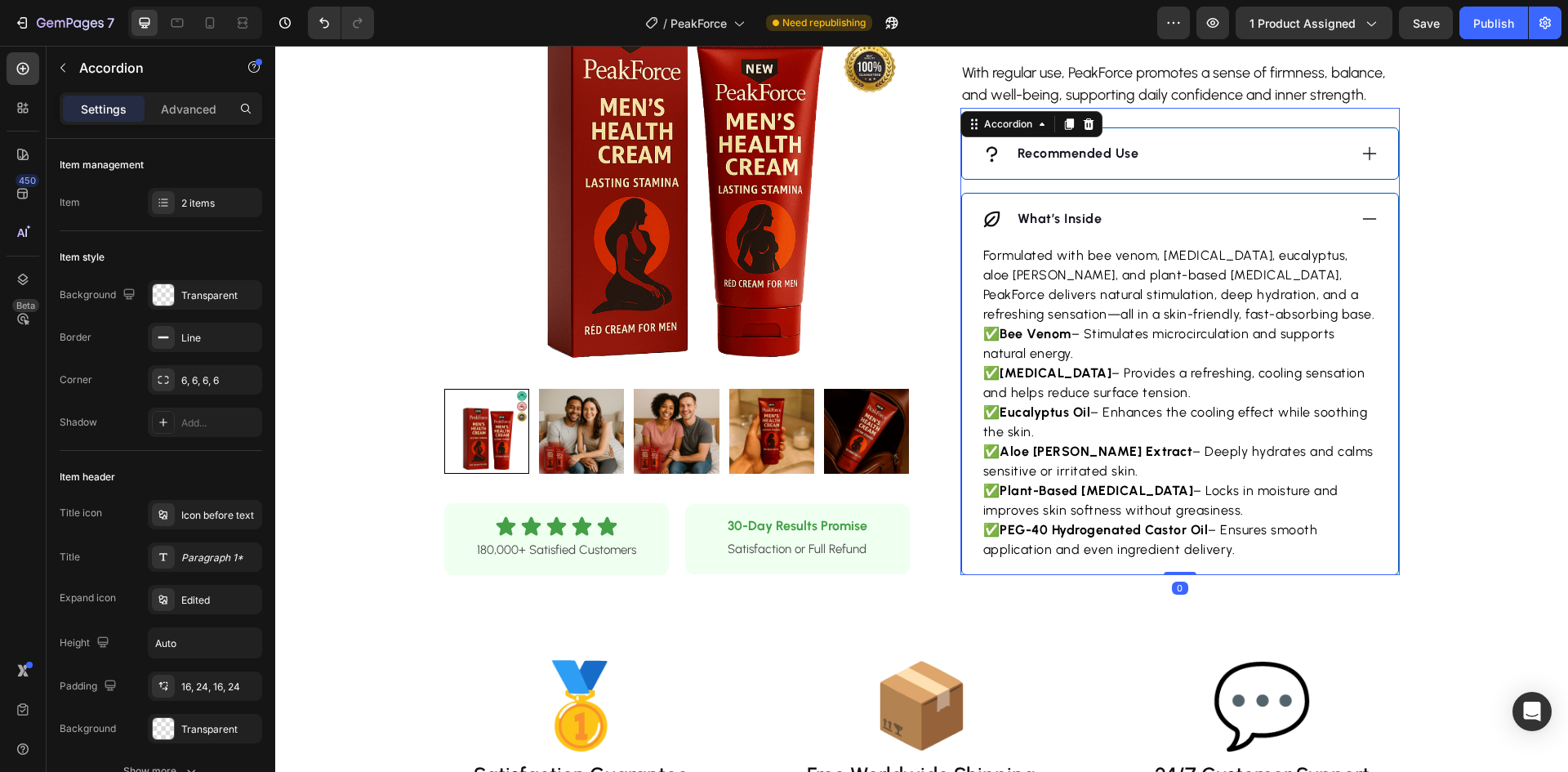
click at [1177, 212] on div "What’s Inside" at bounding box center [1164, 218] width 366 height 25
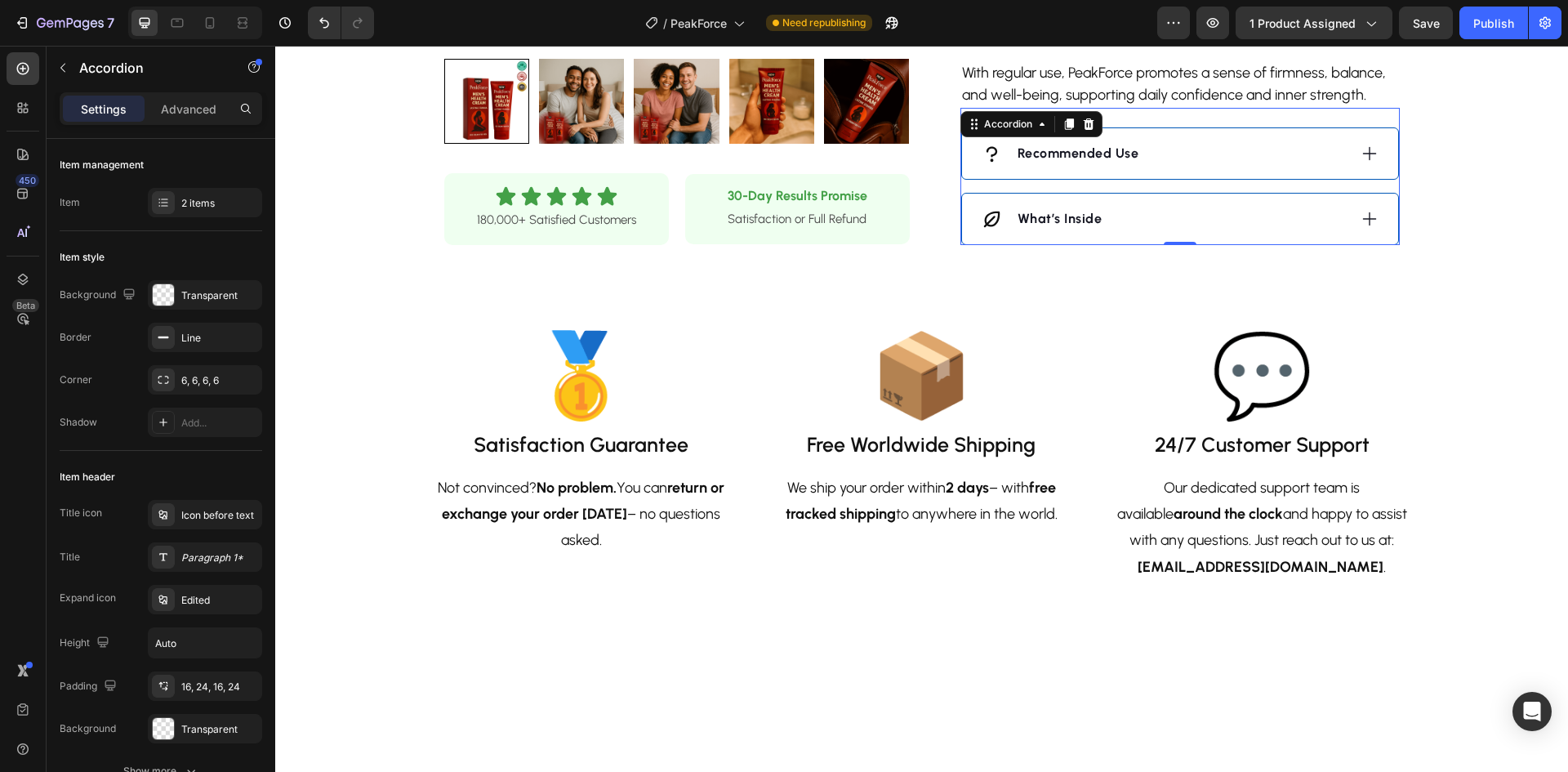
click at [1168, 238] on div "What’s Inside" at bounding box center [1180, 219] width 436 height 51
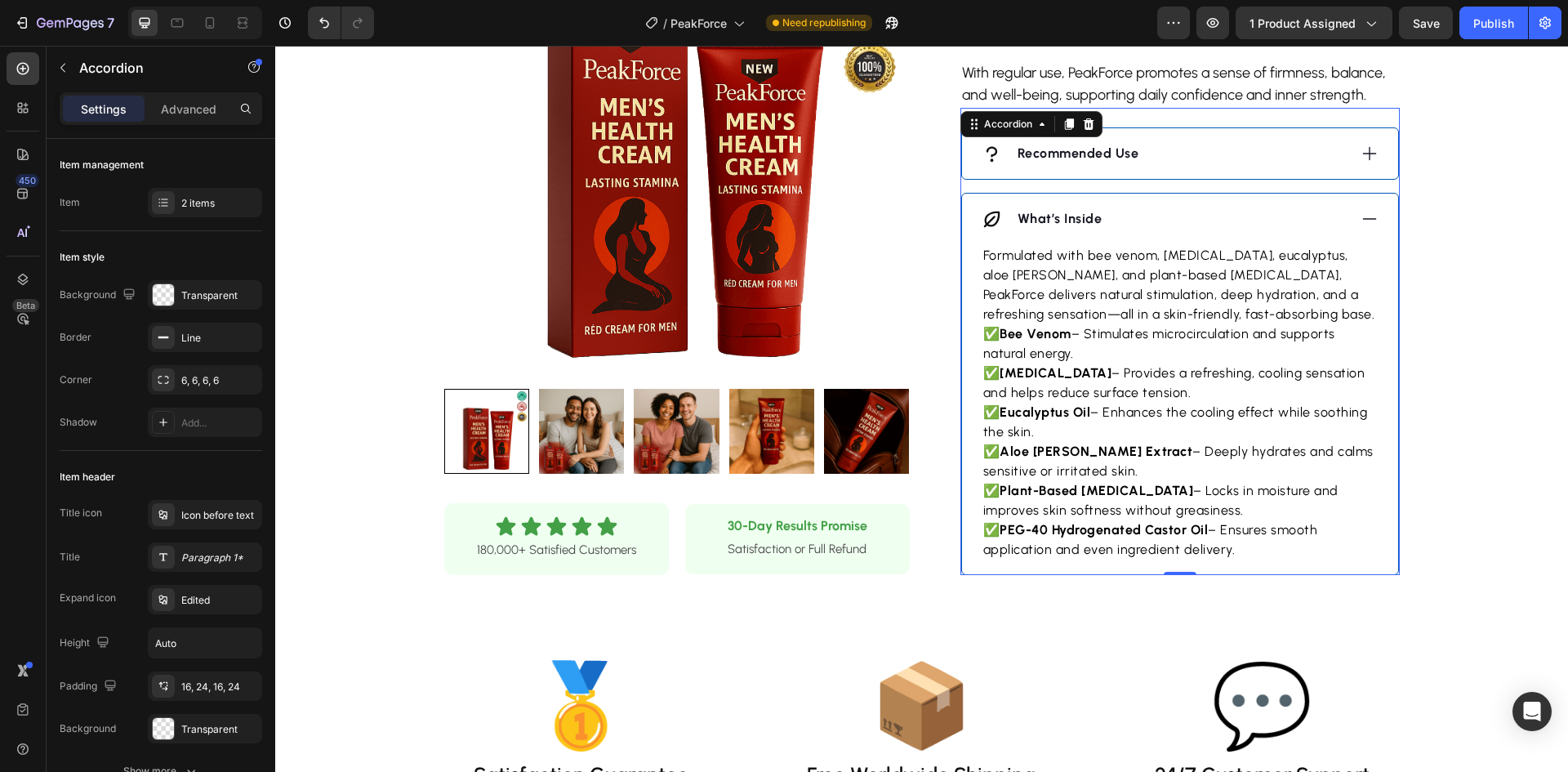
click at [1162, 221] on div "What’s Inside" at bounding box center [1164, 218] width 366 height 25
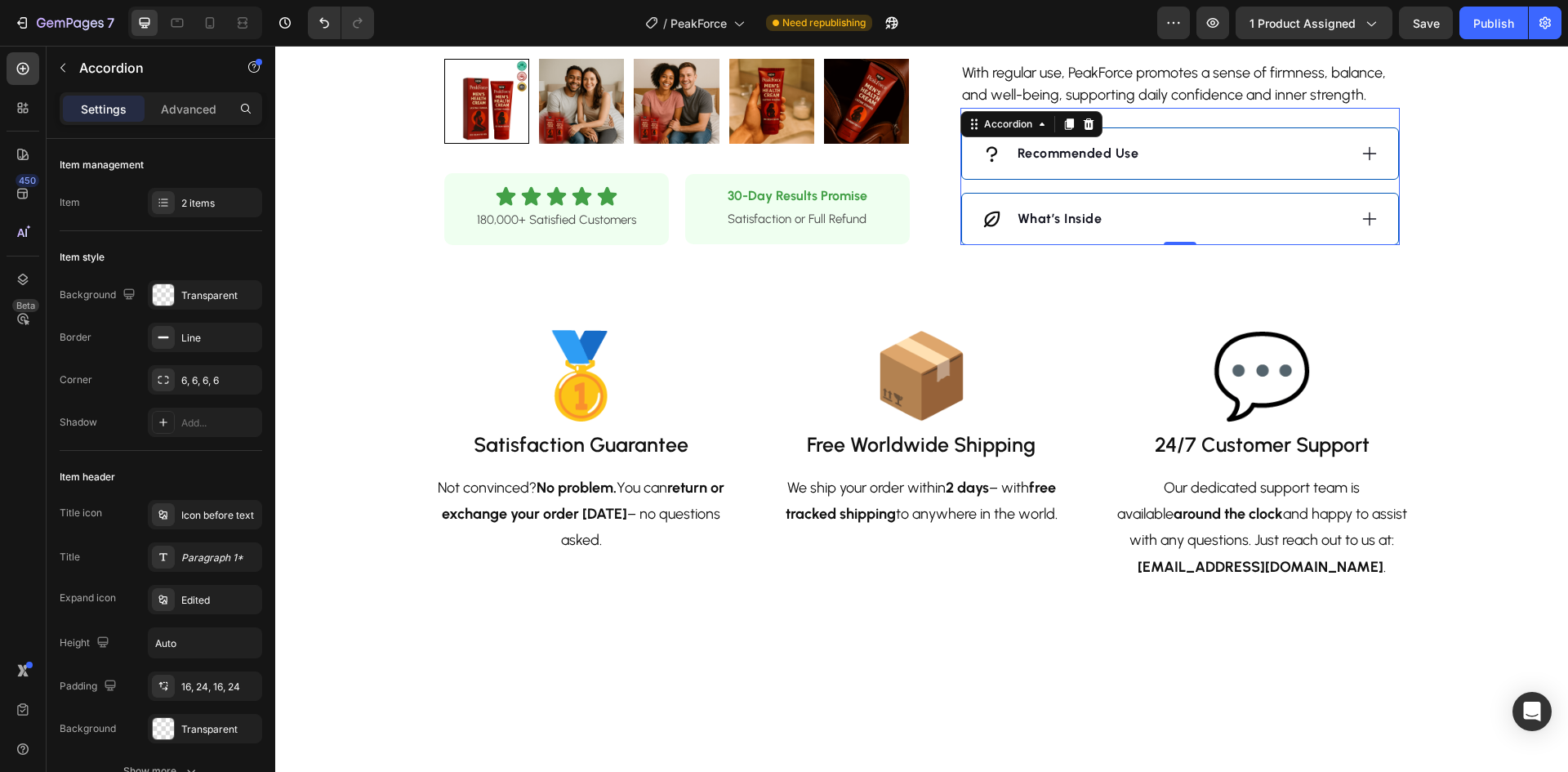
click at [1162, 222] on div "What’s Inside" at bounding box center [1164, 218] width 366 height 25
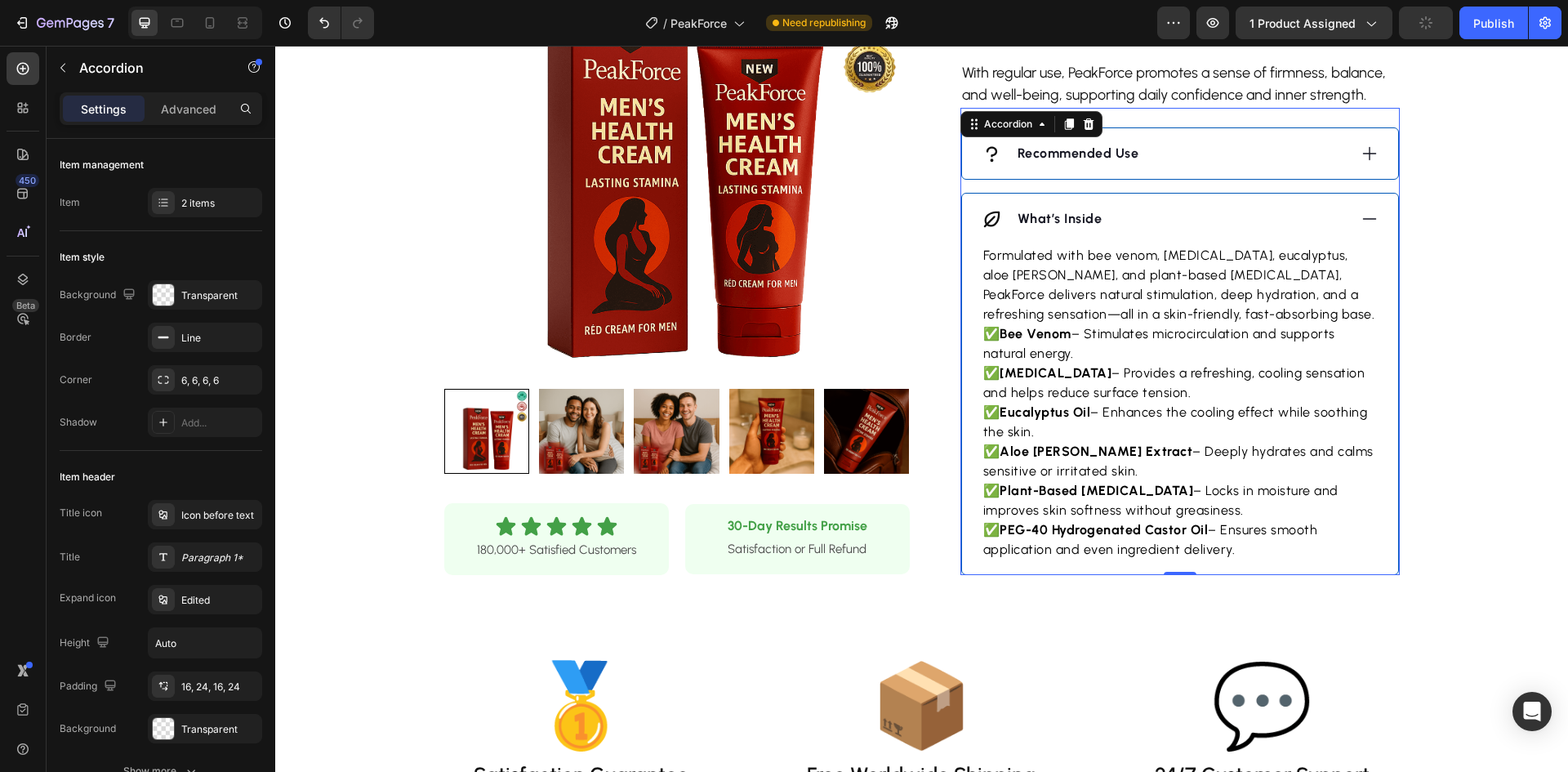
click at [1162, 222] on div "What’s Inside" at bounding box center [1164, 218] width 366 height 25
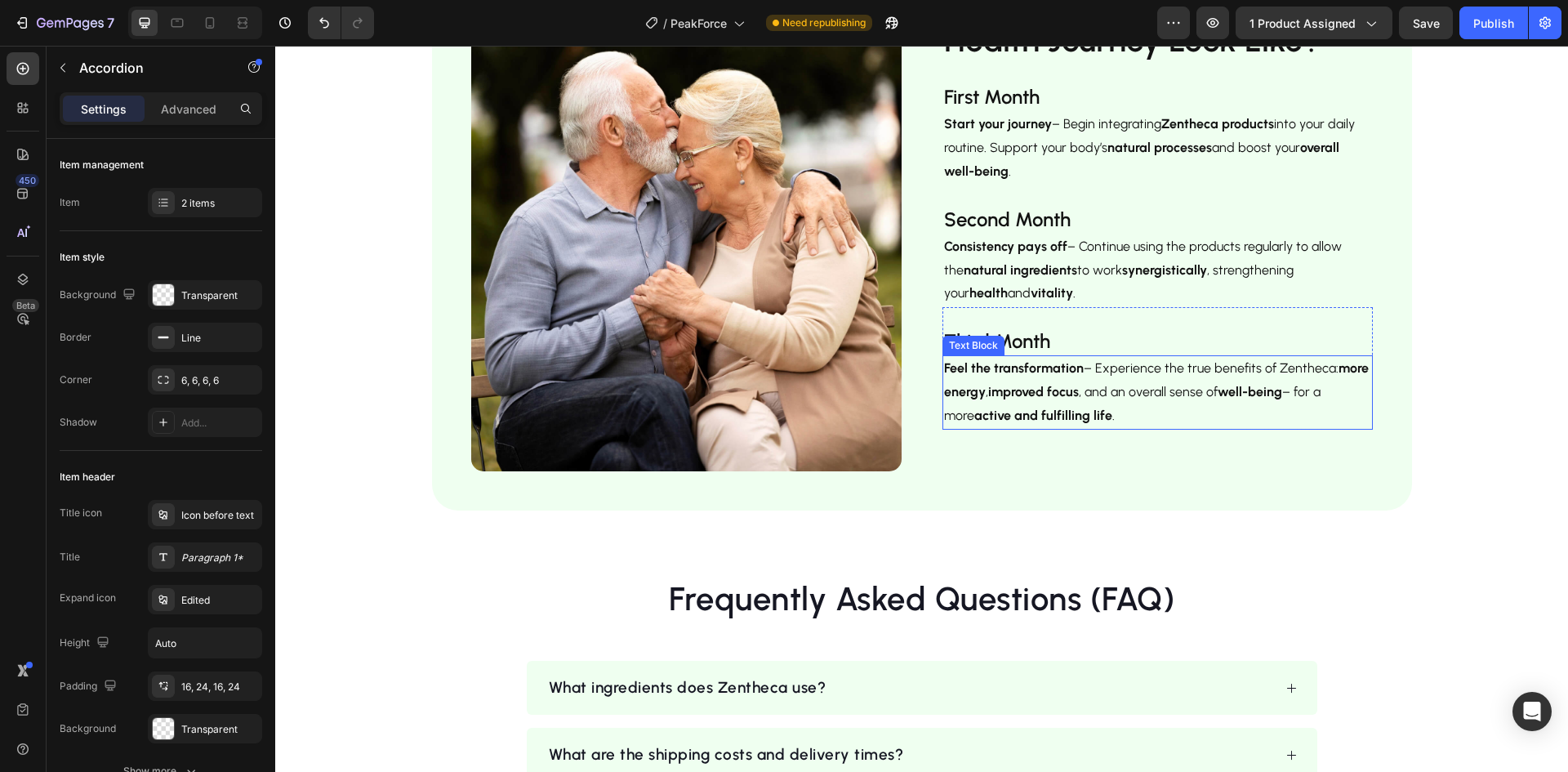
scroll to position [2288, 0]
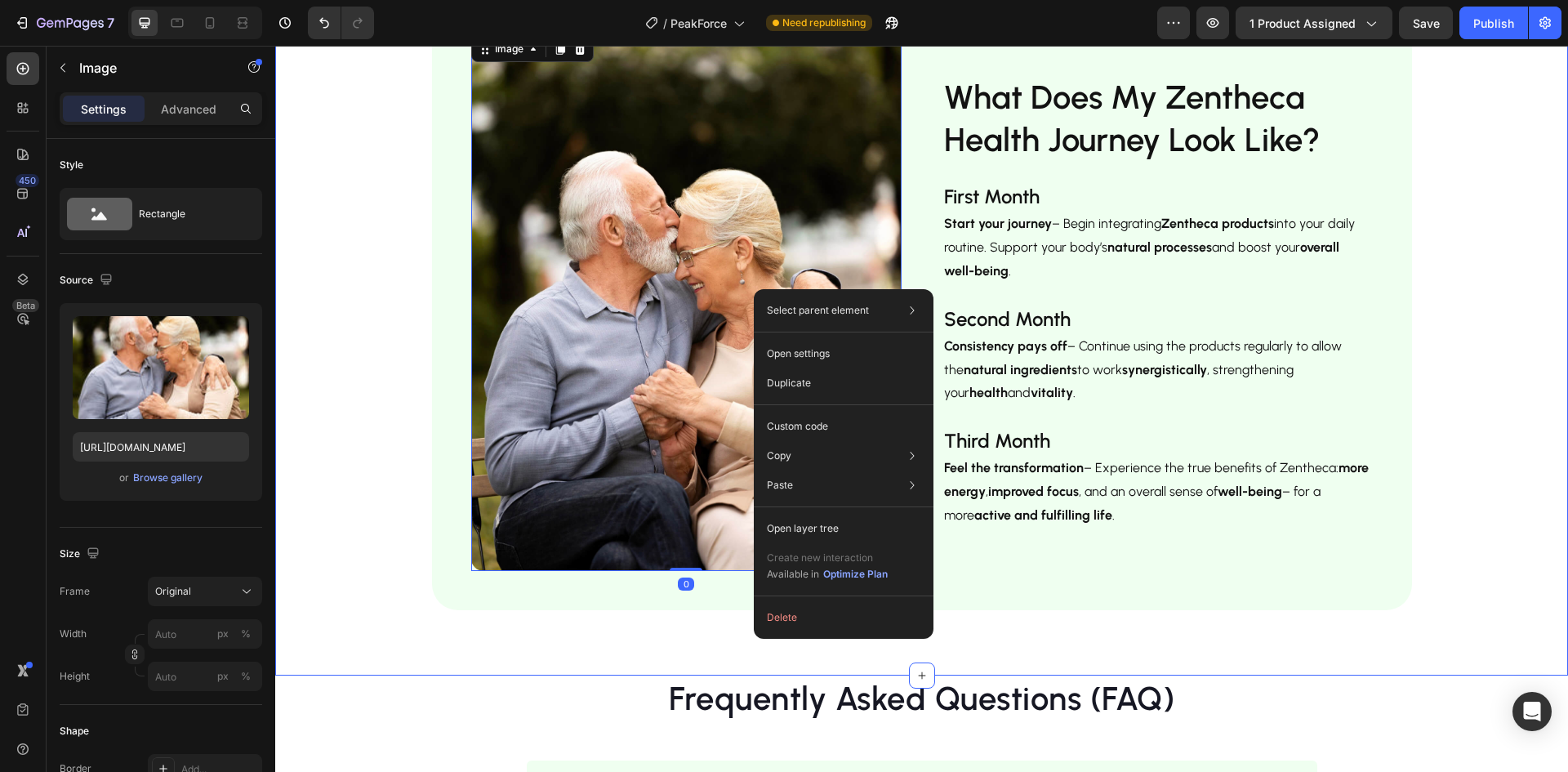
click at [1482, 328] on div "Image 0 Row What Does My Zentheca Health Journey Look Like? Heading First Month…" at bounding box center [921, 302] width 1293 height 617
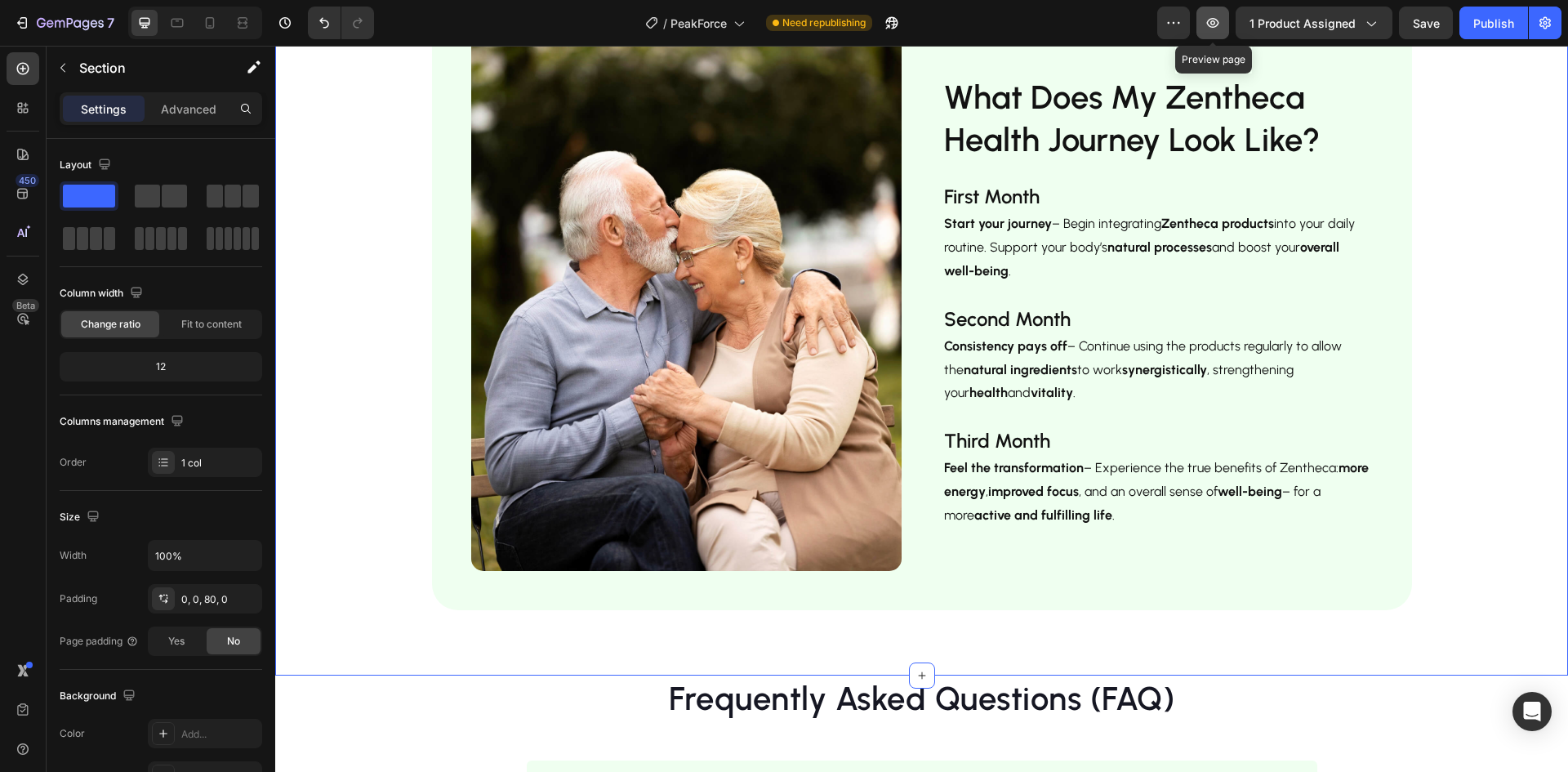
click at [1214, 22] on icon "button" at bounding box center [1214, 23] width 12 height 10
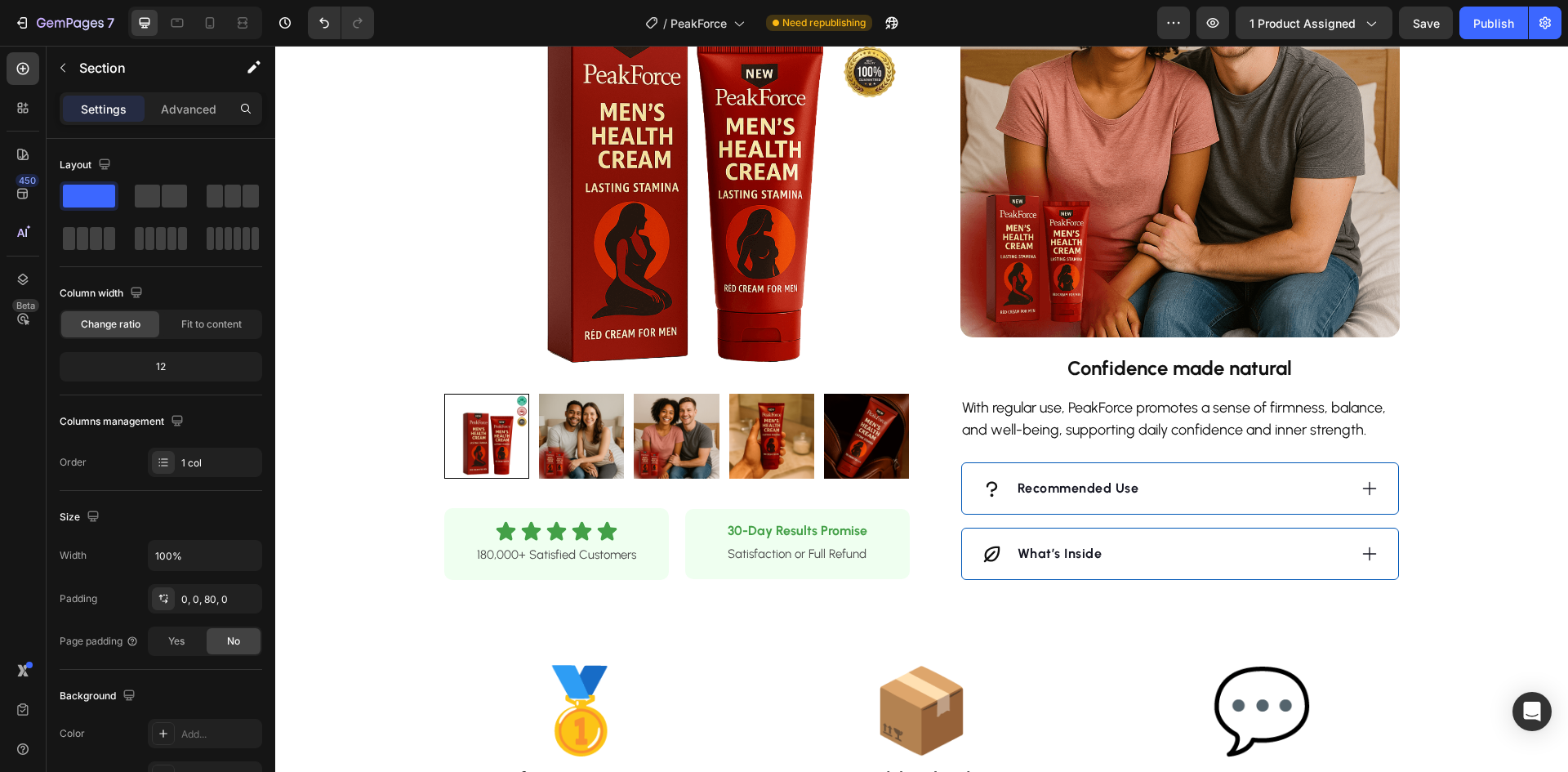
scroll to position [1144, 0]
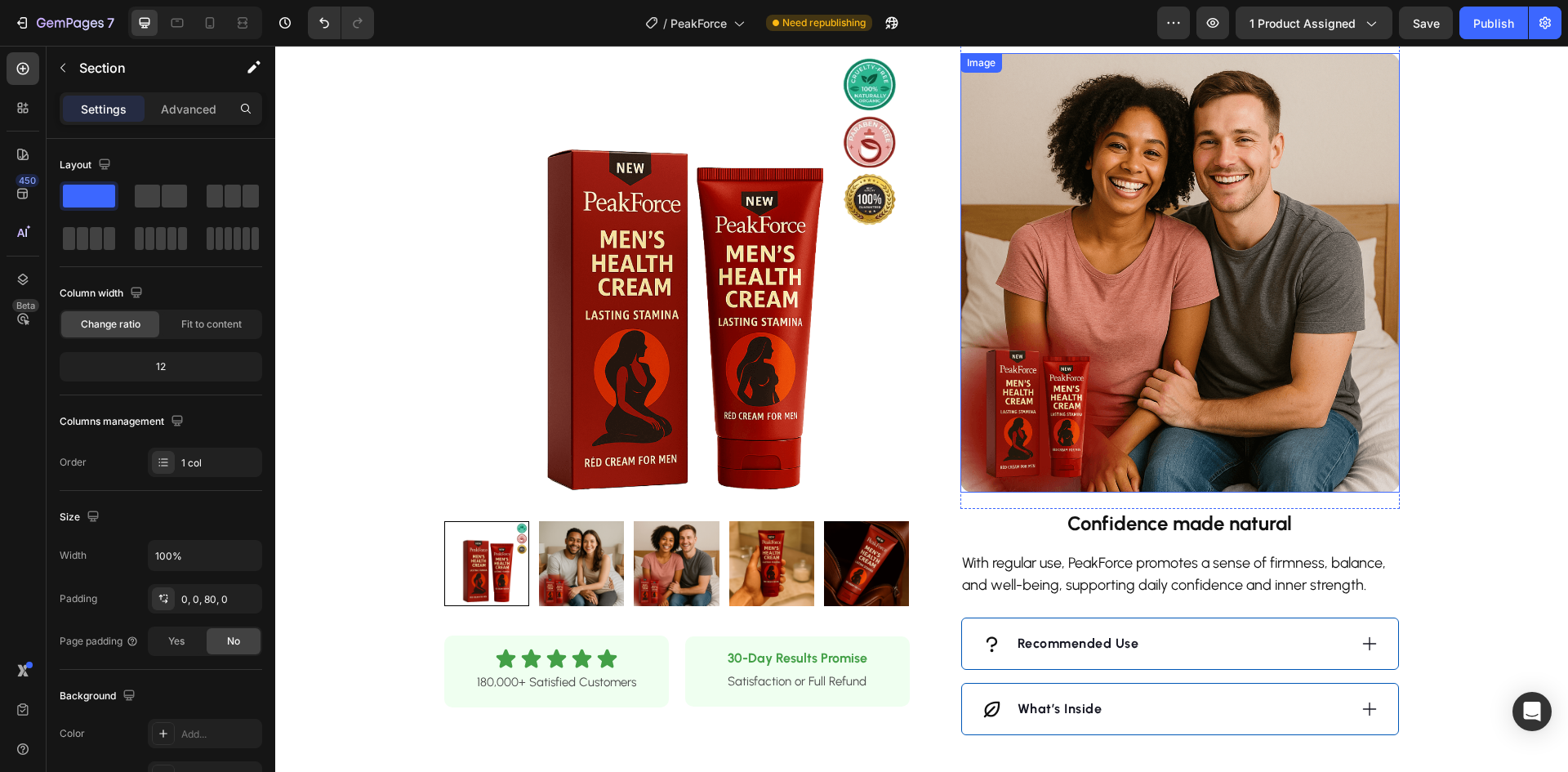
click at [1164, 253] on img at bounding box center [1180, 273] width 440 height 440
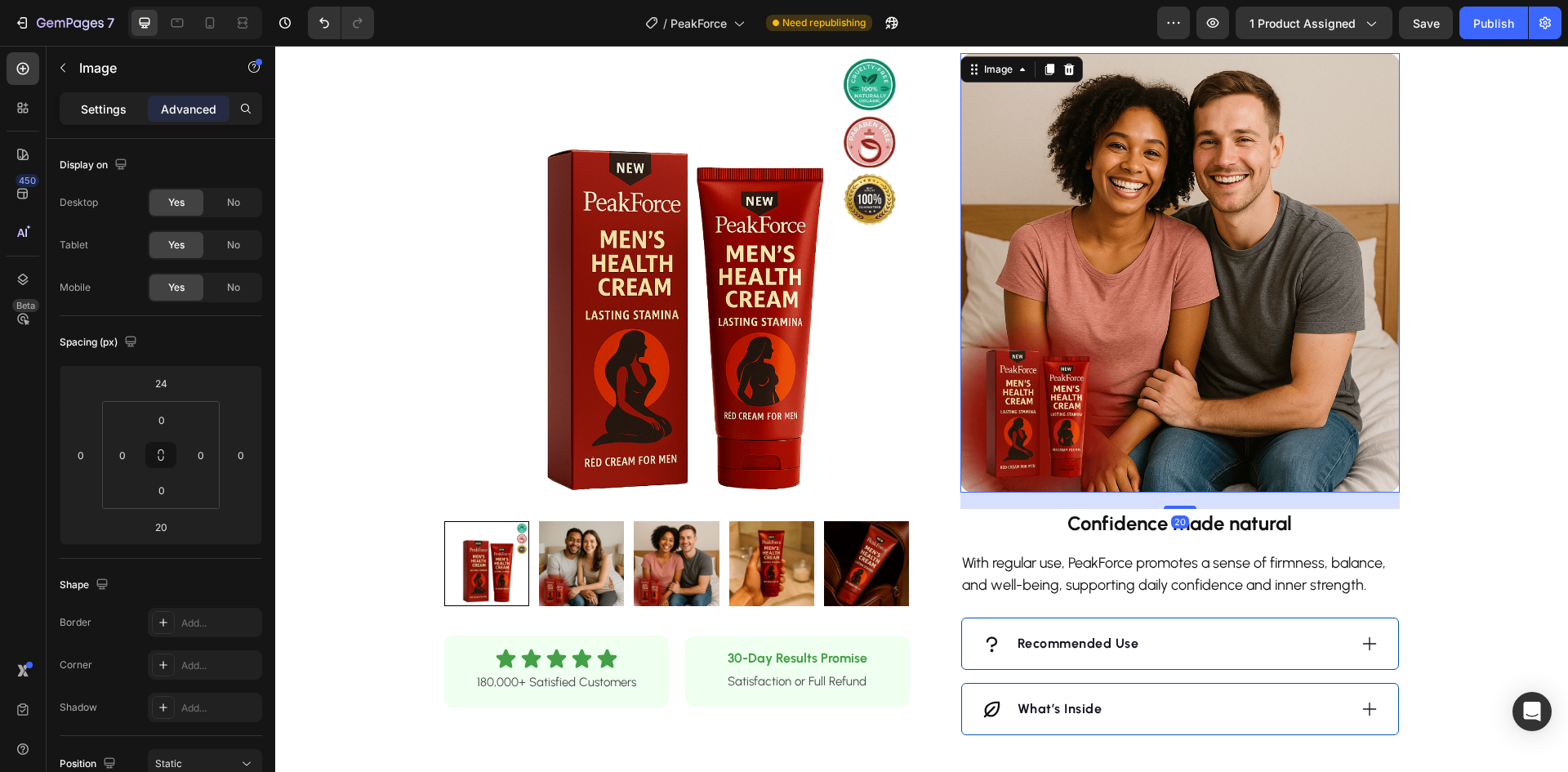
click at [119, 106] on p "Settings" at bounding box center [103, 108] width 46 height 17
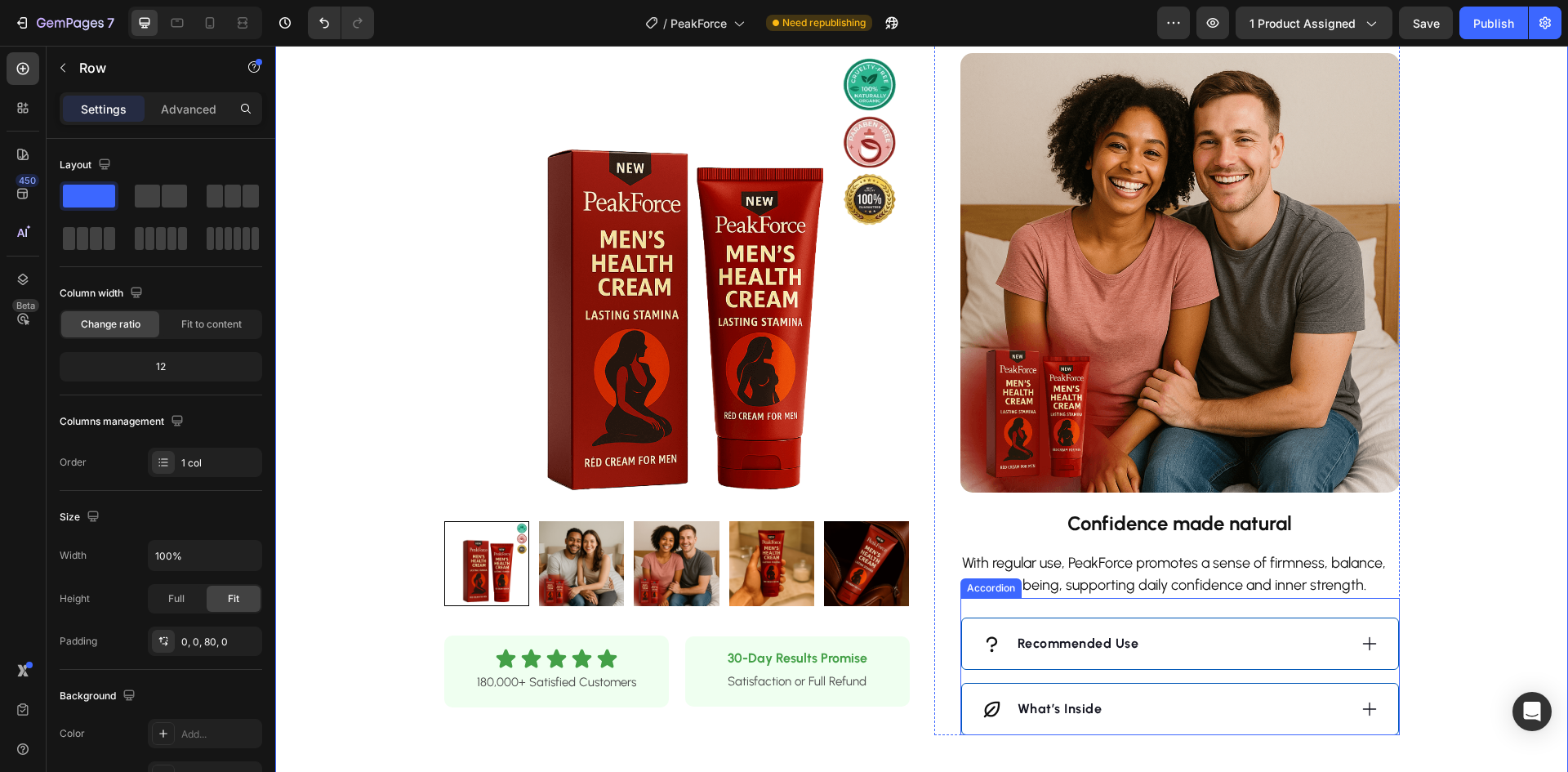
click at [1149, 705] on div "What’s Inside" at bounding box center [1164, 709] width 366 height 25
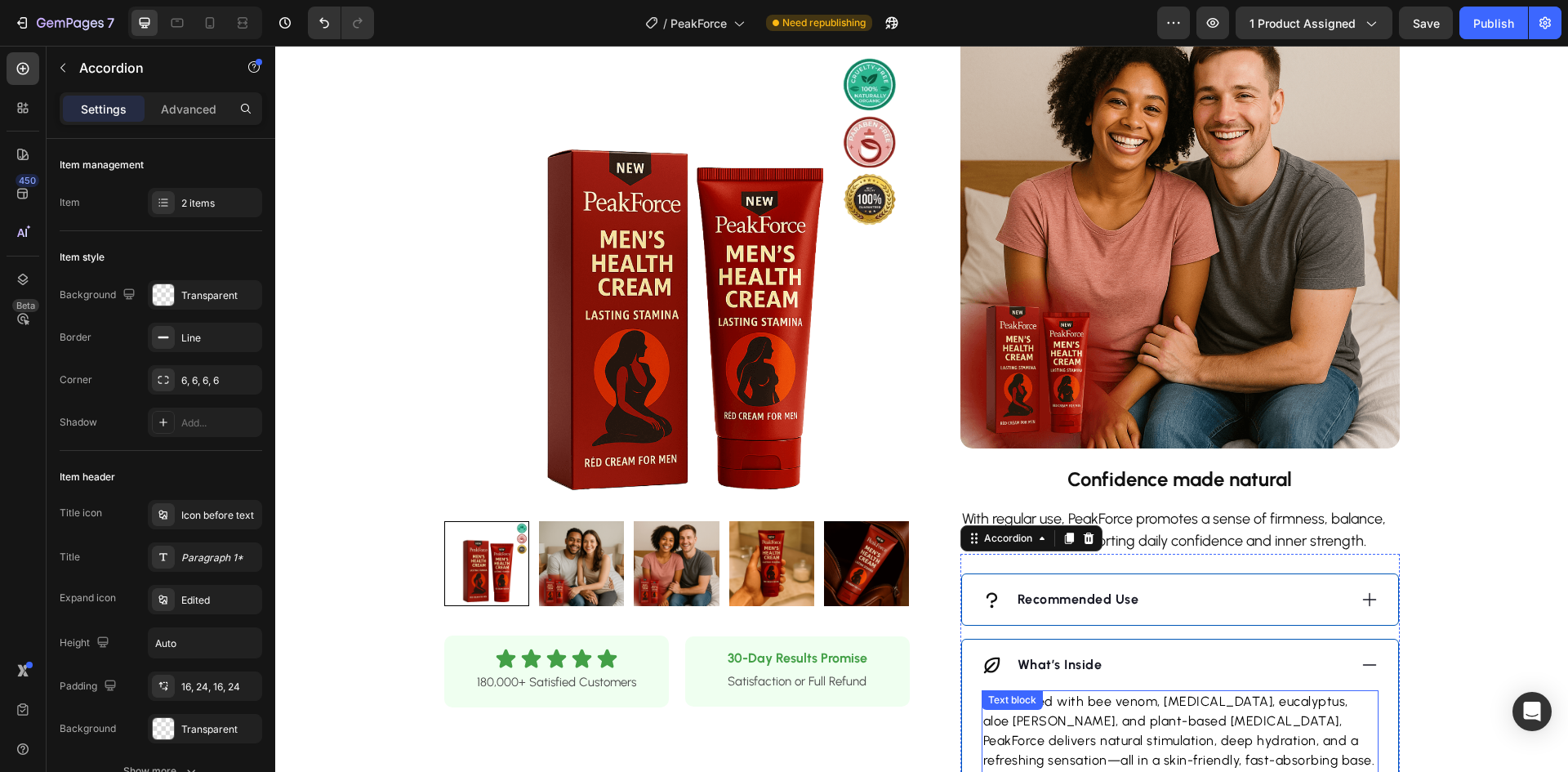
scroll to position [1226, 0]
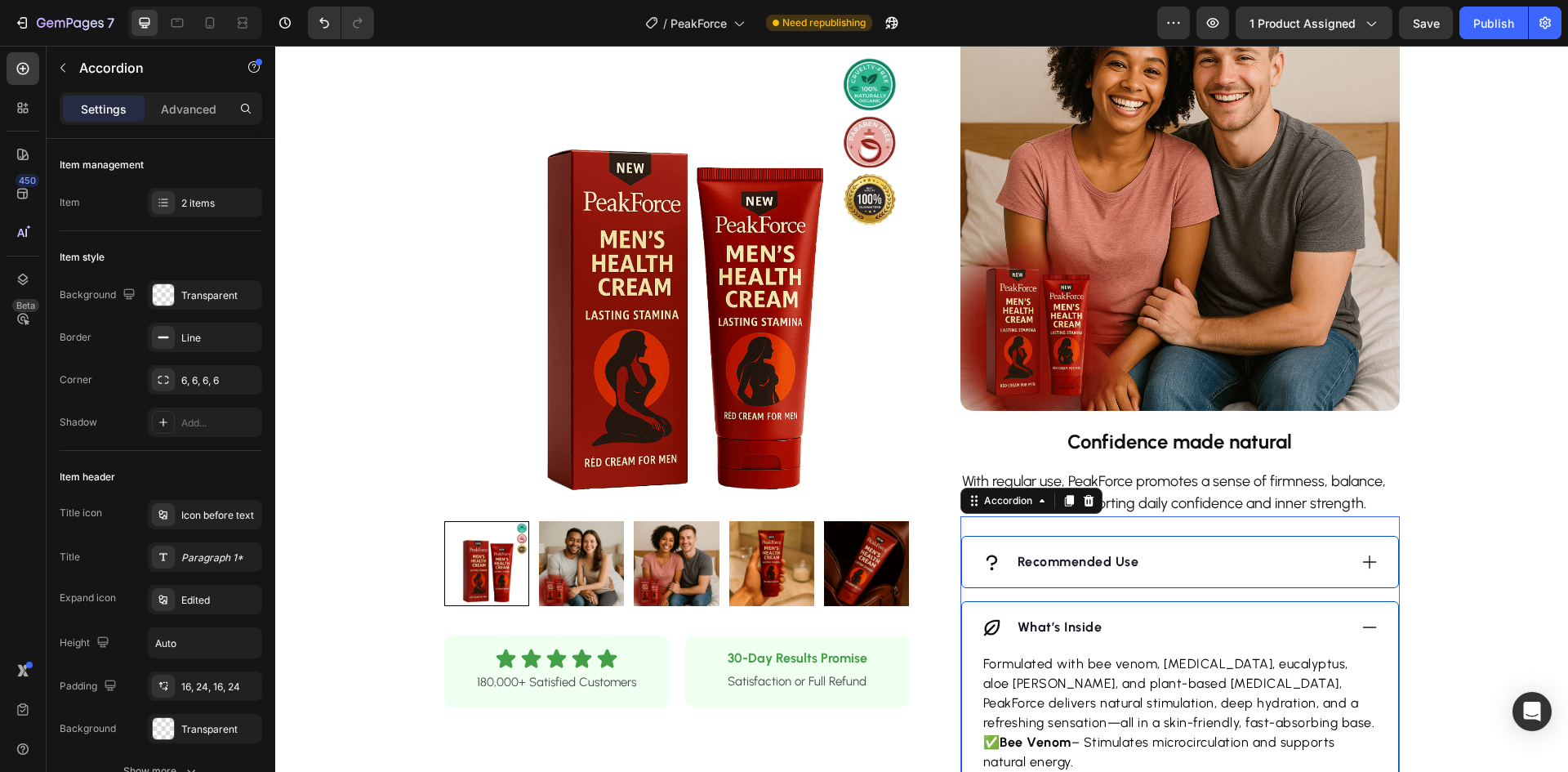
click at [1076, 621] on strong "What’s Inside" at bounding box center [1060, 628] width 85 height 16
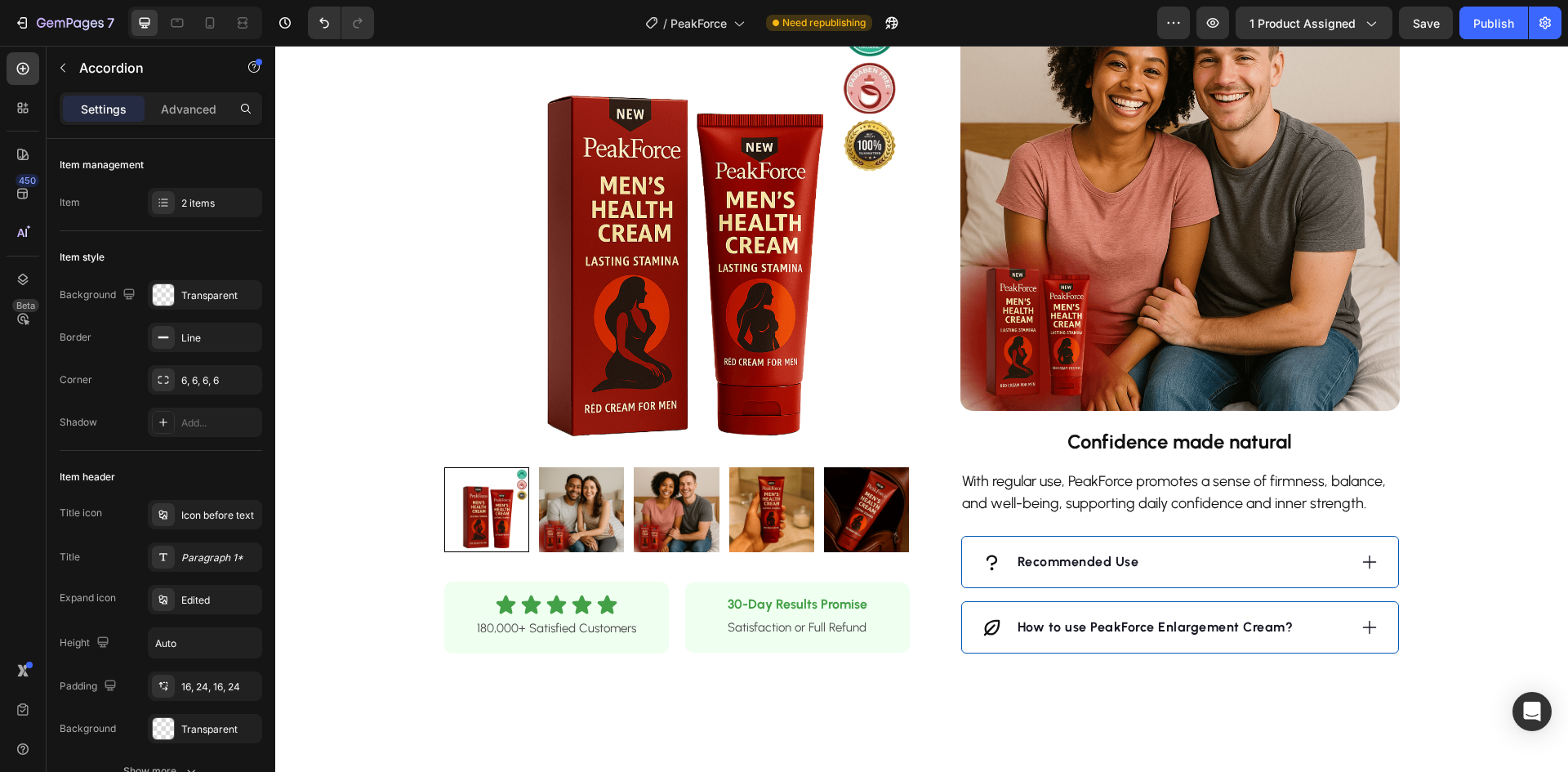
click at [1217, 564] on div "Recommended Use" at bounding box center [1164, 562] width 366 height 25
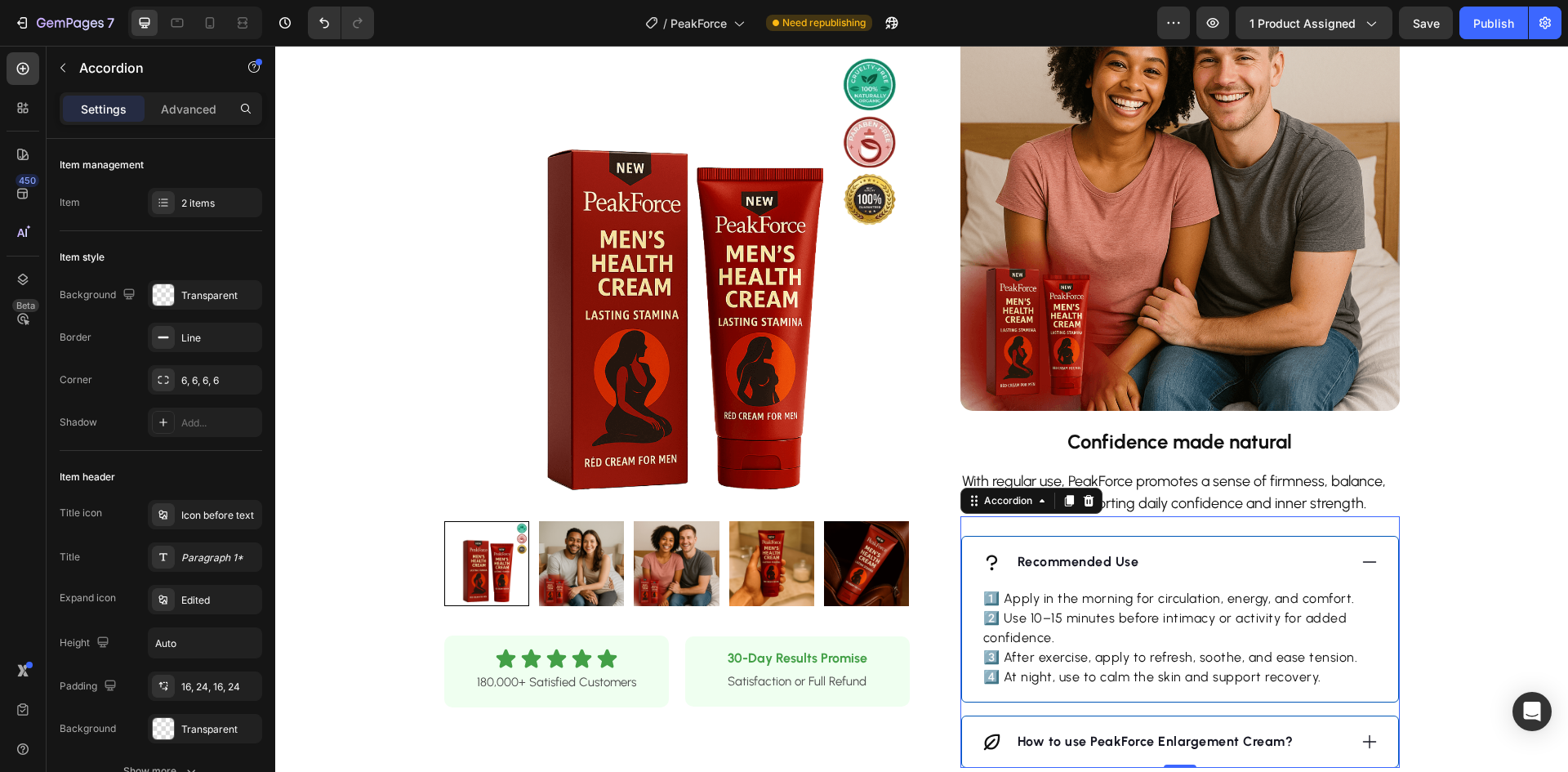
click at [1217, 564] on div "Recommended Use" at bounding box center [1164, 562] width 366 height 25
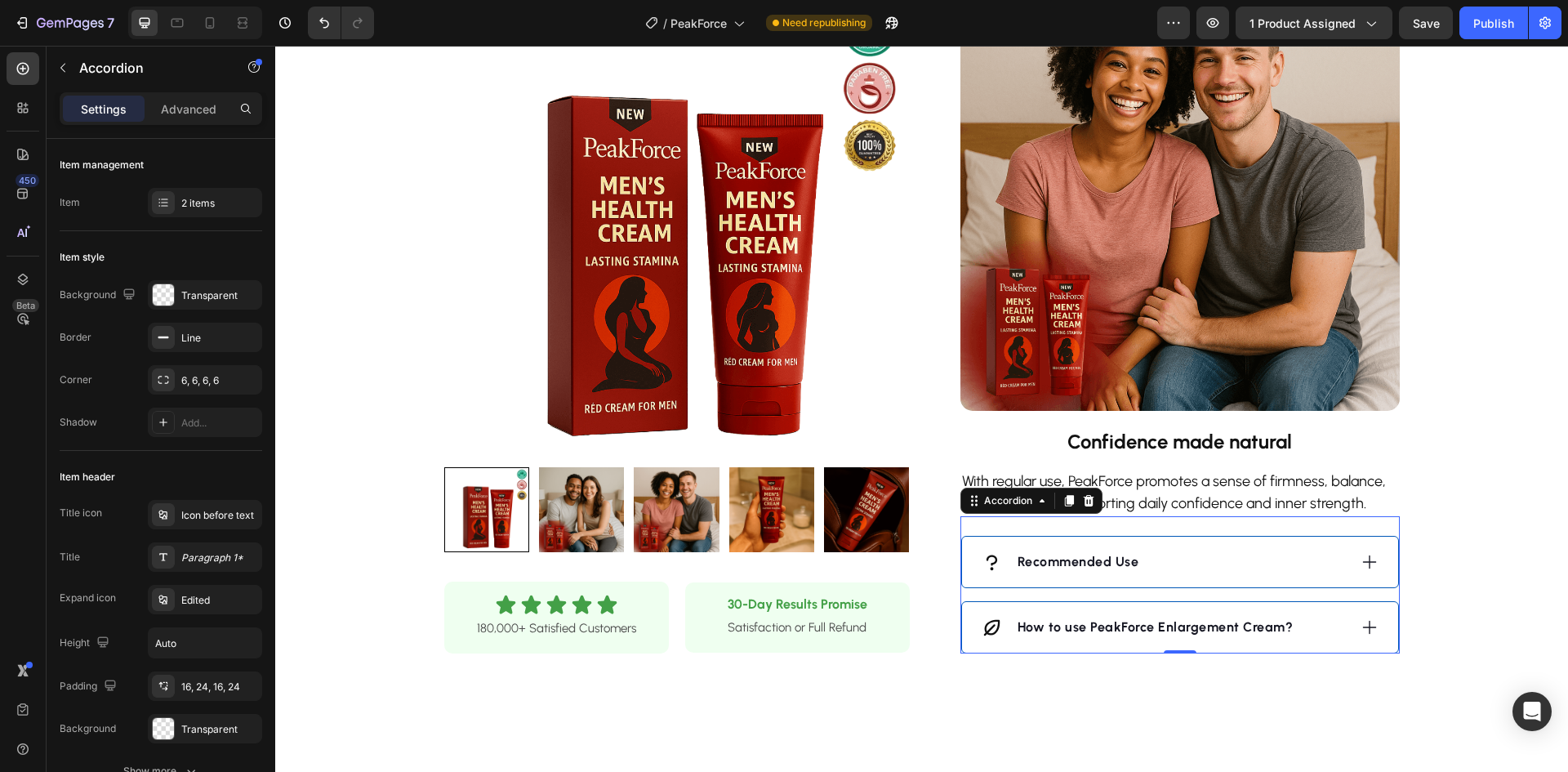
click at [1095, 566] on strong "Recommended Use" at bounding box center [1079, 562] width 122 height 16
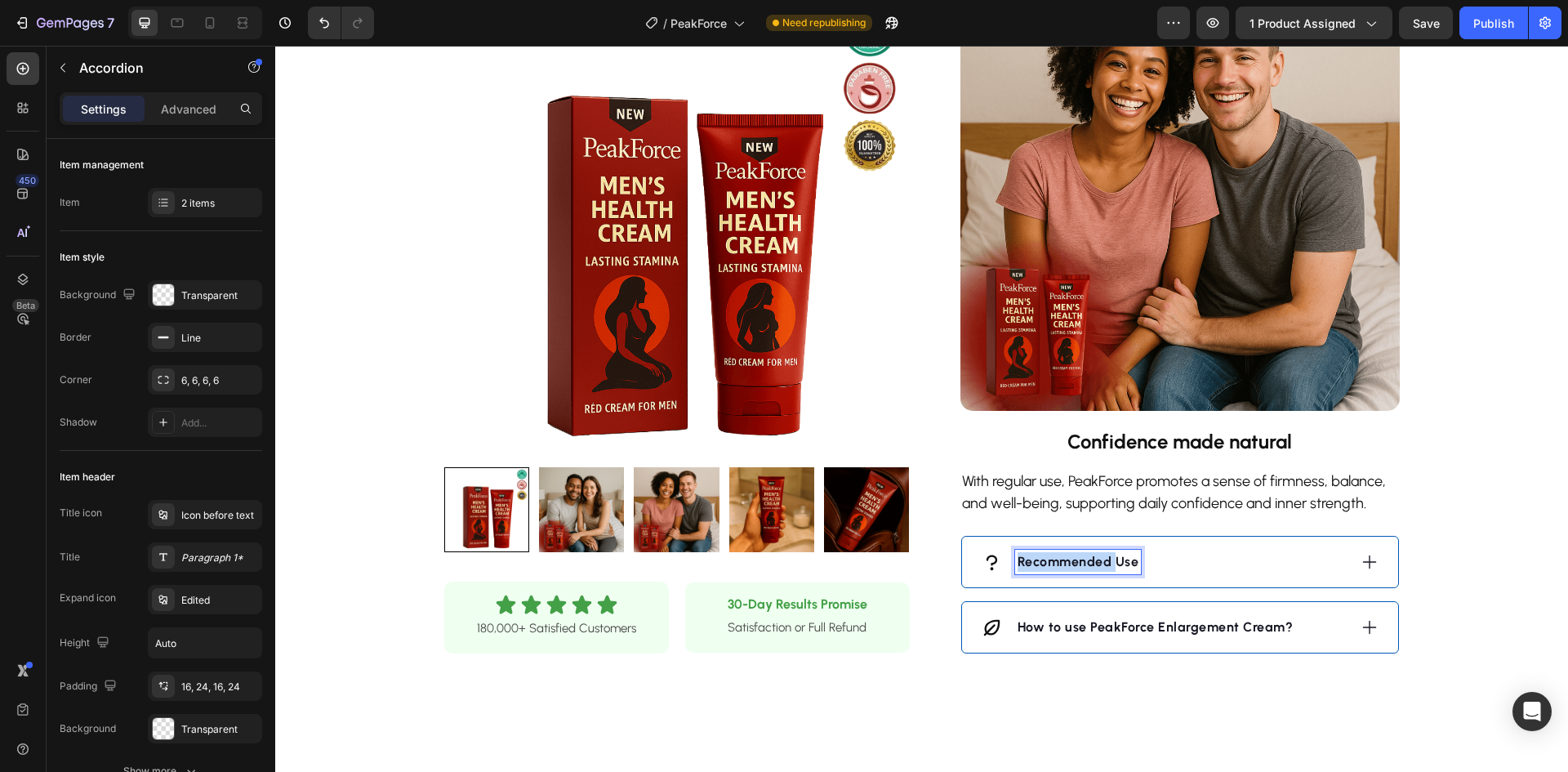
click at [1094, 566] on strong "Recommended Use" at bounding box center [1079, 562] width 122 height 16
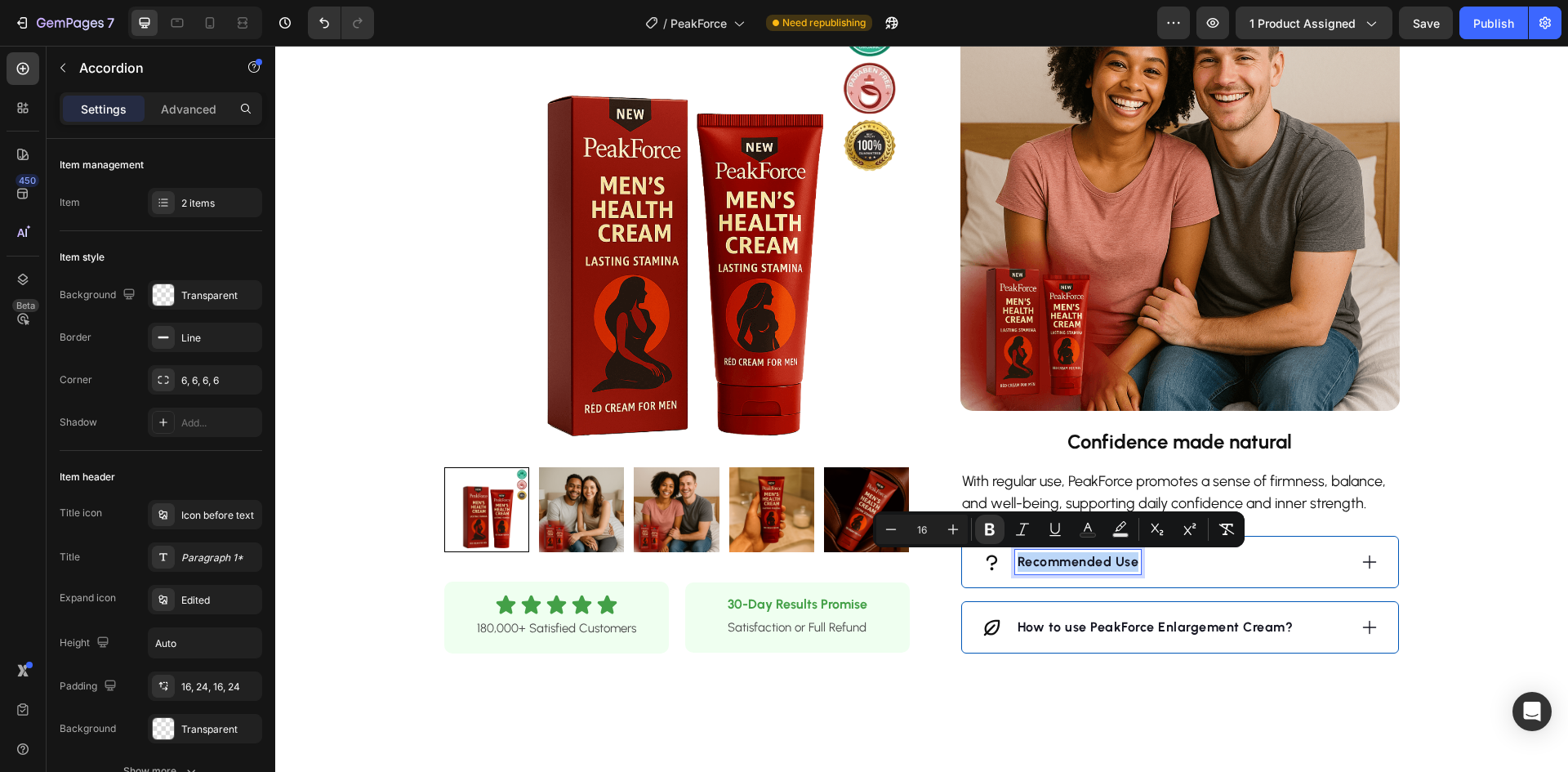
click at [1094, 566] on strong "Recommended Use" at bounding box center [1079, 562] width 122 height 16
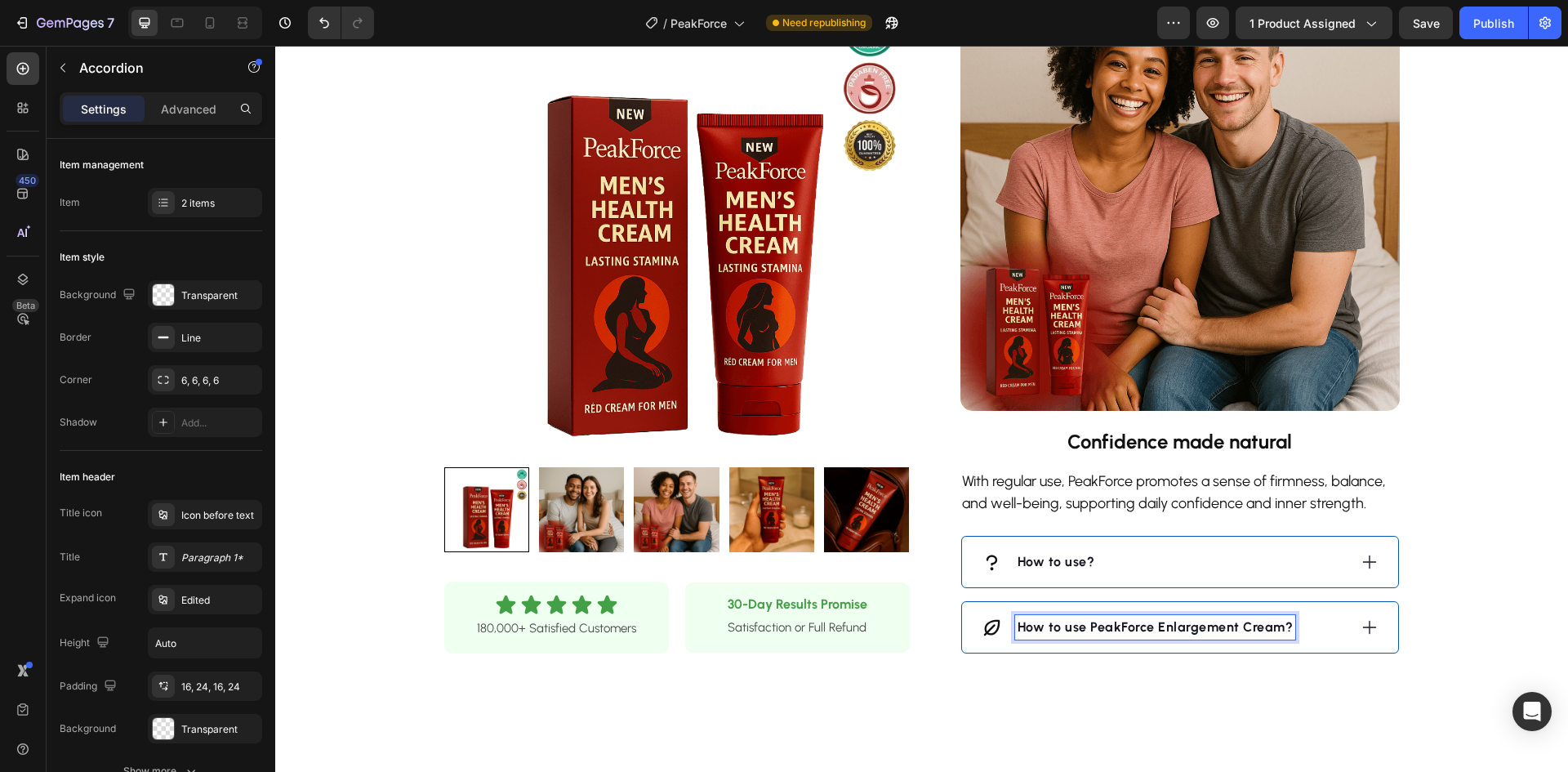
click at [1183, 631] on strong "How to use PeakForce Enlargement Cream?" at bounding box center [1156, 628] width 276 height 16
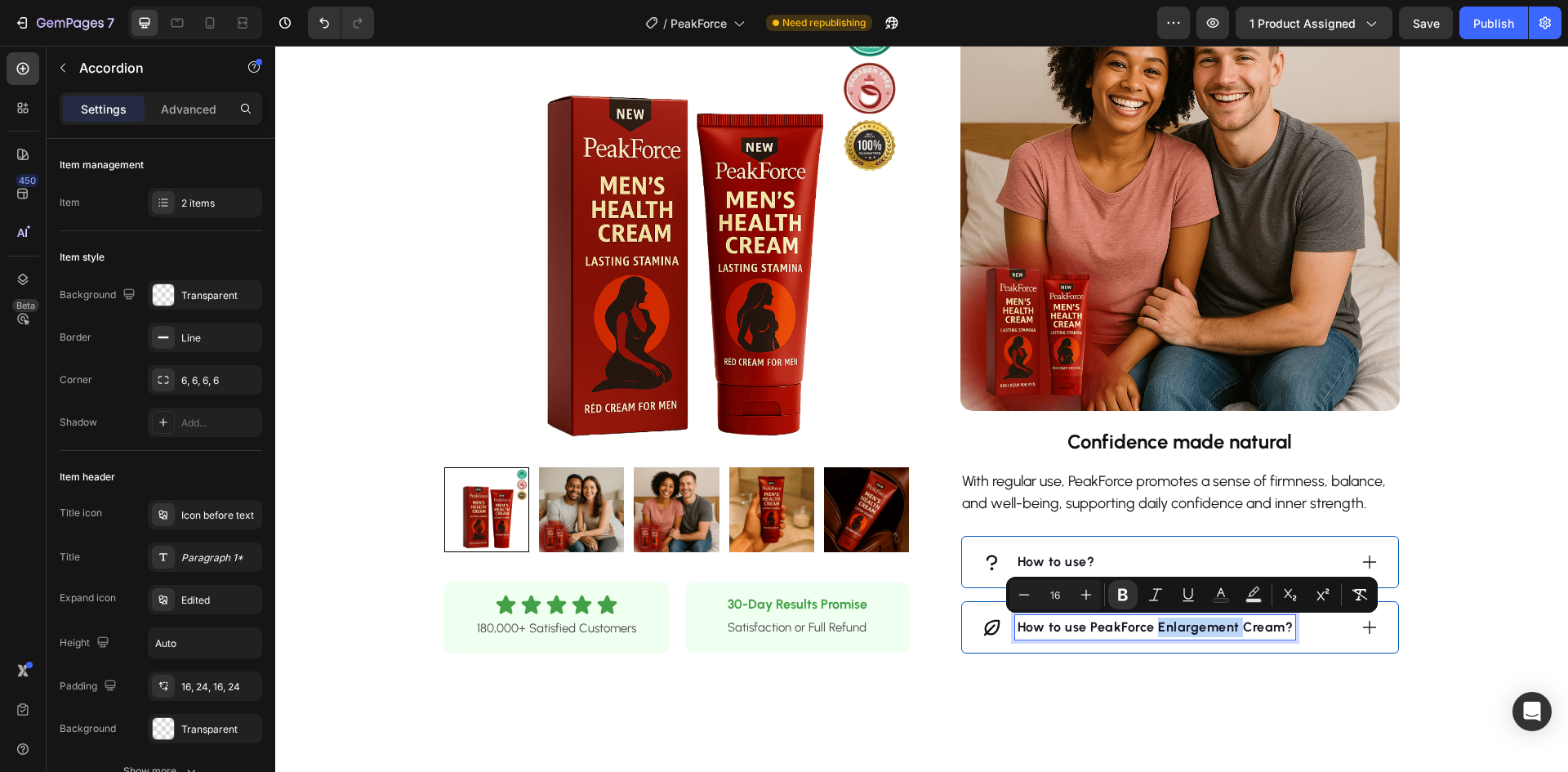
click at [1150, 629] on strong "How to use PeakForce Enlargement Cream?" at bounding box center [1156, 628] width 276 height 16
drag, startPoint x: 1147, startPoint y: 629, endPoint x: 1276, endPoint y: 628, distance: 129.0
click at [1276, 628] on strong "How to use PeakForce Enlargement Cream?" at bounding box center [1156, 628] width 276 height 16
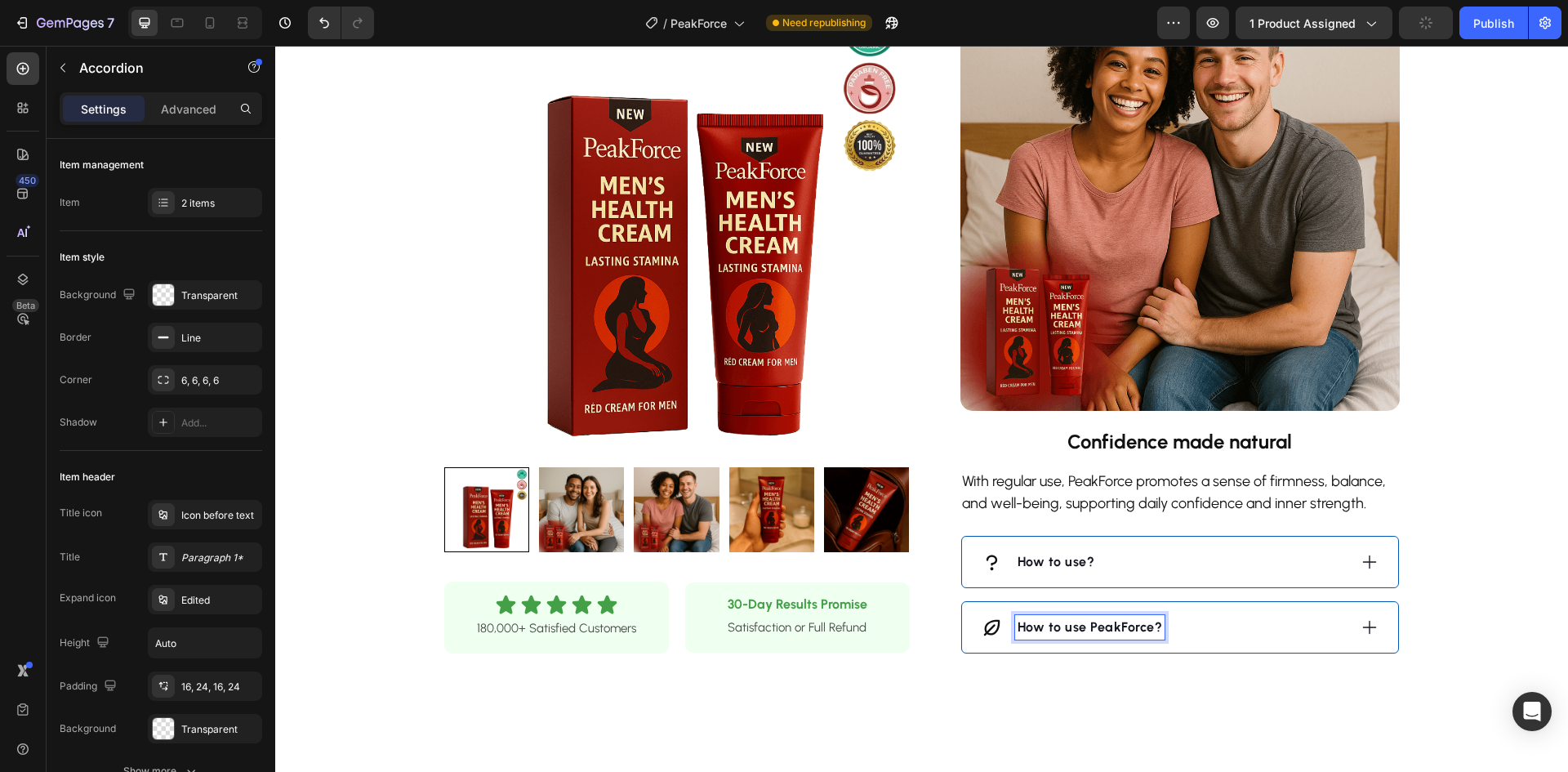
click at [1276, 628] on div "How to use PeakForce?" at bounding box center [1164, 627] width 366 height 25
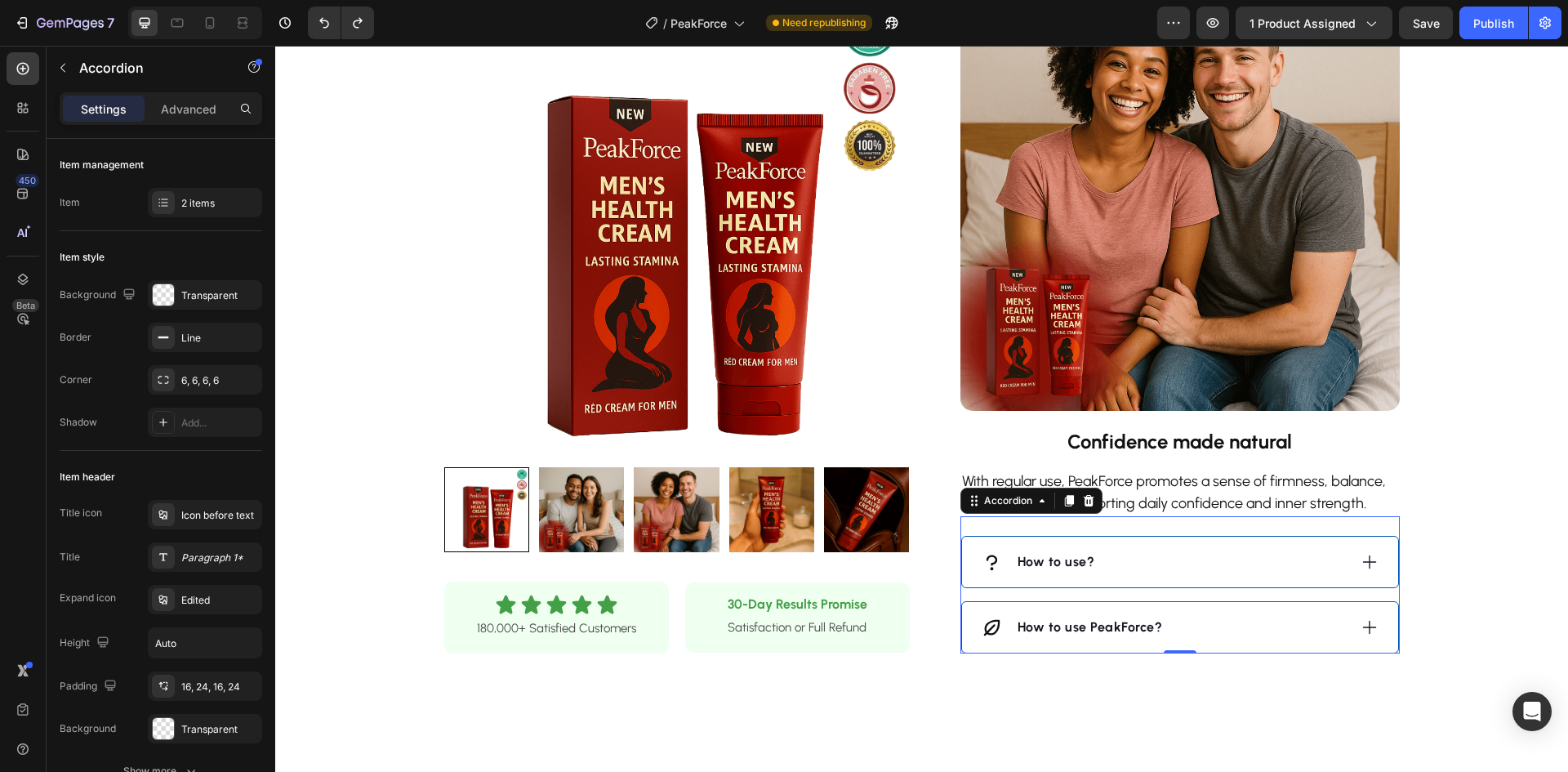
click at [1081, 625] on strong "How to use PeakForce?" at bounding box center [1091, 628] width 145 height 16
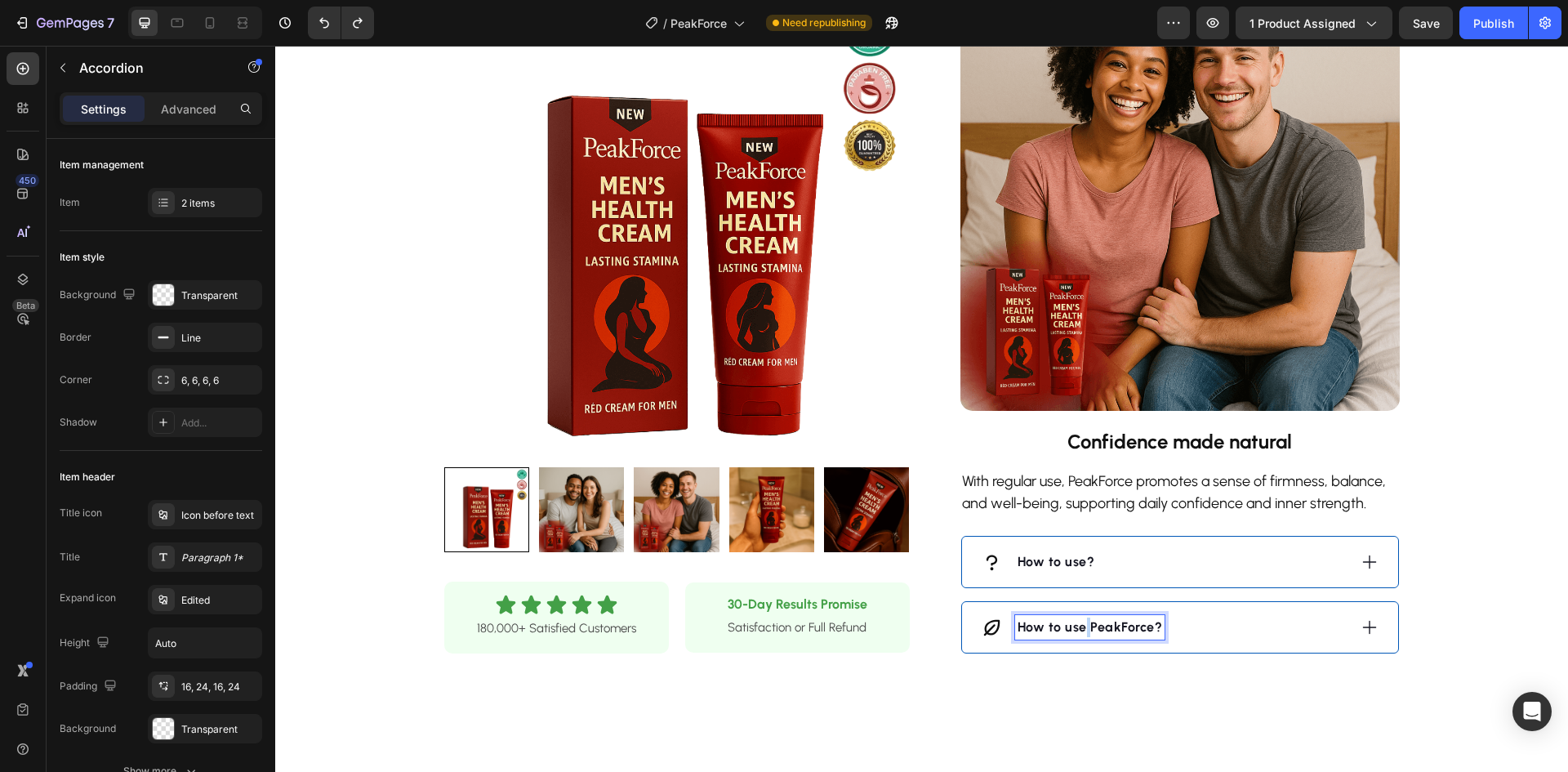
click at [1081, 625] on strong "How to use PeakForce?" at bounding box center [1091, 628] width 145 height 16
click at [1130, 630] on strong "Who is PeakForce cream for?" at bounding box center [1109, 628] width 183 height 16
click at [1173, 628] on div "Who is PeakForce for?" at bounding box center [1164, 627] width 366 height 25
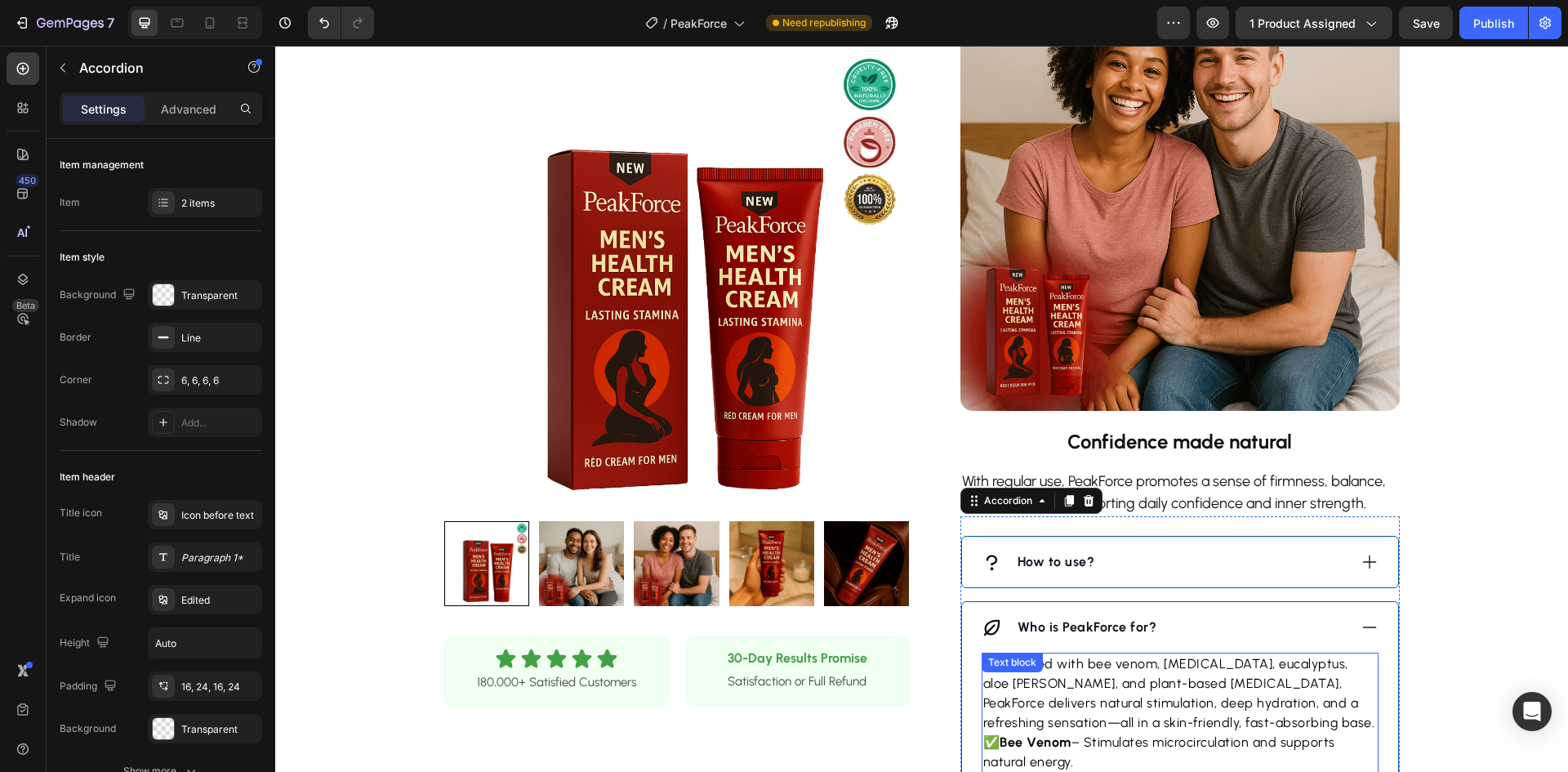
click at [1107, 676] on p "Formulated with bee venom, [MEDICAL_DATA], eucalyptus, aloe [PERSON_NAME], and …" at bounding box center [1180, 693] width 394 height 79
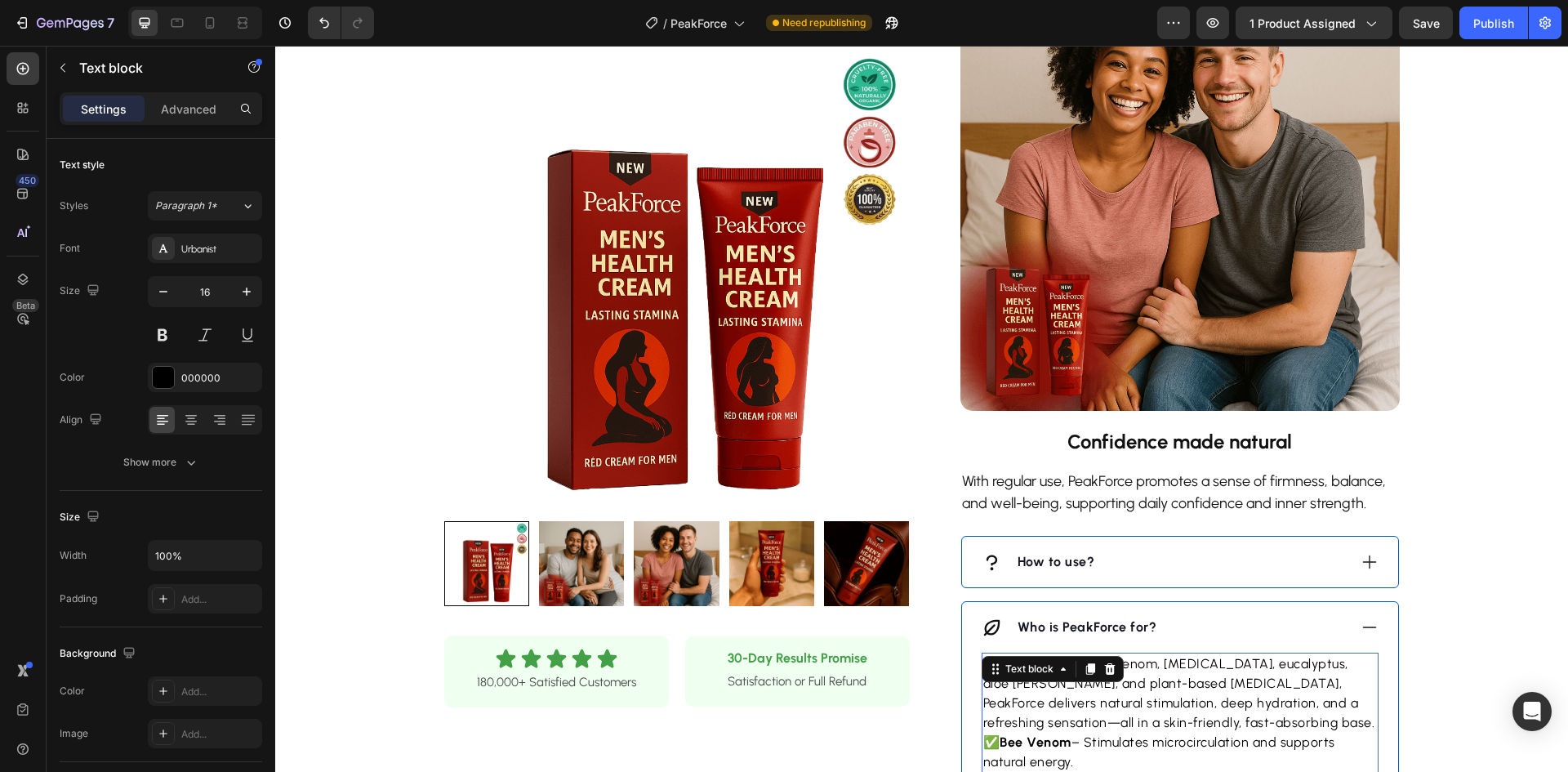
click at [1107, 676] on div at bounding box center [1110, 669] width 20 height 20
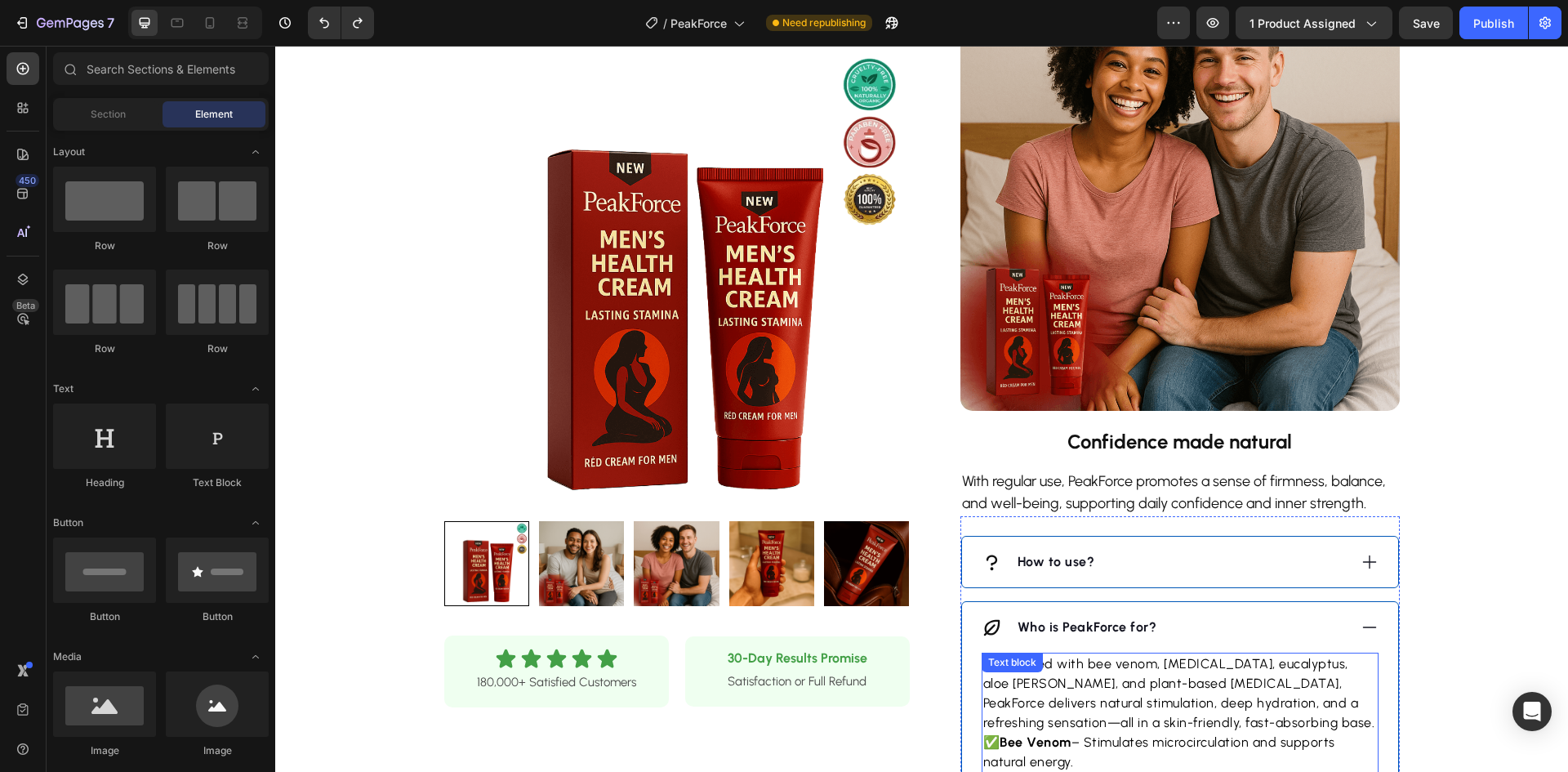
click at [1267, 669] on p "Formulated with bee venom, [MEDICAL_DATA], eucalyptus, aloe [PERSON_NAME], and …" at bounding box center [1180, 693] width 394 height 79
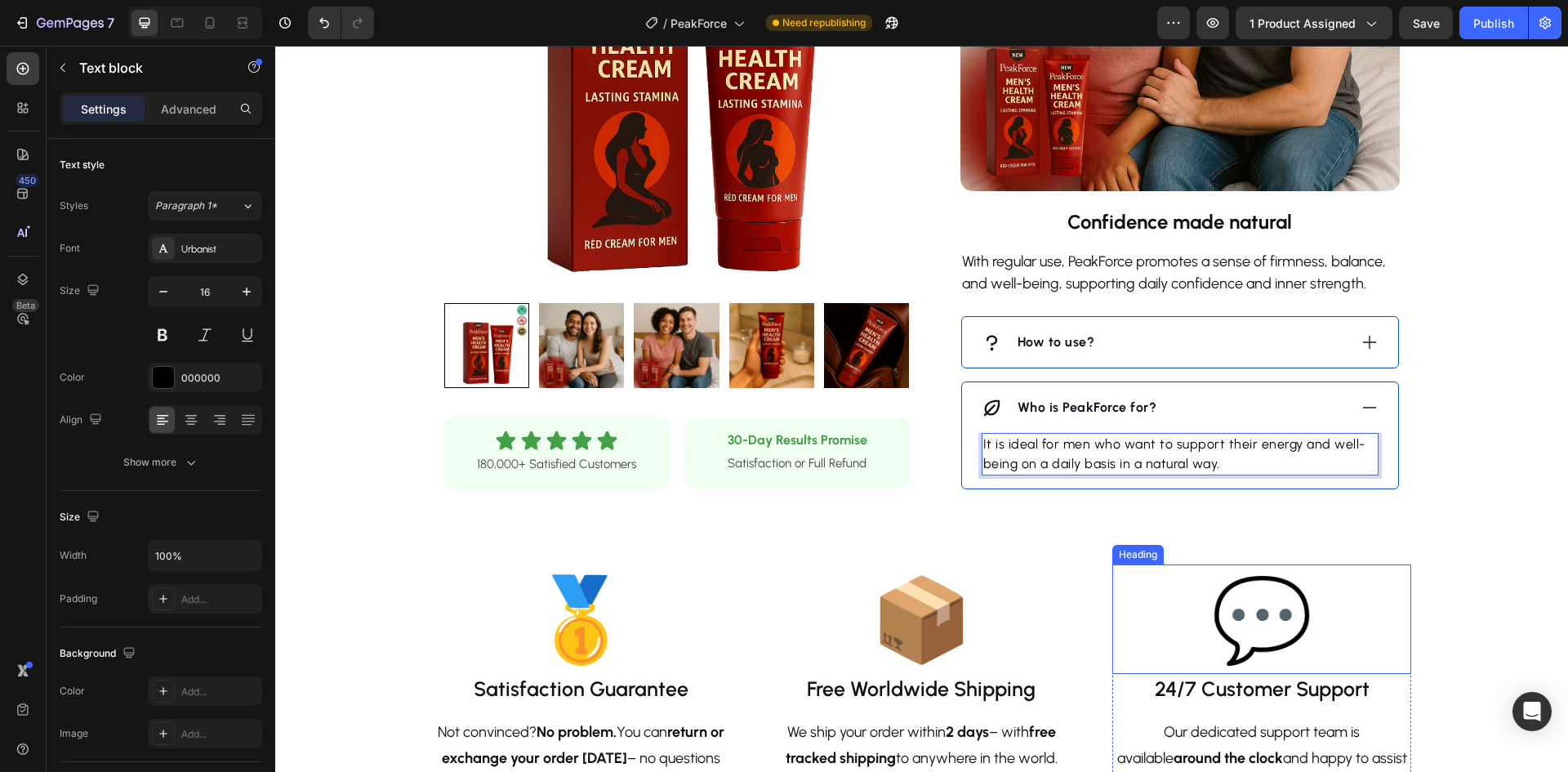
scroll to position [1553, 0]
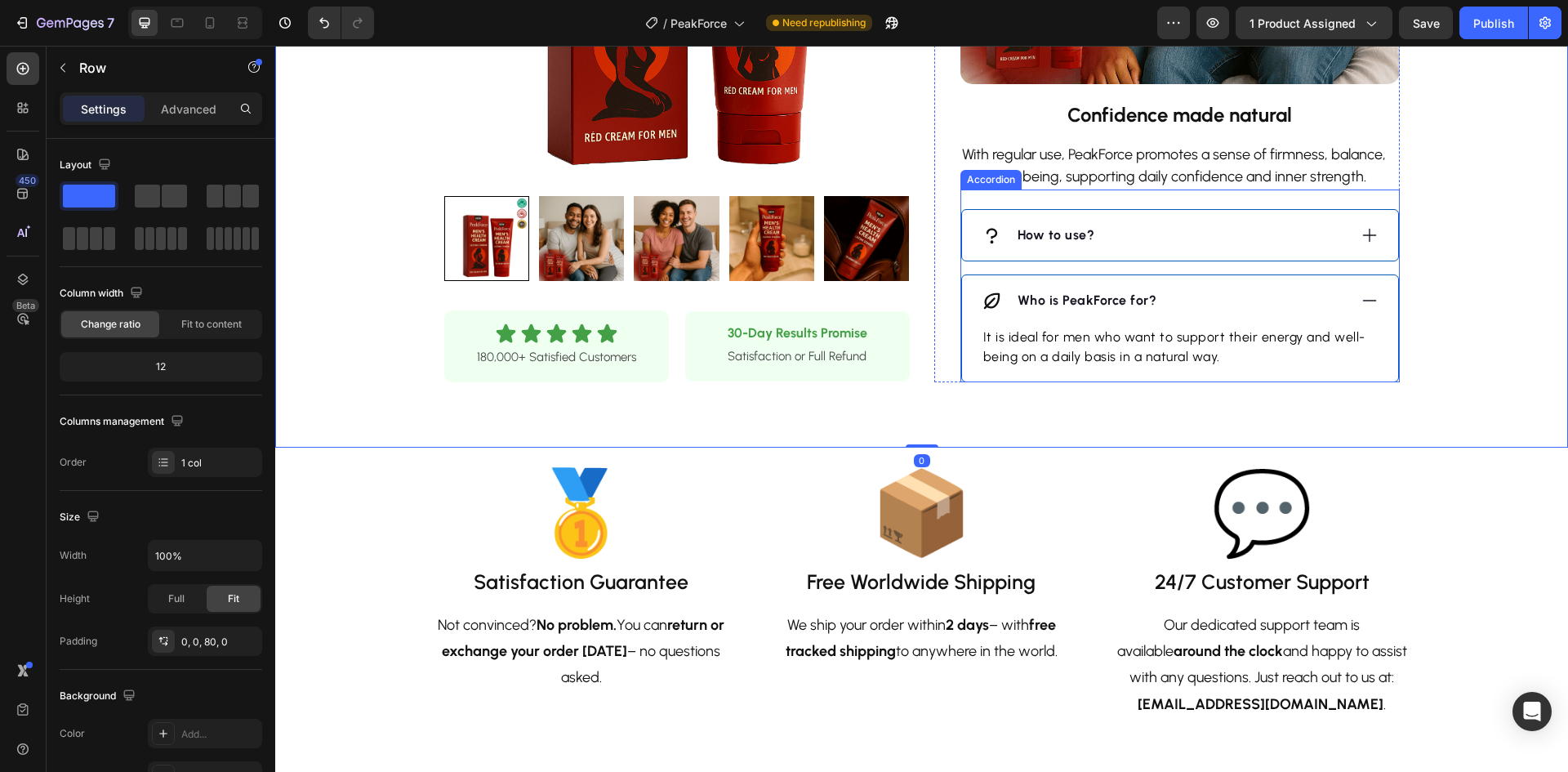
click at [1224, 303] on div "Who is PeakForce for?" at bounding box center [1164, 301] width 366 height 25
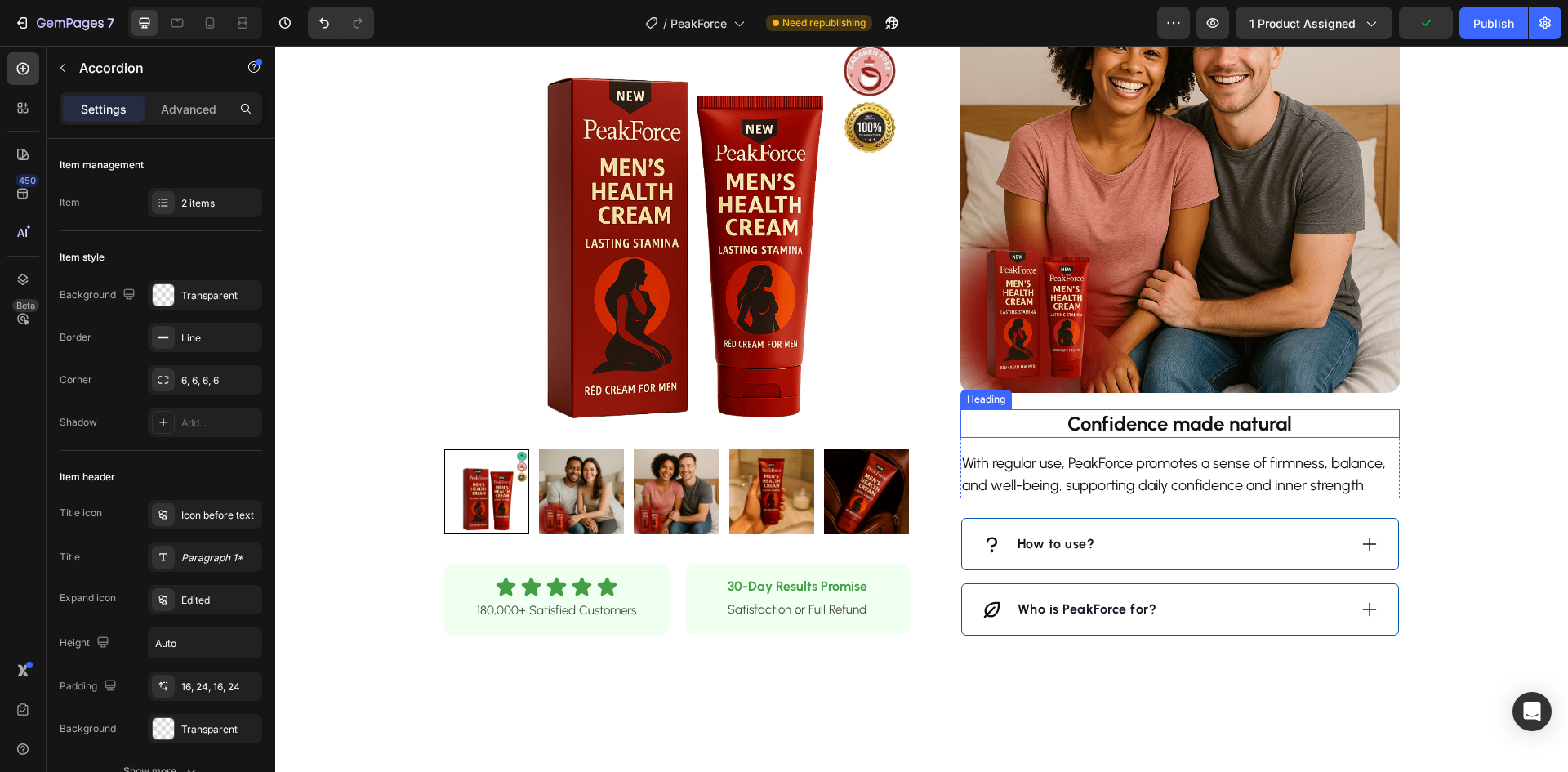
scroll to position [1144, 0]
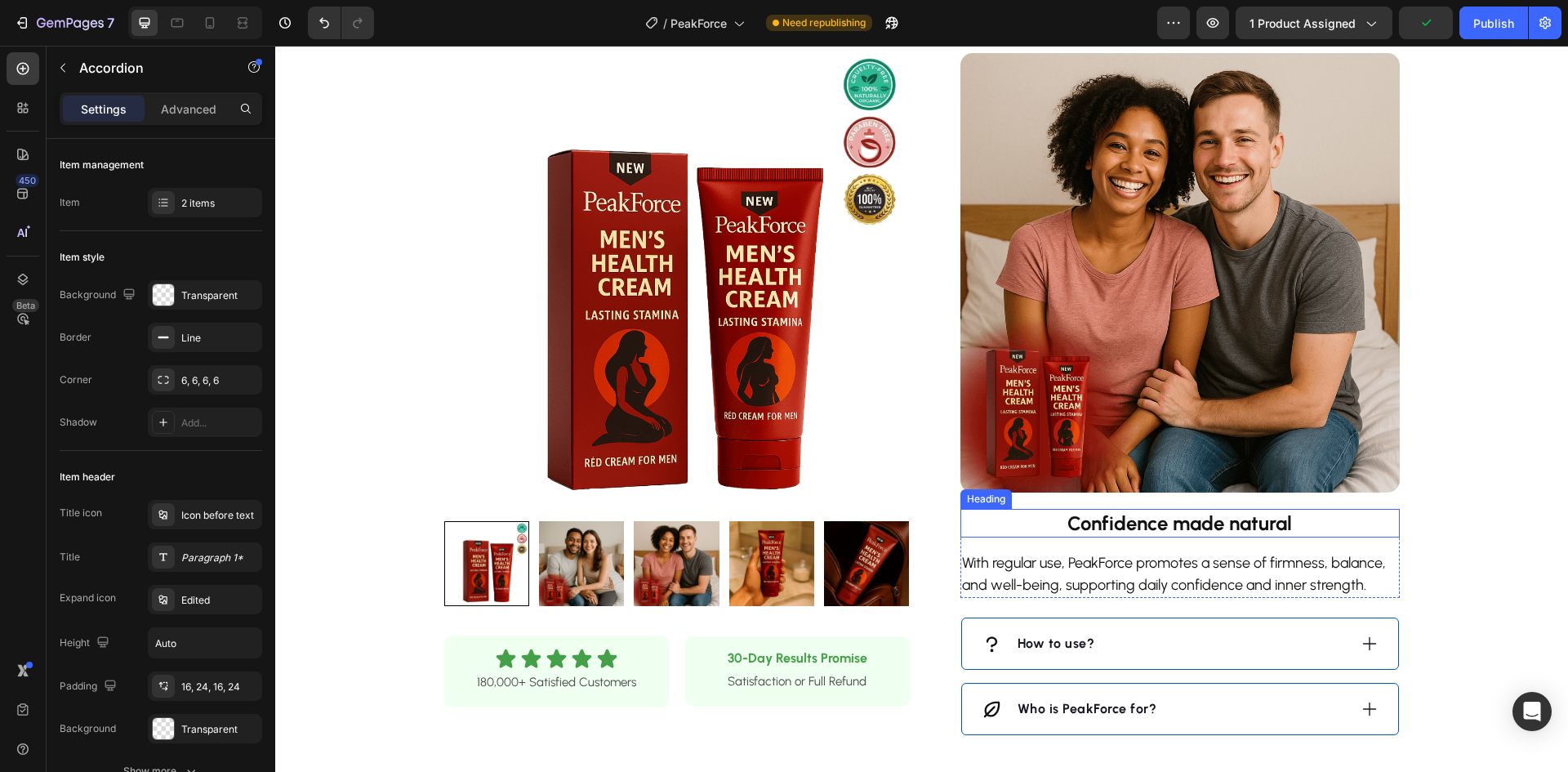
click at [1153, 395] on img at bounding box center [1180, 273] width 440 height 440
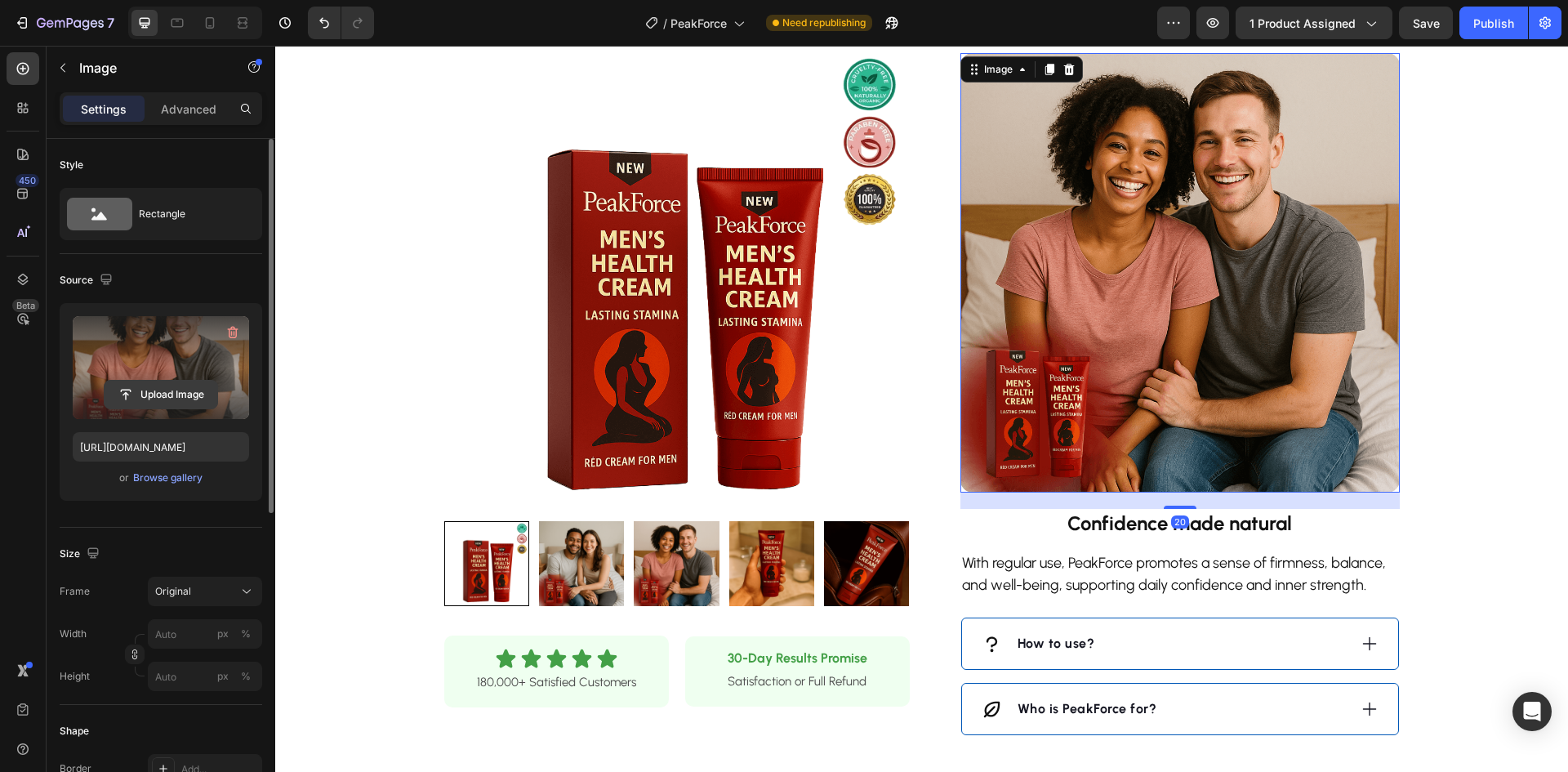
click at [129, 391] on input "file" at bounding box center [160, 395] width 113 height 28
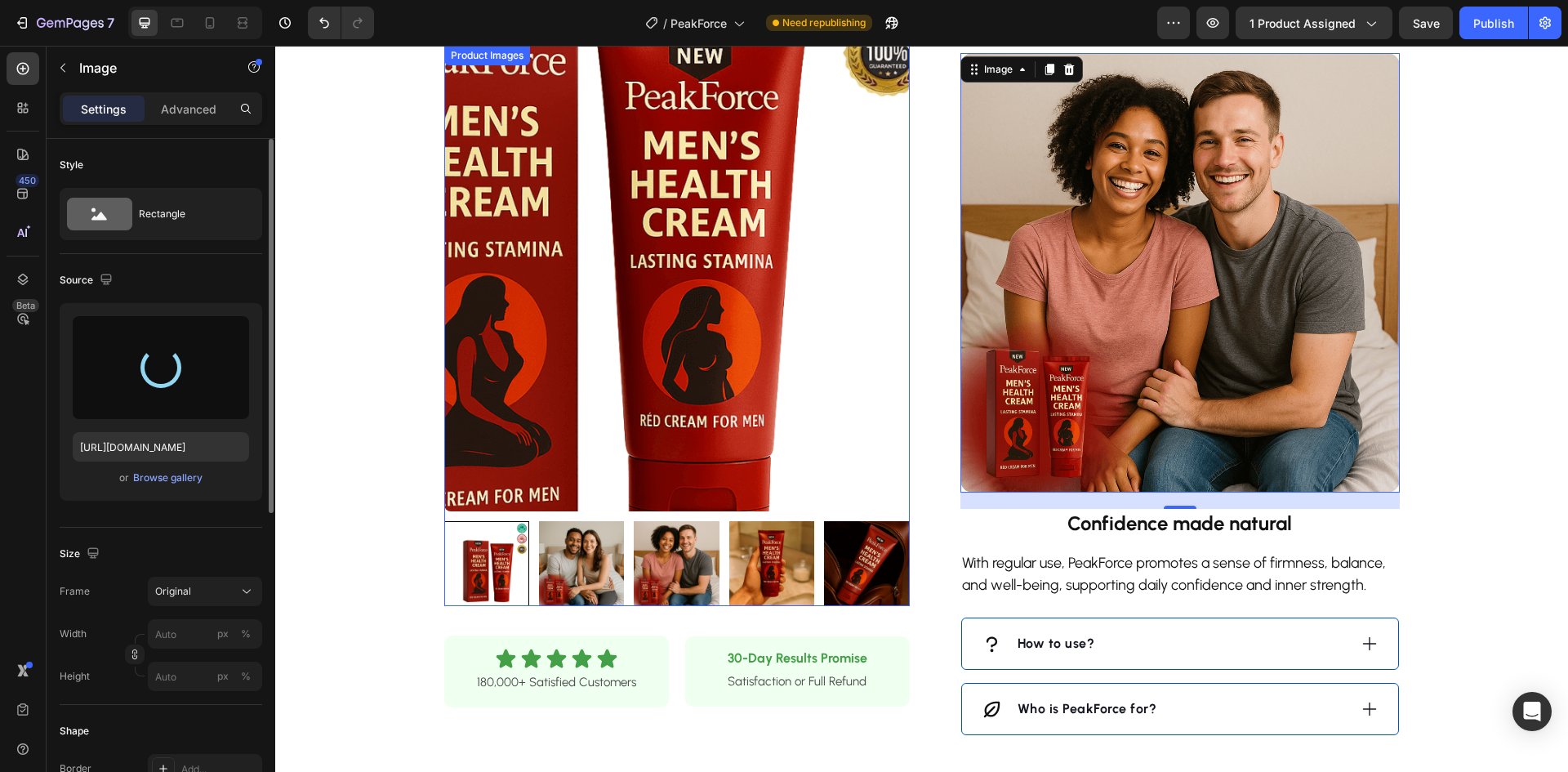
type input "[URL][DOMAIN_NAME]"
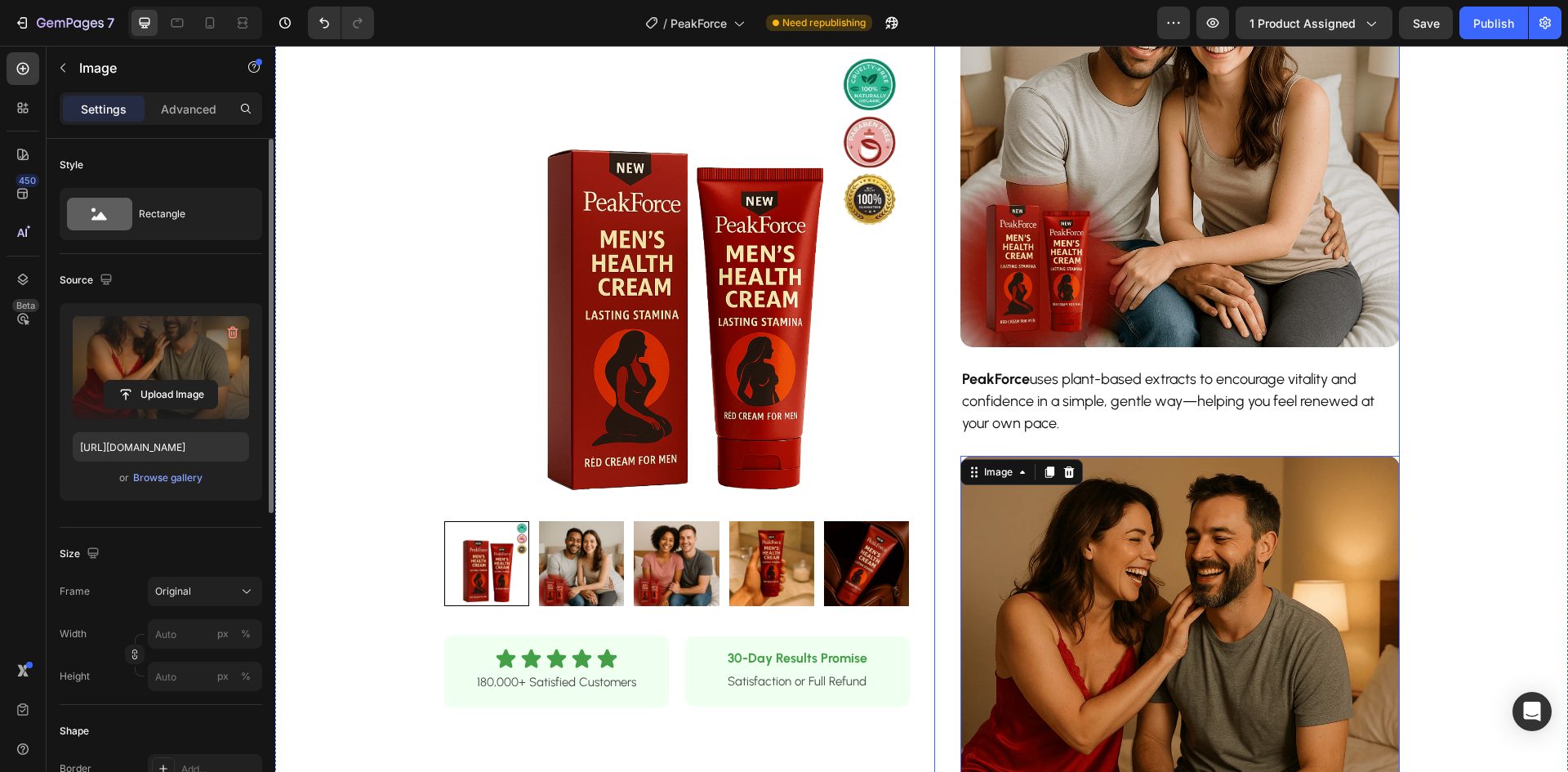
scroll to position [654, 0]
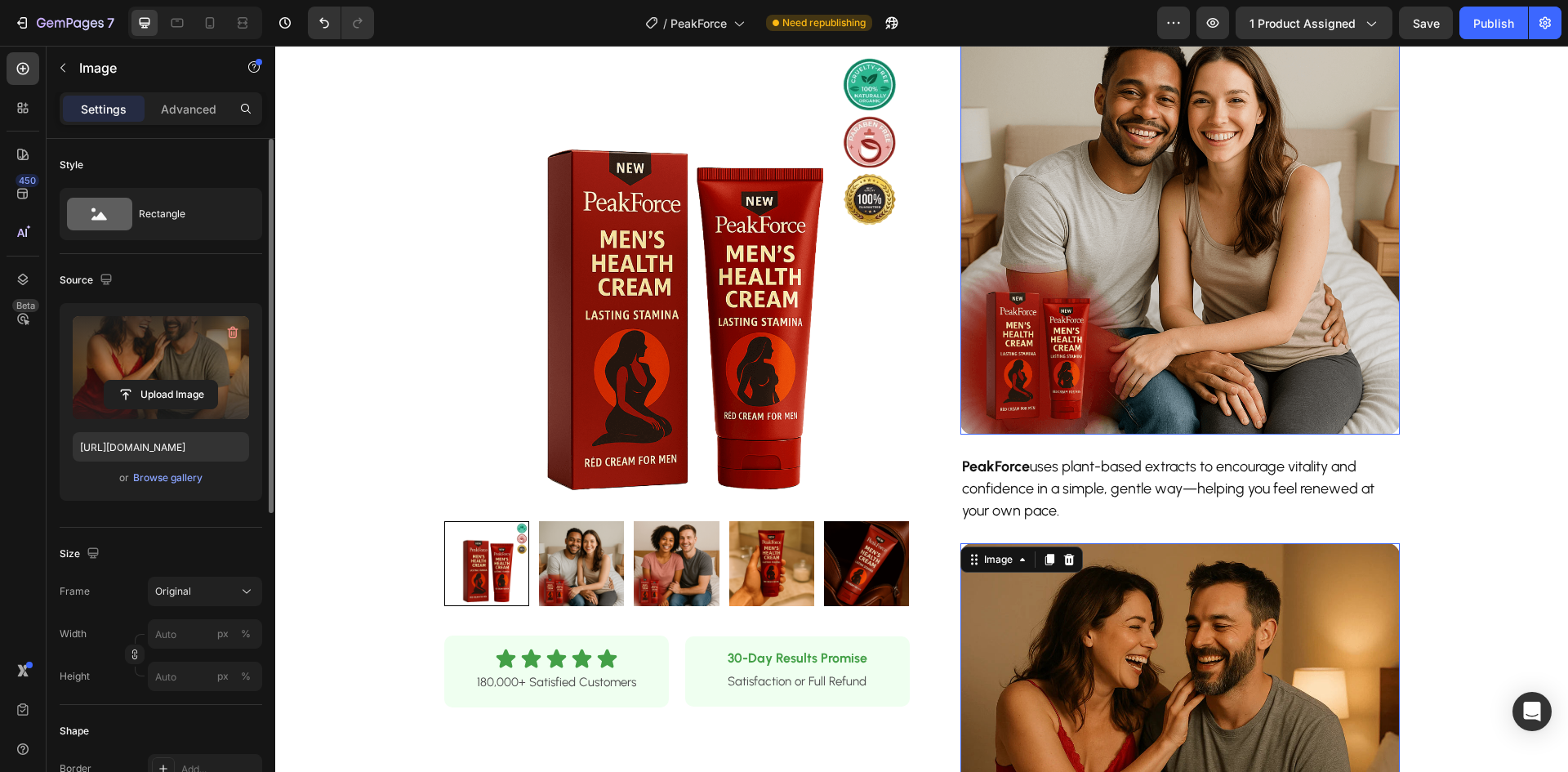
click at [1069, 243] on img at bounding box center [1180, 215] width 440 height 440
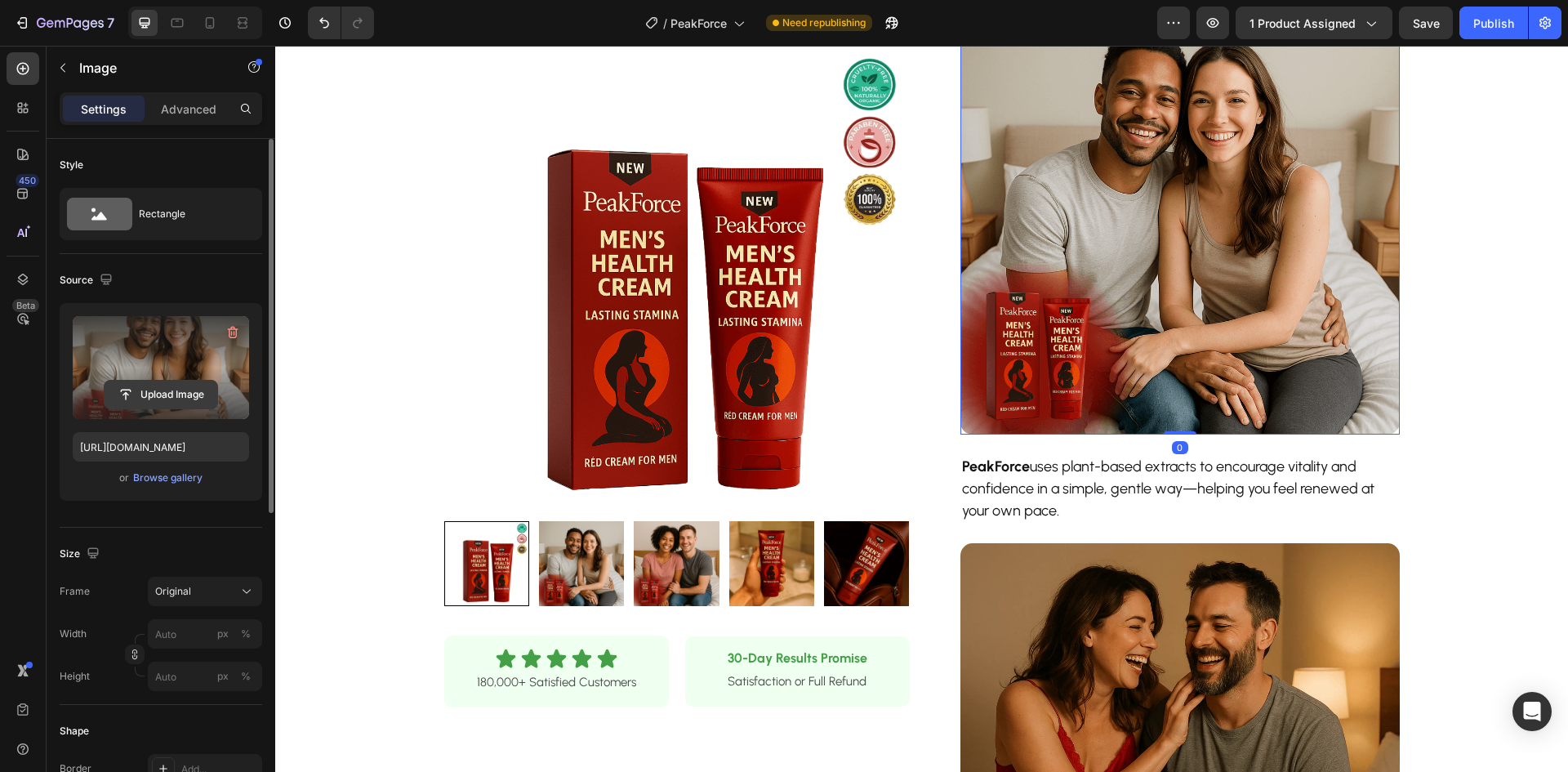
click at [168, 387] on input "file" at bounding box center [160, 395] width 113 height 28
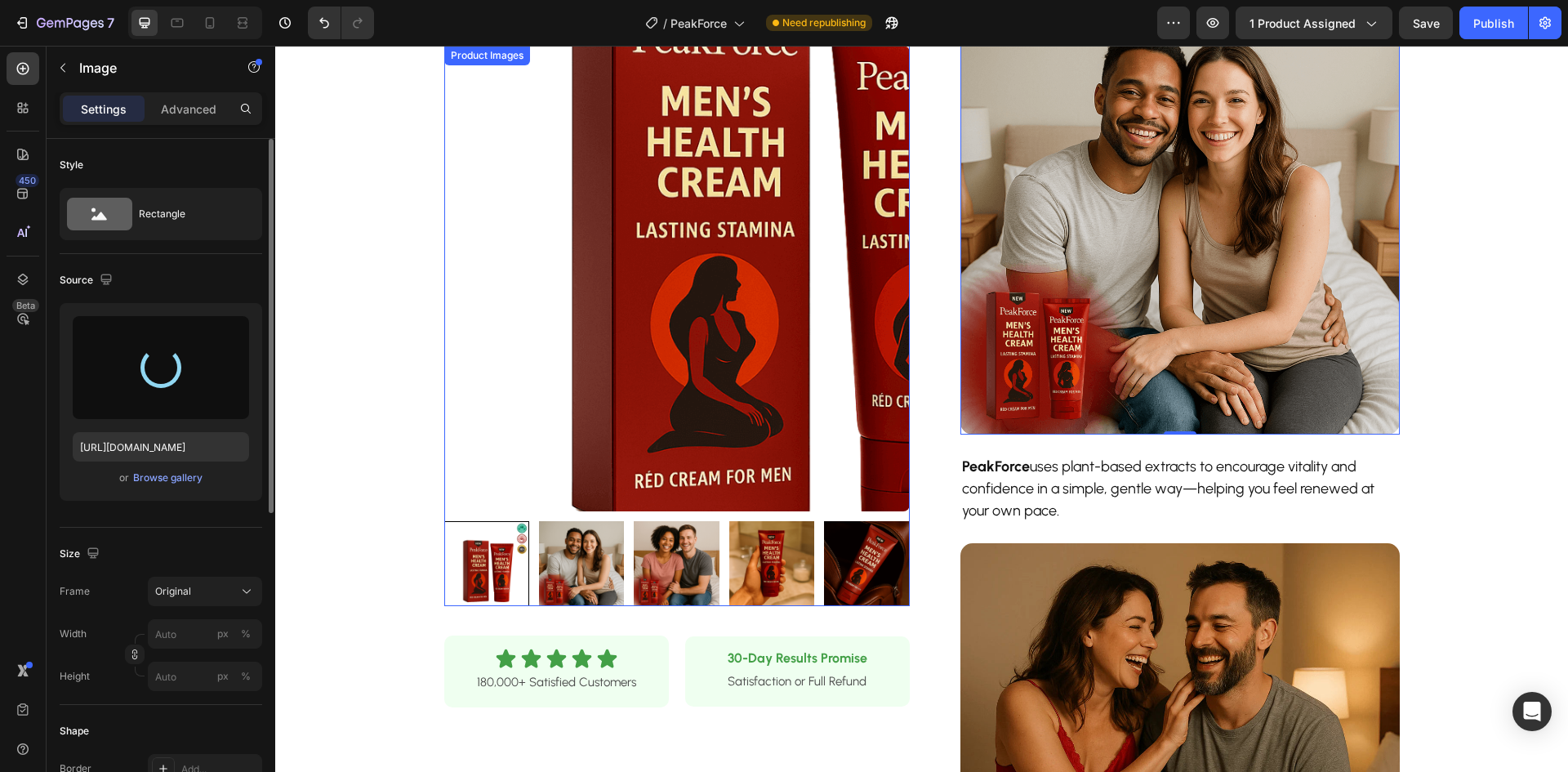
type input "[URL][DOMAIN_NAME]"
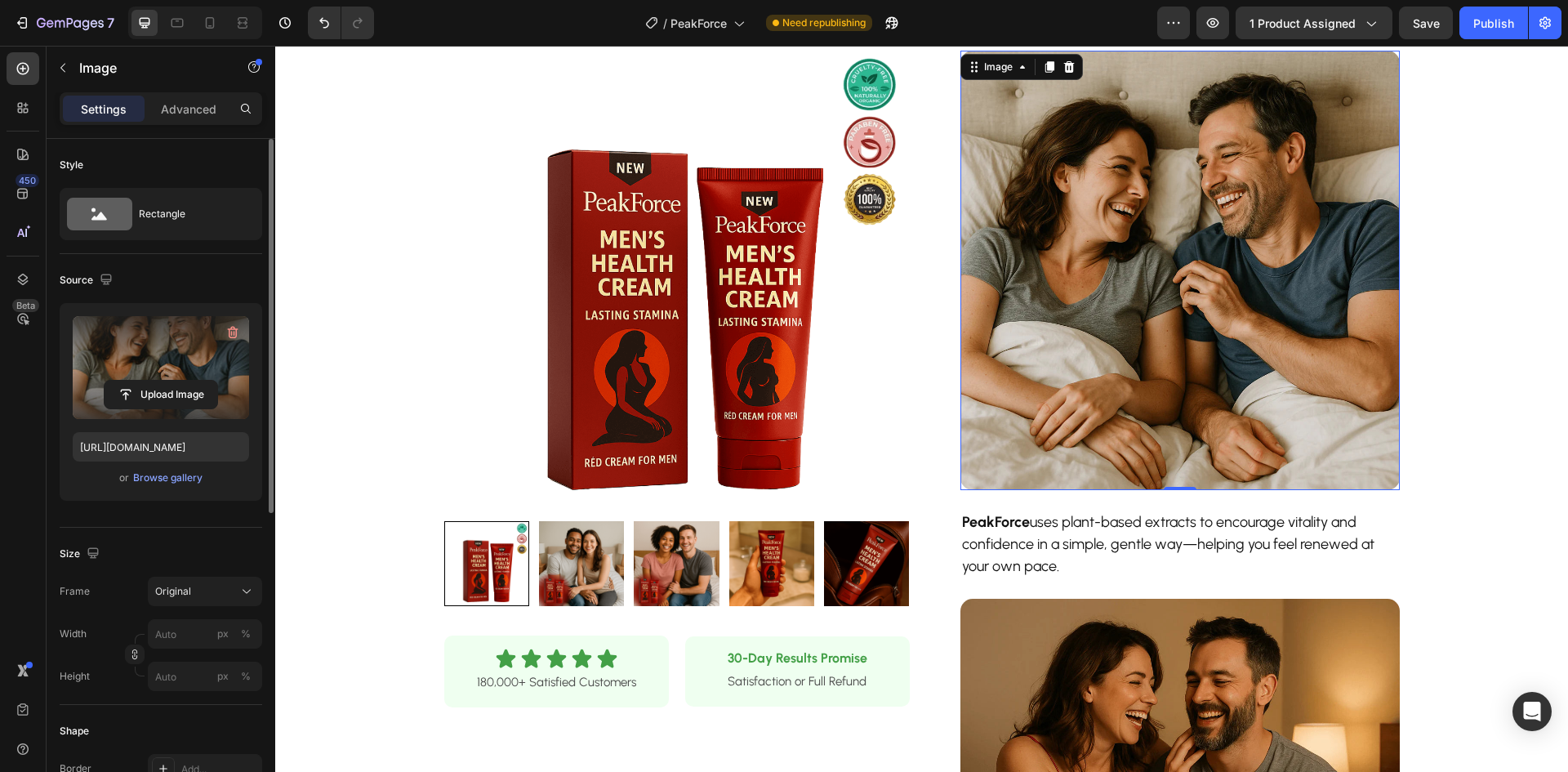
scroll to position [490, 0]
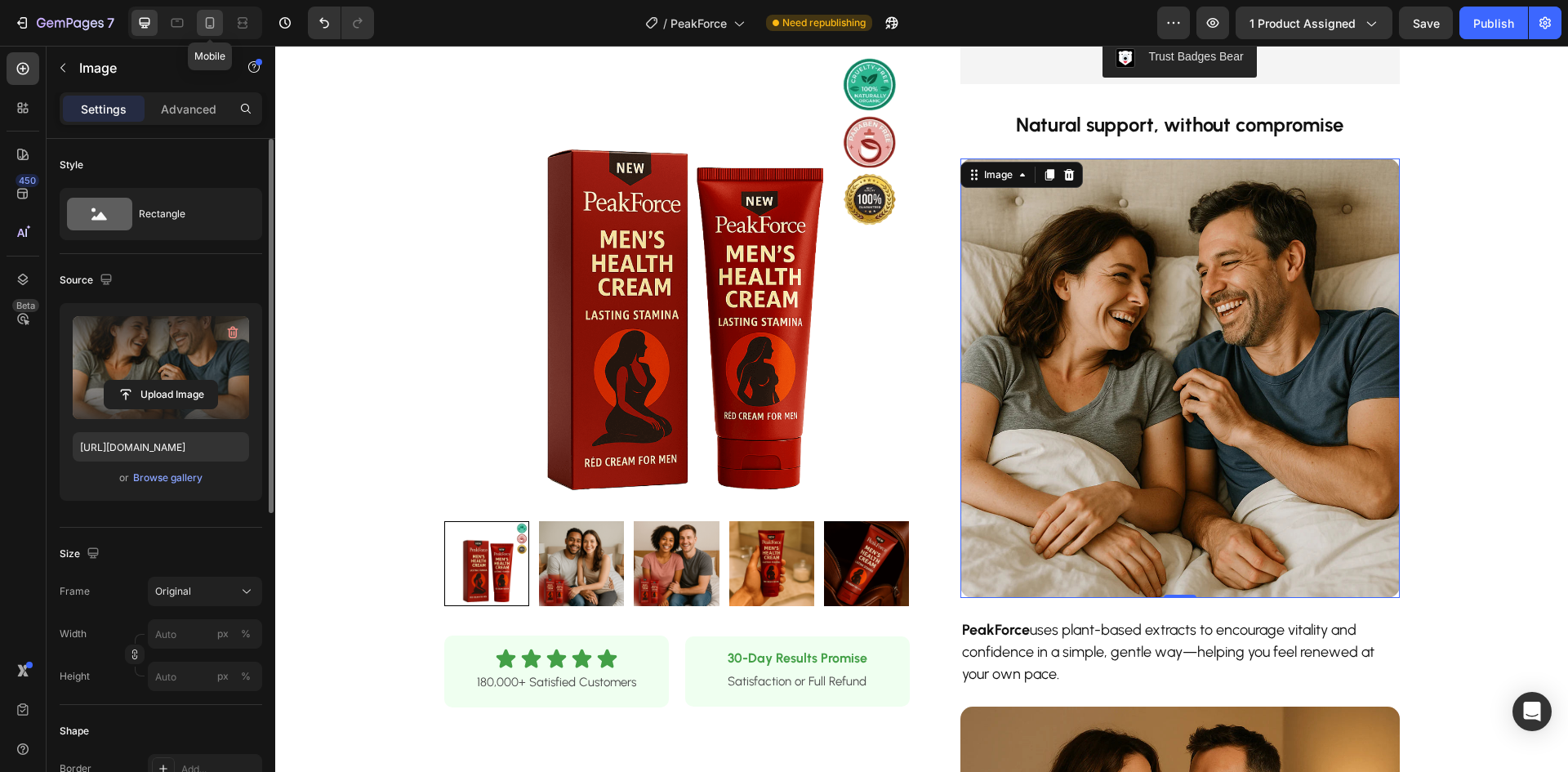
click at [212, 28] on icon at bounding box center [209, 23] width 17 height 17
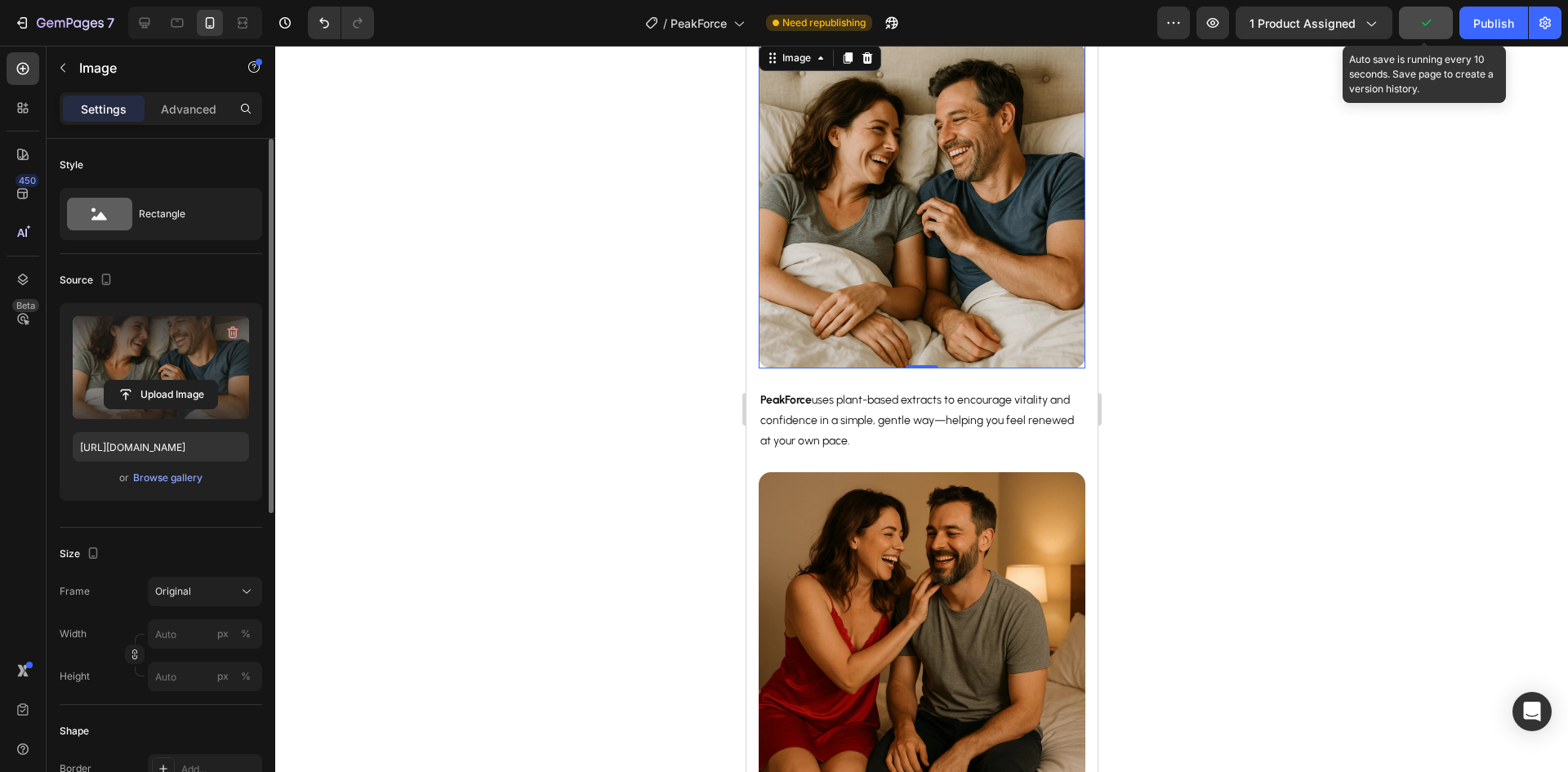
scroll to position [1165, 0]
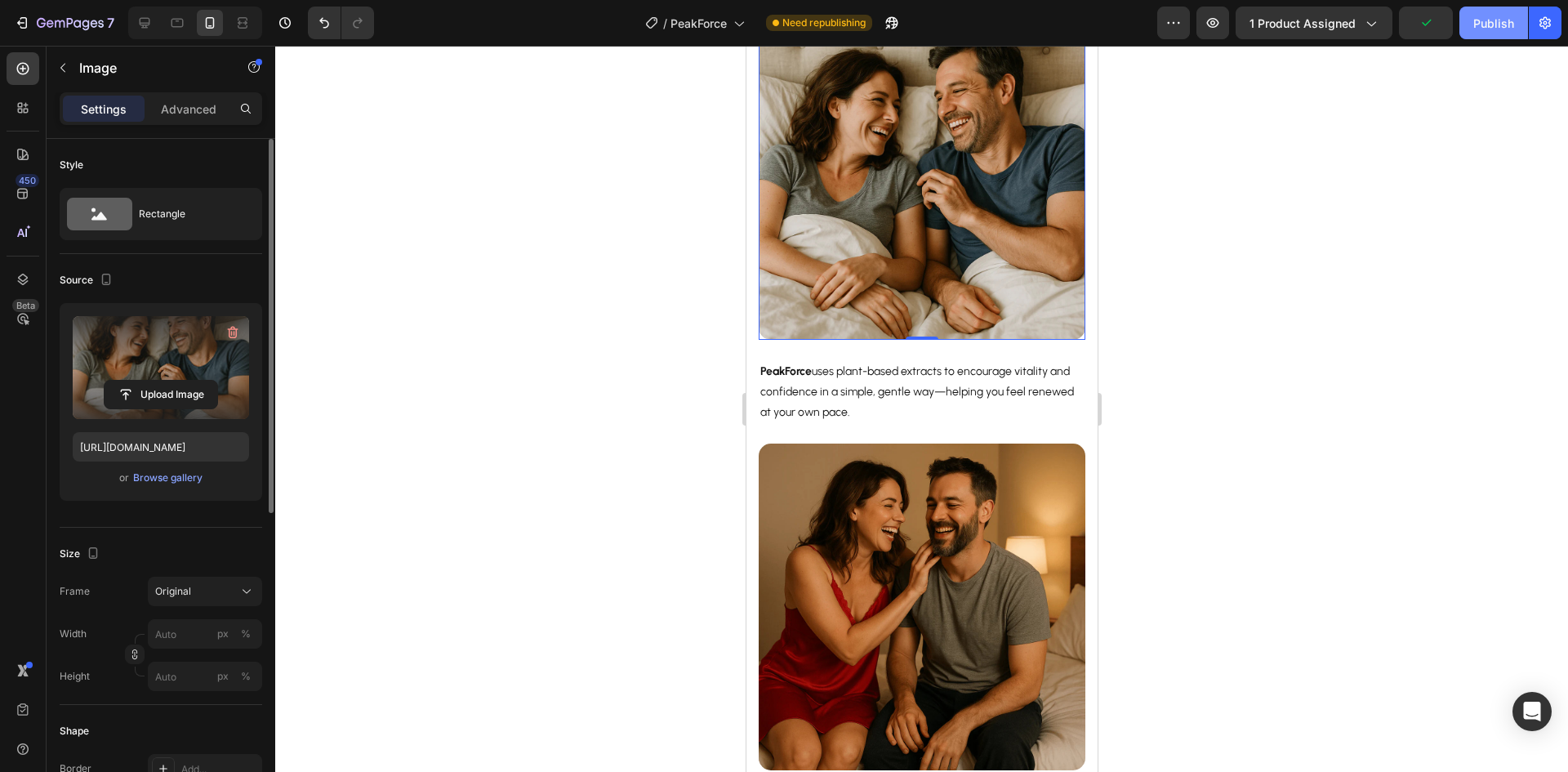
click at [1488, 28] on div "Publish" at bounding box center [1494, 23] width 41 height 17
